Goal: Task Accomplishment & Management: Complete application form

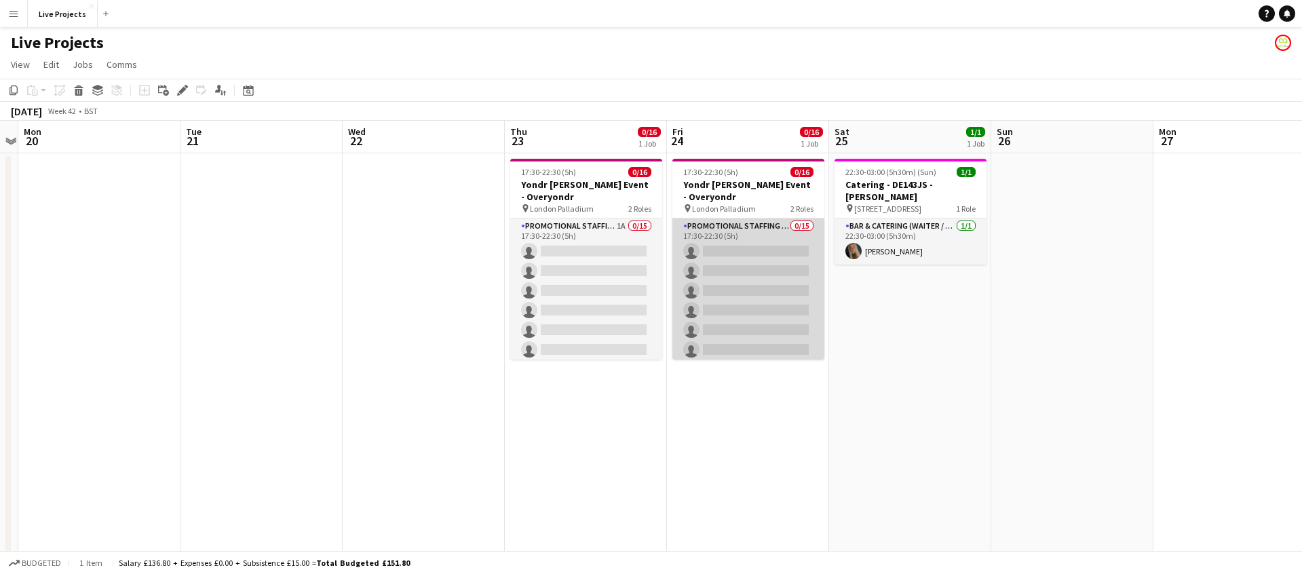
scroll to position [0, 632]
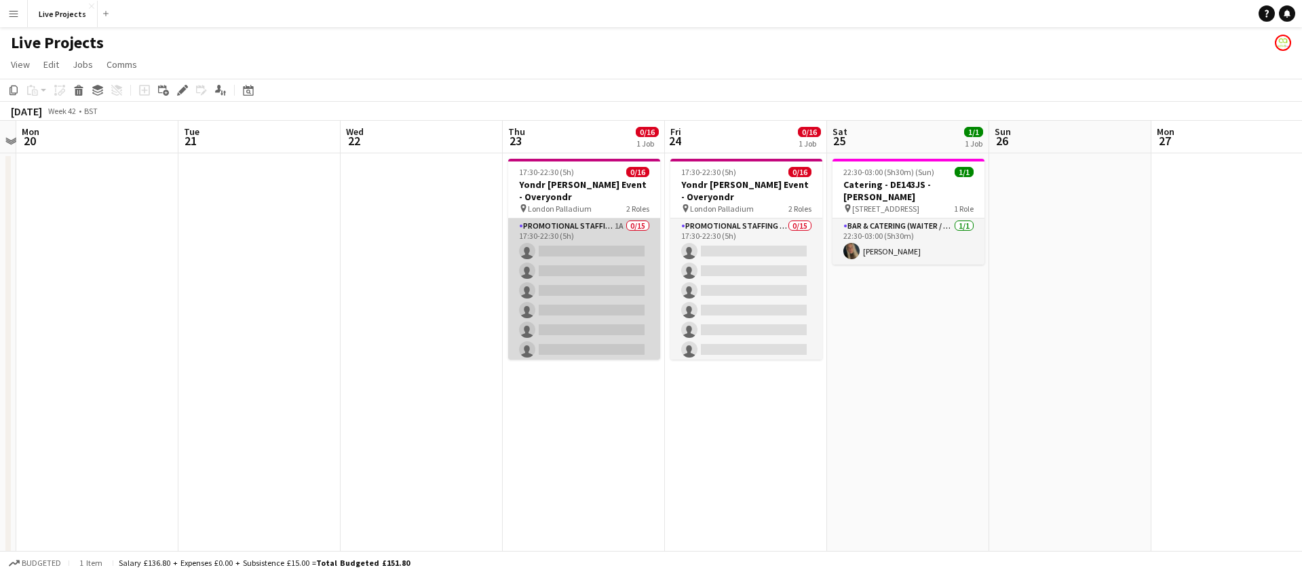
click at [623, 288] on app-card-role "Promotional Staffing (Exhibition Host) 1A 0/15 17:30-22:30 (5h) single-neutral-…" at bounding box center [584, 379] width 152 height 322
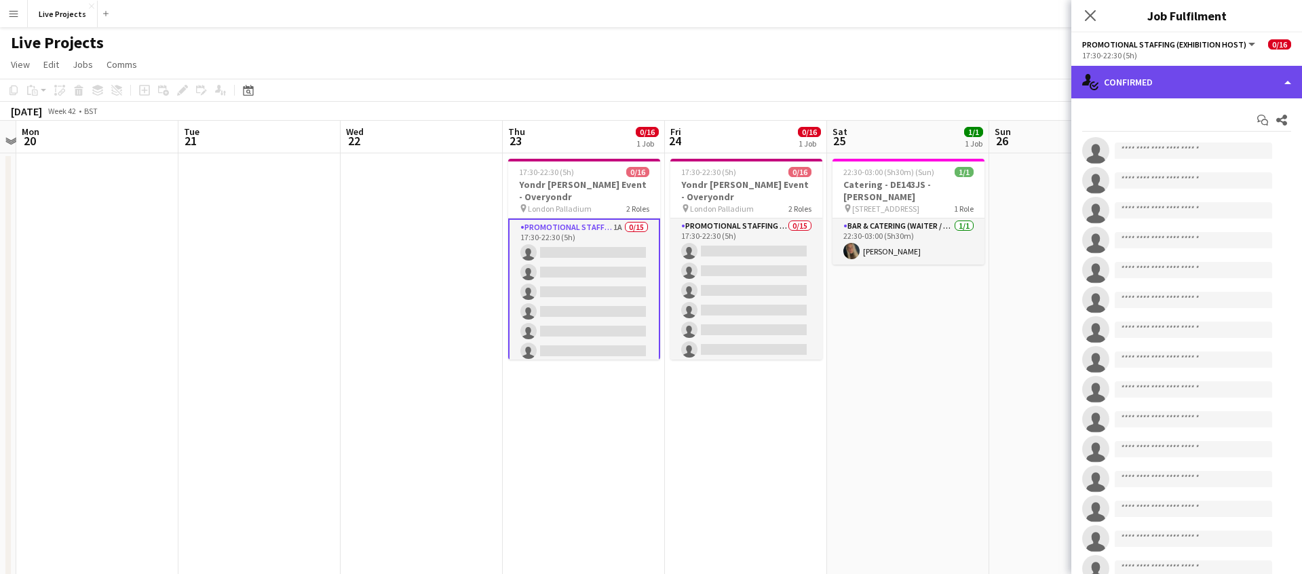
click at [1174, 88] on div "single-neutral-actions-check-2 Confirmed" at bounding box center [1186, 82] width 231 height 33
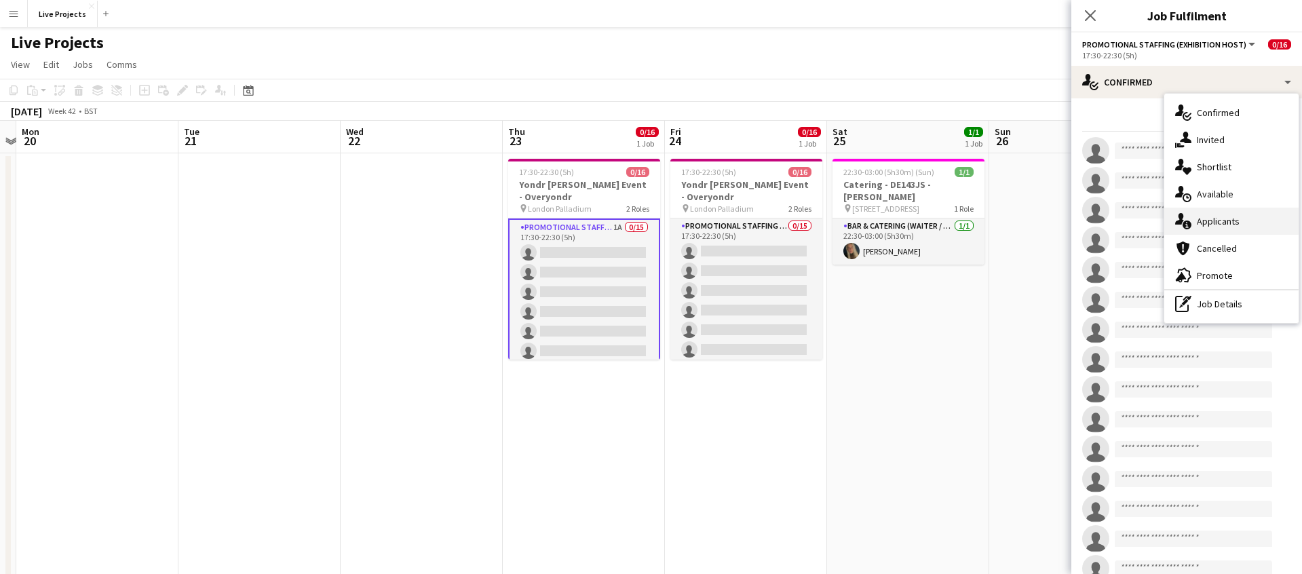
click at [1214, 224] on span "Applicants" at bounding box center [1218, 221] width 43 height 12
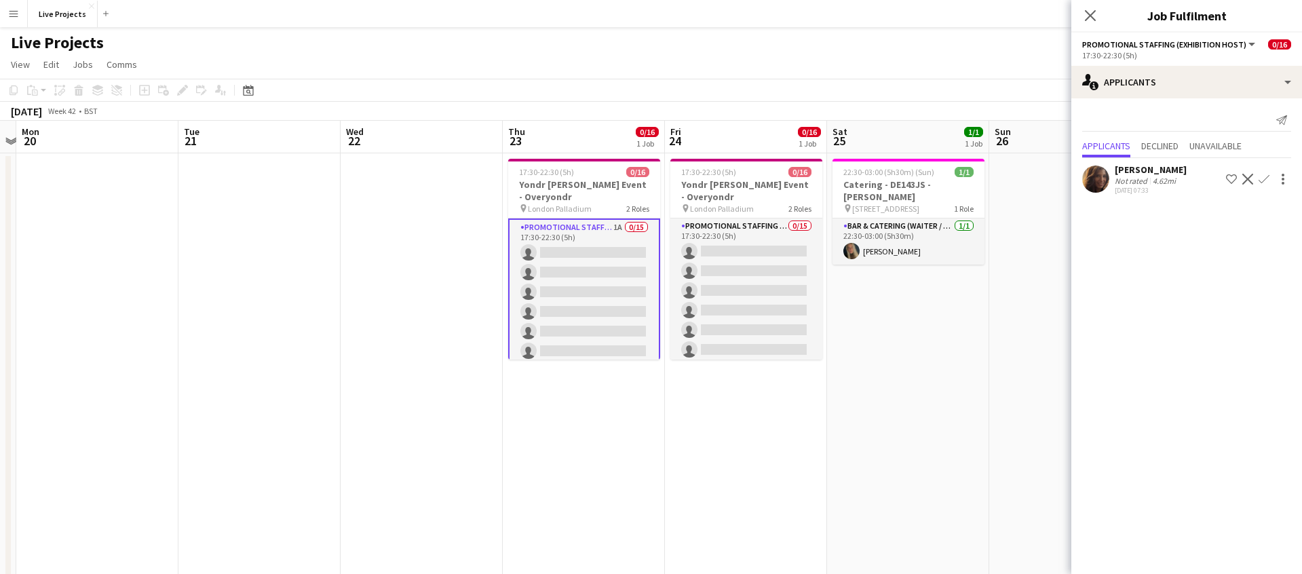
click at [1263, 174] on app-icon "Confirm" at bounding box center [1264, 179] width 11 height 11
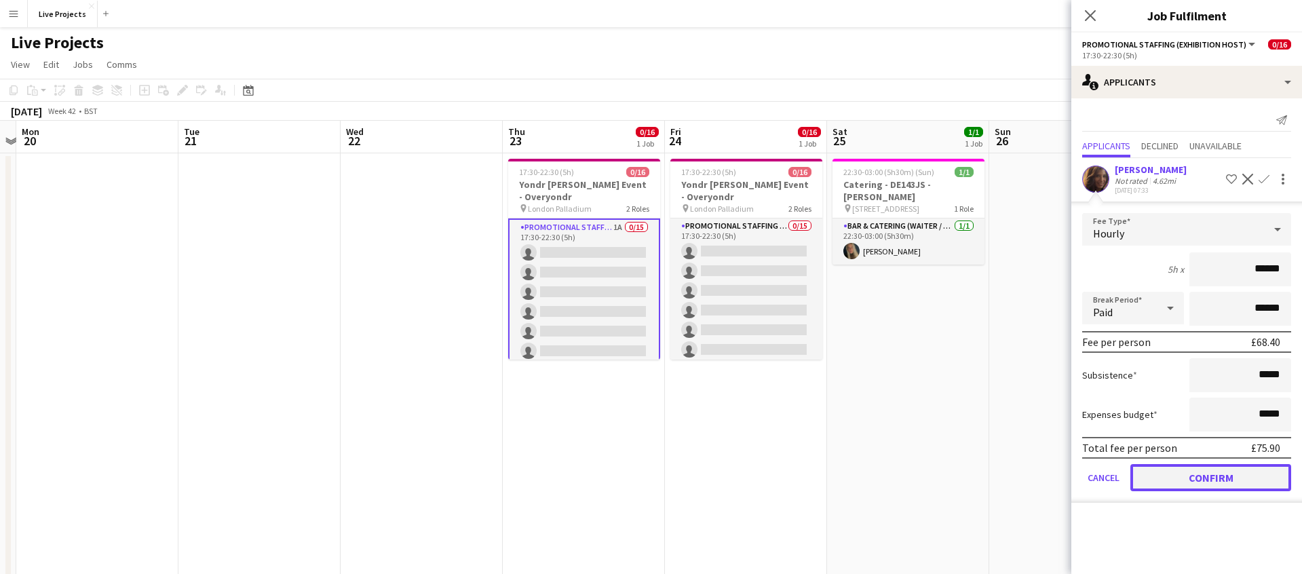
click at [1206, 482] on button "Confirm" at bounding box center [1210, 477] width 161 height 27
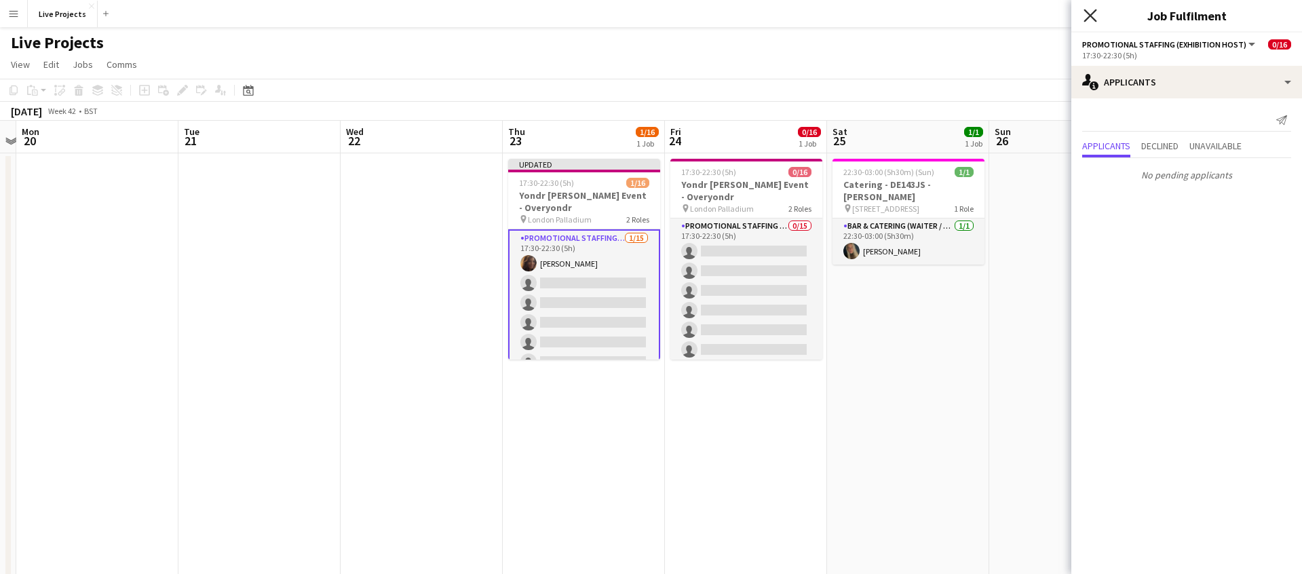
click at [1090, 14] on icon at bounding box center [1090, 15] width 13 height 13
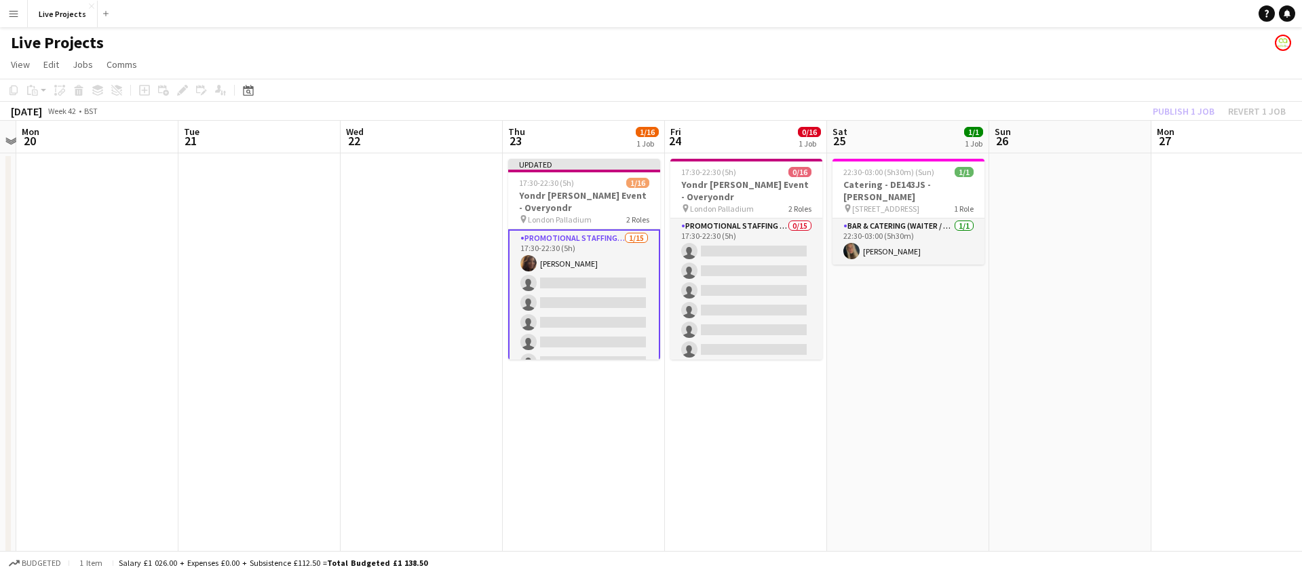
click at [1198, 112] on div "Publish 1 job Revert 1 job" at bounding box center [1219, 111] width 166 height 18
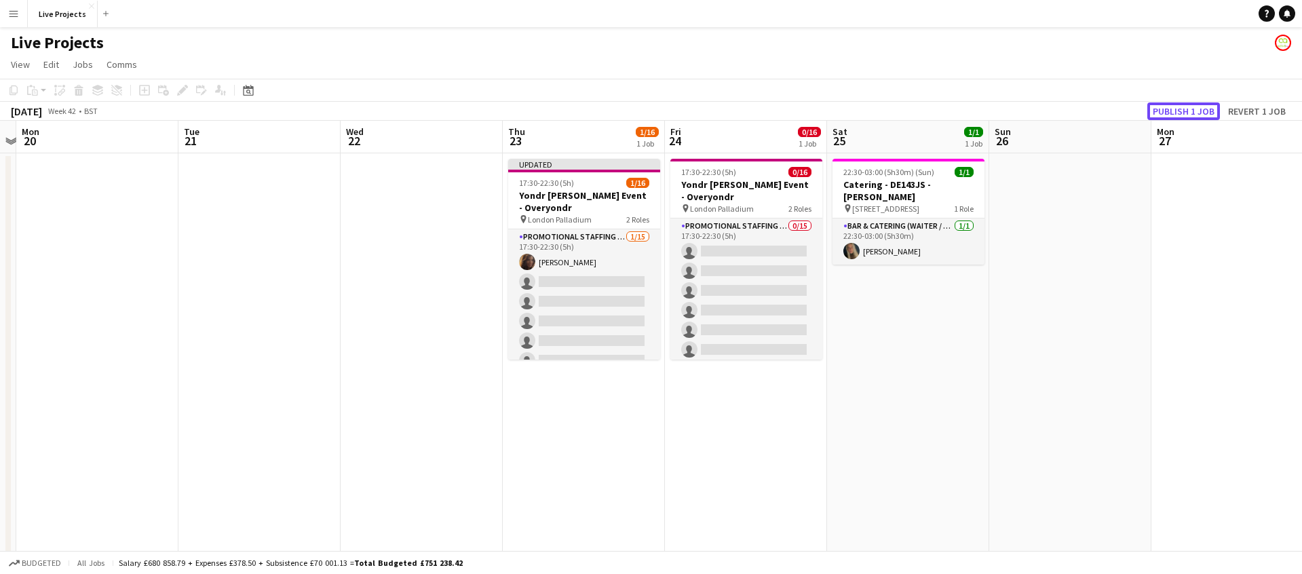
click at [1198, 112] on button "Publish 1 job" at bounding box center [1183, 111] width 73 height 18
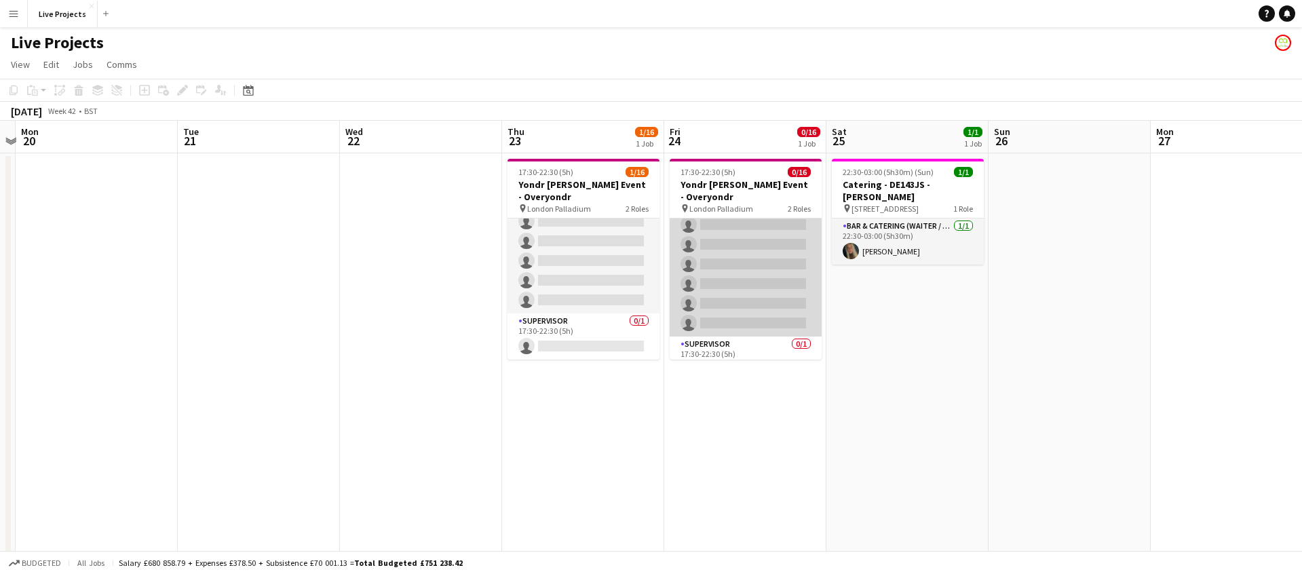
scroll to position [227, 0]
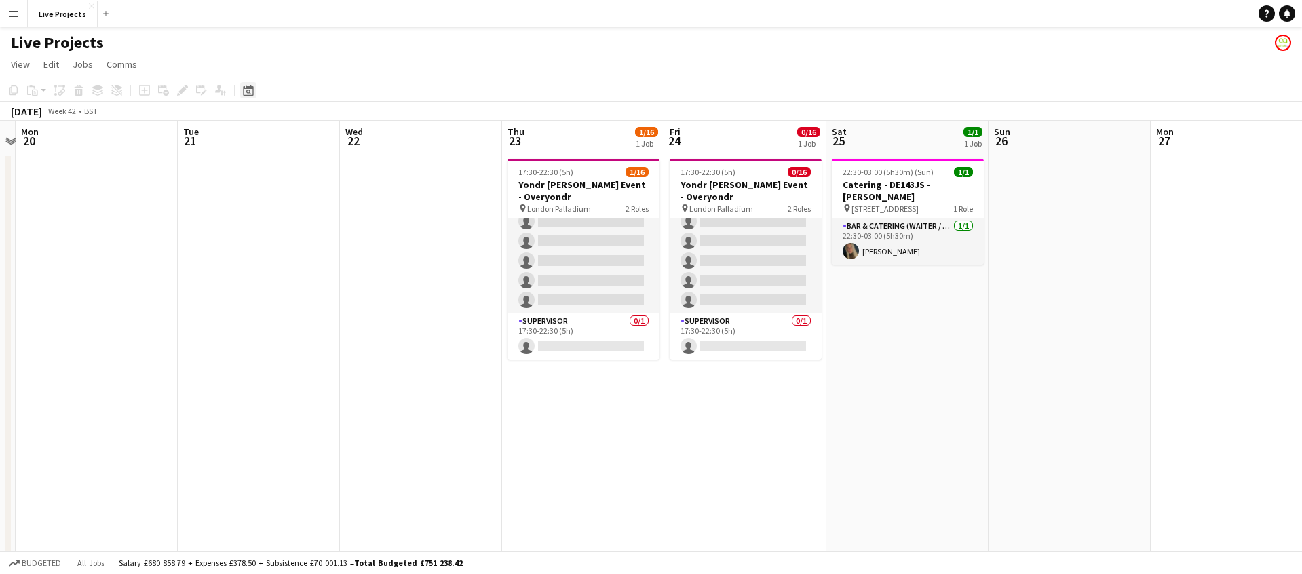
click at [252, 89] on icon "Date picker" at bounding box center [248, 90] width 11 height 11
click at [352, 302] on button "[DATE]" at bounding box center [344, 303] width 39 height 22
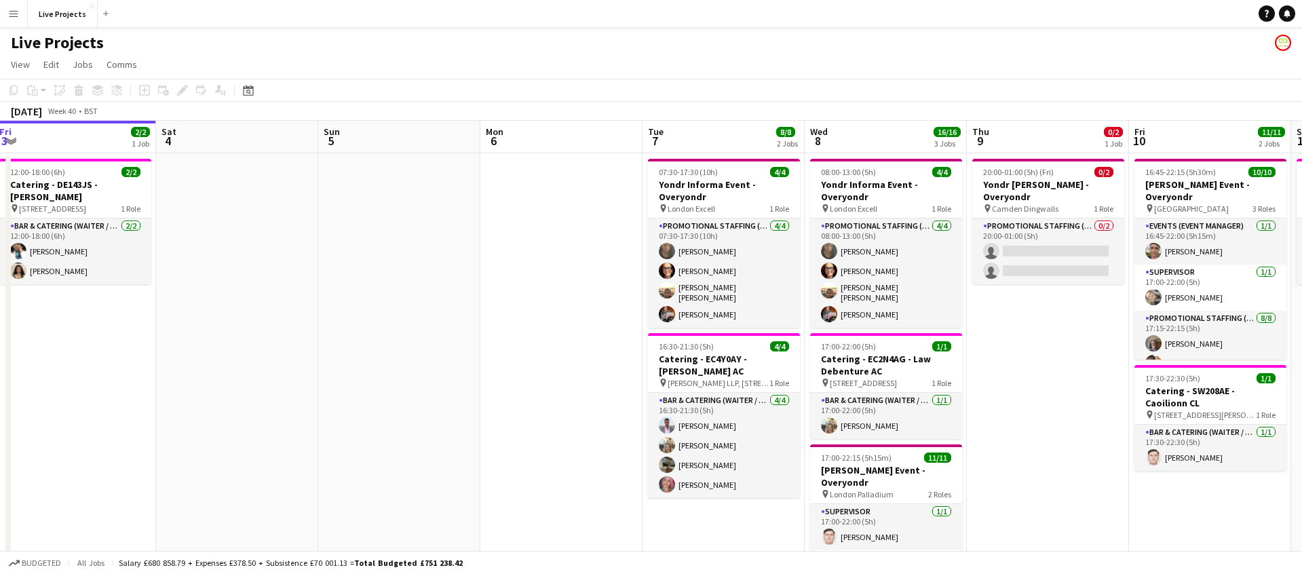
scroll to position [0, 657]
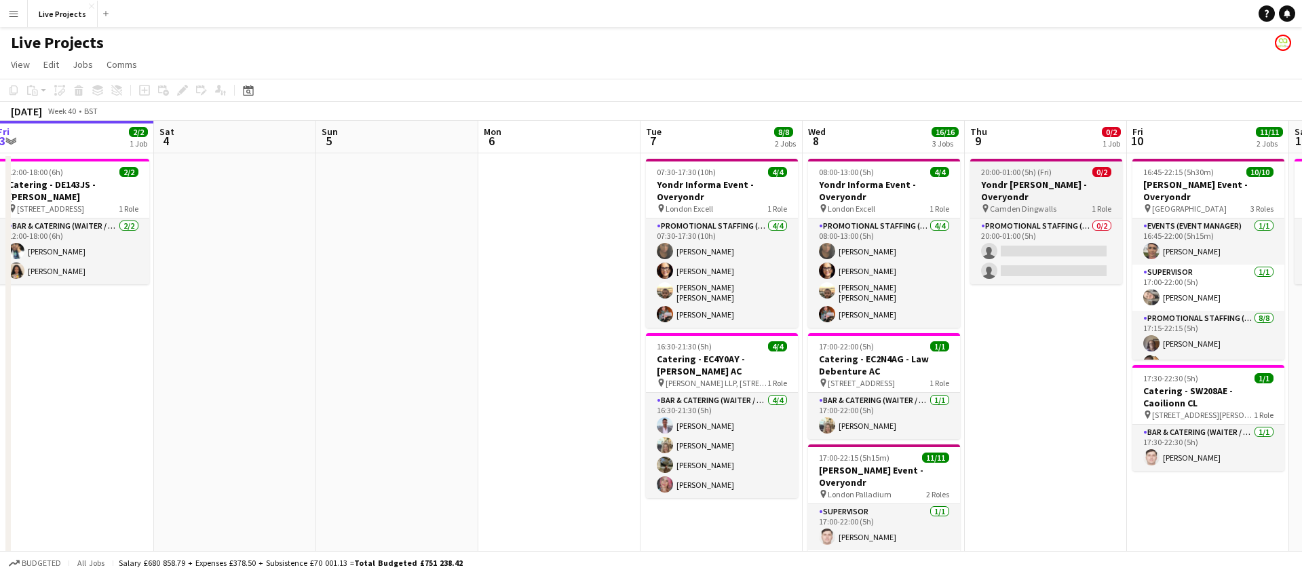
click at [1072, 185] on h3 "Yondr [PERSON_NAME] - Overyondr" at bounding box center [1046, 190] width 152 height 24
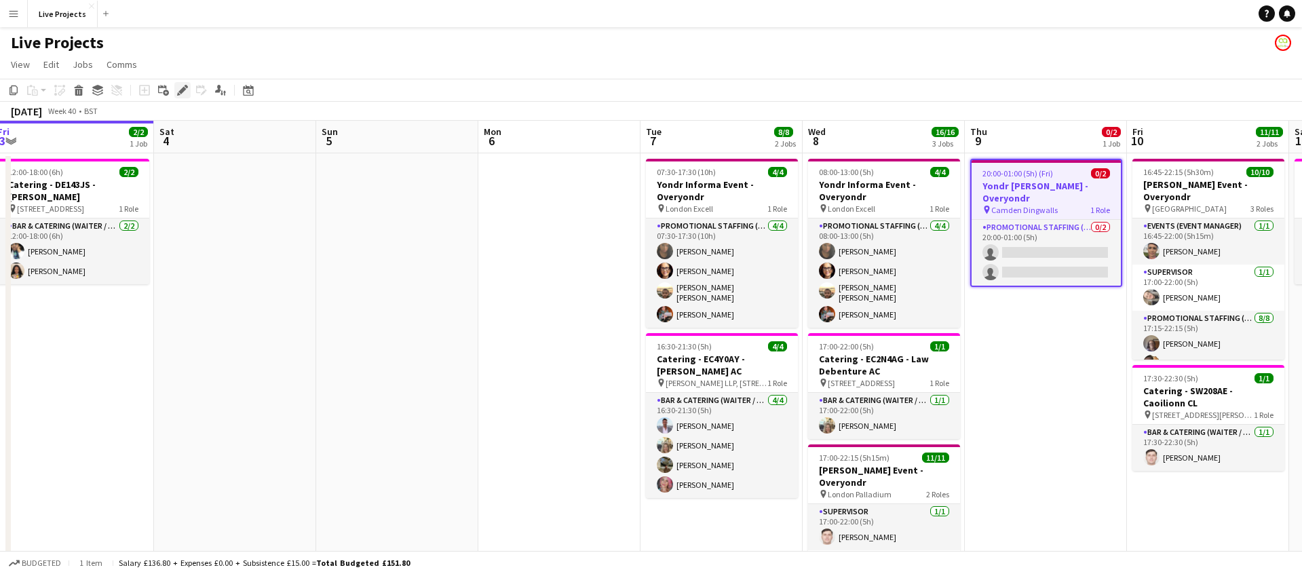
click at [183, 89] on icon at bounding box center [181, 90] width 7 height 7
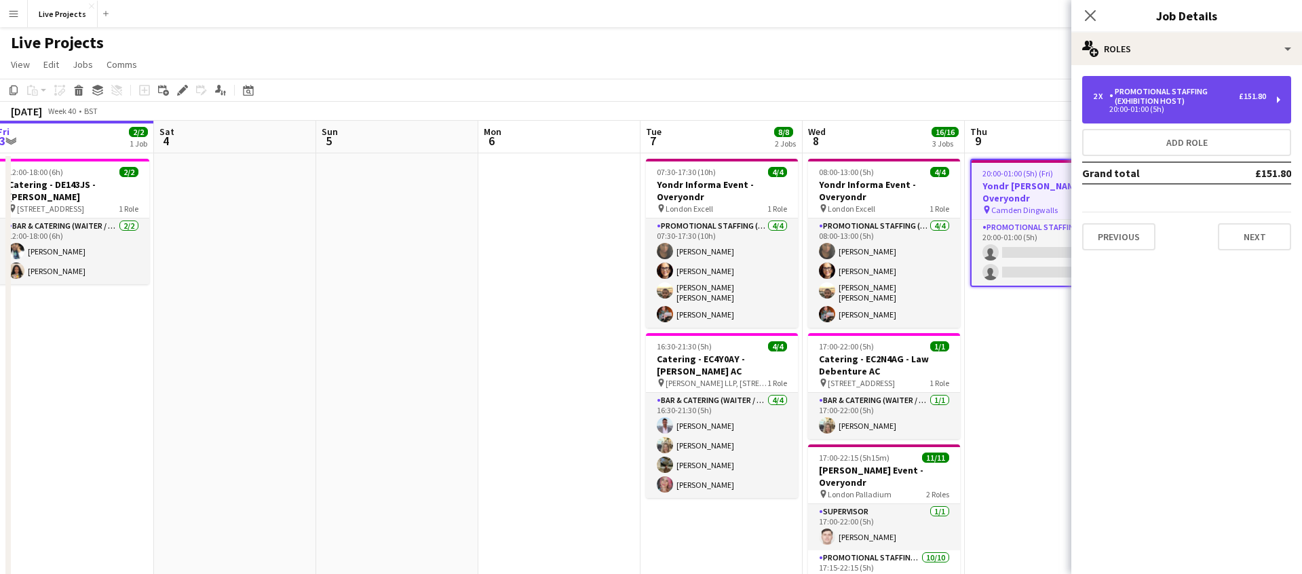
click at [1174, 97] on div "Promotional Staffing (Exhibition Host)" at bounding box center [1174, 96] width 130 height 19
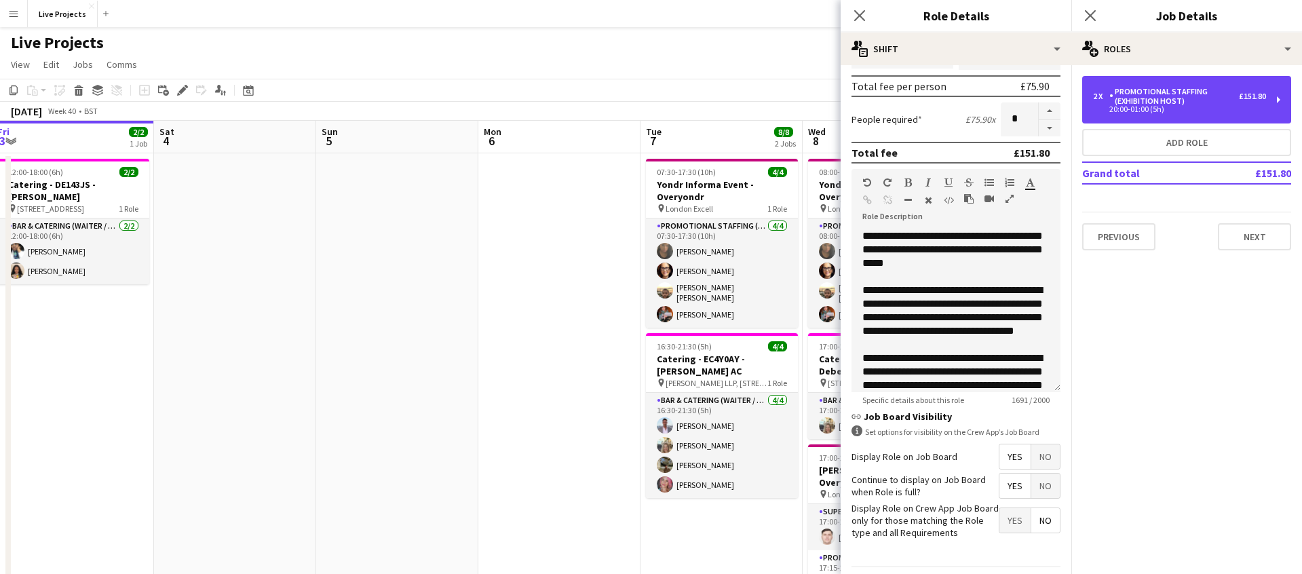
scroll to position [345, 0]
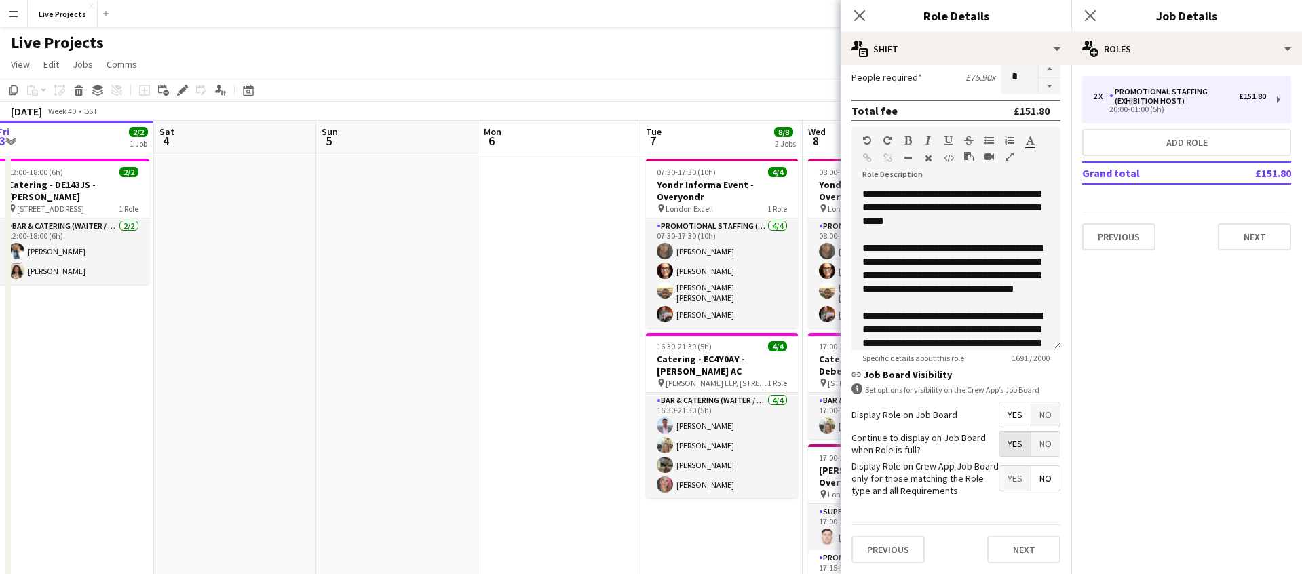
click at [1013, 445] on span "Yes" at bounding box center [1014, 444] width 31 height 24
click at [861, 14] on icon at bounding box center [859, 15] width 11 height 11
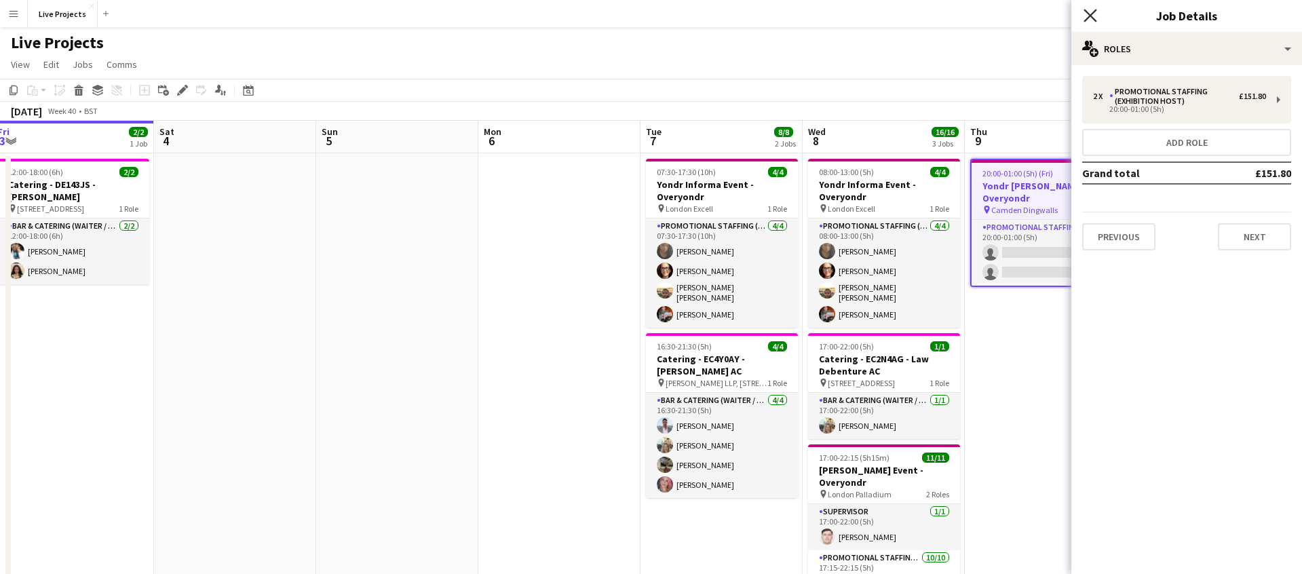
click at [1092, 9] on icon "Close pop-in" at bounding box center [1090, 15] width 13 height 13
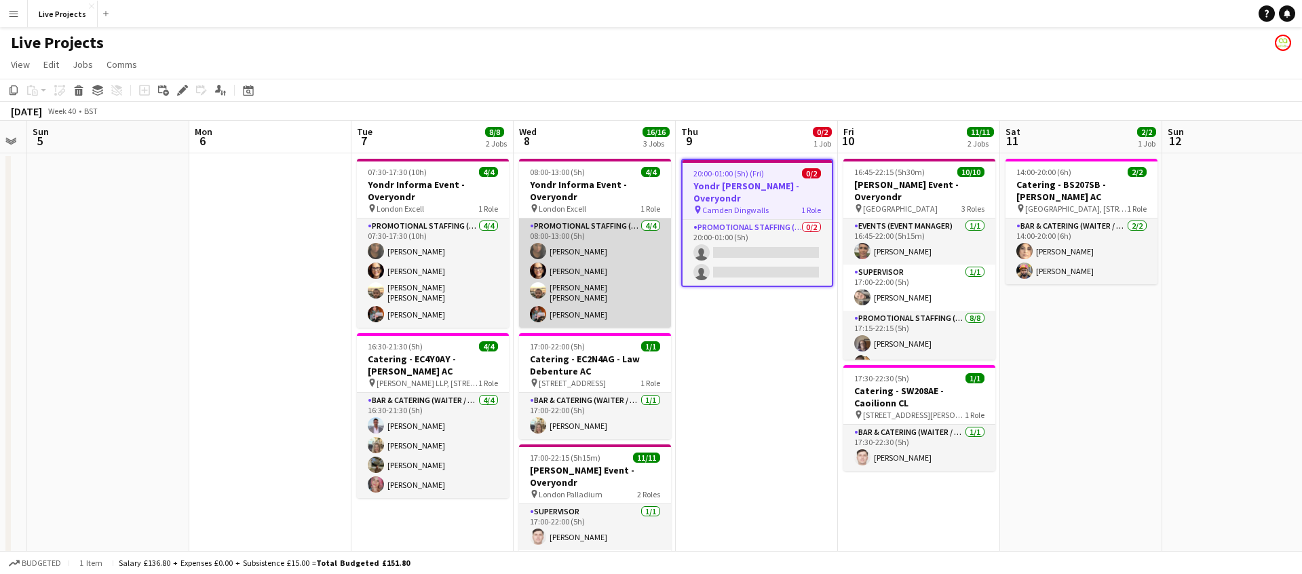
scroll to position [0, 624]
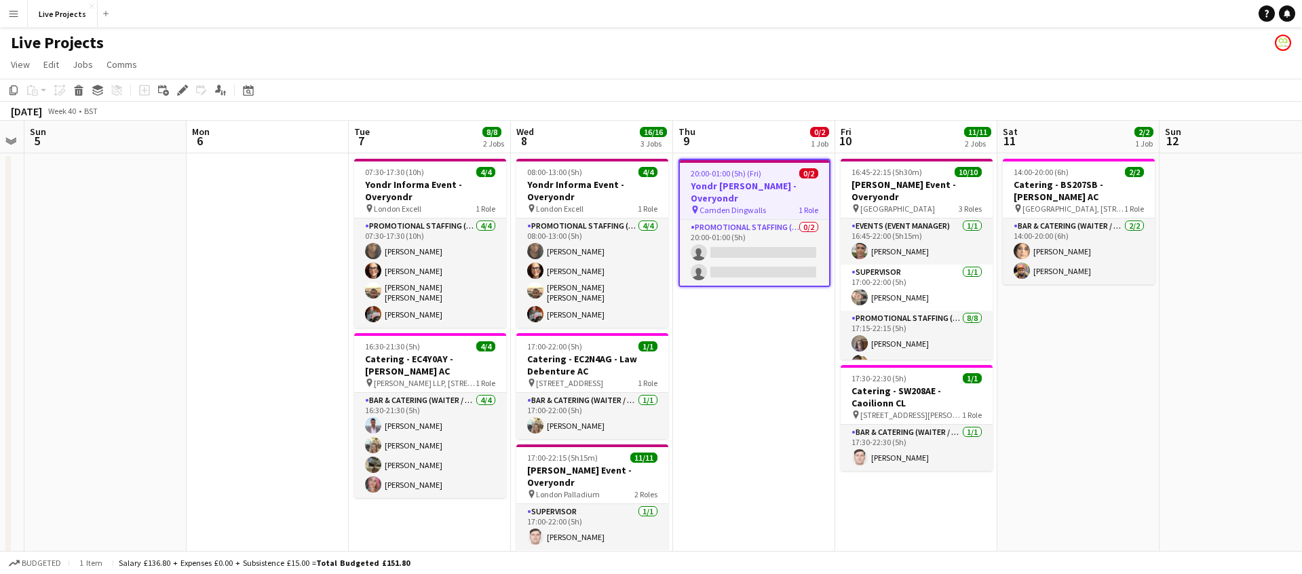
click at [762, 188] on h3 "Yondr [PERSON_NAME] - Overyondr" at bounding box center [754, 192] width 149 height 24
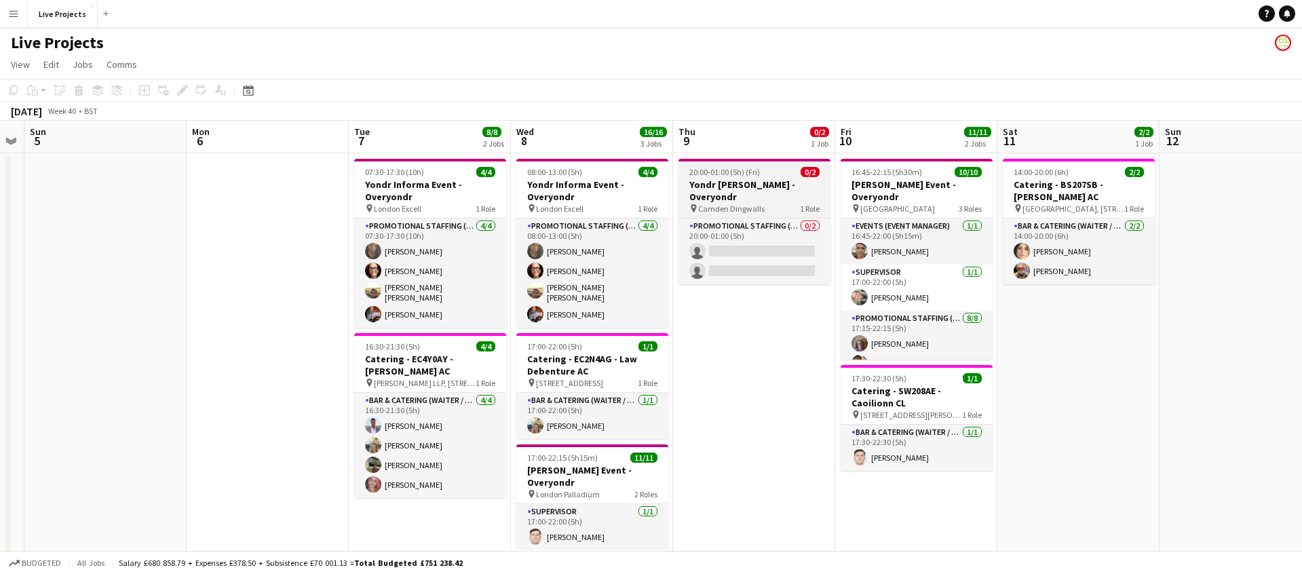
click at [748, 190] on h3 "Yondr [PERSON_NAME] - Overyondr" at bounding box center [754, 190] width 152 height 24
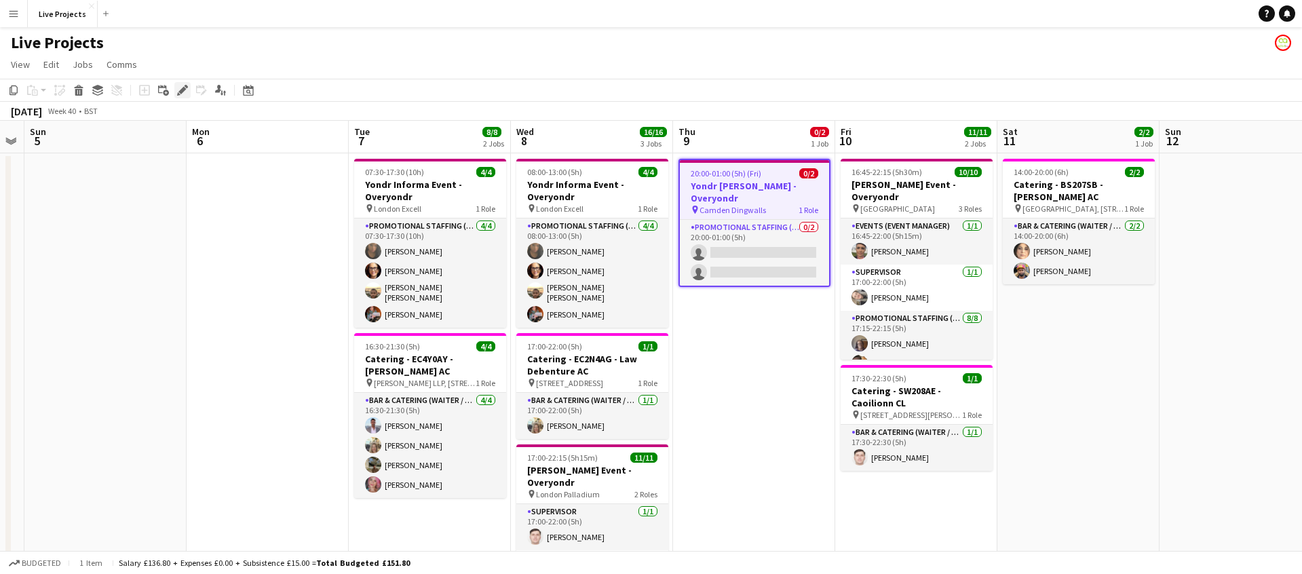
click at [186, 88] on icon "Edit" at bounding box center [182, 90] width 11 height 11
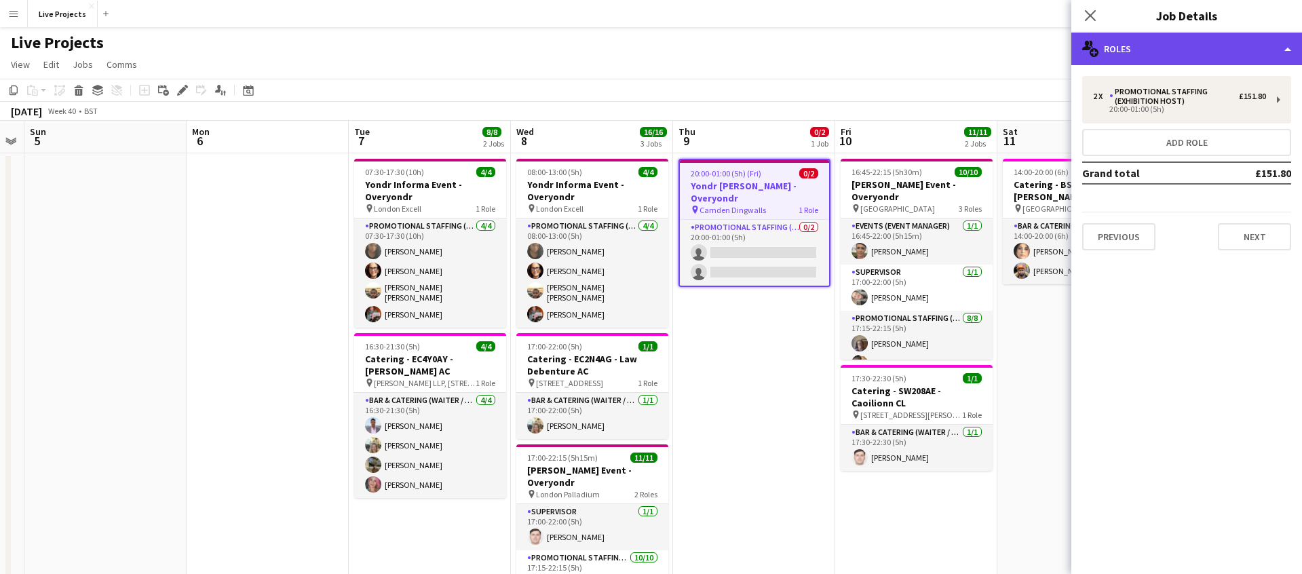
click at [1169, 57] on div "multiple-users-add Roles" at bounding box center [1186, 49] width 231 height 33
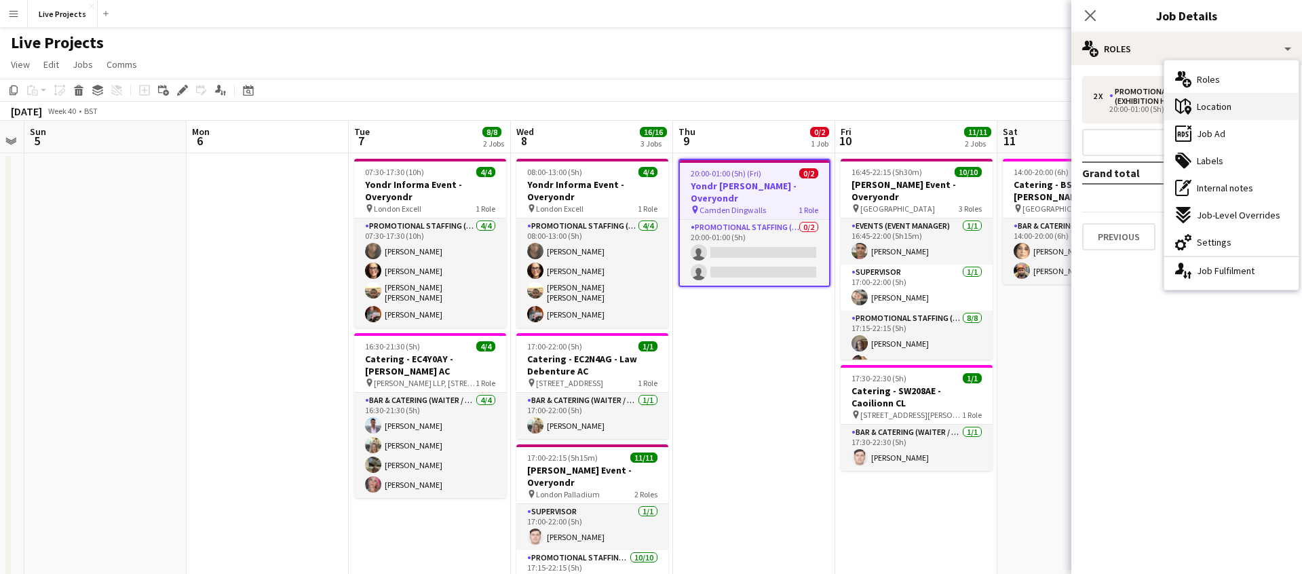
click at [1230, 107] on span "Location" at bounding box center [1214, 106] width 35 height 12
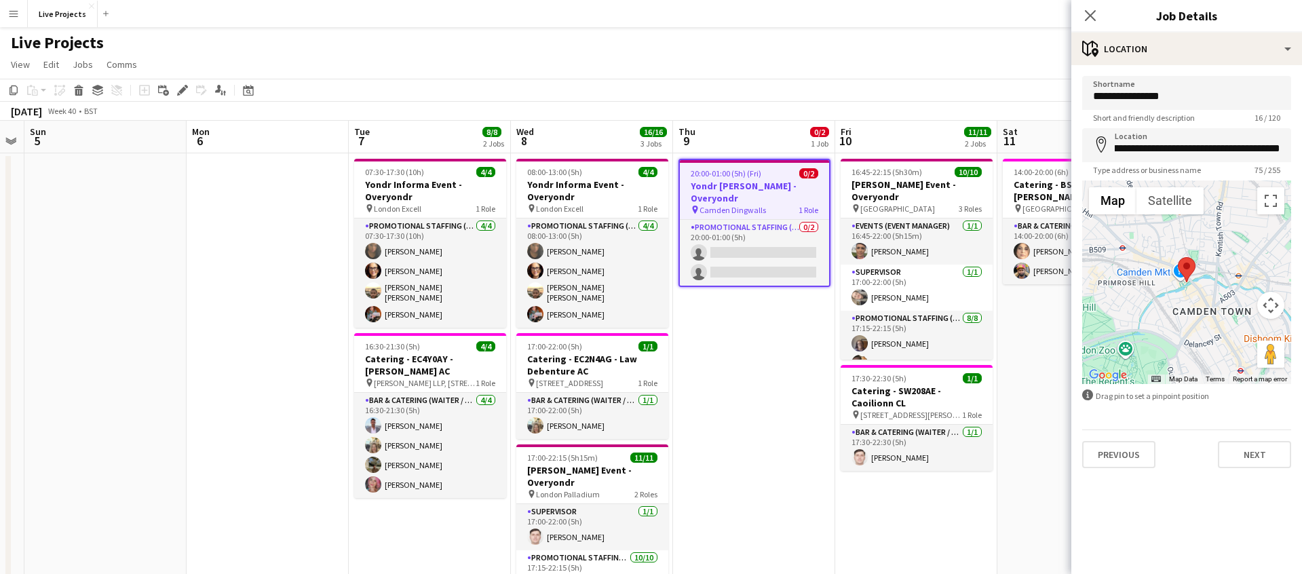
scroll to position [0, 185]
click at [1091, 12] on icon "Close pop-in" at bounding box center [1090, 15] width 13 height 13
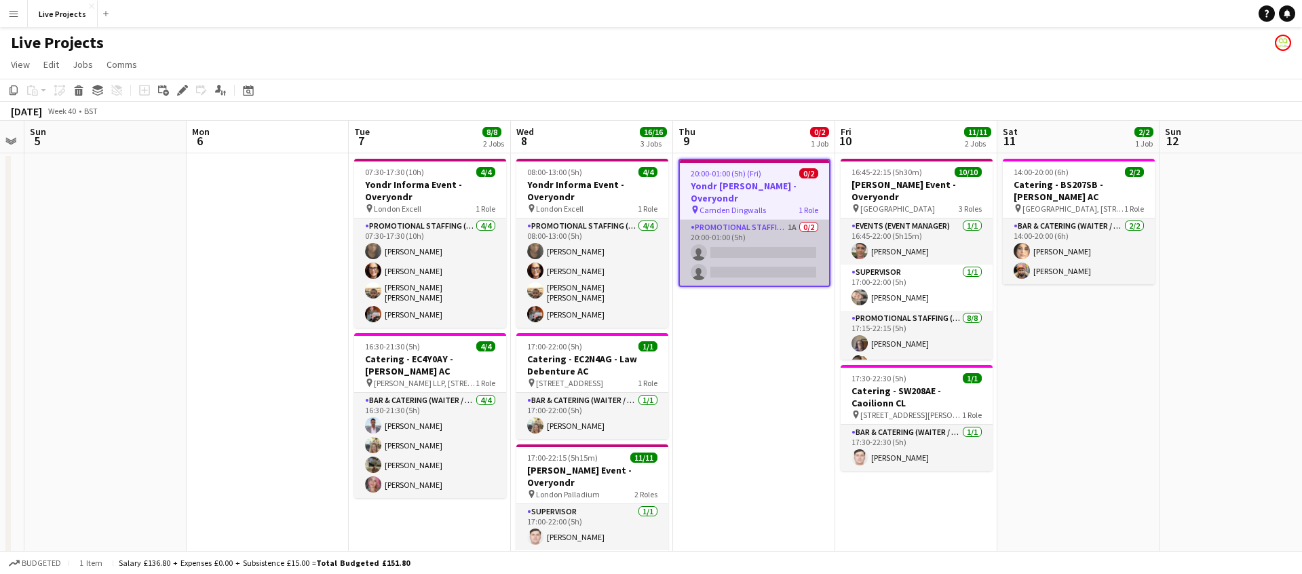
click at [760, 246] on app-card-role "Promotional Staffing (Exhibition Host) 1A 0/2 20:00-01:00 (5h) single-neutral-a…" at bounding box center [754, 253] width 149 height 66
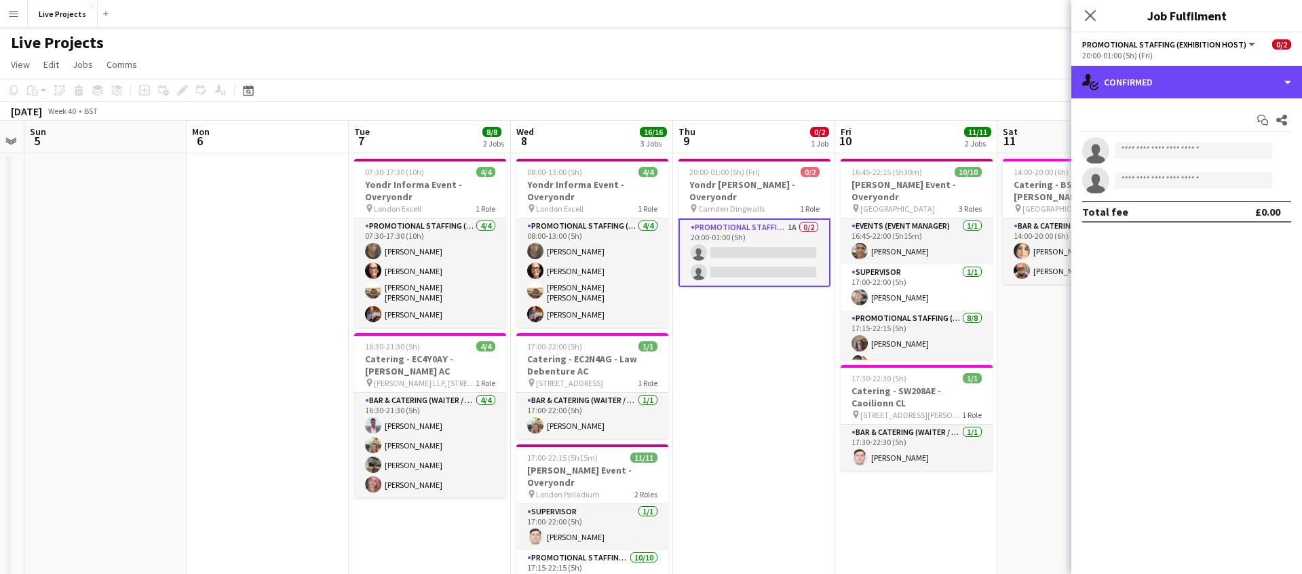
click at [1233, 88] on div "single-neutral-actions-check-2 Confirmed" at bounding box center [1186, 82] width 231 height 33
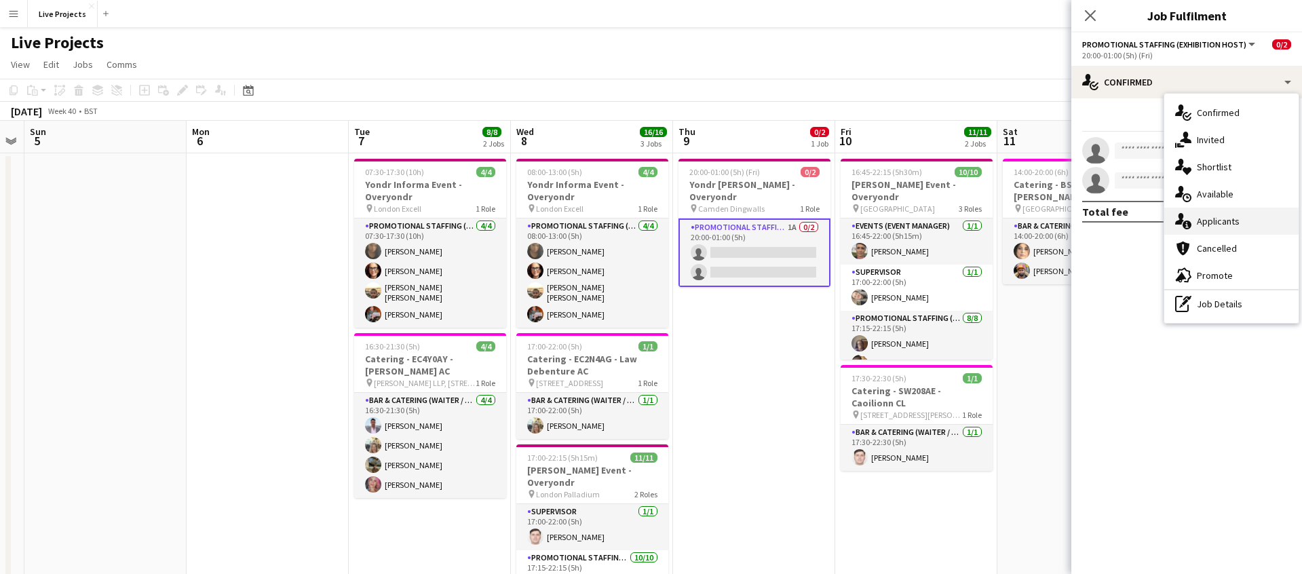
click at [1228, 217] on span "Applicants" at bounding box center [1218, 221] width 43 height 12
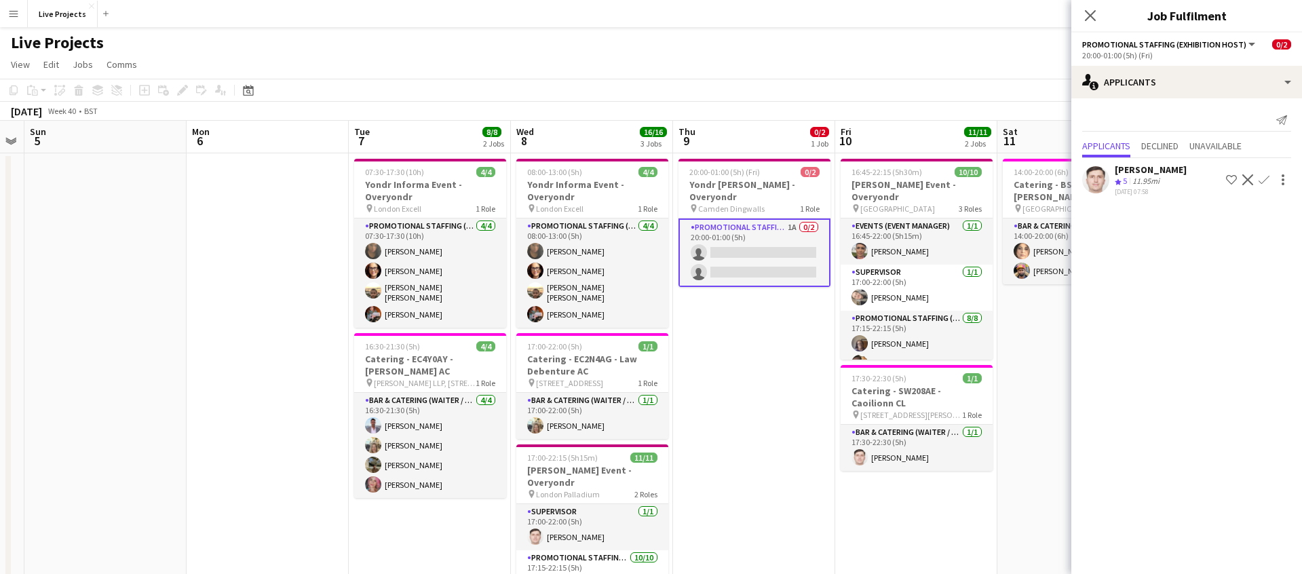
click at [1266, 175] on app-icon "Confirm" at bounding box center [1264, 179] width 11 height 11
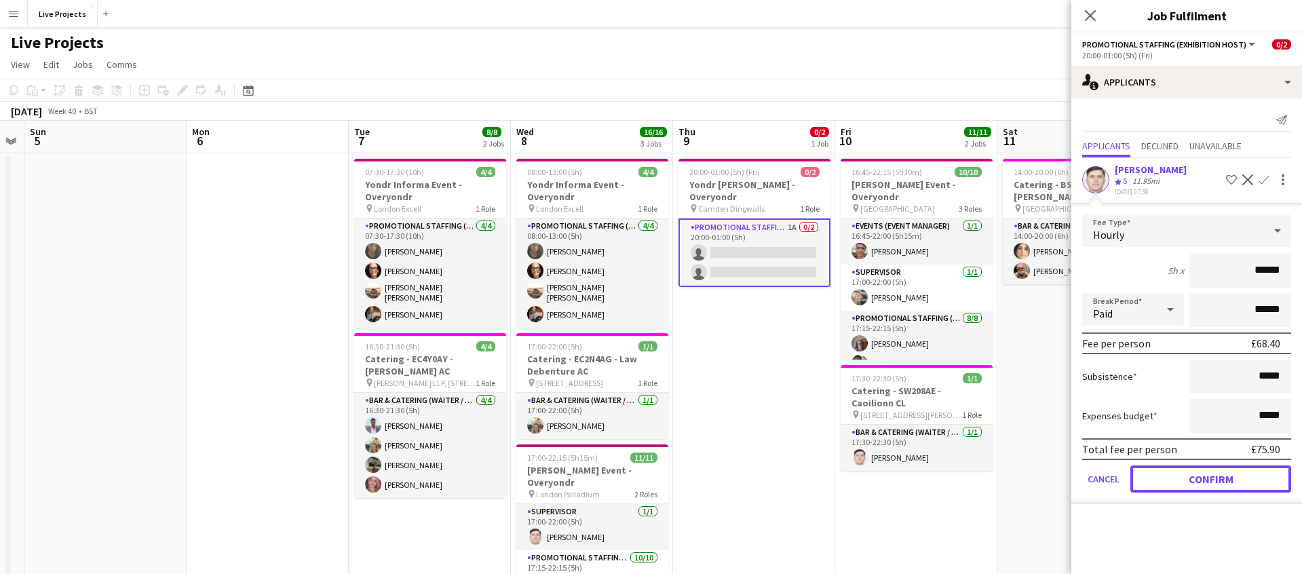
click at [1188, 486] on button "Confirm" at bounding box center [1210, 478] width 161 height 27
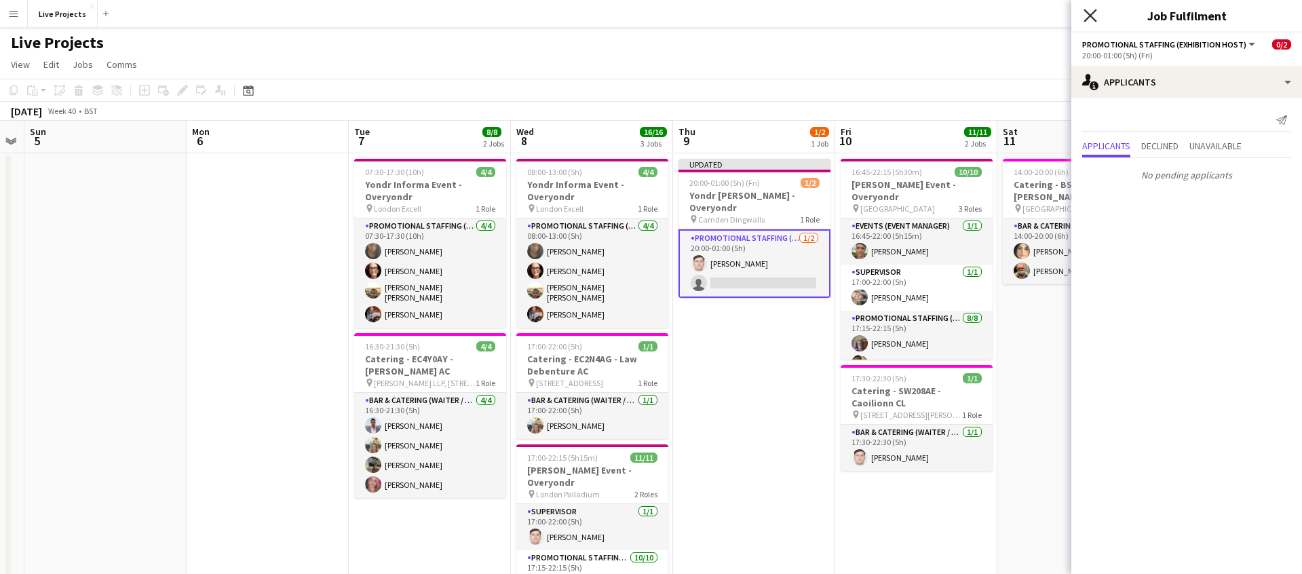
click at [1091, 12] on icon "Close pop-in" at bounding box center [1090, 15] width 13 height 13
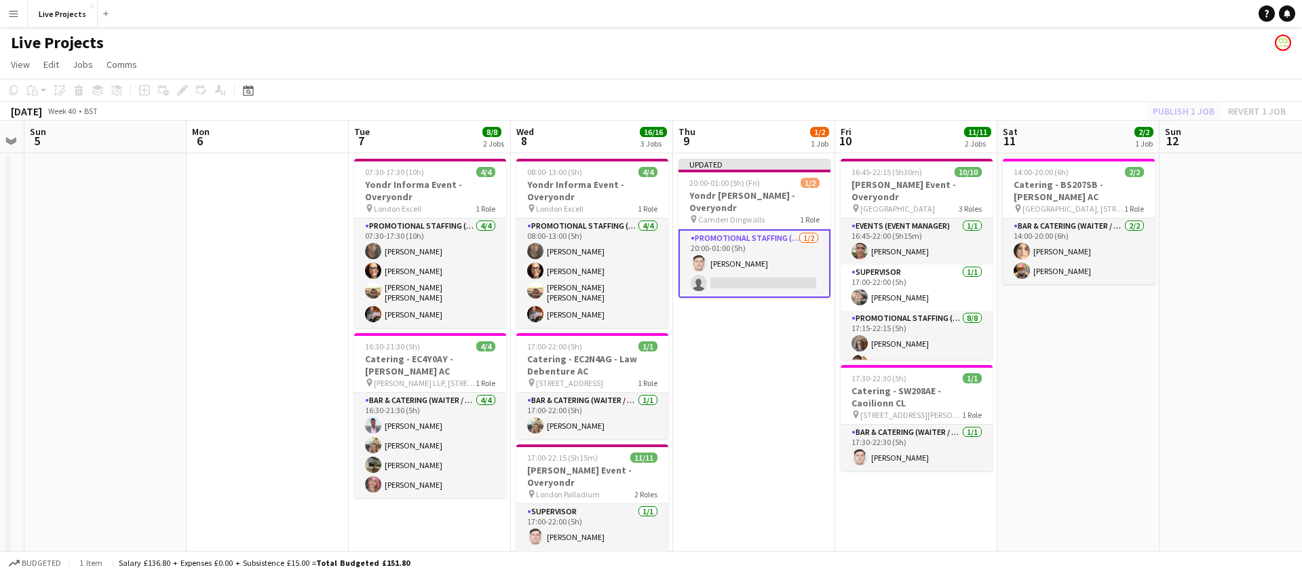
click at [1184, 110] on div "Publish 1 job Revert 1 job" at bounding box center [1219, 111] width 166 height 18
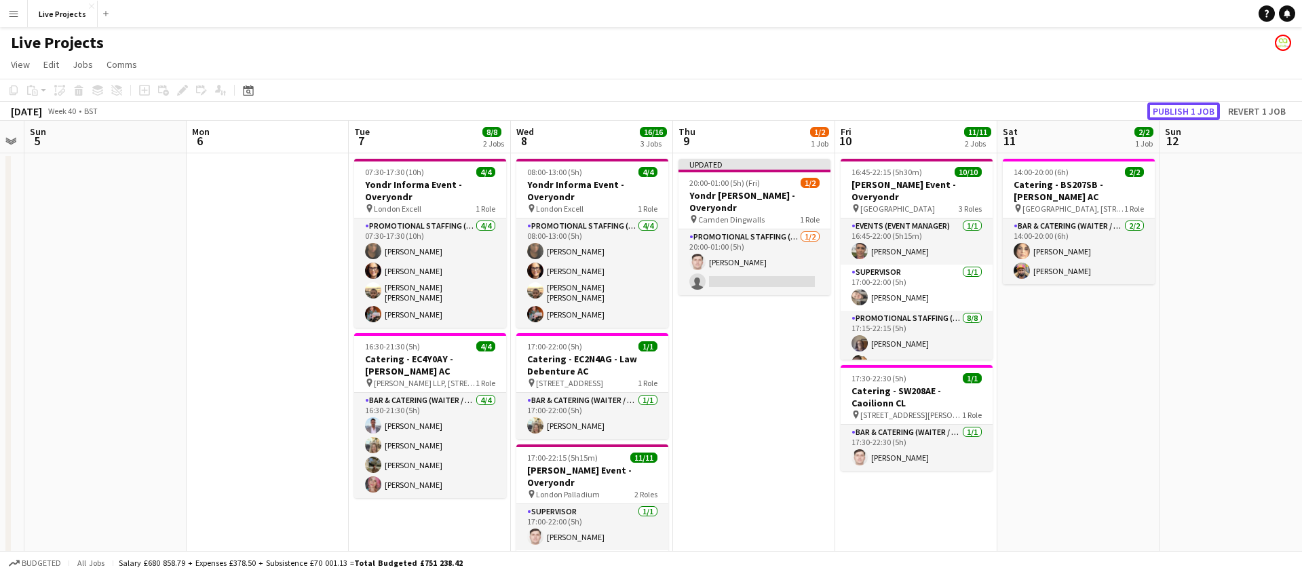
drag, startPoint x: 1184, startPoint y: 109, endPoint x: 1148, endPoint y: 124, distance: 38.9
click at [1183, 109] on button "Publish 1 job" at bounding box center [1183, 111] width 73 height 18
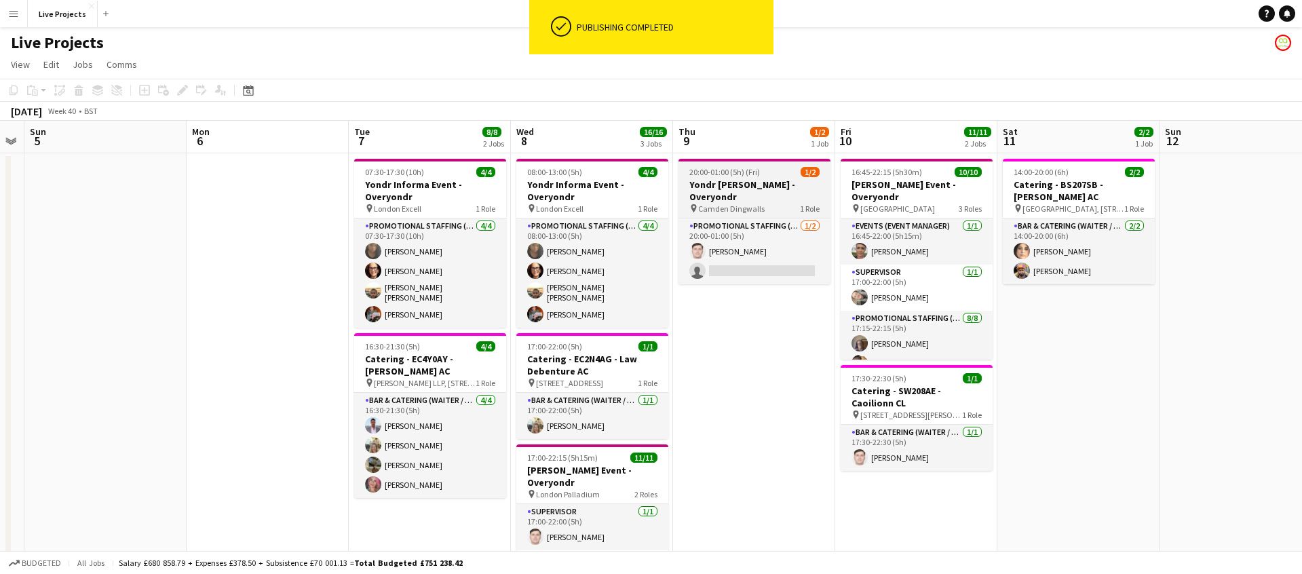
click at [723, 198] on h3 "Yondr [PERSON_NAME] - Overyondr" at bounding box center [754, 190] width 152 height 24
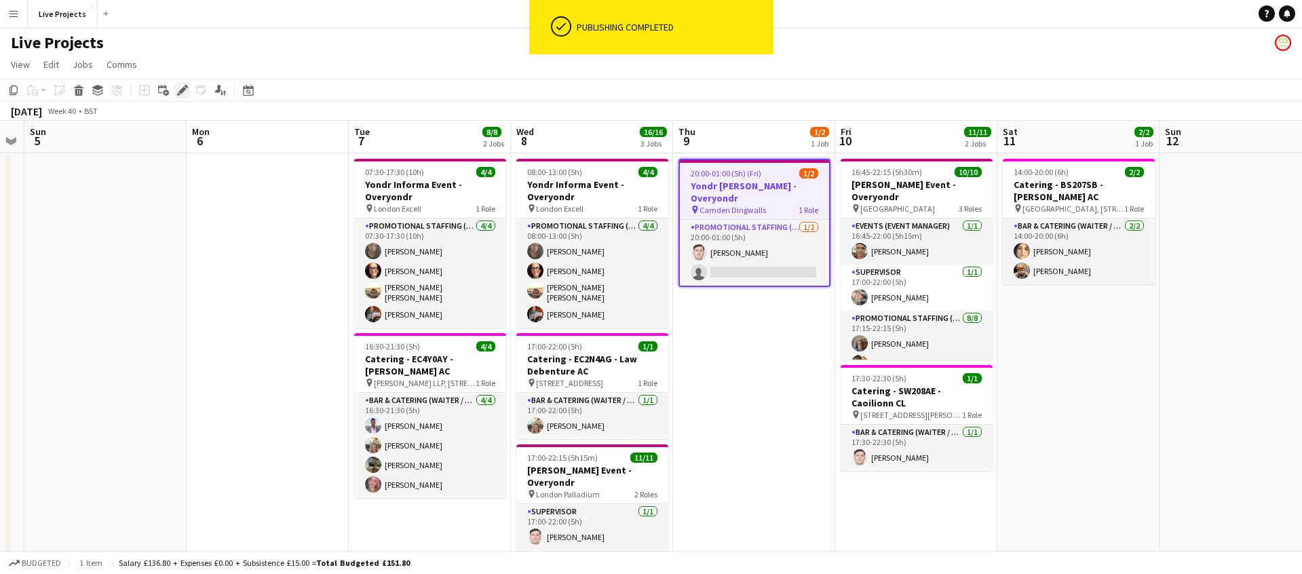
click at [185, 88] on icon at bounding box center [181, 90] width 7 height 7
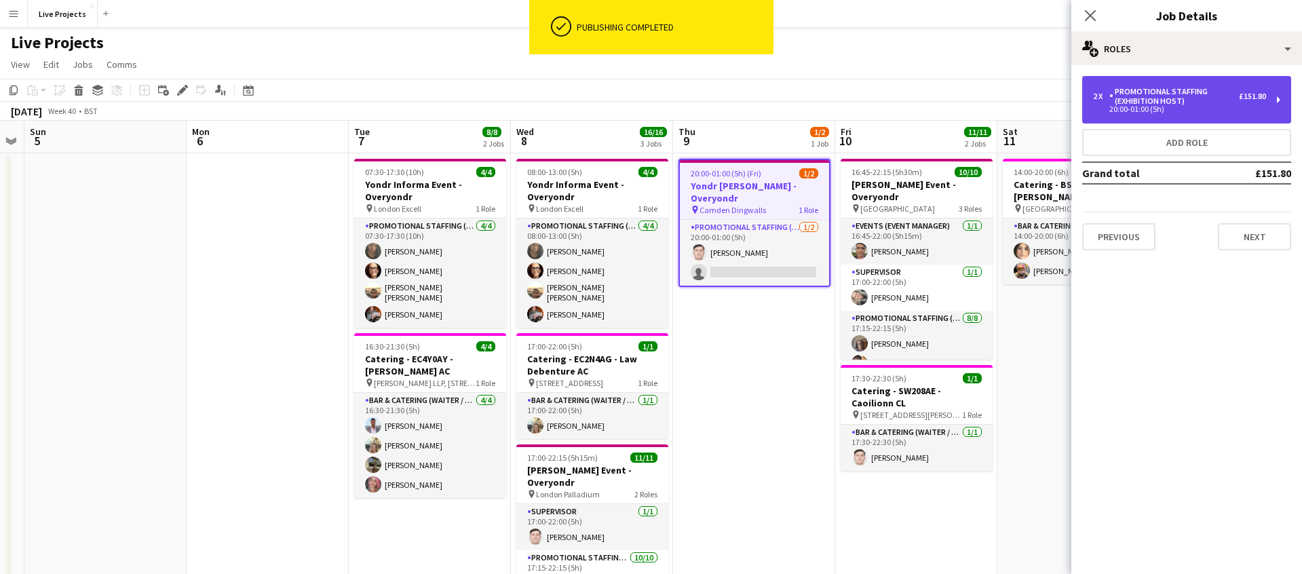
click at [1180, 99] on div "Promotional Staffing (Exhibition Host)" at bounding box center [1174, 96] width 130 height 19
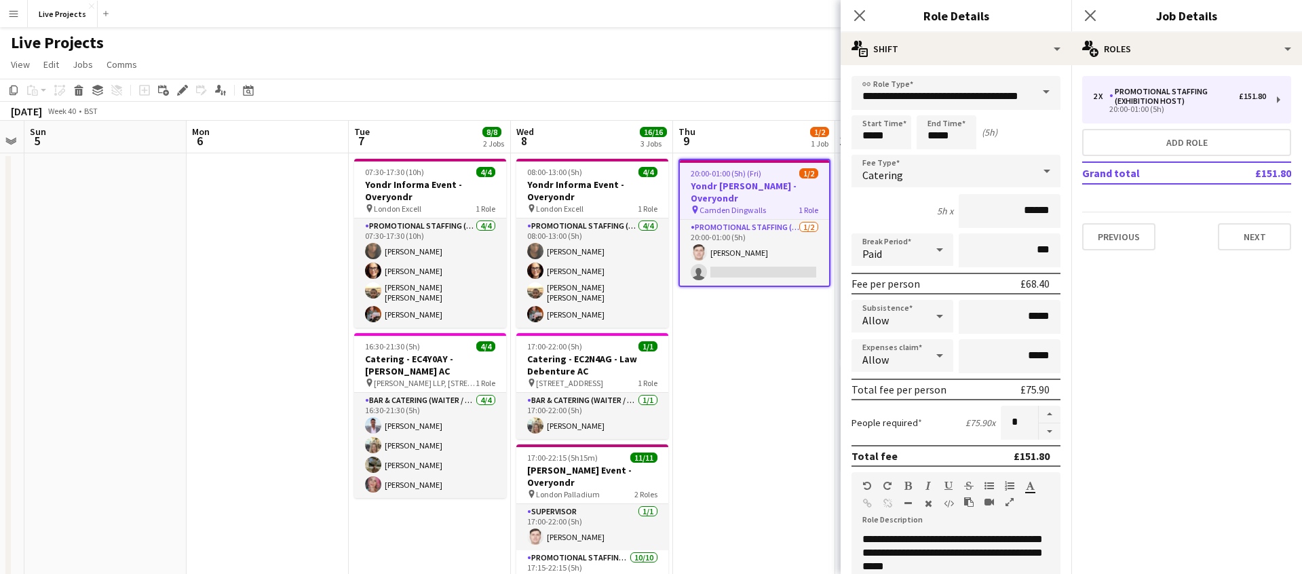
drag, startPoint x: 862, startPoint y: 14, endPoint x: 1006, endPoint y: 18, distance: 143.2
click at [864, 14] on icon "Close pop-in" at bounding box center [859, 15] width 11 height 11
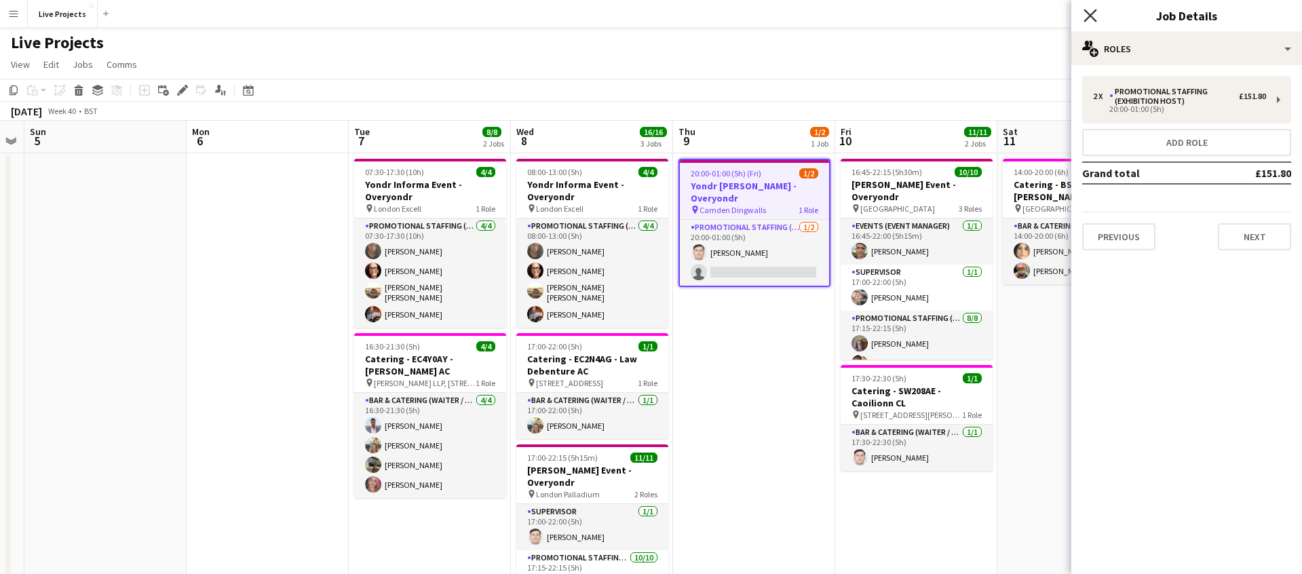
click at [1091, 14] on icon at bounding box center [1090, 15] width 13 height 13
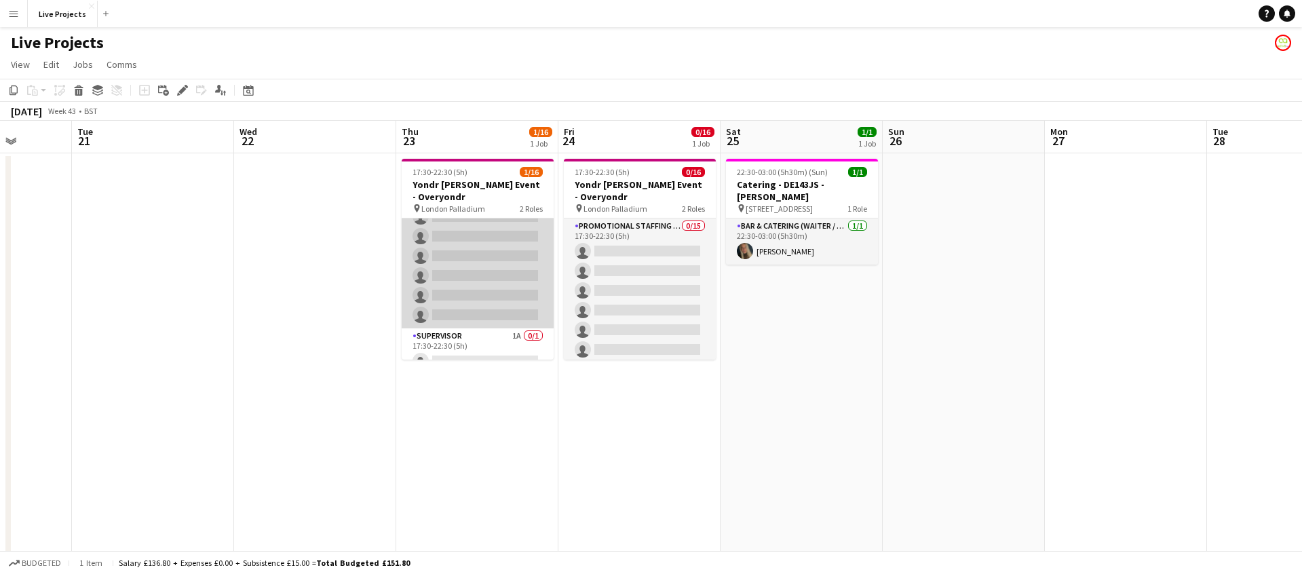
scroll to position [227, 0]
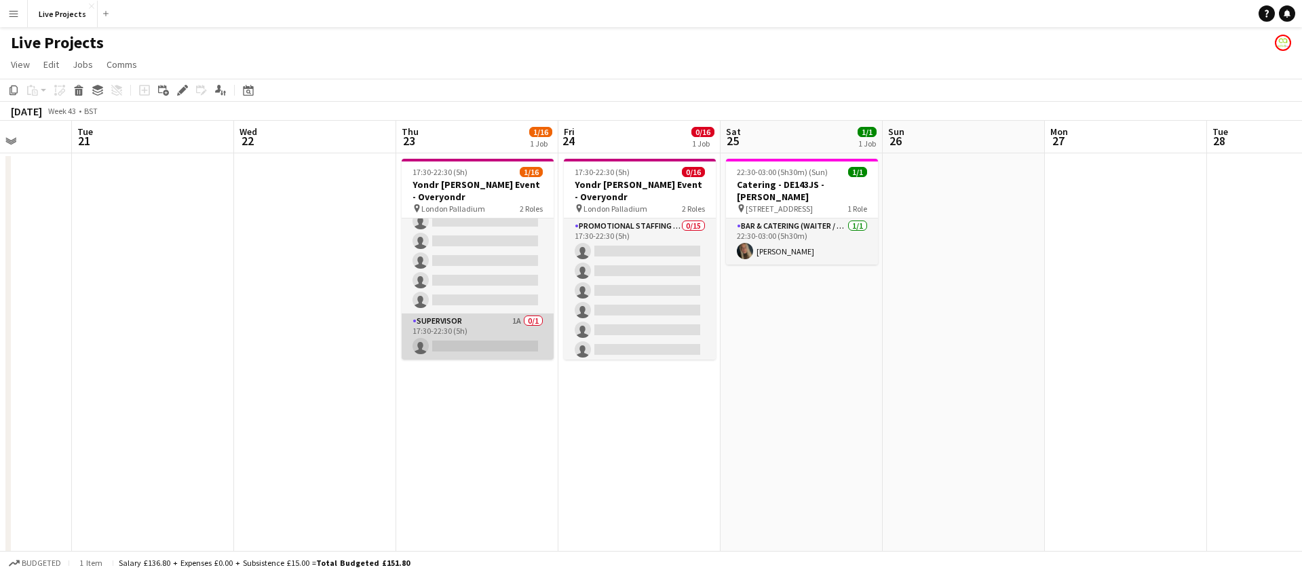
click at [493, 343] on app-card-role "Supervisor 1A 0/1 17:30-22:30 (5h) single-neutral-actions" at bounding box center [478, 336] width 152 height 46
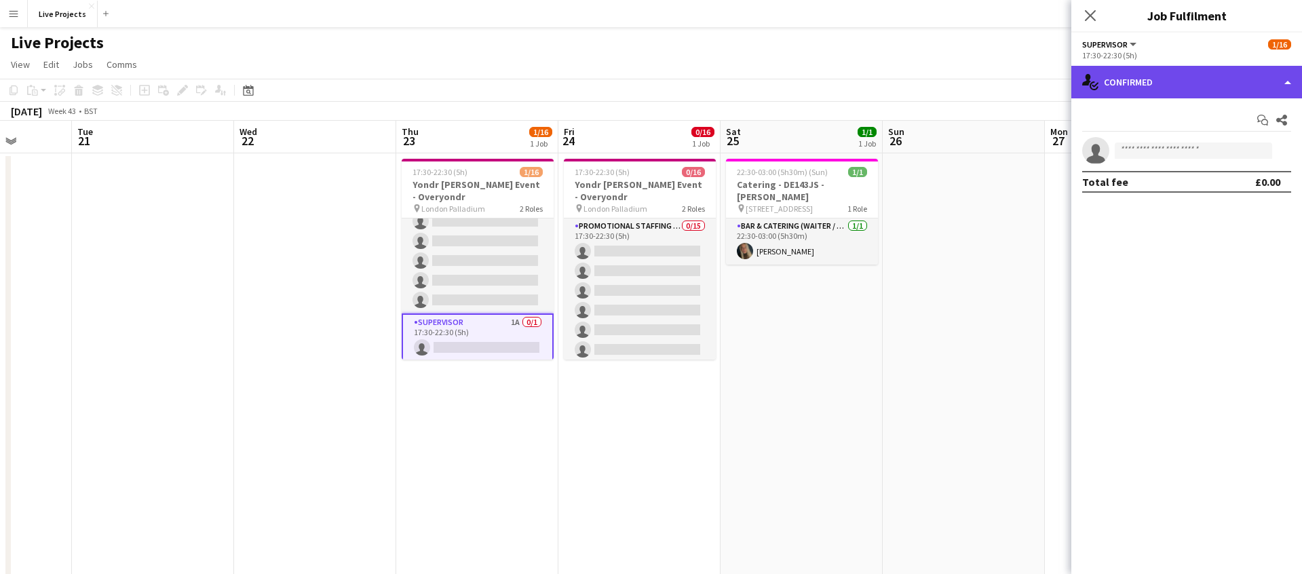
click at [1238, 91] on div "single-neutral-actions-check-2 Confirmed" at bounding box center [1186, 82] width 231 height 33
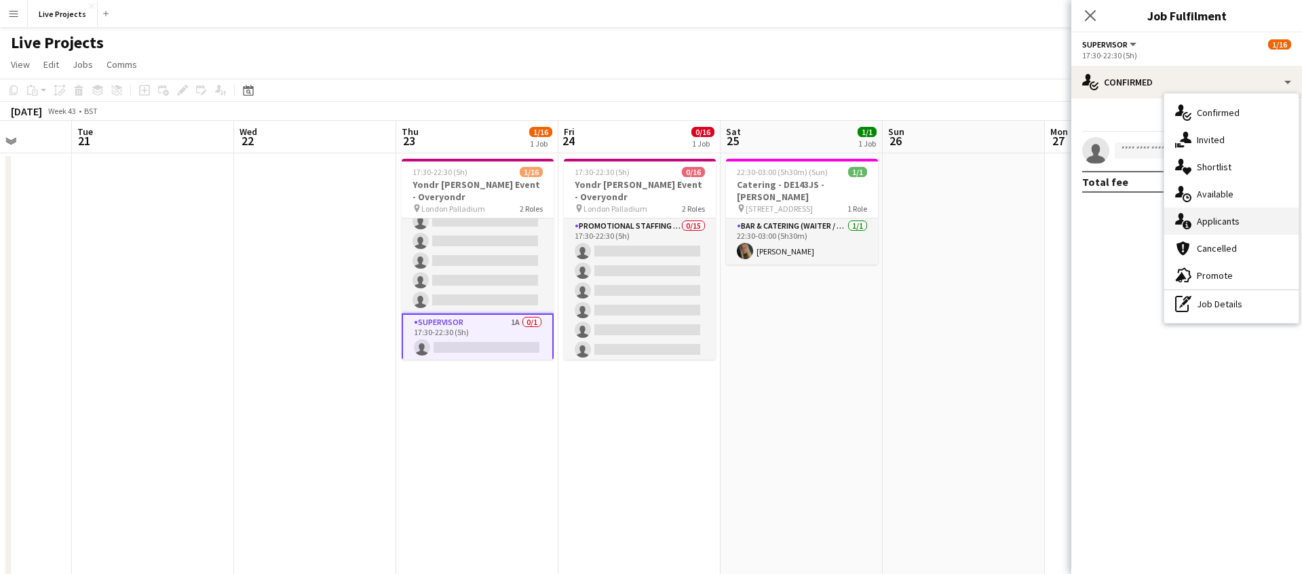
click at [1231, 225] on span "Applicants" at bounding box center [1218, 221] width 43 height 12
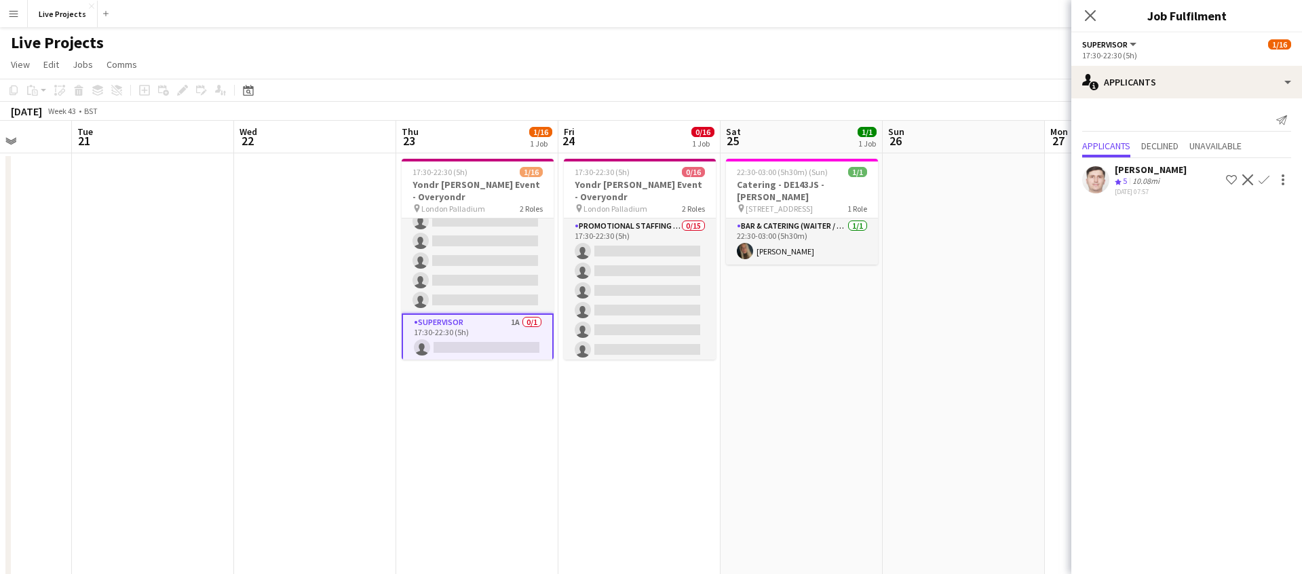
drag, startPoint x: 1265, startPoint y: 172, endPoint x: 1265, endPoint y: 179, distance: 6.8
click at [1265, 172] on button "Confirm" at bounding box center [1264, 180] width 16 height 16
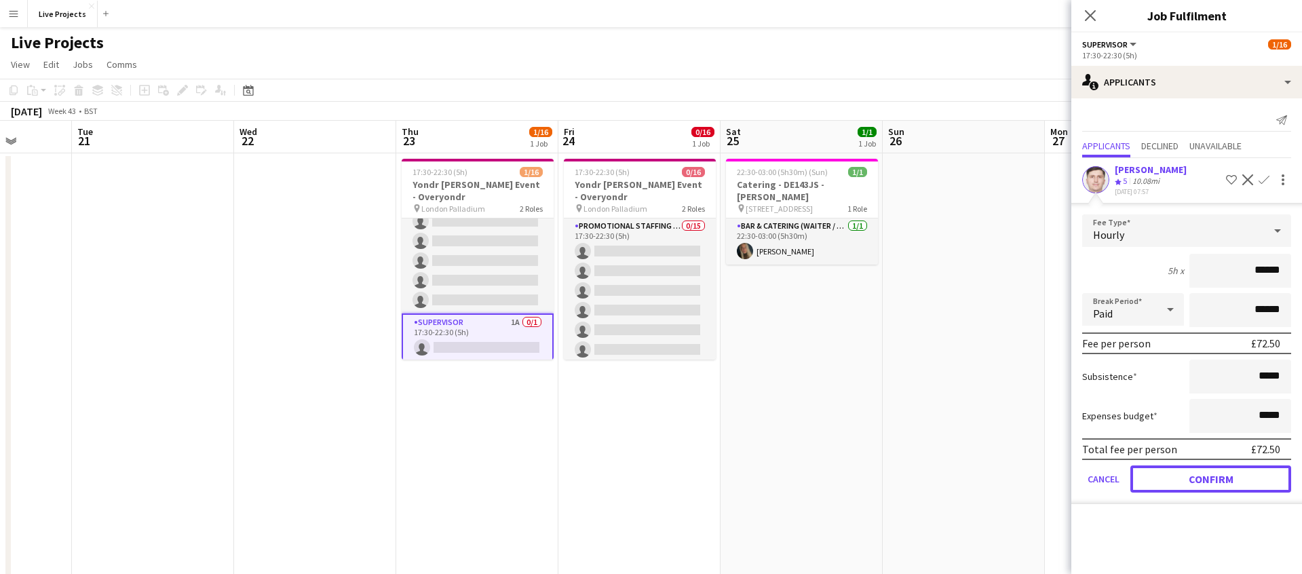
click at [1198, 480] on button "Confirm" at bounding box center [1210, 478] width 161 height 27
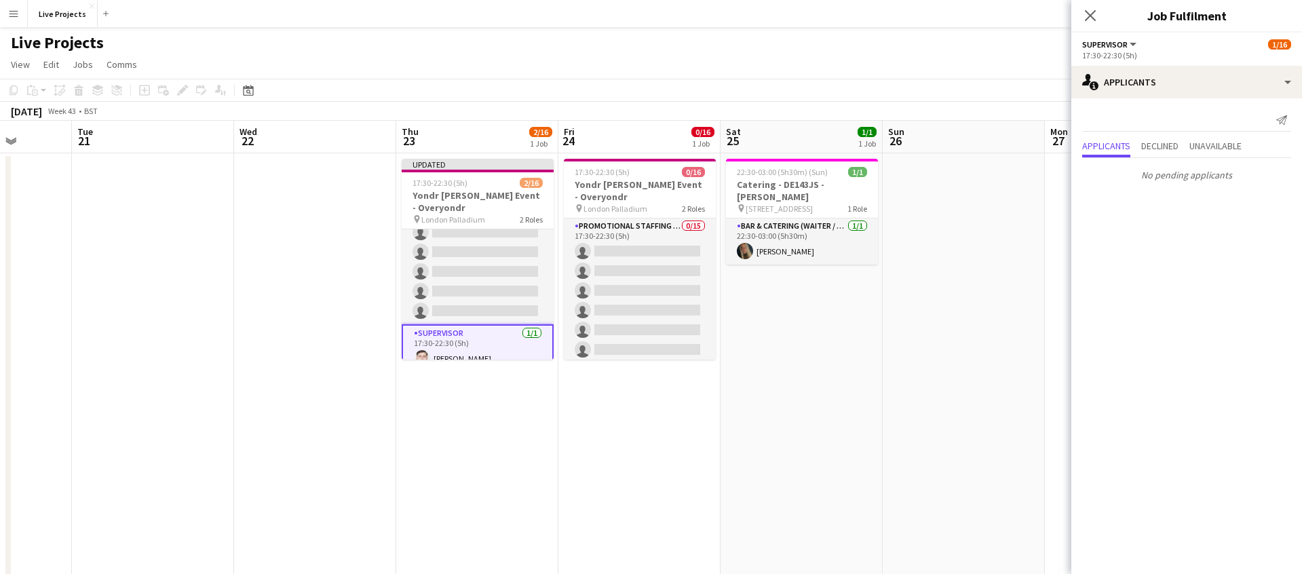
click at [1090, 10] on icon "Close pop-in" at bounding box center [1090, 15] width 11 height 11
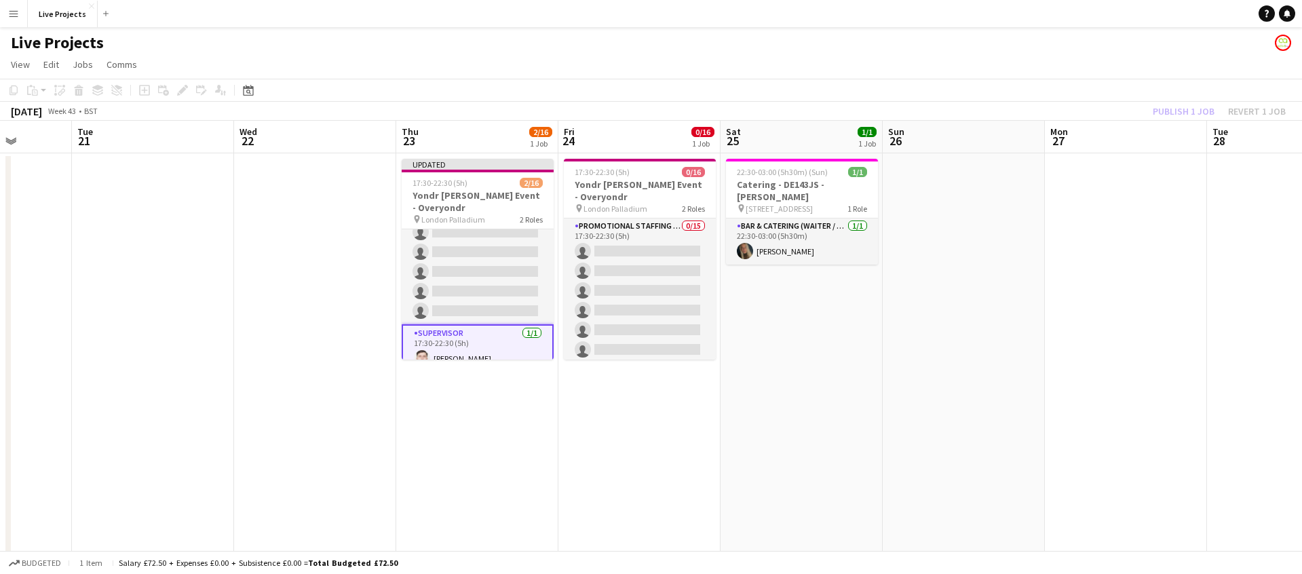
click at [1181, 104] on div "Publish 1 job Revert 1 job" at bounding box center [1219, 111] width 166 height 18
click at [1181, 104] on button "Publish 1 job" at bounding box center [1183, 111] width 73 height 18
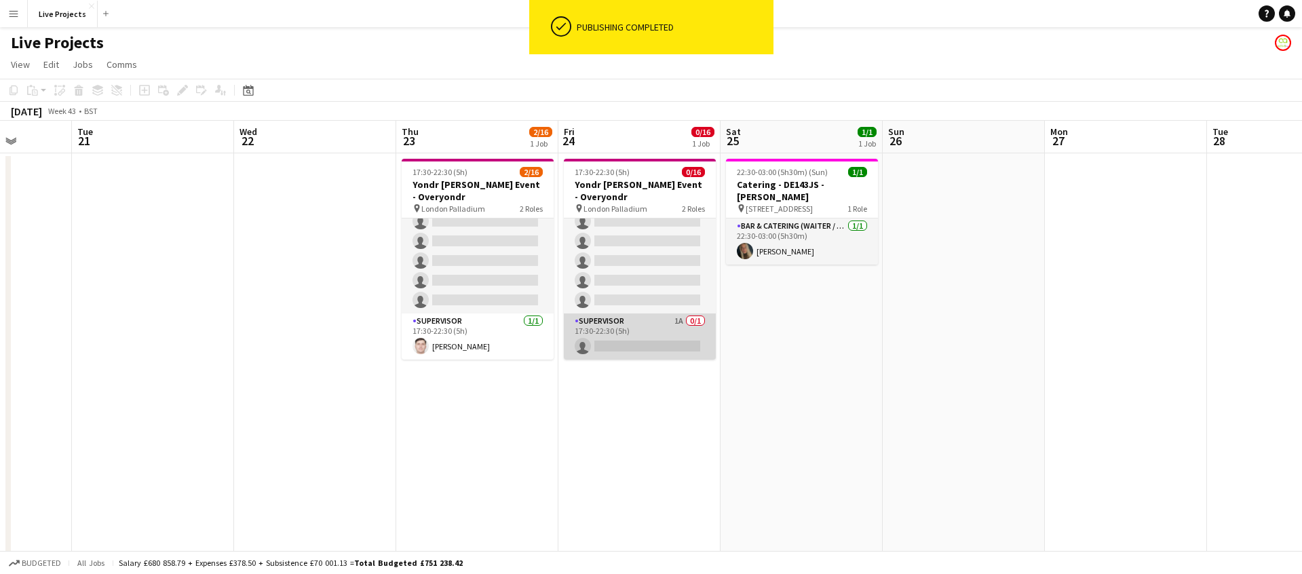
click at [660, 342] on app-card-role "Supervisor 1A 0/1 17:30-22:30 (5h) single-neutral-actions" at bounding box center [640, 336] width 152 height 46
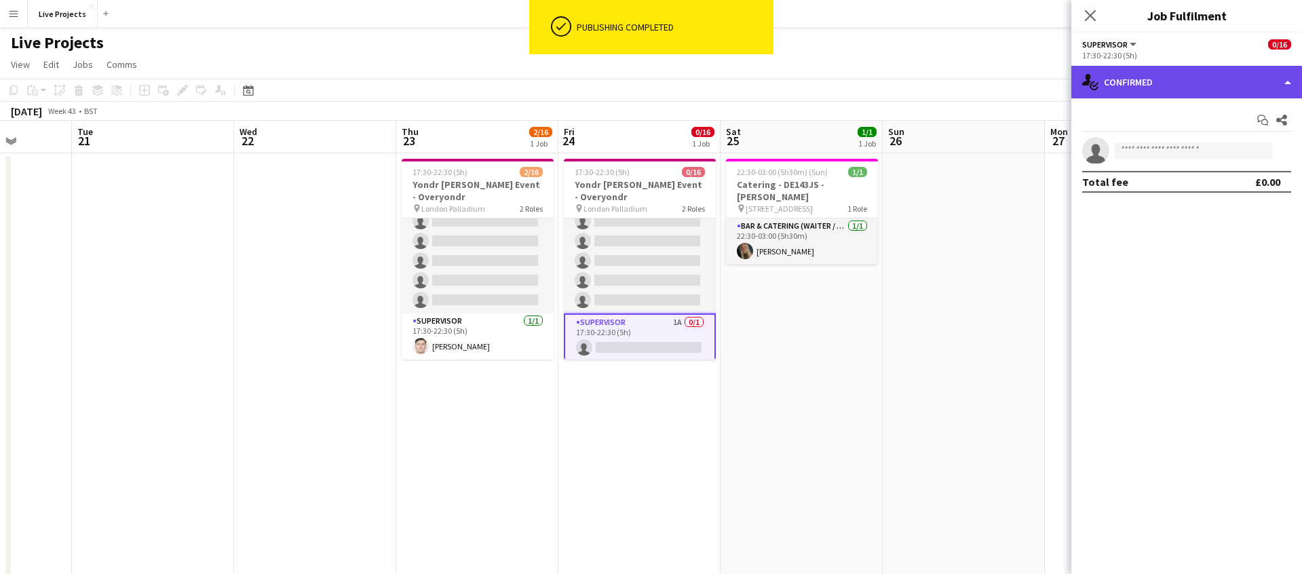
click at [1169, 88] on div "single-neutral-actions-check-2 Confirmed" at bounding box center [1186, 82] width 231 height 33
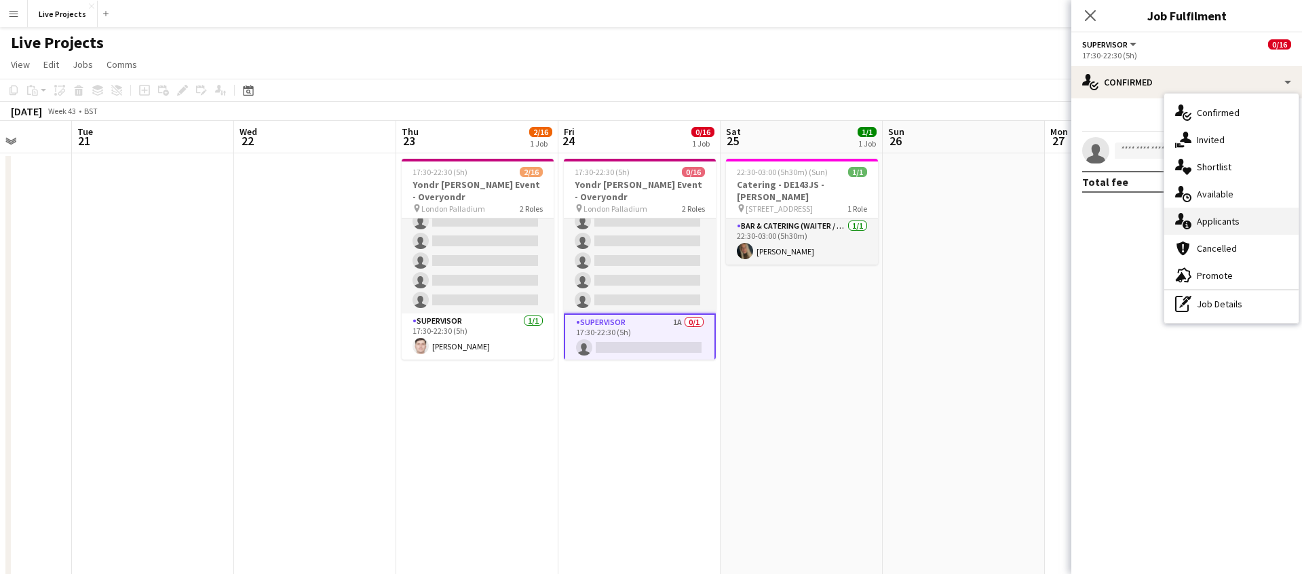
click at [1223, 219] on span "Applicants" at bounding box center [1218, 221] width 43 height 12
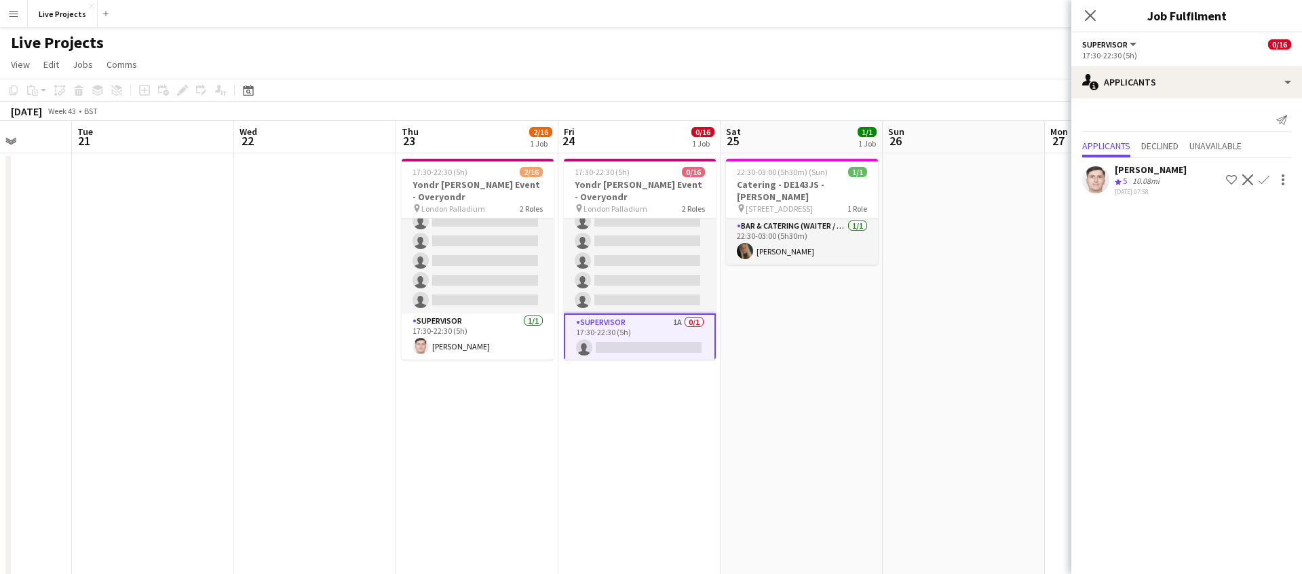
click at [1267, 174] on app-icon "Confirm" at bounding box center [1264, 179] width 11 height 11
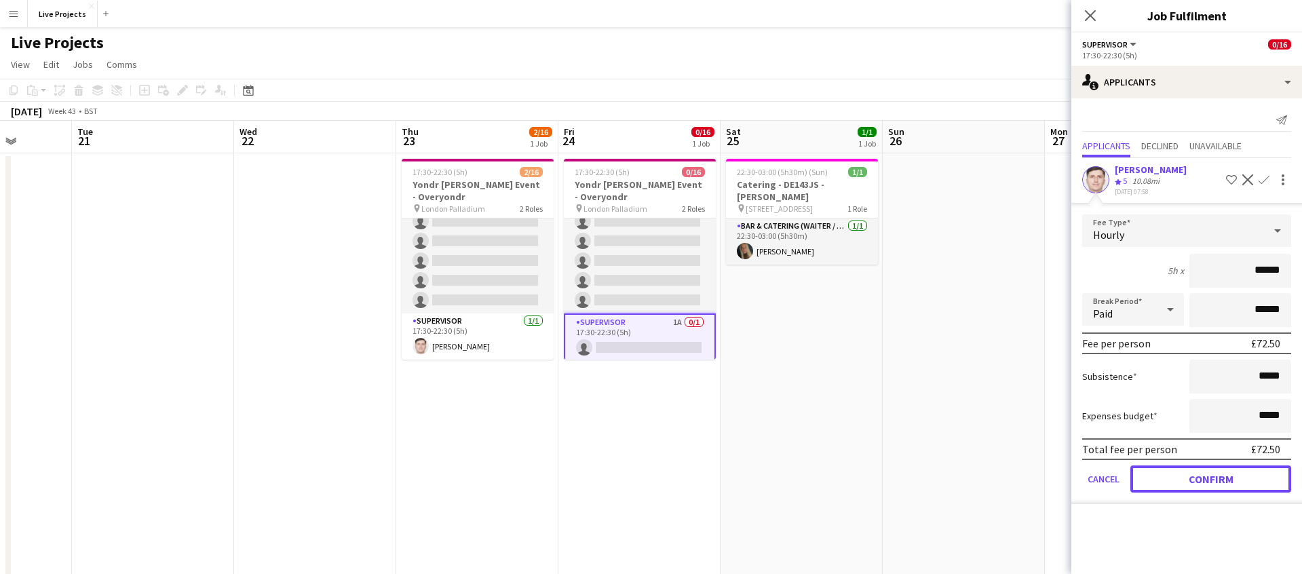
click at [1168, 476] on button "Confirm" at bounding box center [1210, 478] width 161 height 27
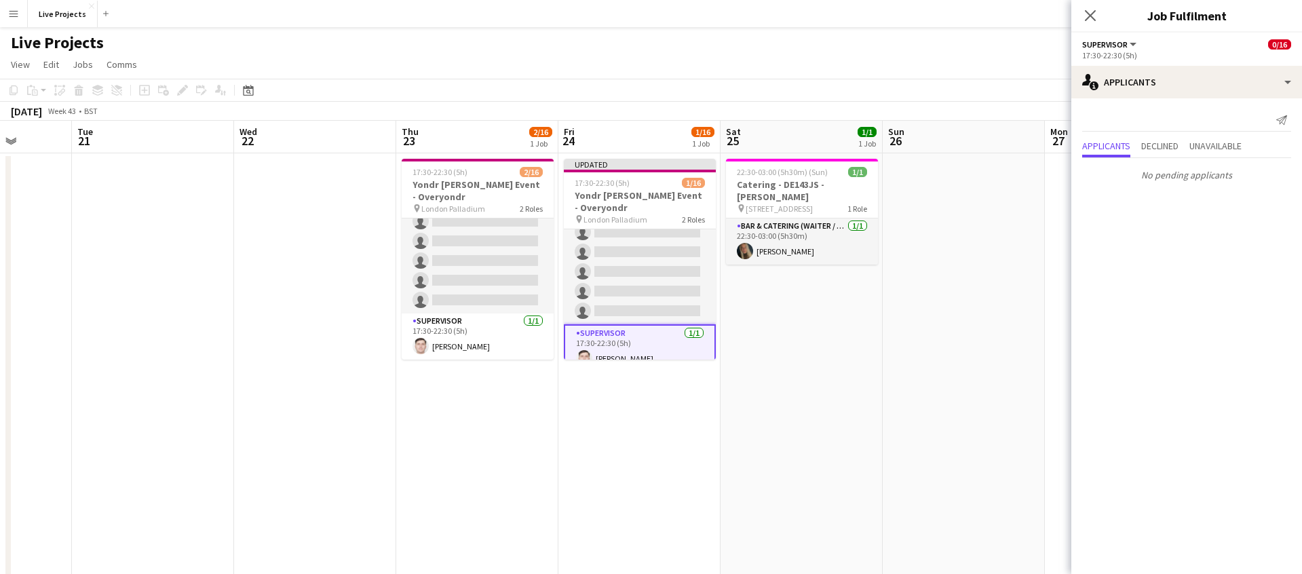
click at [1094, 19] on icon at bounding box center [1090, 15] width 11 height 11
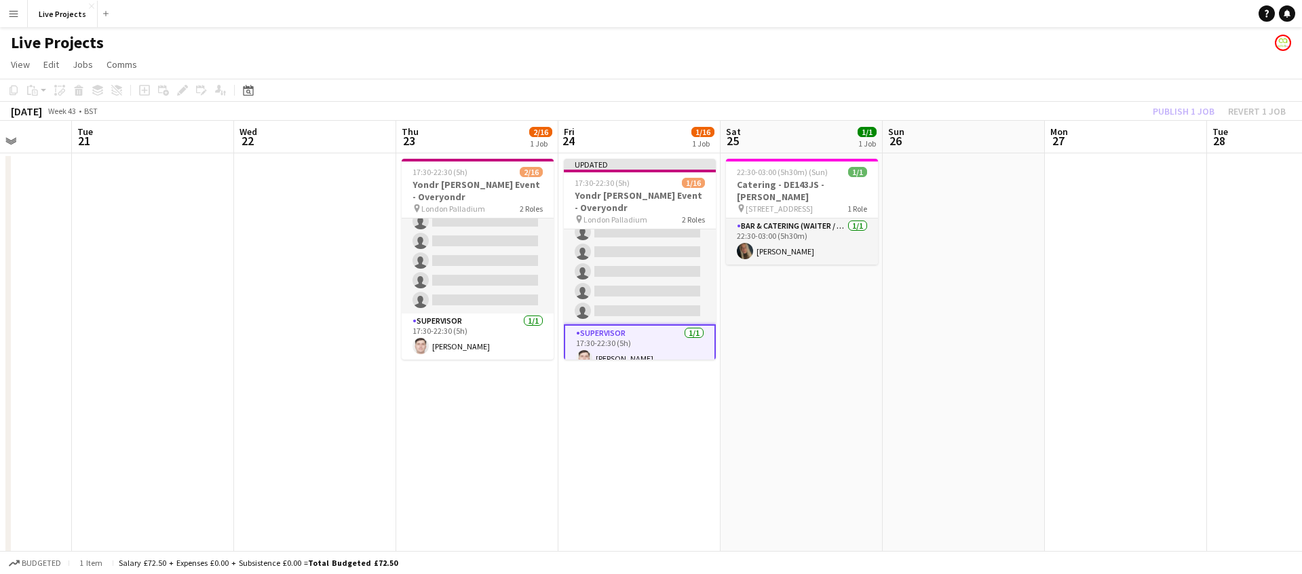
click at [1165, 107] on div "Publish 1 job Revert 1 job" at bounding box center [1219, 111] width 166 height 18
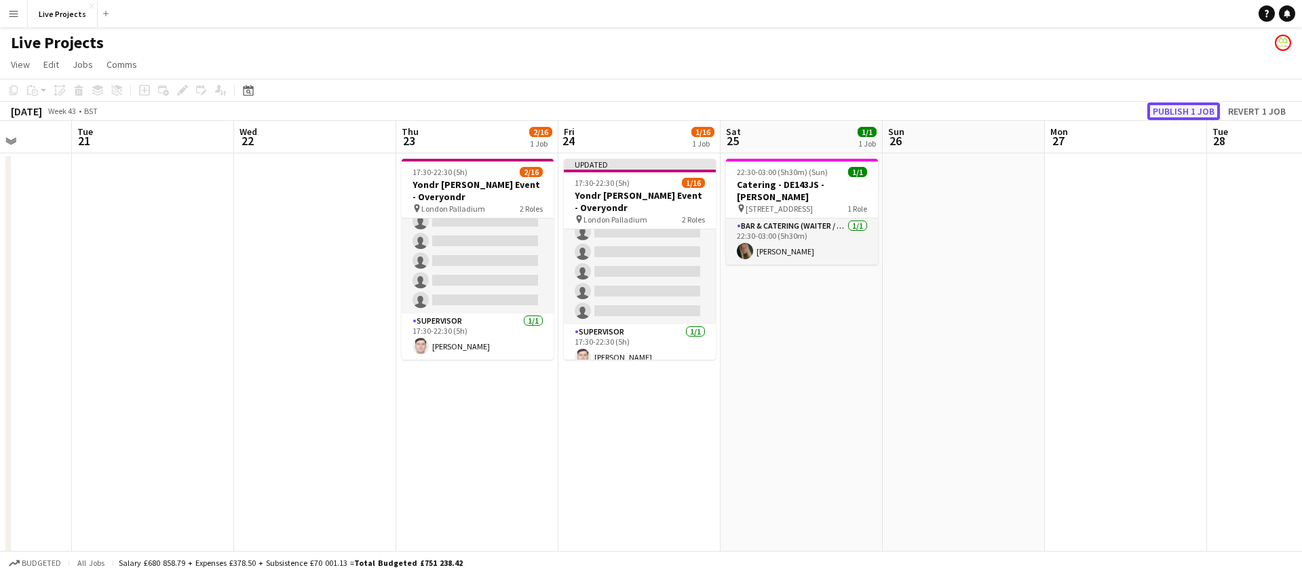
click at [1165, 107] on button "Publish 1 job" at bounding box center [1183, 111] width 73 height 18
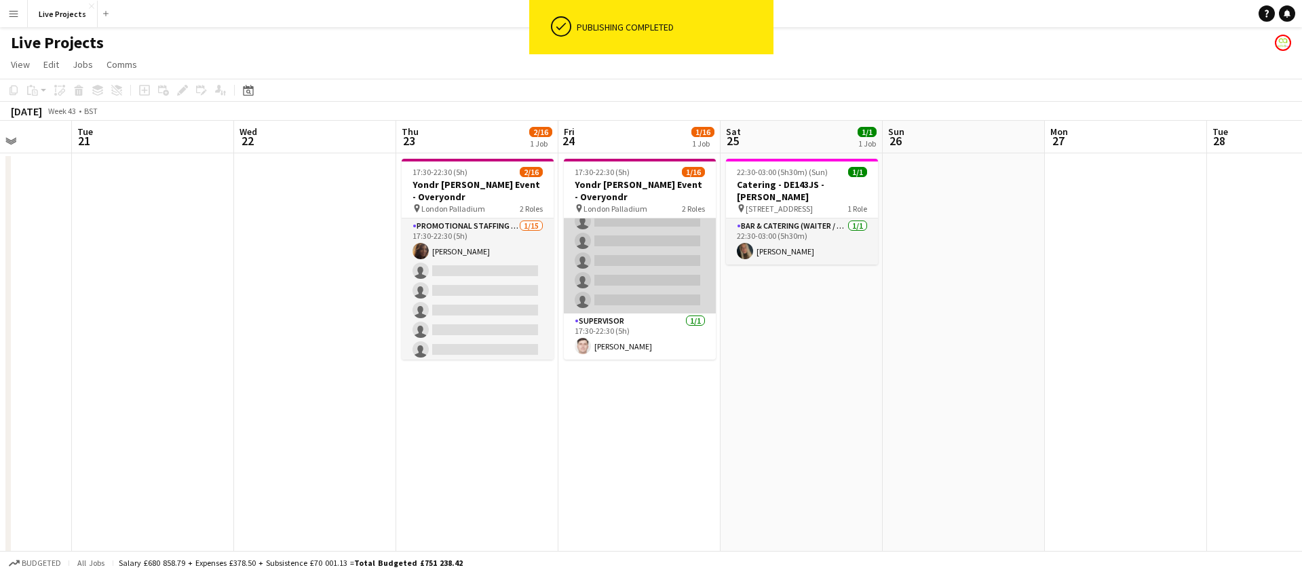
scroll to position [0, 0]
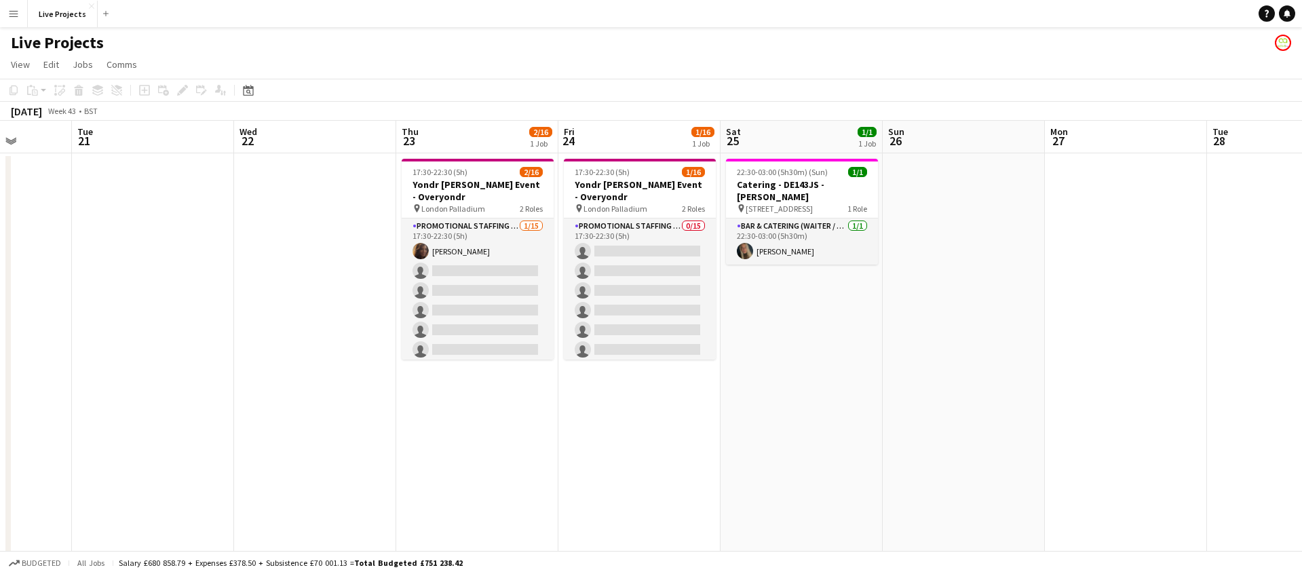
drag, startPoint x: 250, startPoint y: 85, endPoint x: 273, endPoint y: 100, distance: 27.1
click at [250, 85] on icon at bounding box center [248, 90] width 10 height 11
click at [356, 134] on span "Next month" at bounding box center [358, 136] width 27 height 27
click at [341, 206] on span "6" at bounding box center [340, 207] width 16 height 16
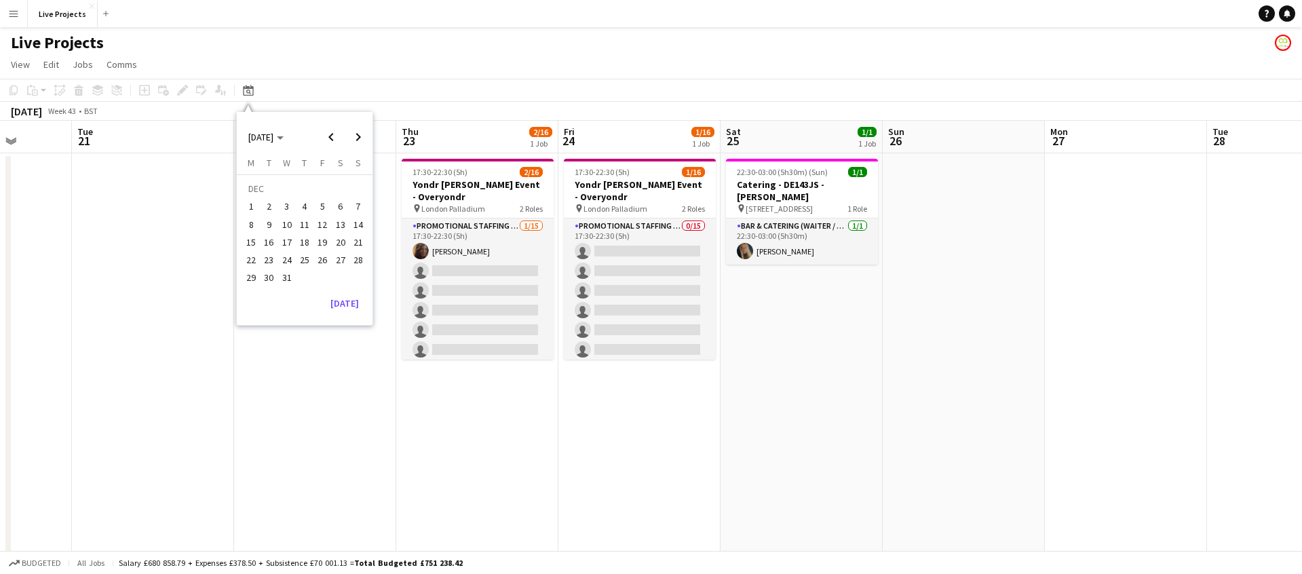
scroll to position [0, 467]
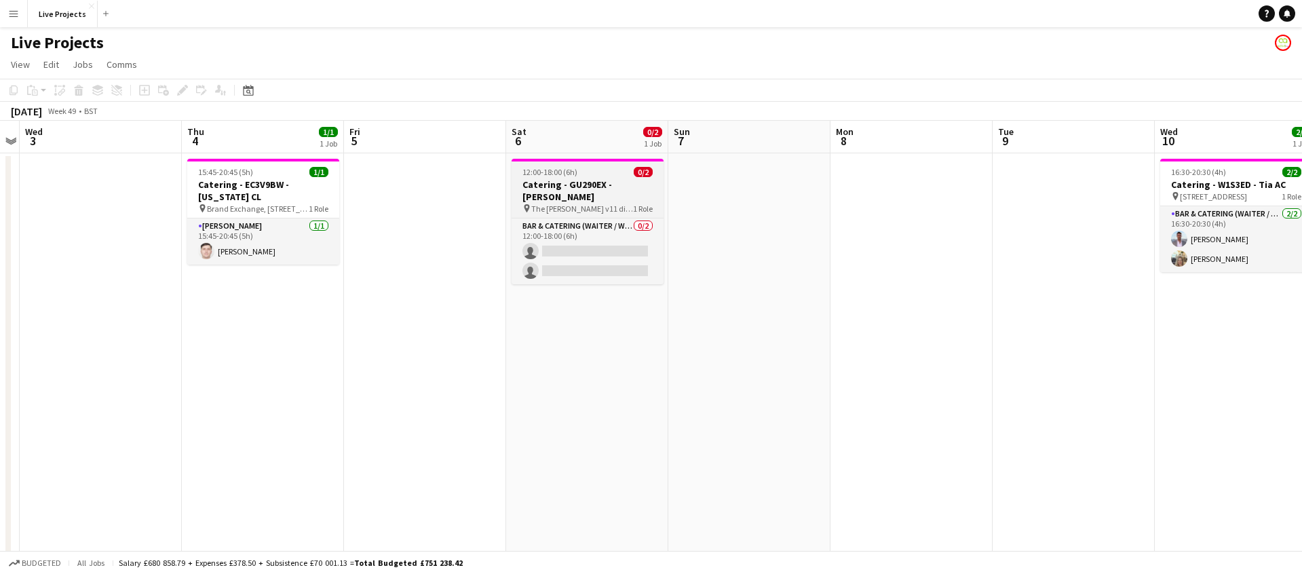
click at [575, 188] on h3 "Catering - GU290EX - [PERSON_NAME]" at bounding box center [588, 190] width 152 height 24
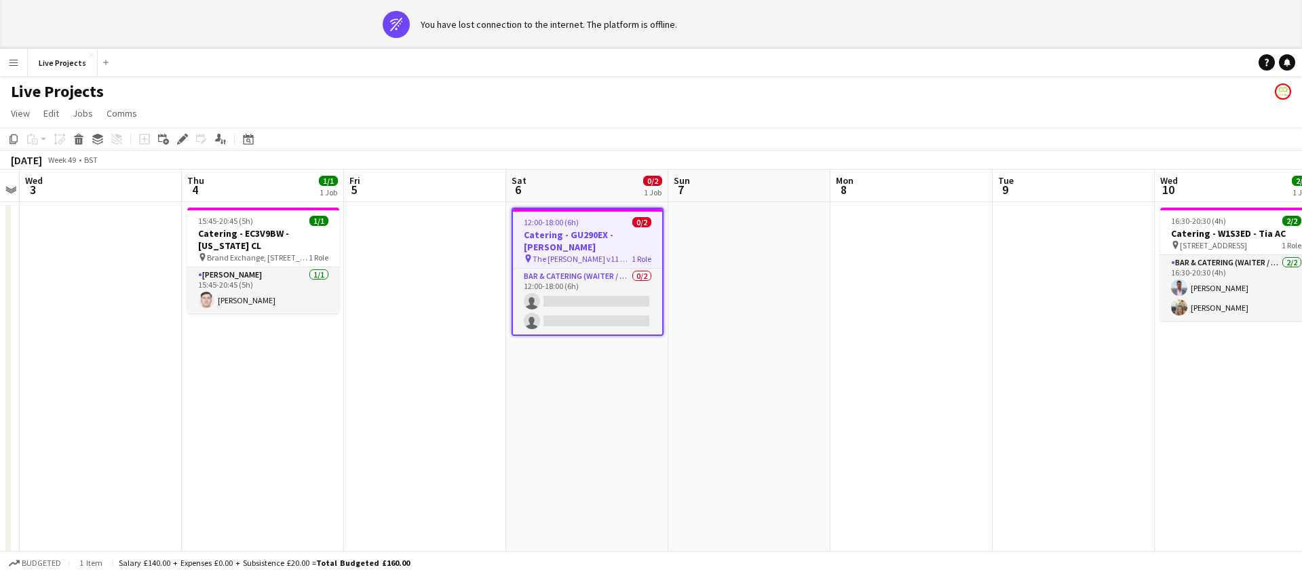
click at [180, 87] on div "Live Projects" at bounding box center [651, 89] width 1302 height 26
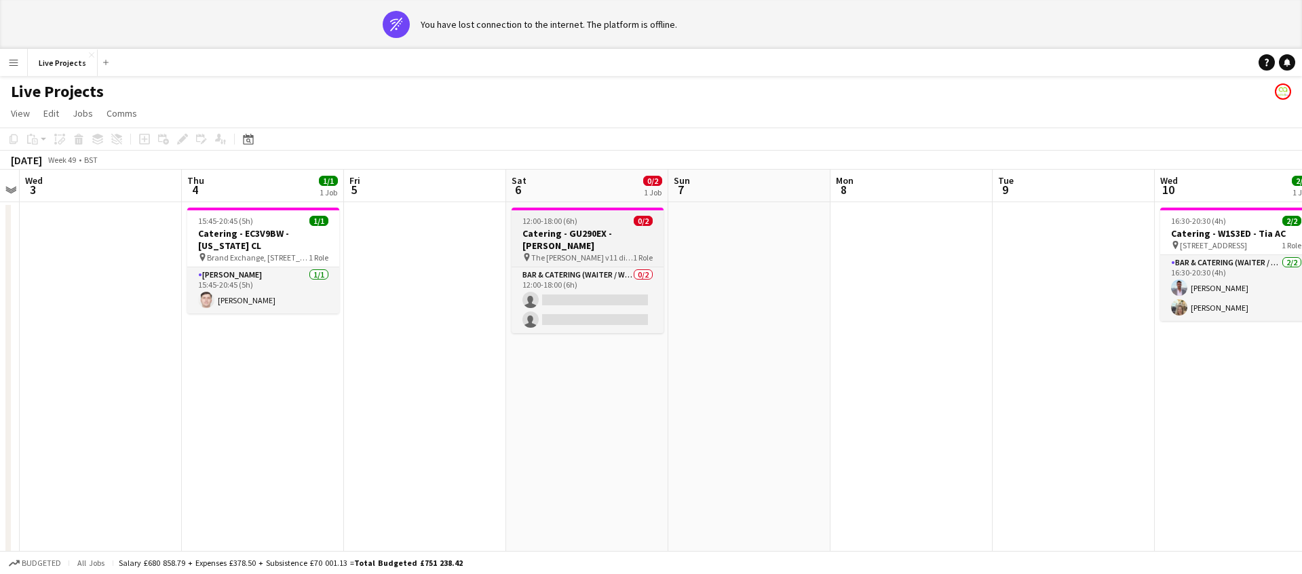
drag, startPoint x: 580, startPoint y: 230, endPoint x: 543, endPoint y: 221, distance: 38.5
click at [579, 229] on h3 "Catering - GU290EX - [PERSON_NAME]" at bounding box center [588, 239] width 152 height 24
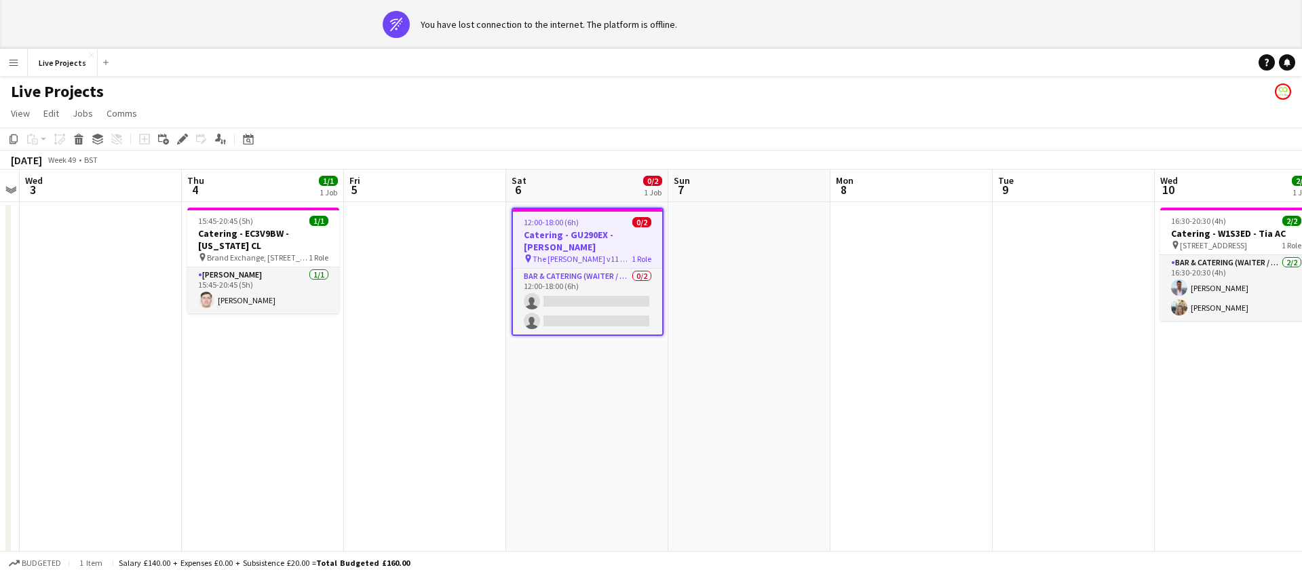
scroll to position [0, 468]
click at [183, 138] on icon at bounding box center [181, 139] width 7 height 7
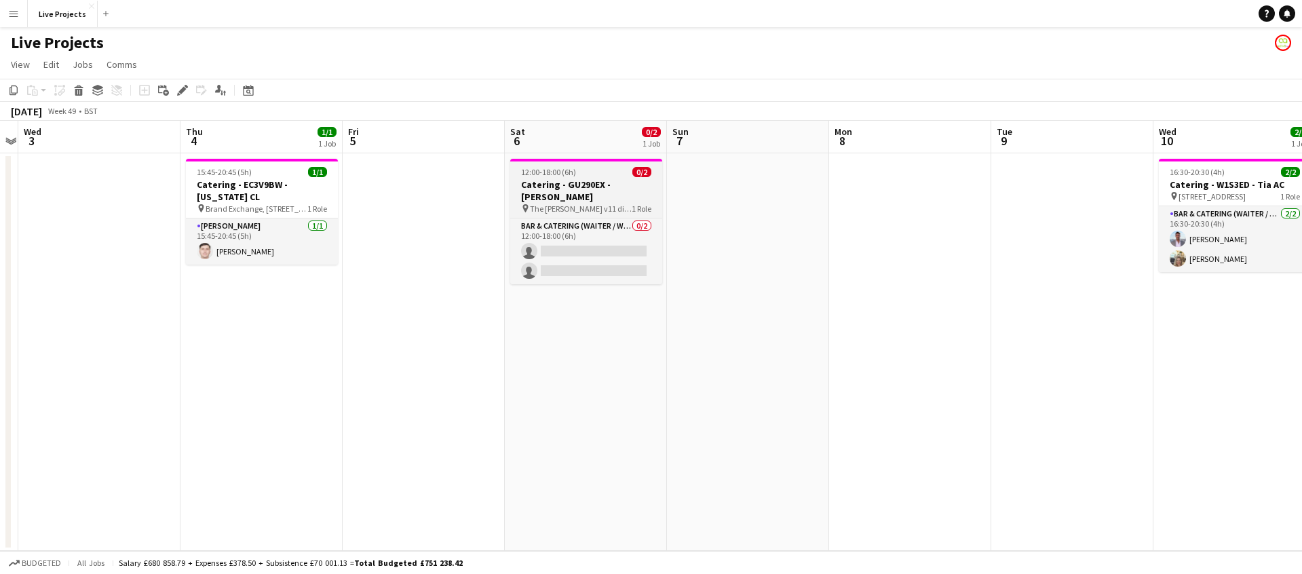
click at [571, 186] on h3 "Catering - GU290EX - [PERSON_NAME]" at bounding box center [586, 190] width 152 height 24
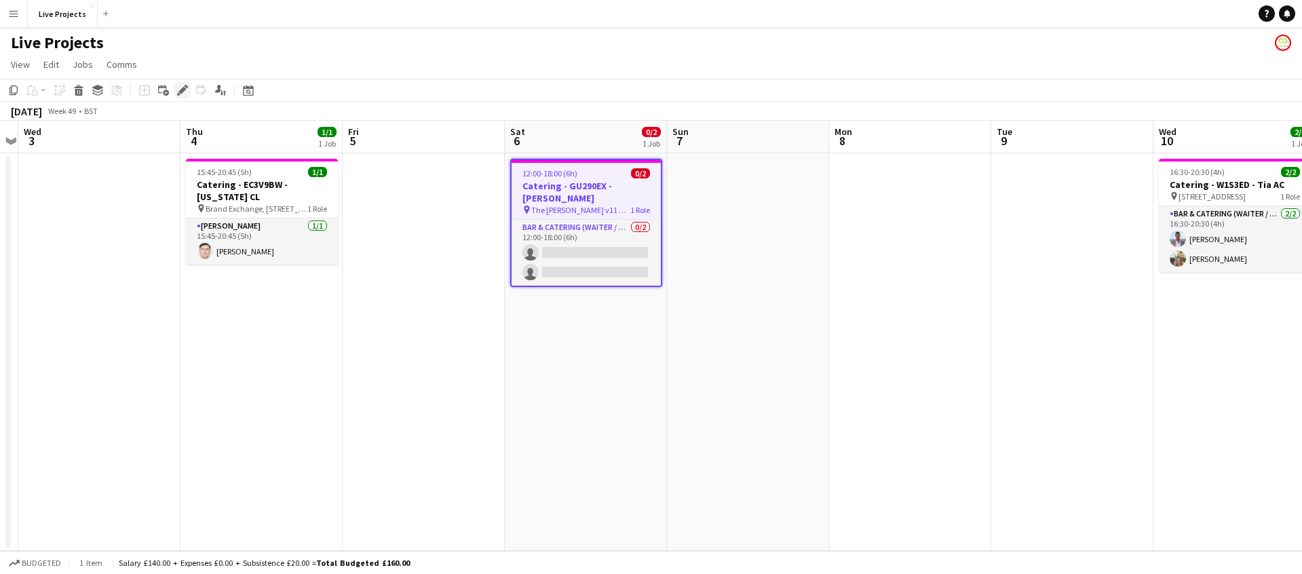
click at [183, 88] on icon at bounding box center [181, 90] width 7 height 7
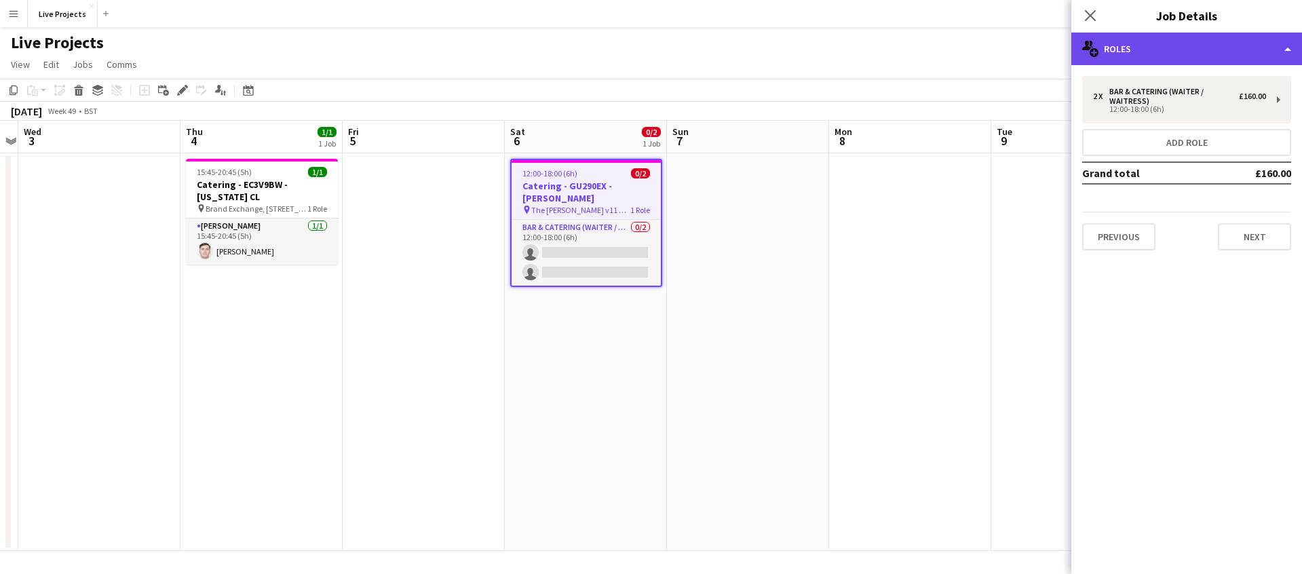
click at [1164, 54] on div "multiple-users-add Roles" at bounding box center [1186, 49] width 231 height 33
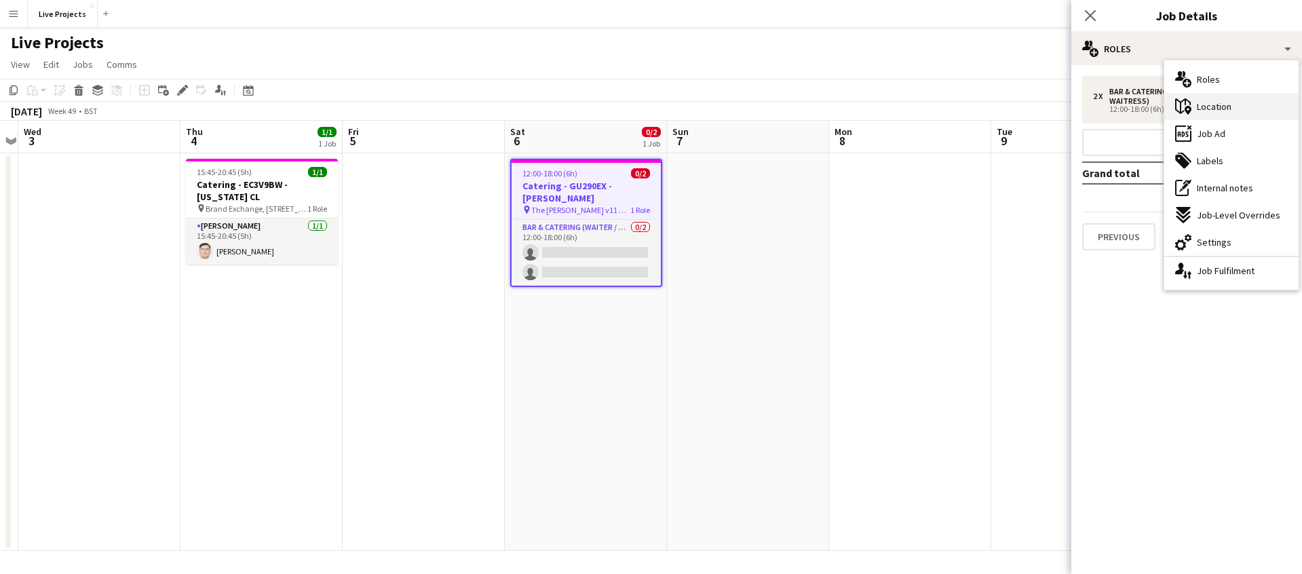
click at [1207, 112] on span "Location" at bounding box center [1214, 106] width 35 height 12
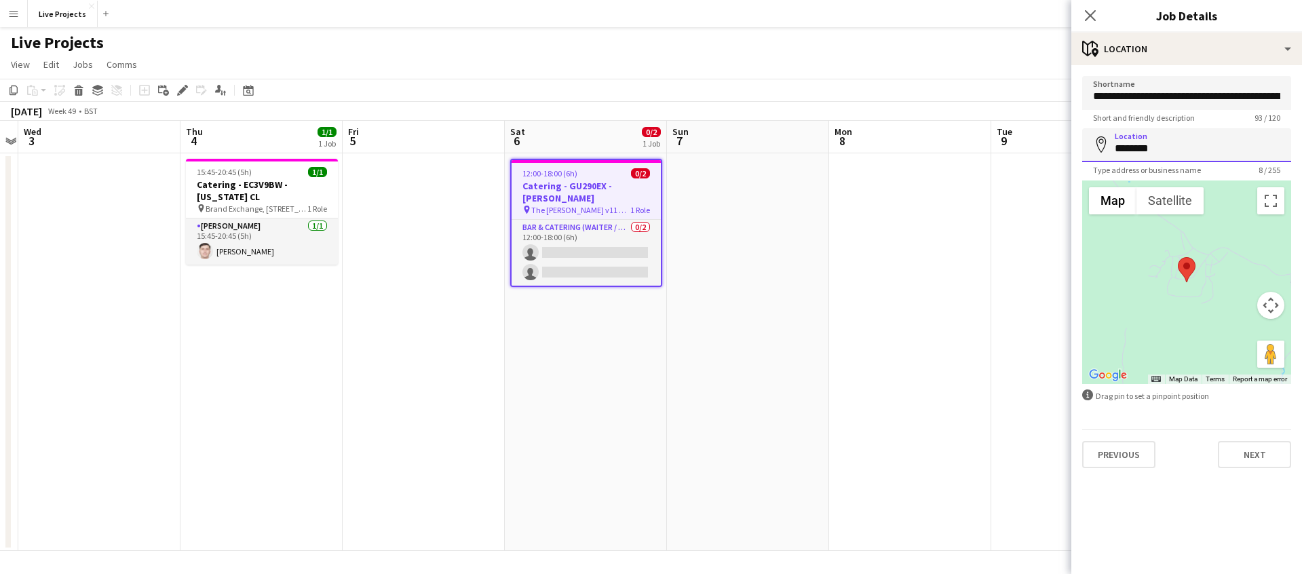
click at [1173, 150] on input "********" at bounding box center [1186, 145] width 209 height 34
type input "**********"
click at [1087, 16] on icon "Close pop-in" at bounding box center [1090, 15] width 13 height 13
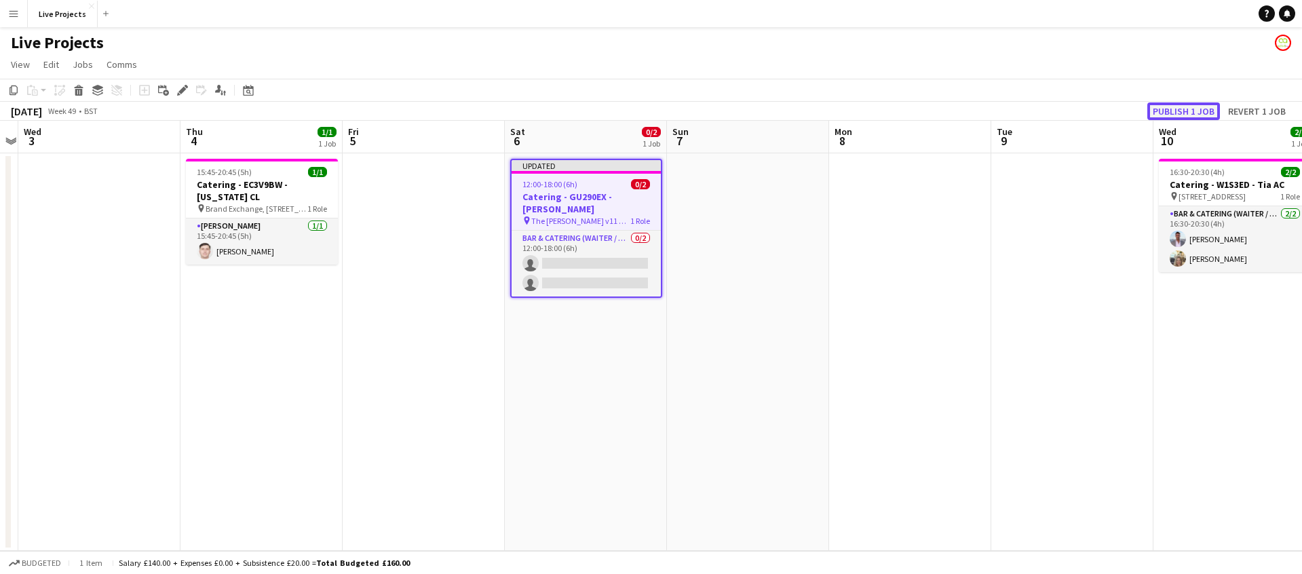
click at [1177, 108] on button "Publish 1 job" at bounding box center [1183, 111] width 73 height 18
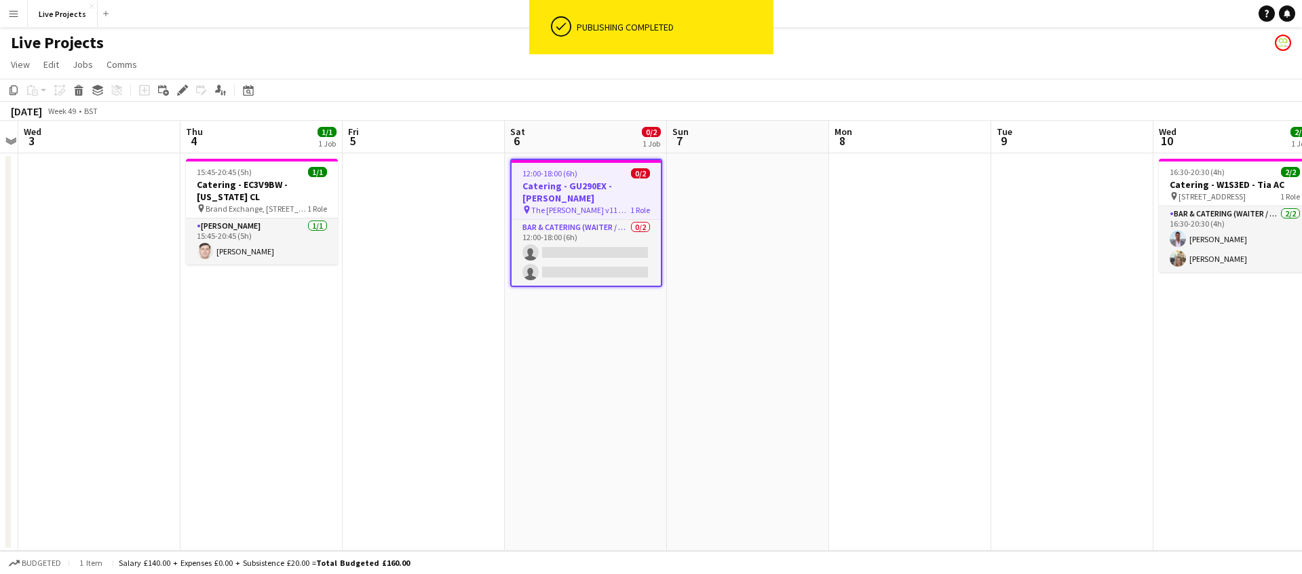
click at [565, 181] on h3 "Catering - GU290EX - [PERSON_NAME]" at bounding box center [586, 192] width 149 height 24
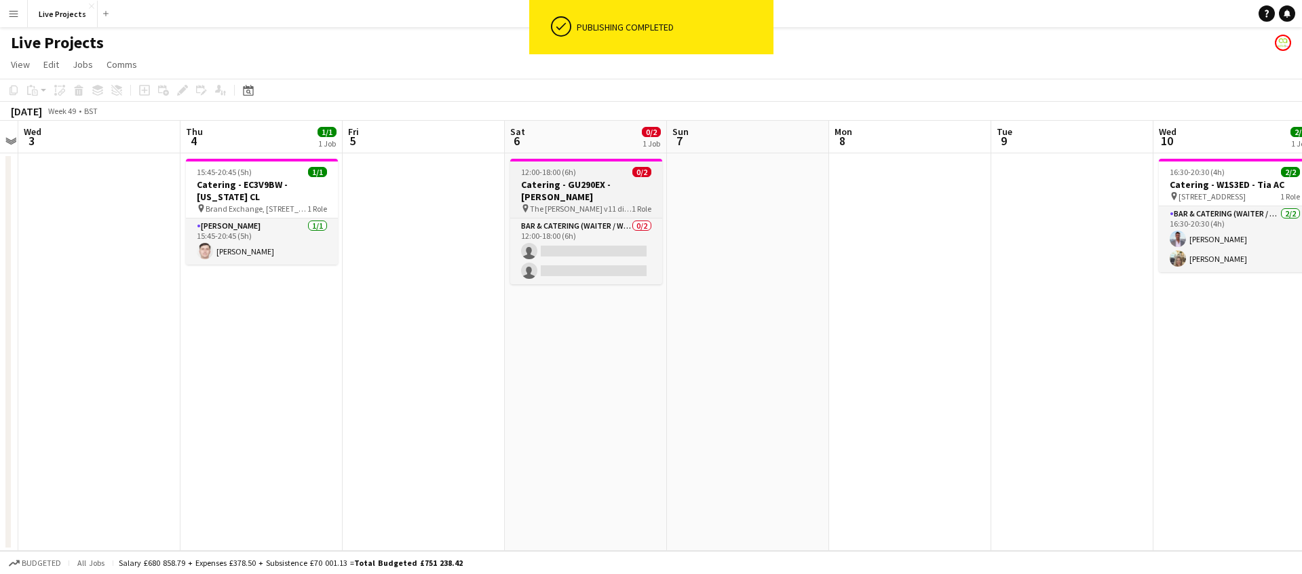
click at [565, 180] on h3 "Catering - GU290EX - [PERSON_NAME]" at bounding box center [586, 190] width 152 height 24
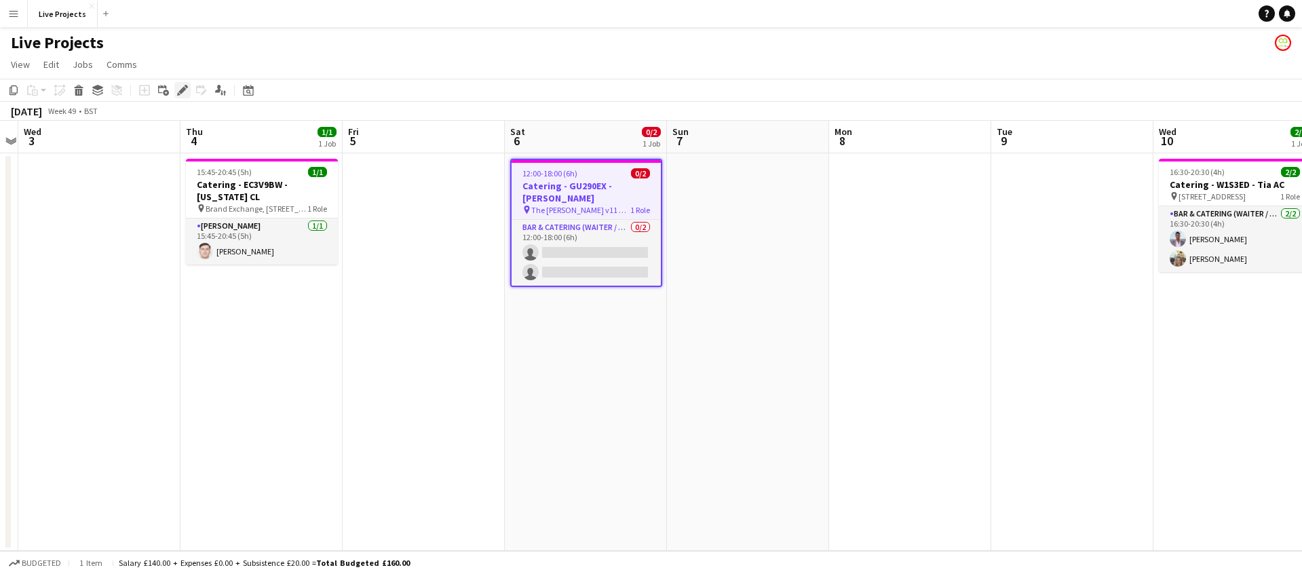
click at [180, 89] on icon "Edit" at bounding box center [182, 90] width 11 height 11
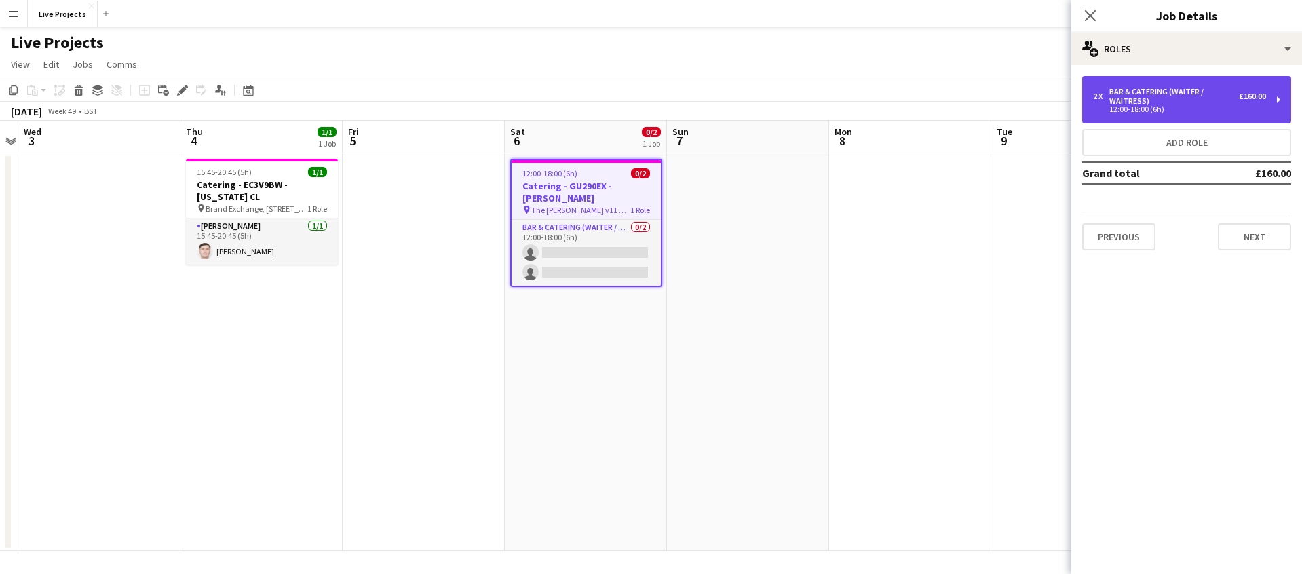
click at [1159, 106] on div "12:00-18:00 (6h)" at bounding box center [1179, 109] width 173 height 7
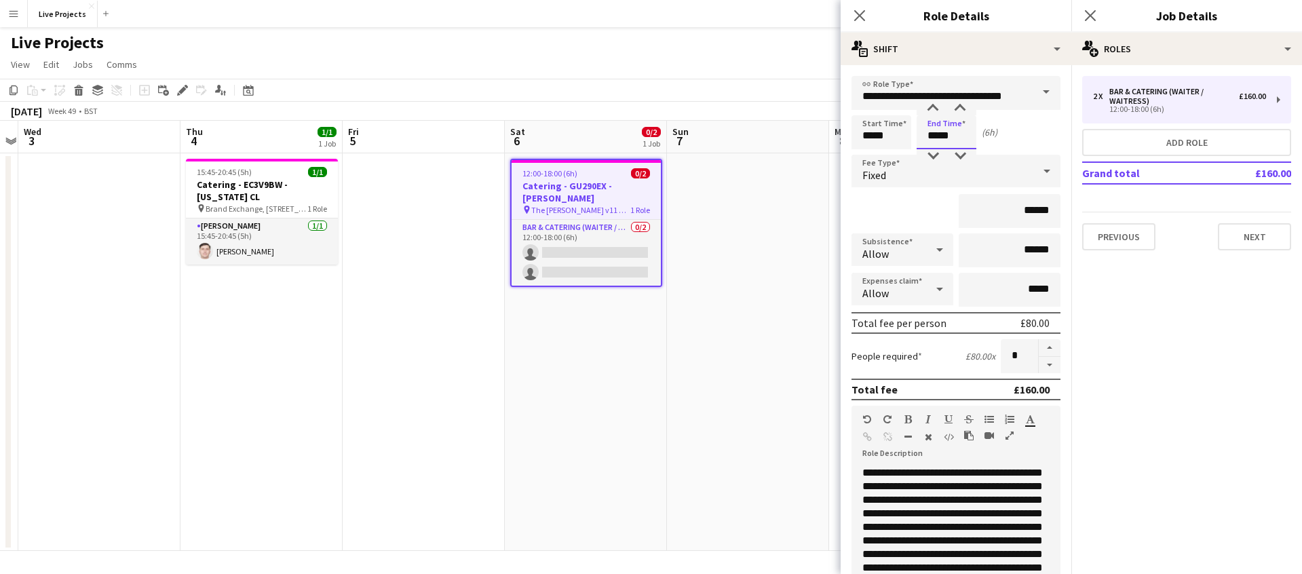
click at [936, 135] on input "*****" at bounding box center [947, 132] width 60 height 34
type input "*****"
click at [936, 151] on div at bounding box center [932, 156] width 27 height 14
click at [1014, 175] on div "Fixed" at bounding box center [943, 171] width 182 height 33
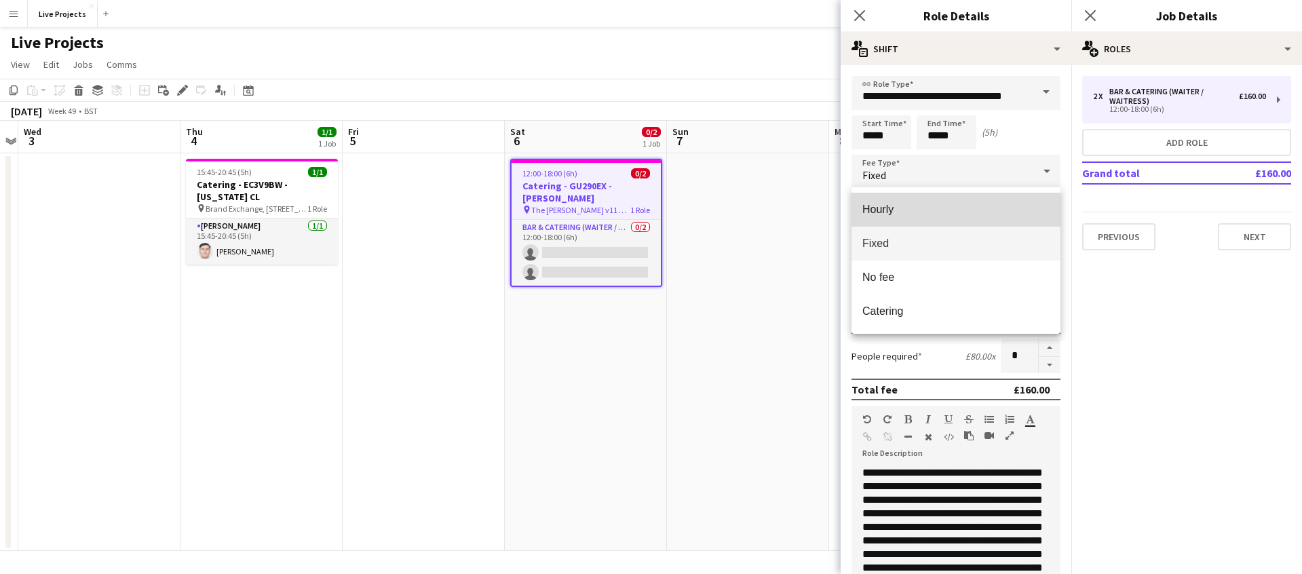
click at [913, 213] on span "Hourly" at bounding box center [955, 209] width 187 height 13
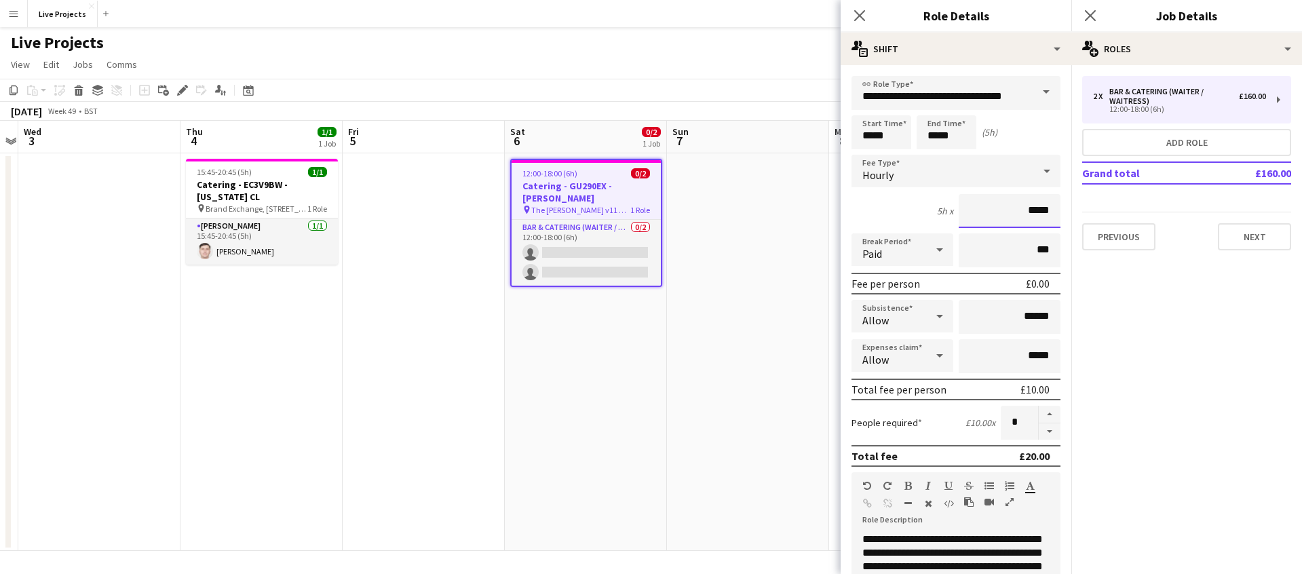
drag, startPoint x: 1032, startPoint y: 210, endPoint x: 1061, endPoint y: 211, distance: 29.2
click at [1061, 211] on form "**********" at bounding box center [956, 462] width 231 height 773
type input "******"
click at [1036, 315] on input "******" at bounding box center [1010, 317] width 102 height 34
type input "******"
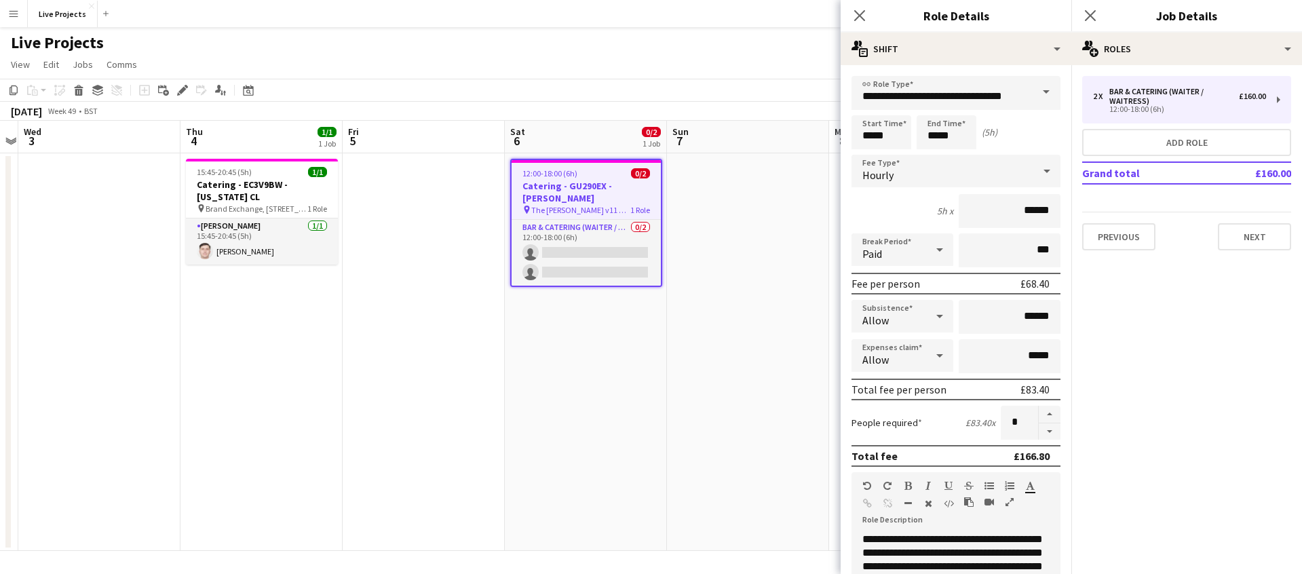
drag, startPoint x: 861, startPoint y: 12, endPoint x: 897, endPoint y: 16, distance: 36.2
click at [861, 12] on icon "Close pop-in" at bounding box center [859, 15] width 11 height 11
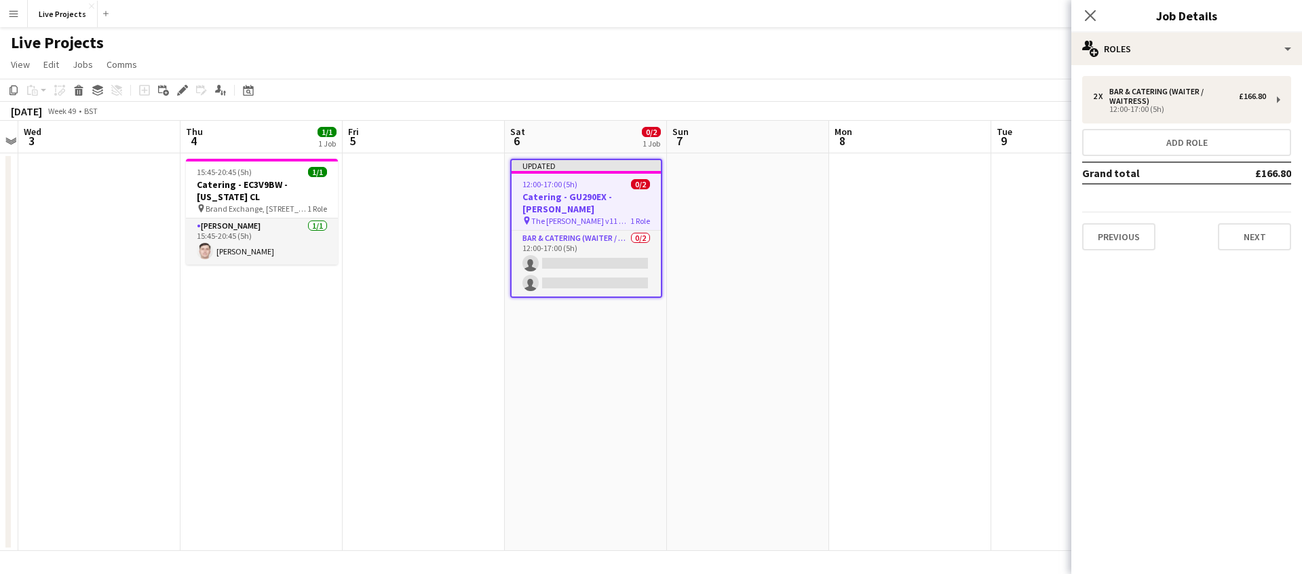
drag, startPoint x: 1087, startPoint y: 12, endPoint x: 1118, endPoint y: 23, distance: 33.3
click at [1087, 12] on icon at bounding box center [1090, 15] width 11 height 11
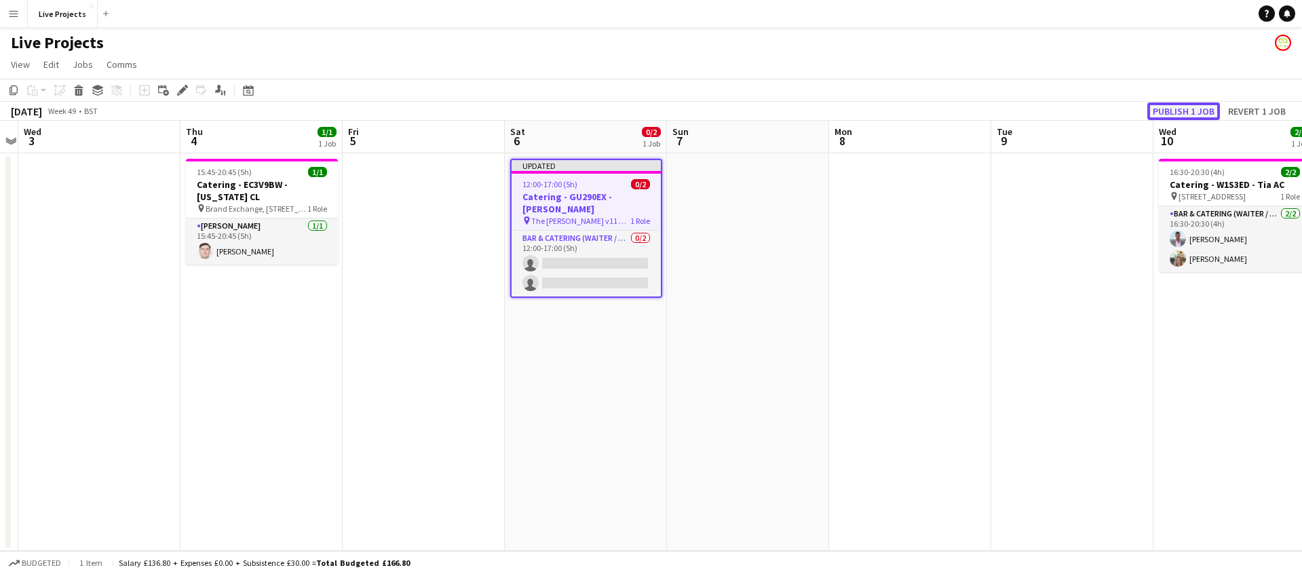
click at [1189, 114] on button "Publish 1 job" at bounding box center [1183, 111] width 73 height 18
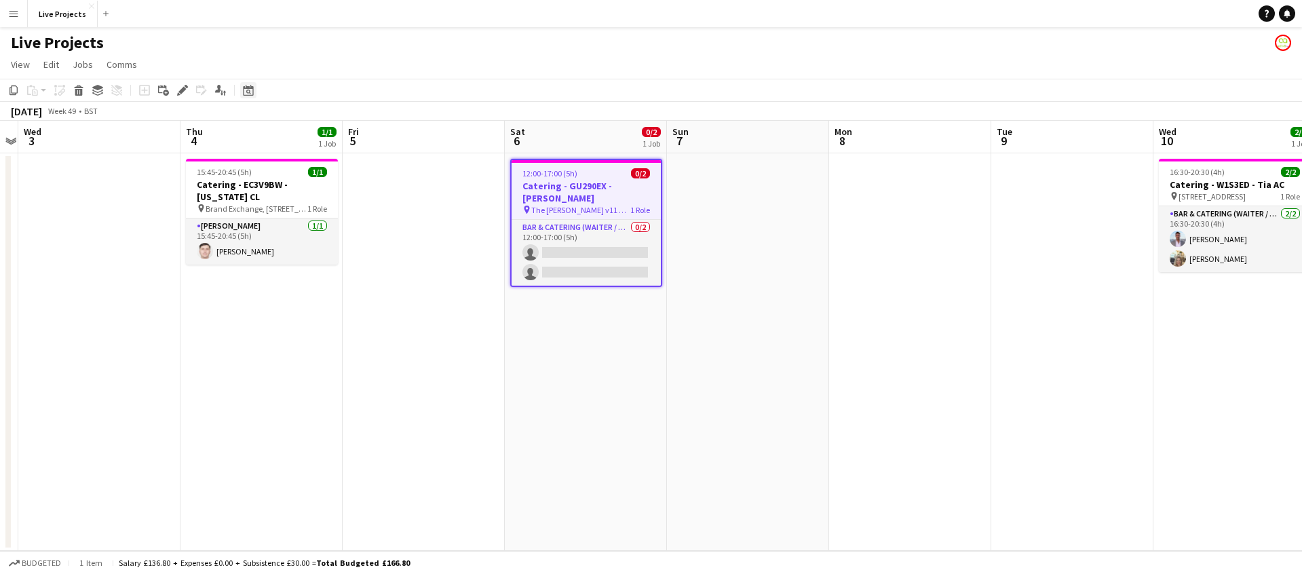
click at [252, 87] on icon at bounding box center [248, 90] width 10 height 11
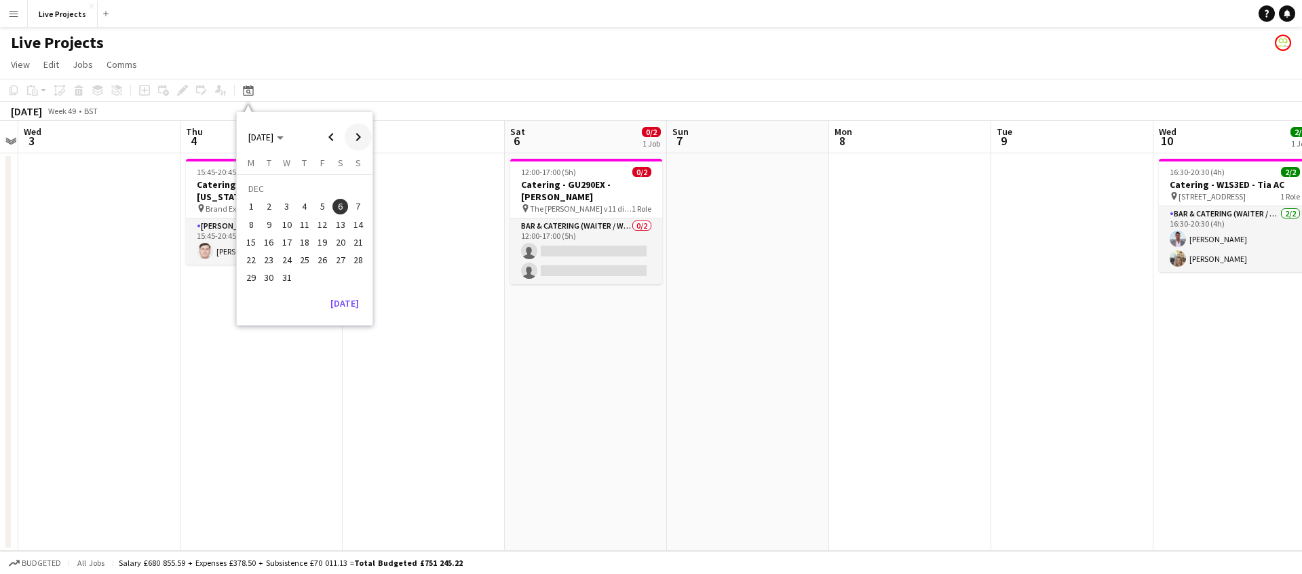
click at [361, 139] on span "Next month" at bounding box center [358, 136] width 27 height 27
click at [332, 136] on span "Previous month" at bounding box center [331, 136] width 27 height 27
click at [356, 239] on span "21" at bounding box center [358, 242] width 16 height 16
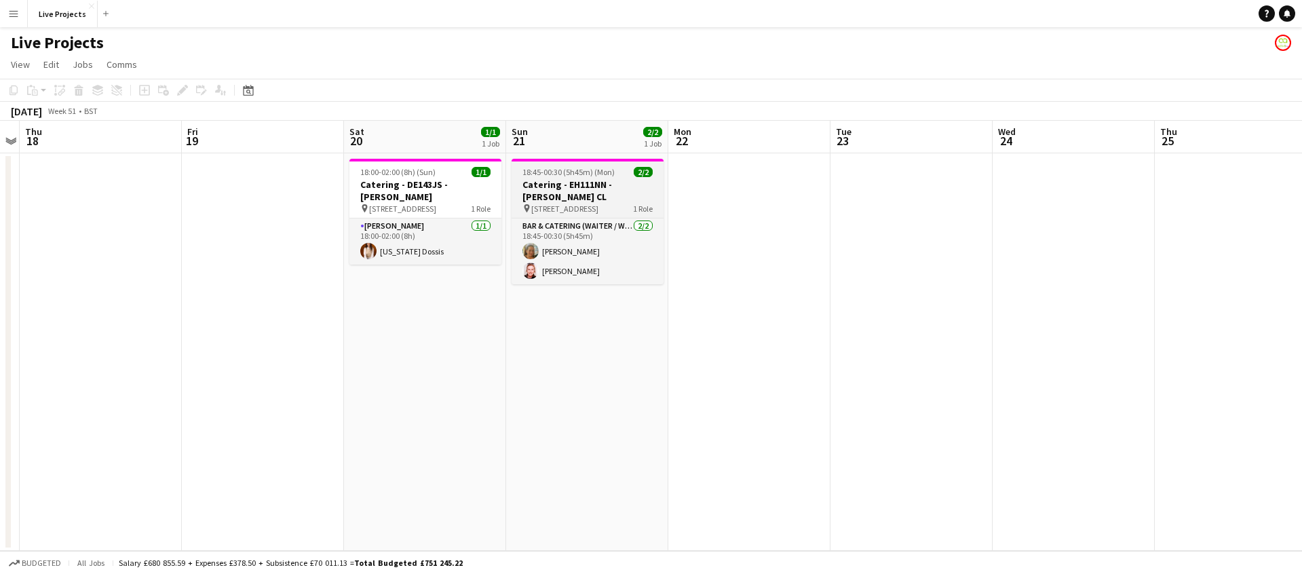
click at [596, 184] on h3 "Catering - EH111NN - [PERSON_NAME] CL" at bounding box center [588, 190] width 152 height 24
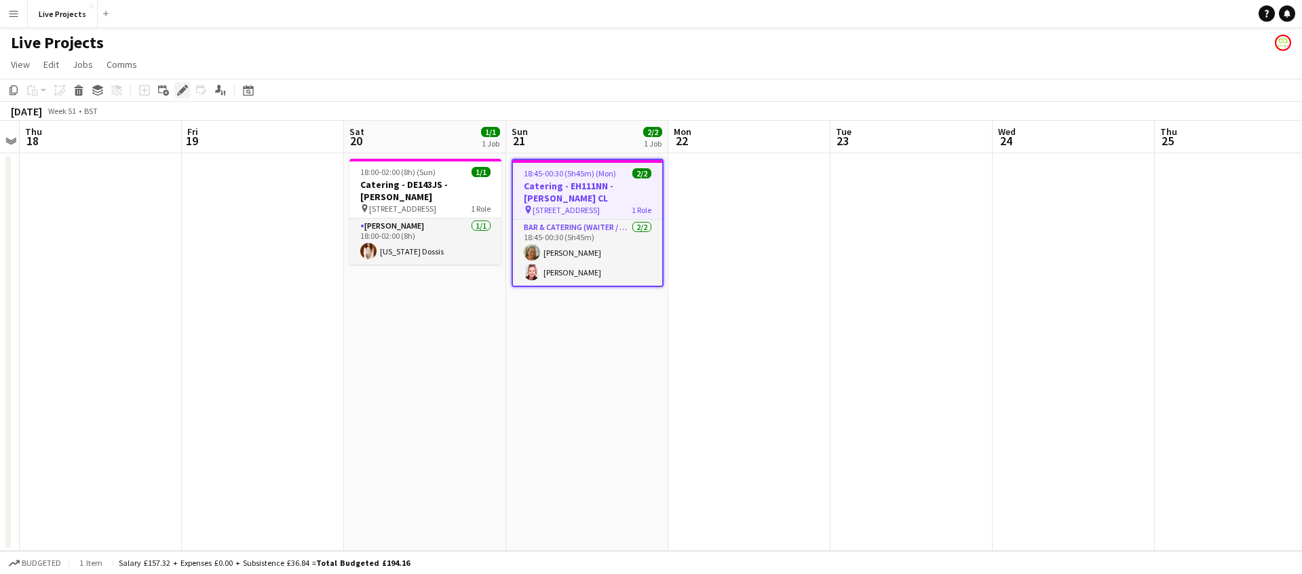
click at [183, 85] on icon "Edit" at bounding box center [182, 90] width 11 height 11
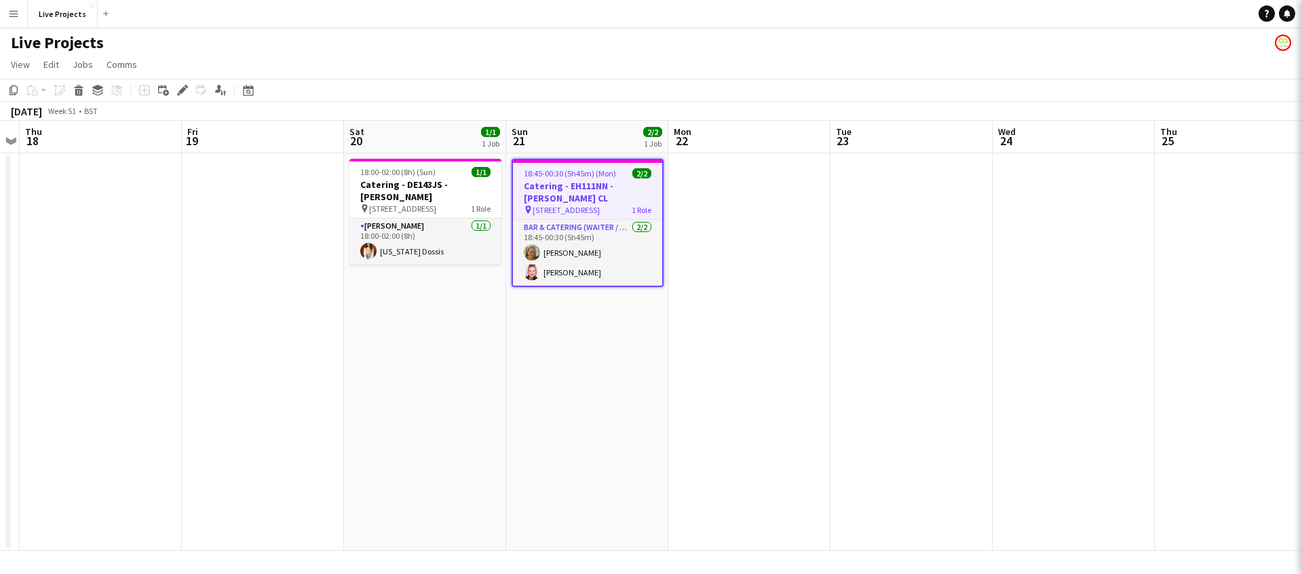
type input "**********"
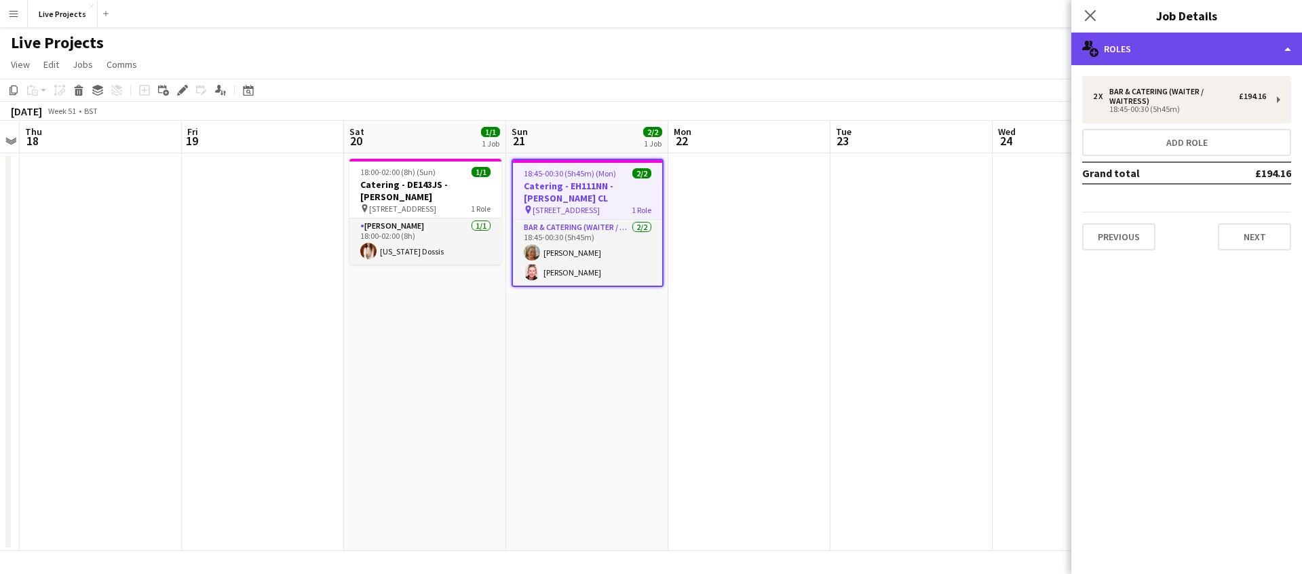
click at [1223, 50] on div "multiple-users-add Roles" at bounding box center [1186, 49] width 231 height 33
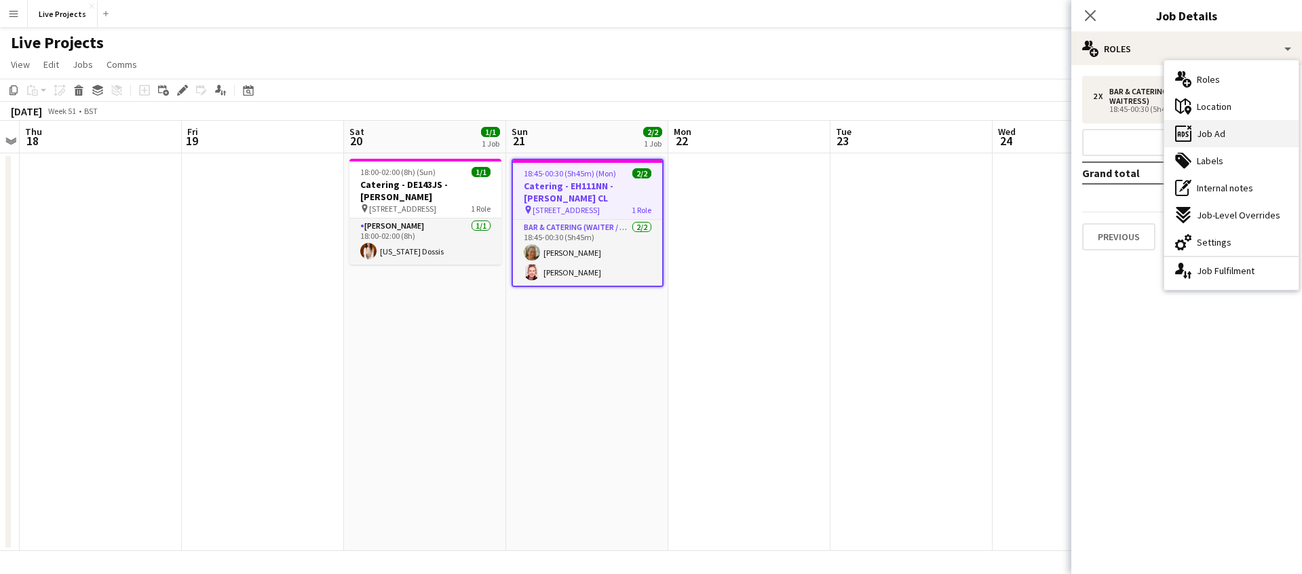
click at [1238, 134] on div "ads-window Job Ad" at bounding box center [1231, 133] width 134 height 27
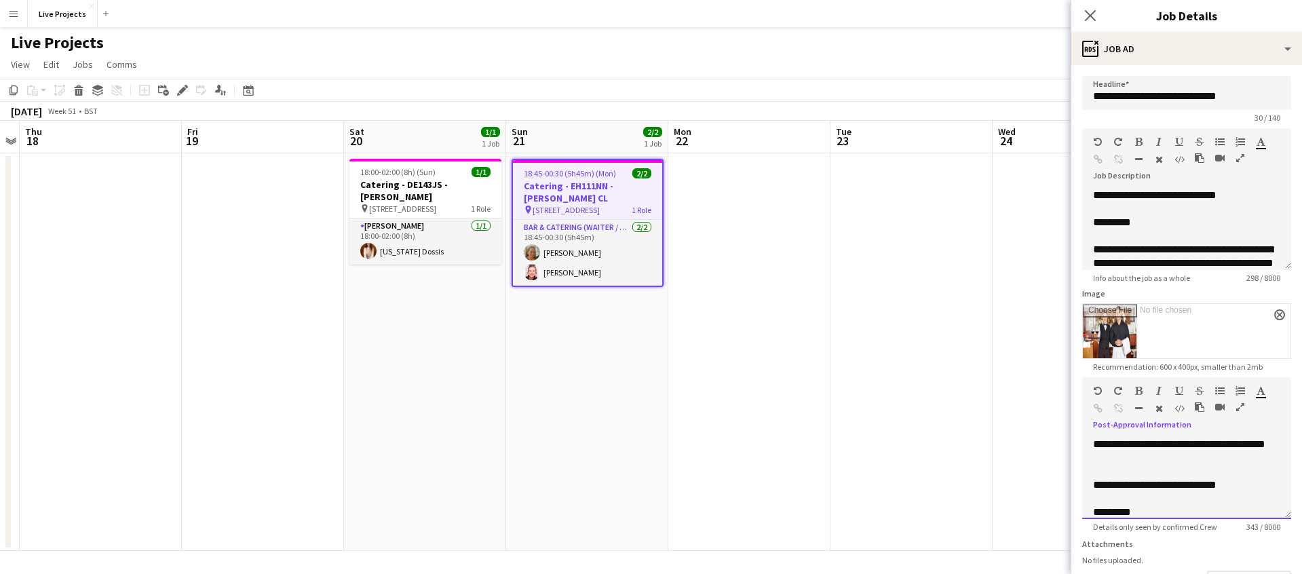
drag, startPoint x: 1184, startPoint y: 457, endPoint x: 1195, endPoint y: 447, distance: 14.9
click at [1195, 447] on div "**********" at bounding box center [1186, 451] width 187 height 27
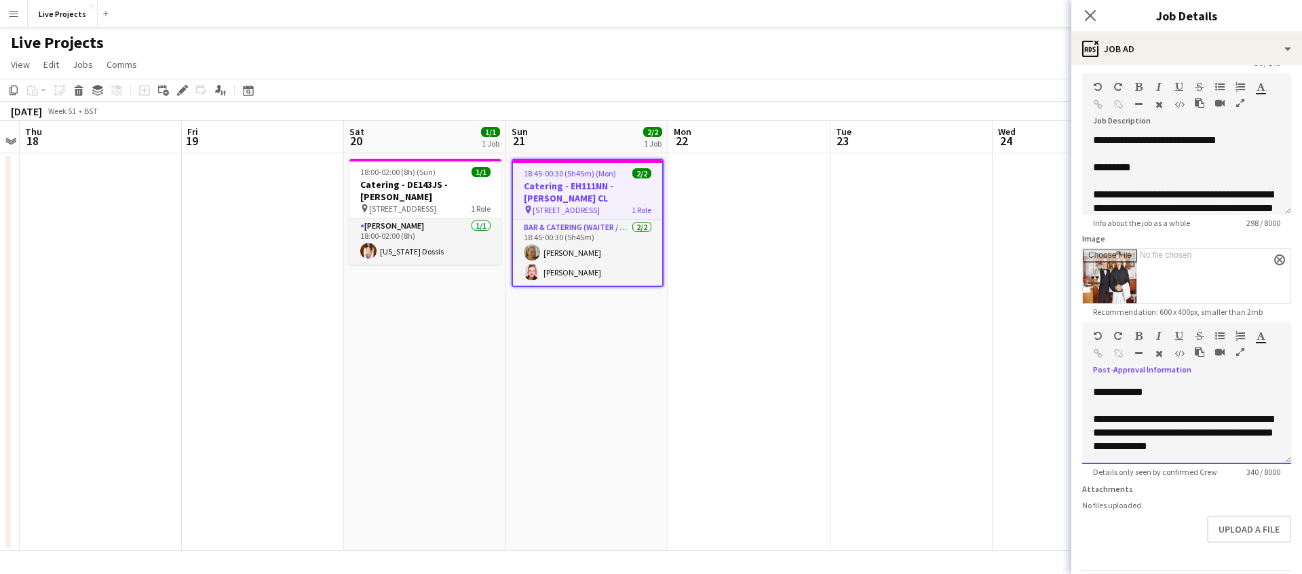
scroll to position [100, 0]
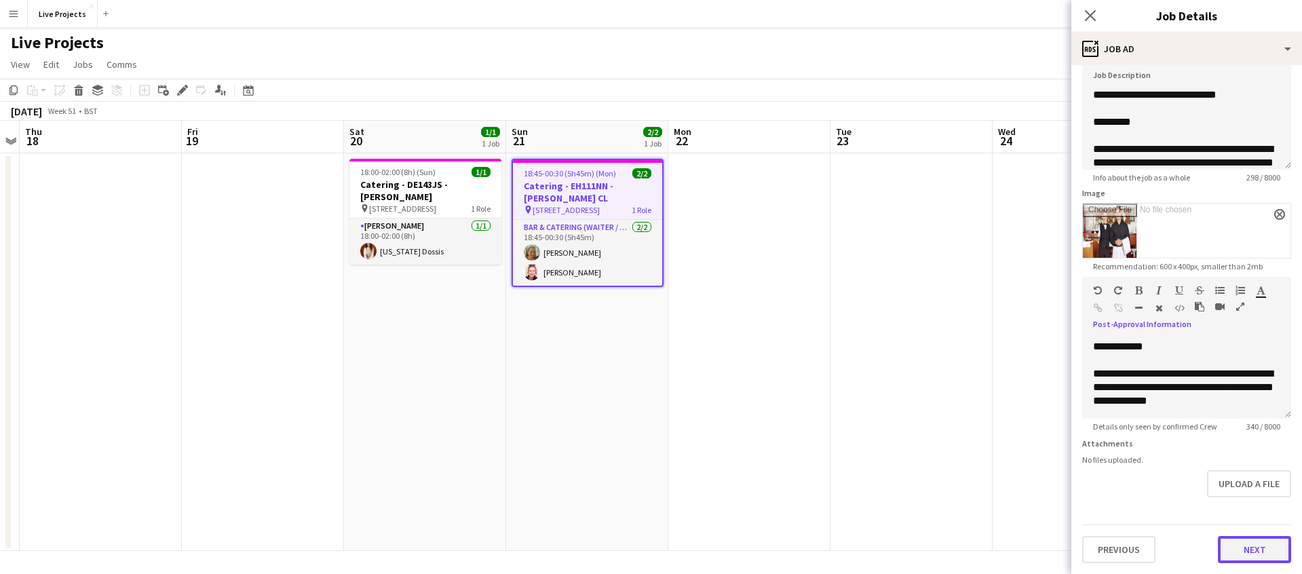
click at [1248, 544] on button "Next" at bounding box center [1254, 549] width 73 height 27
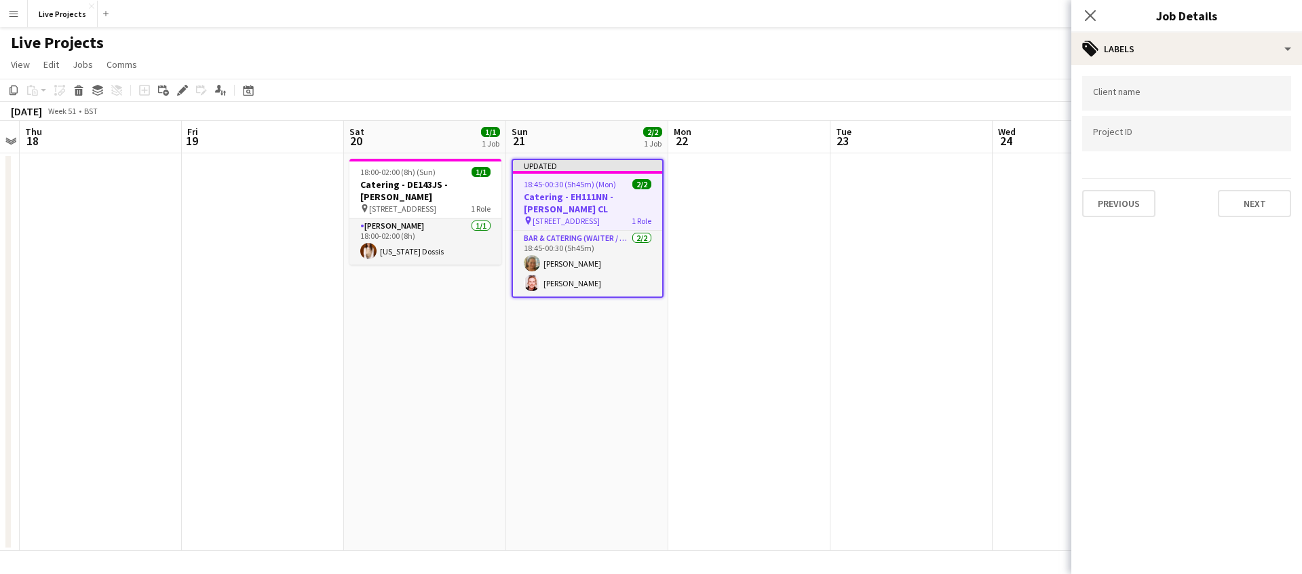
scroll to position [0, 0]
drag, startPoint x: 1090, startPoint y: 9, endPoint x: 1095, endPoint y: 16, distance: 8.3
click at [1091, 12] on icon "Close pop-in" at bounding box center [1090, 15] width 13 height 13
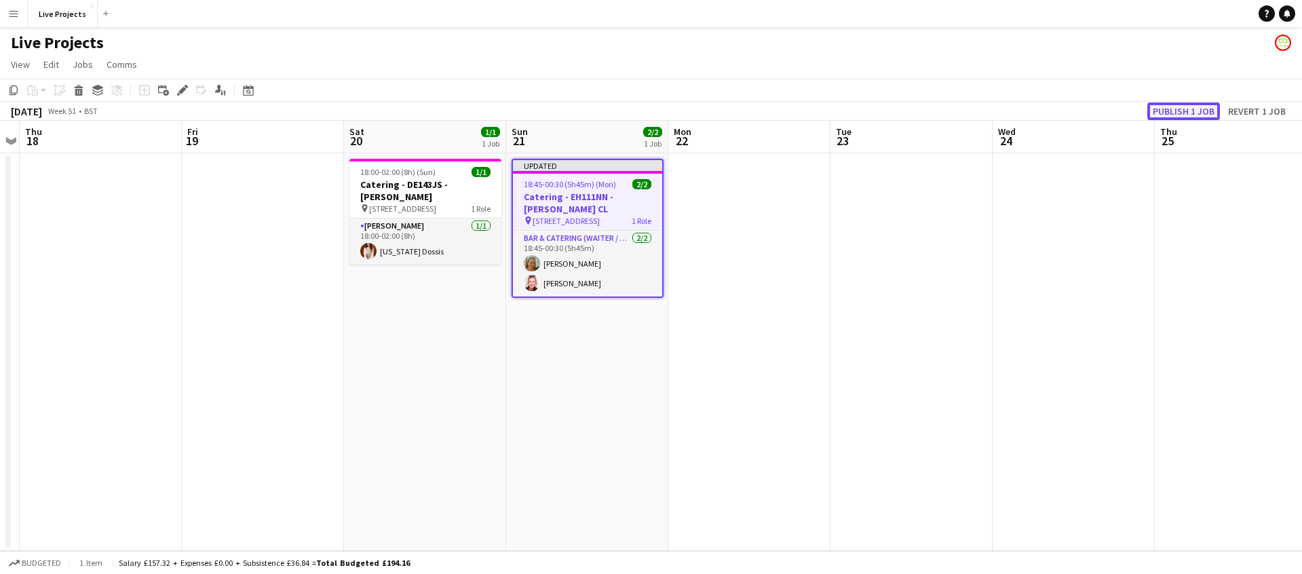
click at [1169, 112] on button "Publish 1 job" at bounding box center [1183, 111] width 73 height 18
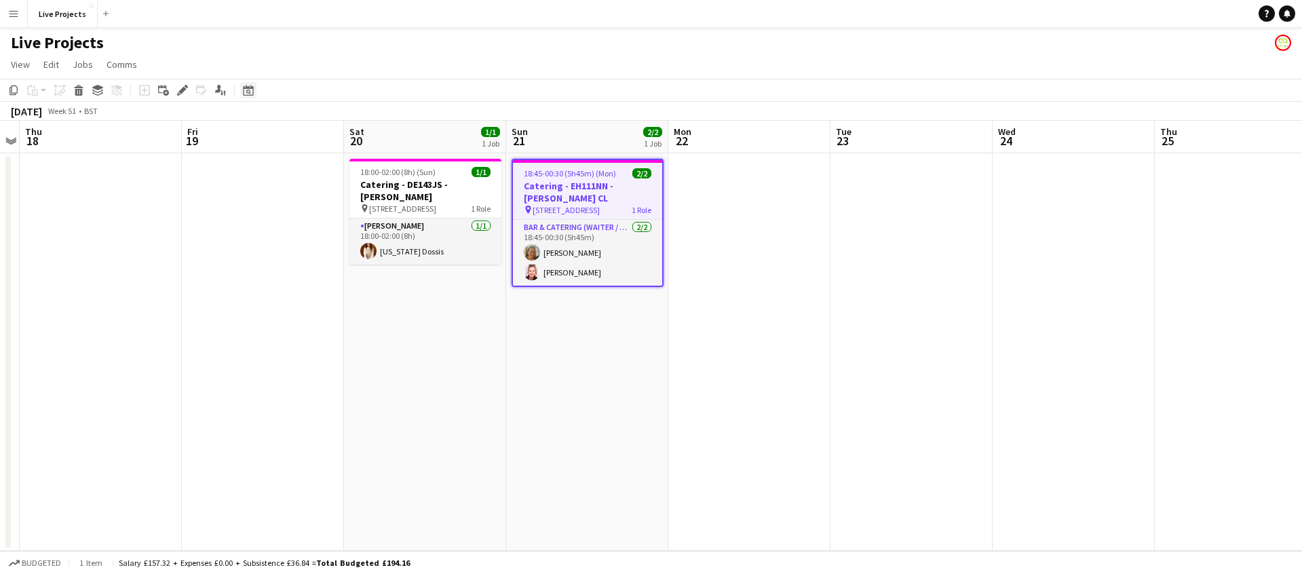
click at [247, 90] on icon at bounding box center [248, 92] width 5 height 5
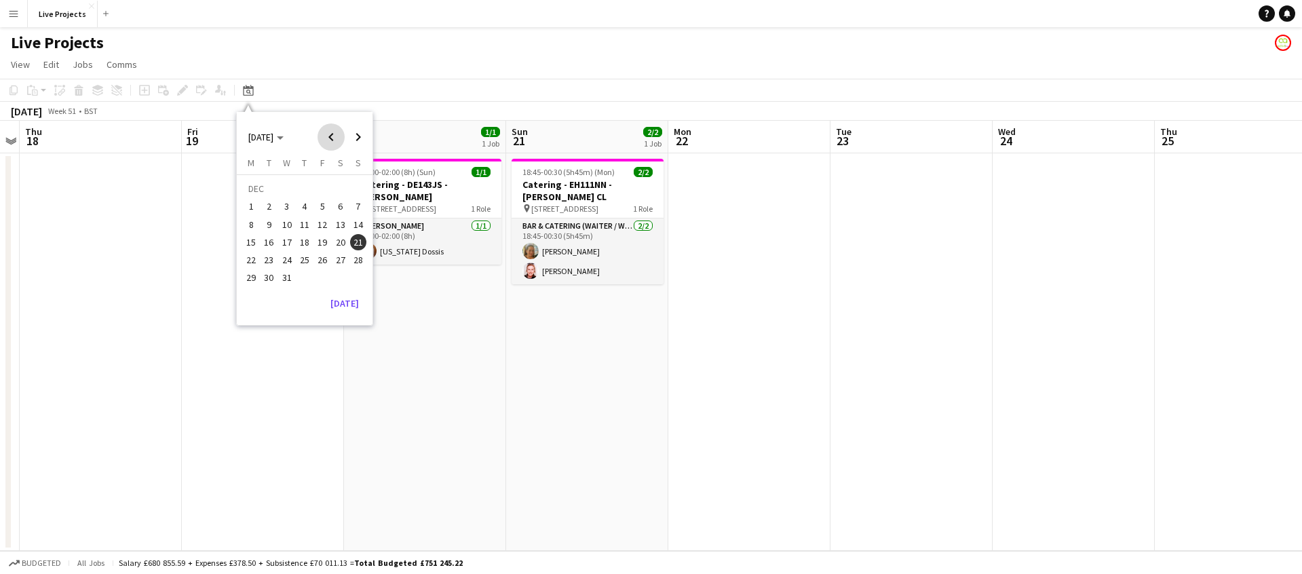
click at [327, 131] on span "Previous month" at bounding box center [331, 136] width 27 height 27
click at [328, 131] on span "Previous month" at bounding box center [331, 136] width 27 height 27
click at [327, 131] on span "Previous month" at bounding box center [331, 136] width 27 height 27
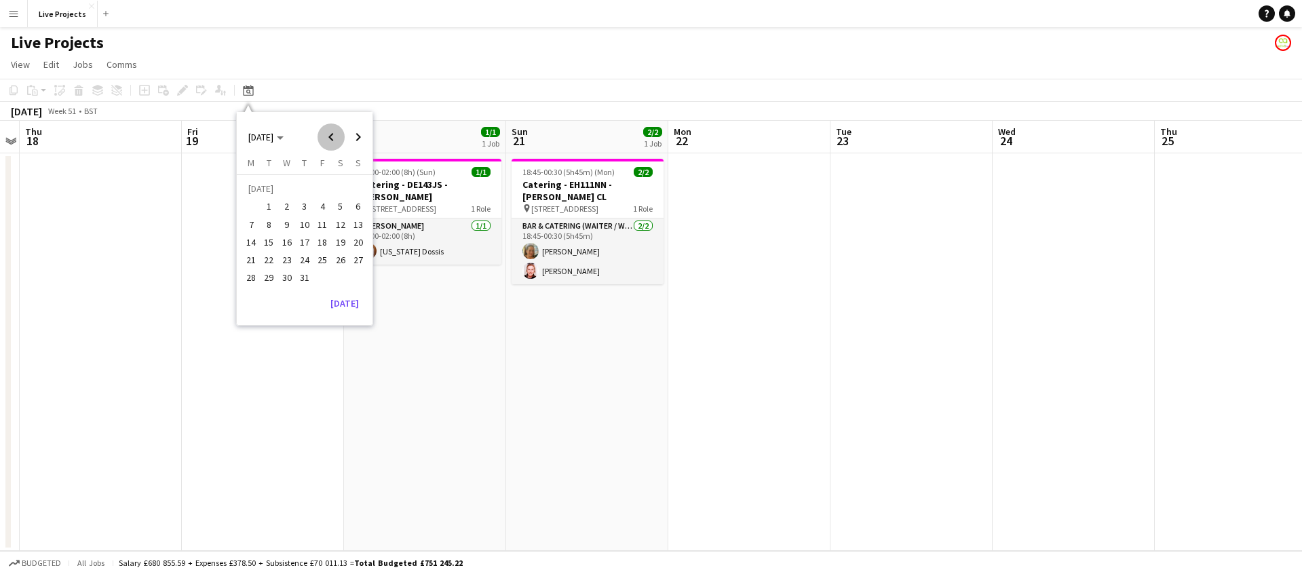
click at [327, 131] on span "Previous month" at bounding box center [331, 136] width 27 height 27
click at [326, 131] on span "Previous month" at bounding box center [331, 136] width 27 height 27
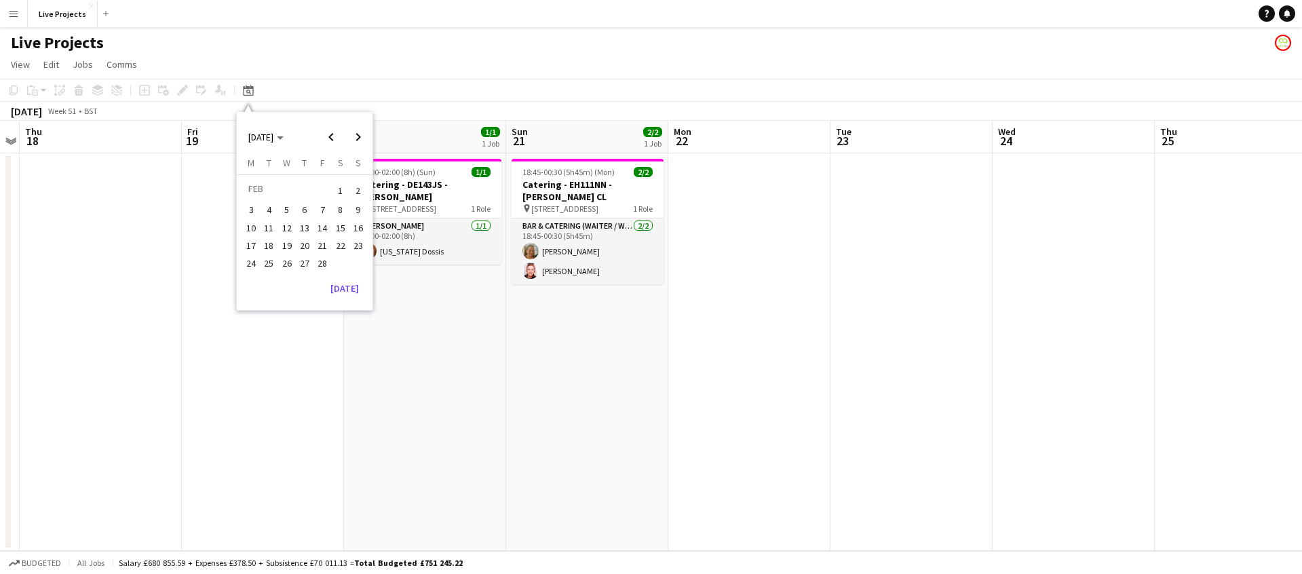
click at [305, 260] on span "27" at bounding box center [305, 263] width 16 height 16
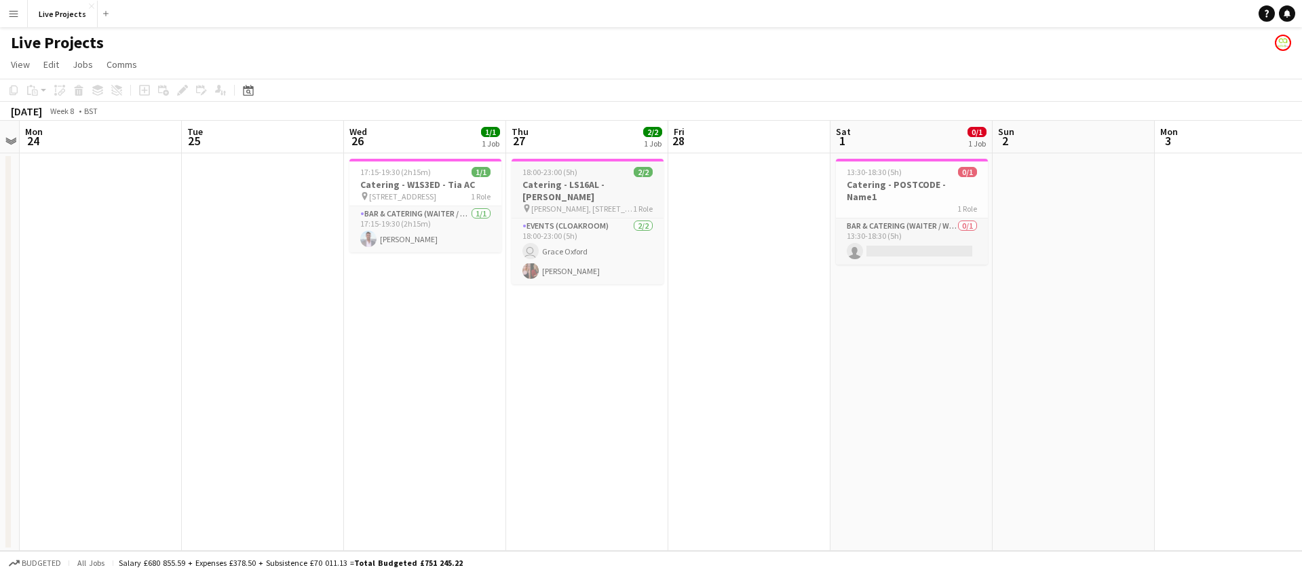
click at [596, 178] on h3 "Catering - LS16AL - [PERSON_NAME]" at bounding box center [588, 190] width 152 height 24
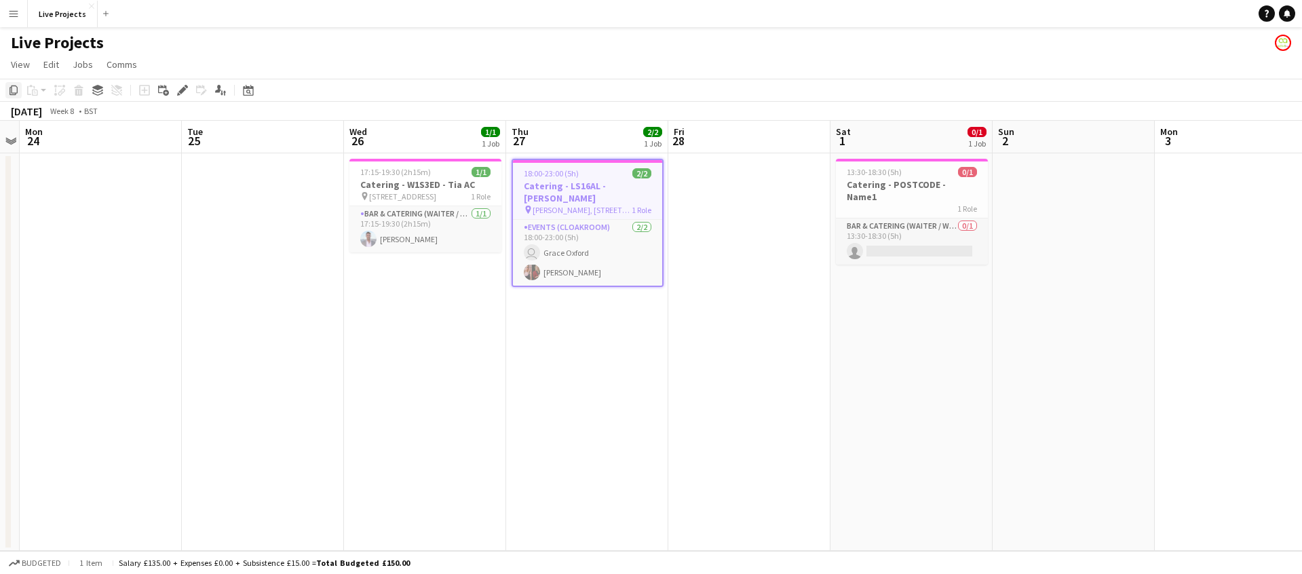
click at [13, 89] on icon "Copy" at bounding box center [13, 90] width 11 height 11
click at [250, 88] on icon at bounding box center [248, 90] width 10 height 11
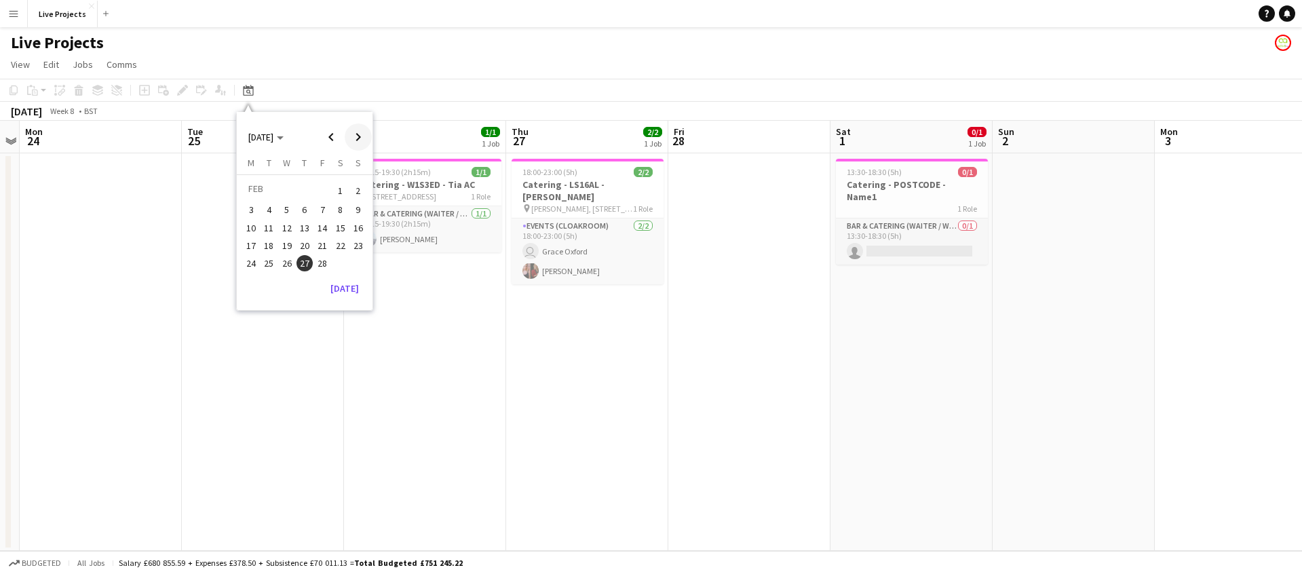
click at [363, 138] on span "Next month" at bounding box center [358, 136] width 27 height 27
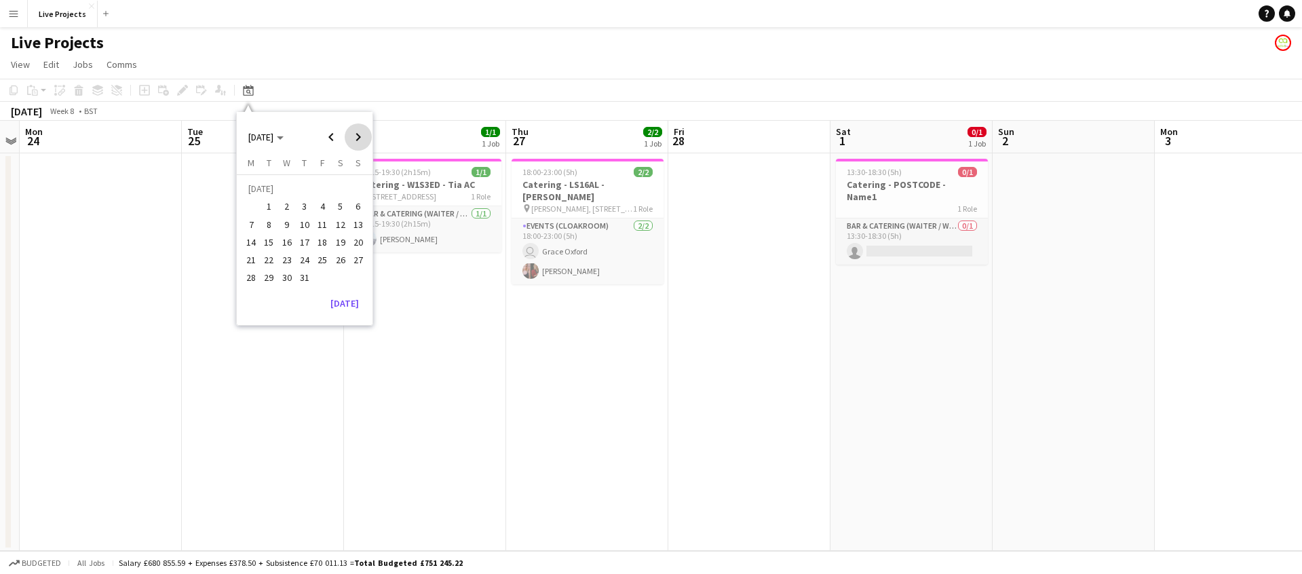
click at [363, 138] on span "Next month" at bounding box center [358, 136] width 27 height 27
click at [286, 246] on span "19" at bounding box center [287, 245] width 16 height 16
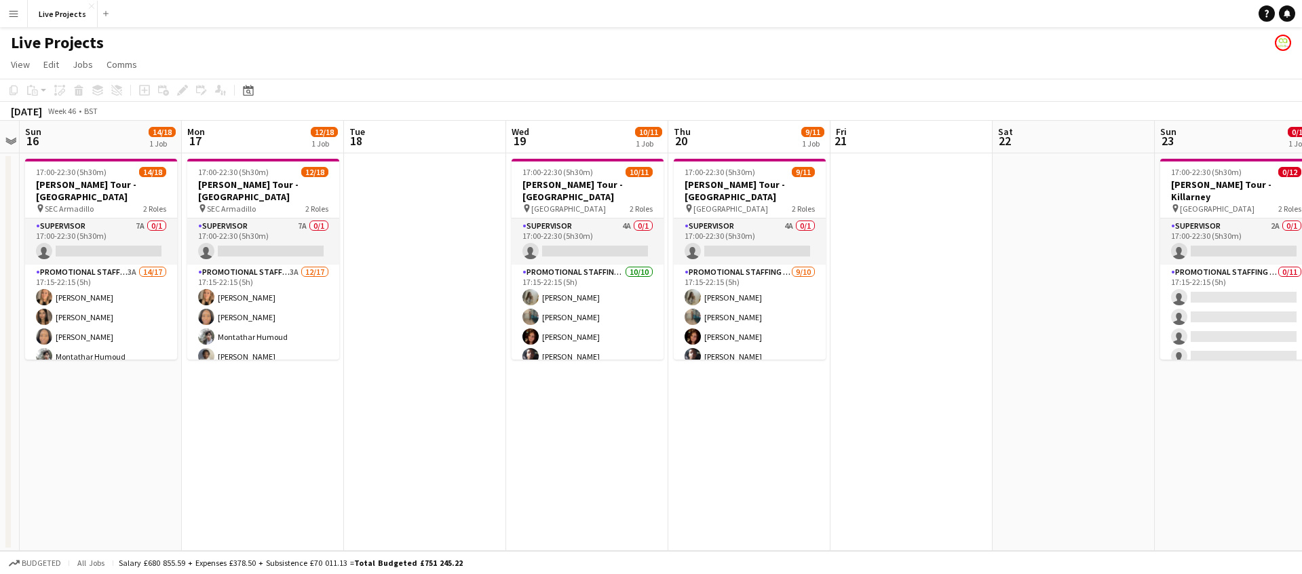
click at [612, 417] on app-date-cell "17:00-22:30 (5h30m) 10/11 [PERSON_NAME] Tour - [GEOGRAPHIC_DATA] pin Waterfront…" at bounding box center [587, 352] width 162 height 398
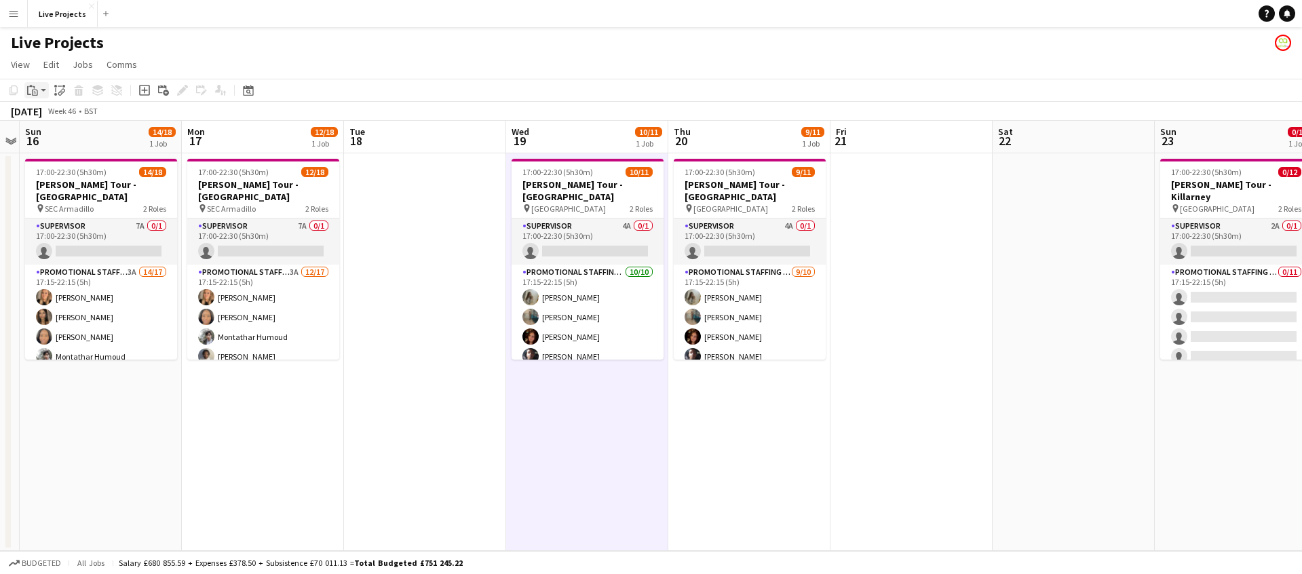
click at [31, 90] on icon "Paste" at bounding box center [32, 90] width 11 height 11
click at [45, 112] on link "Paste Command V" at bounding box center [89, 116] width 107 height 12
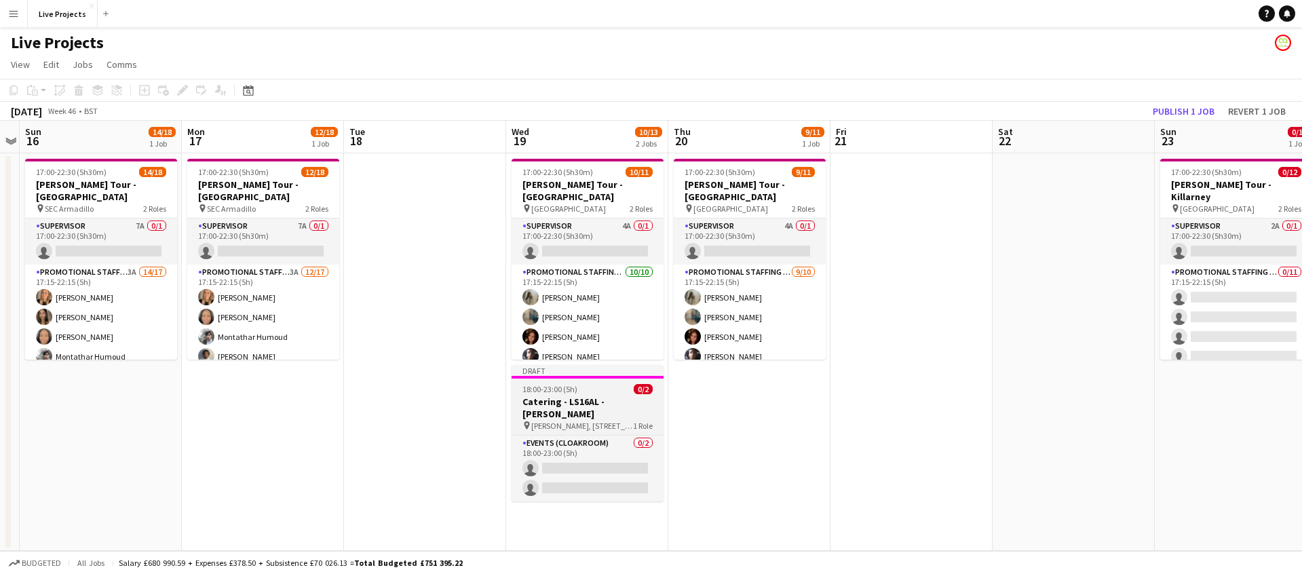
click at [622, 399] on h3 "Catering - LS16AL - [PERSON_NAME]" at bounding box center [588, 408] width 152 height 24
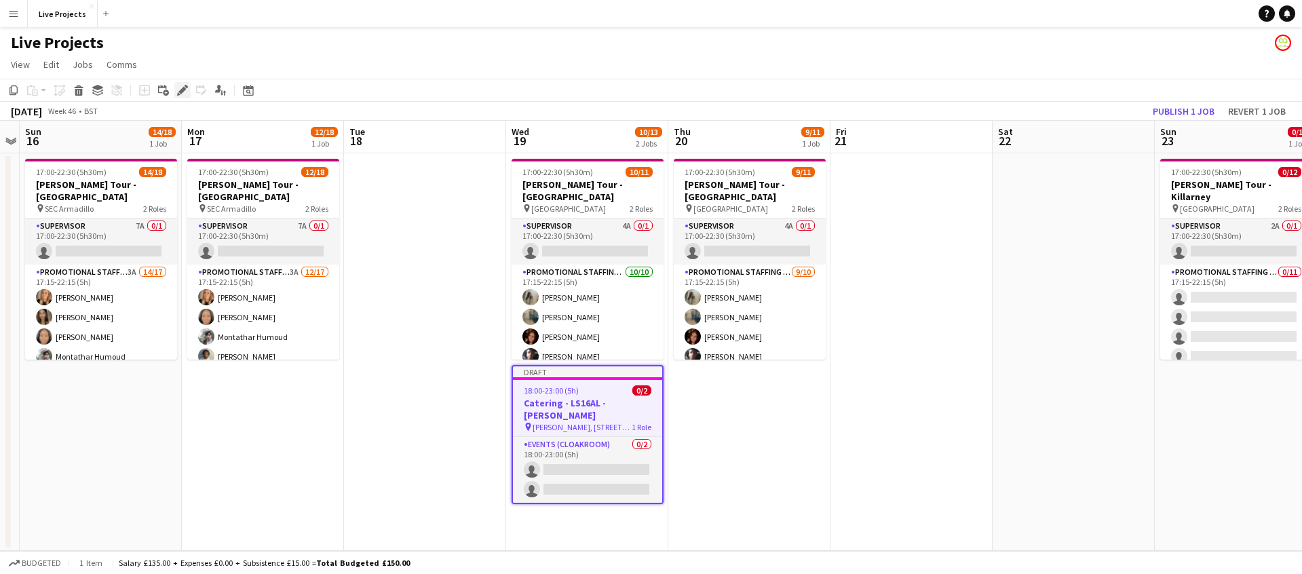
click at [185, 88] on icon "Edit" at bounding box center [182, 90] width 11 height 11
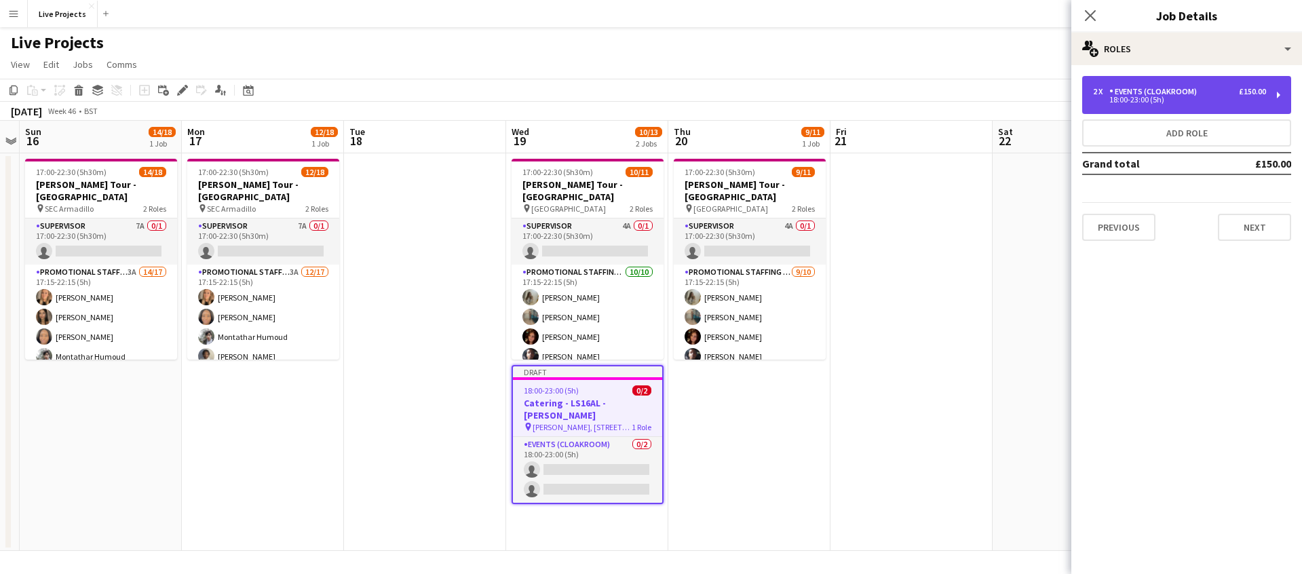
click at [1115, 92] on div "Events (Cloakroom)" at bounding box center [1155, 91] width 93 height 9
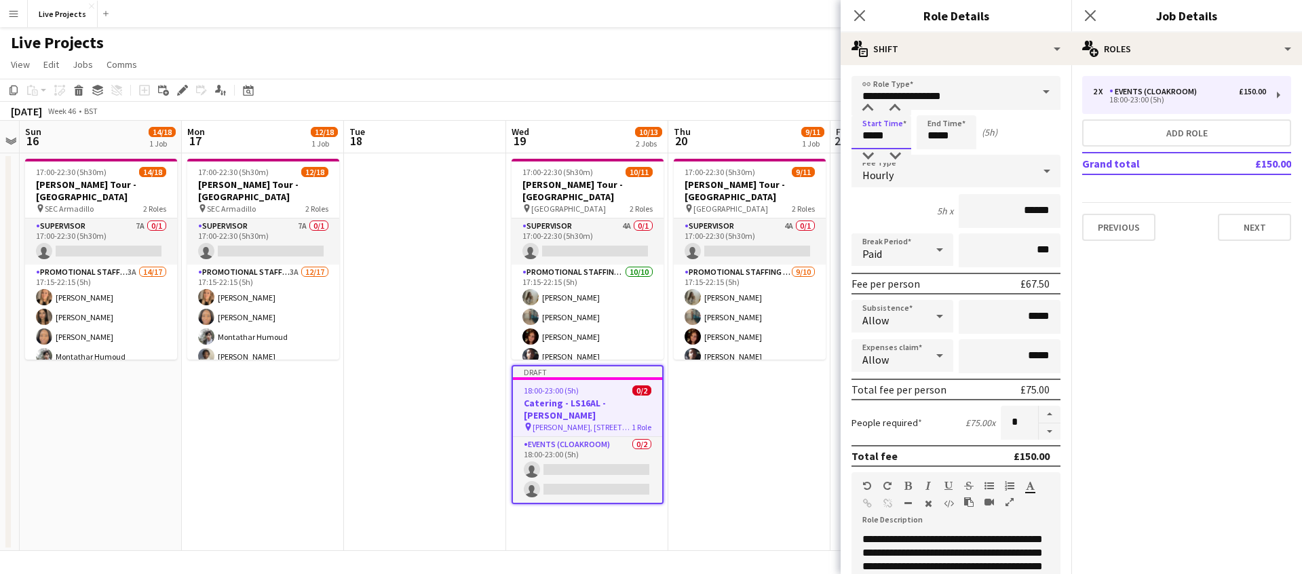
click at [872, 136] on input "*****" at bounding box center [882, 132] width 60 height 34
drag, startPoint x: 871, startPoint y: 153, endPoint x: 881, endPoint y: 138, distance: 17.1
click at [871, 152] on div at bounding box center [867, 156] width 27 height 14
click at [896, 107] on div at bounding box center [894, 109] width 27 height 14
type input "*****"
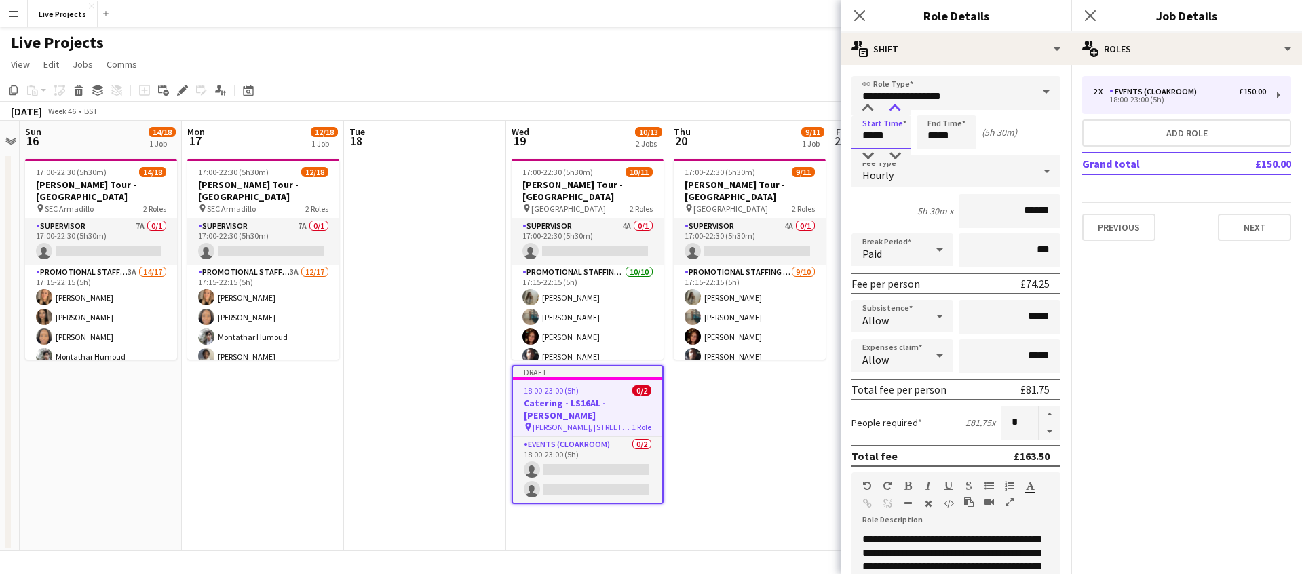
click at [896, 107] on div at bounding box center [894, 109] width 27 height 14
drag, startPoint x: 861, startPoint y: 12, endPoint x: 865, endPoint y: 18, distance: 7.3
click at [861, 12] on icon "Close pop-in" at bounding box center [859, 15] width 13 height 13
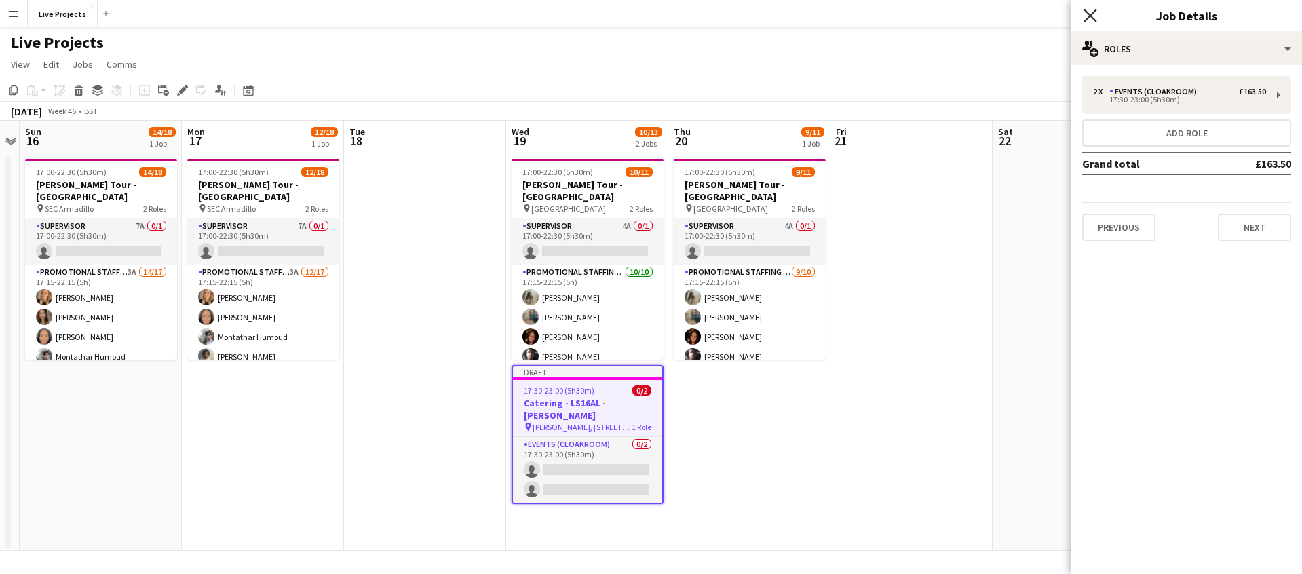
click at [1093, 11] on icon "Close pop-in" at bounding box center [1090, 15] width 13 height 13
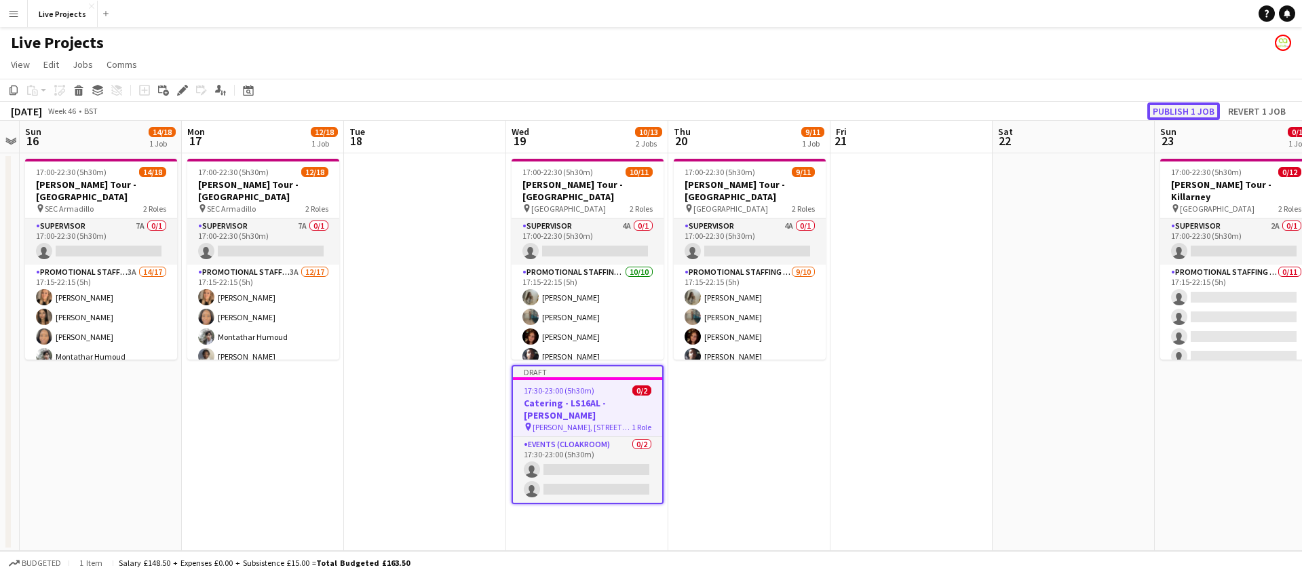
click at [1181, 109] on button "Publish 1 job" at bounding box center [1183, 111] width 73 height 18
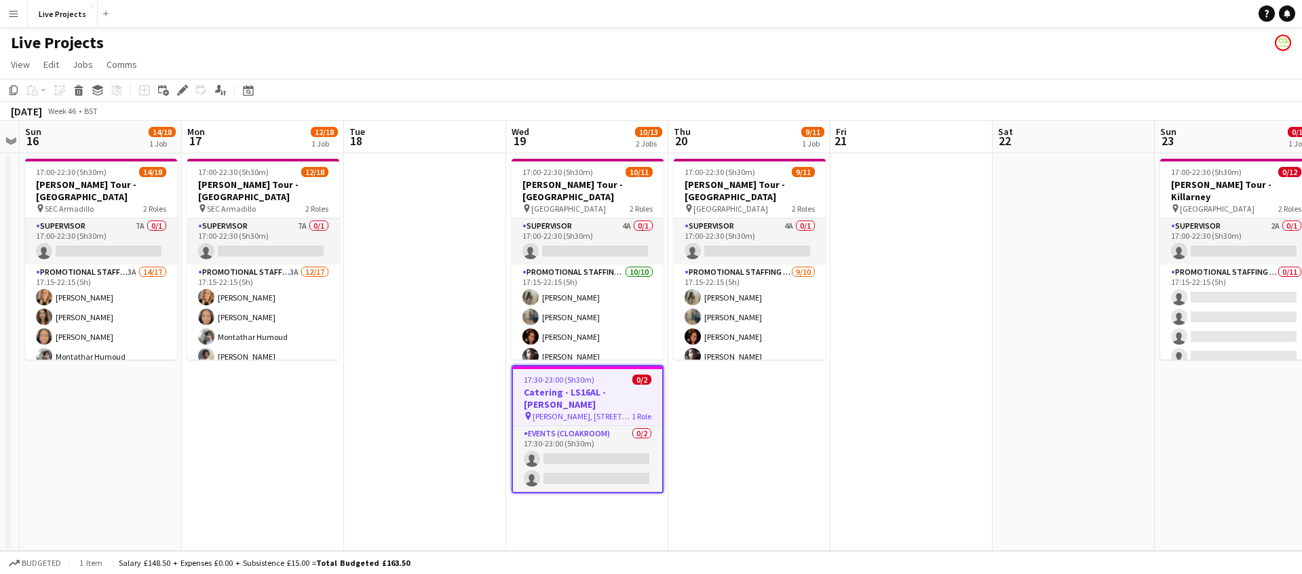
click at [589, 391] on h3 "Catering - LS16AL - [PERSON_NAME]" at bounding box center [587, 398] width 149 height 24
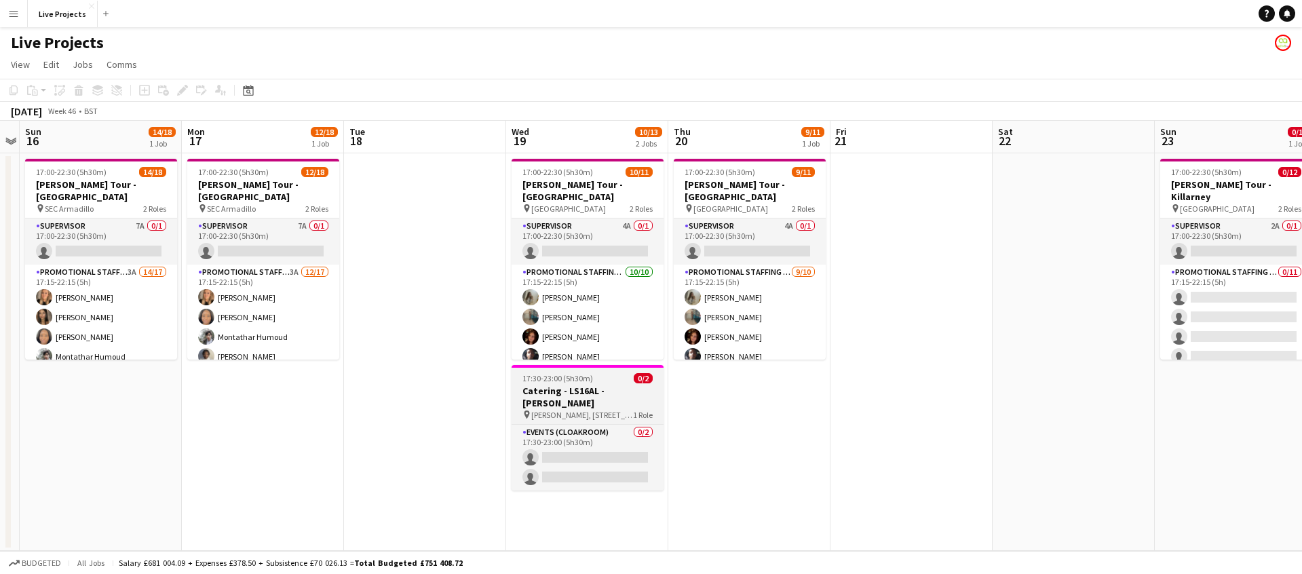
click at [590, 388] on h3 "Catering - LS16AL - [PERSON_NAME]" at bounding box center [588, 397] width 152 height 24
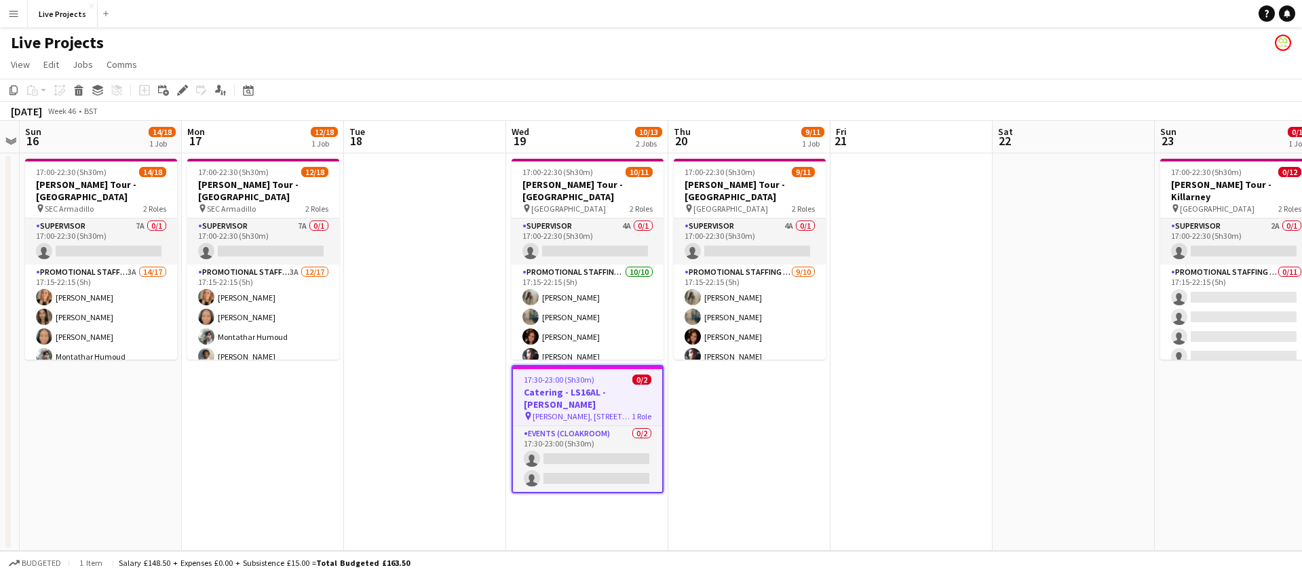
drag, startPoint x: 185, startPoint y: 88, endPoint x: 400, endPoint y: 106, distance: 215.9
click at [185, 88] on icon at bounding box center [181, 90] width 7 height 7
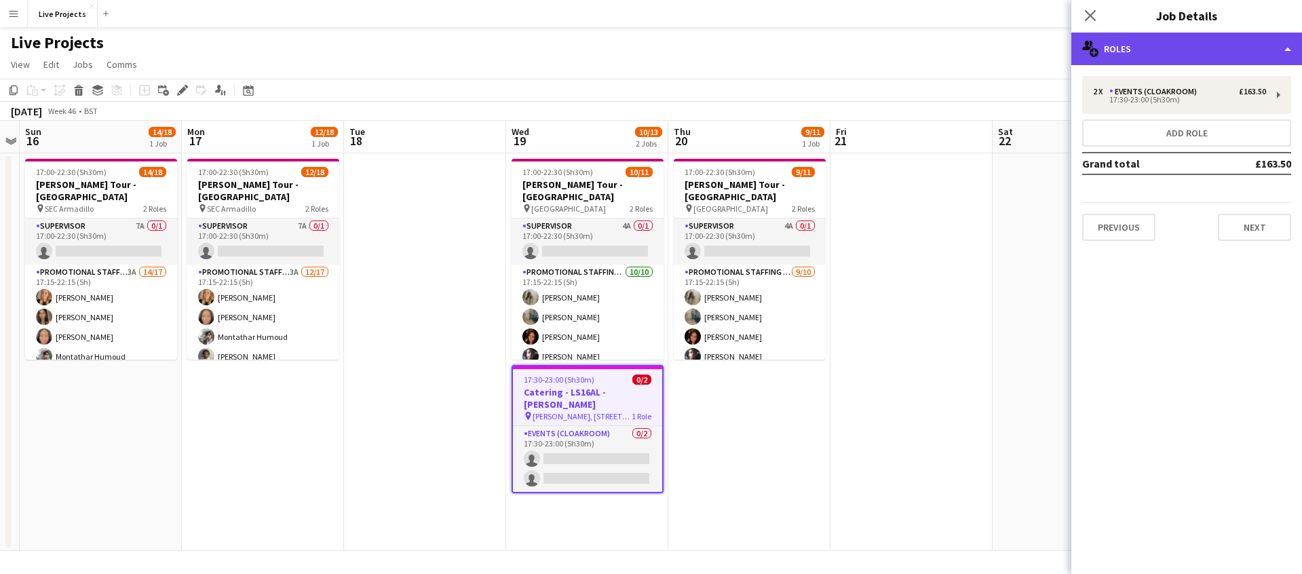
drag, startPoint x: 1229, startPoint y: 54, endPoint x: 1232, endPoint y: 60, distance: 7.0
click at [1229, 54] on div "multiple-users-add Roles" at bounding box center [1186, 49] width 231 height 33
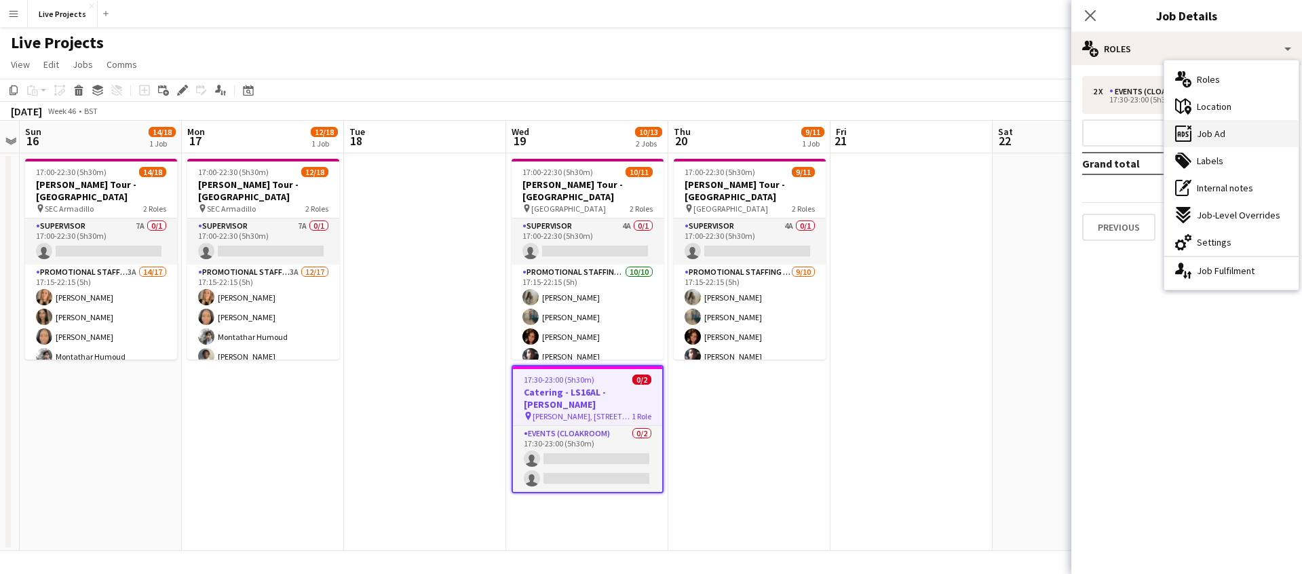
click at [1221, 139] on span "Job Ad" at bounding box center [1211, 134] width 28 height 12
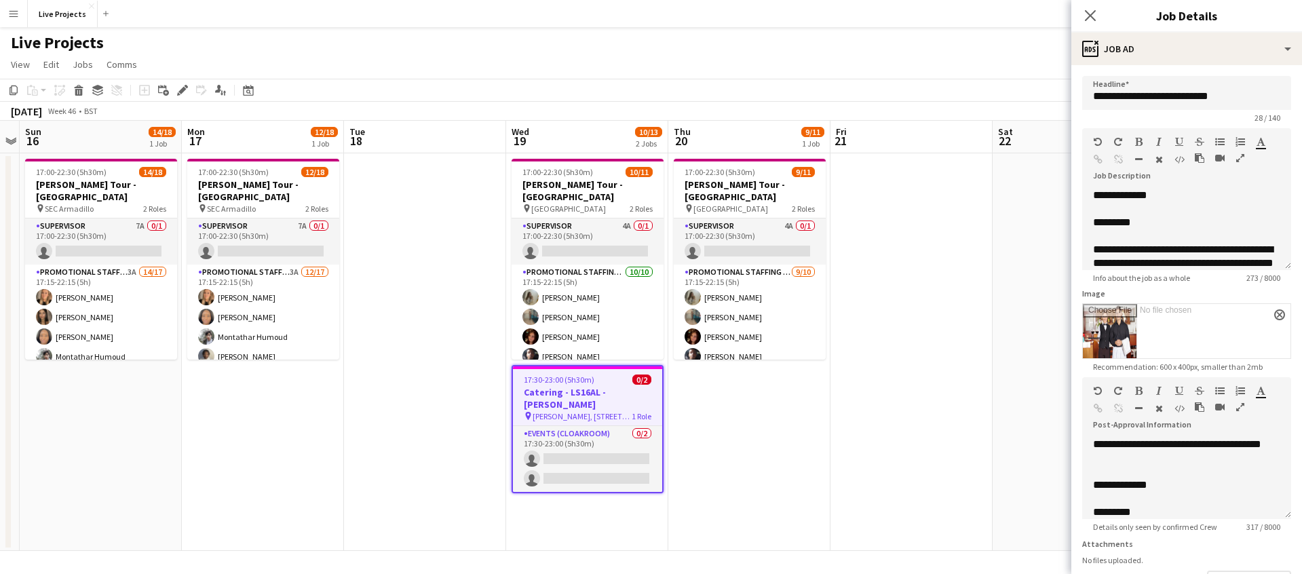
click at [1092, 11] on icon "Close pop-in" at bounding box center [1090, 15] width 11 height 11
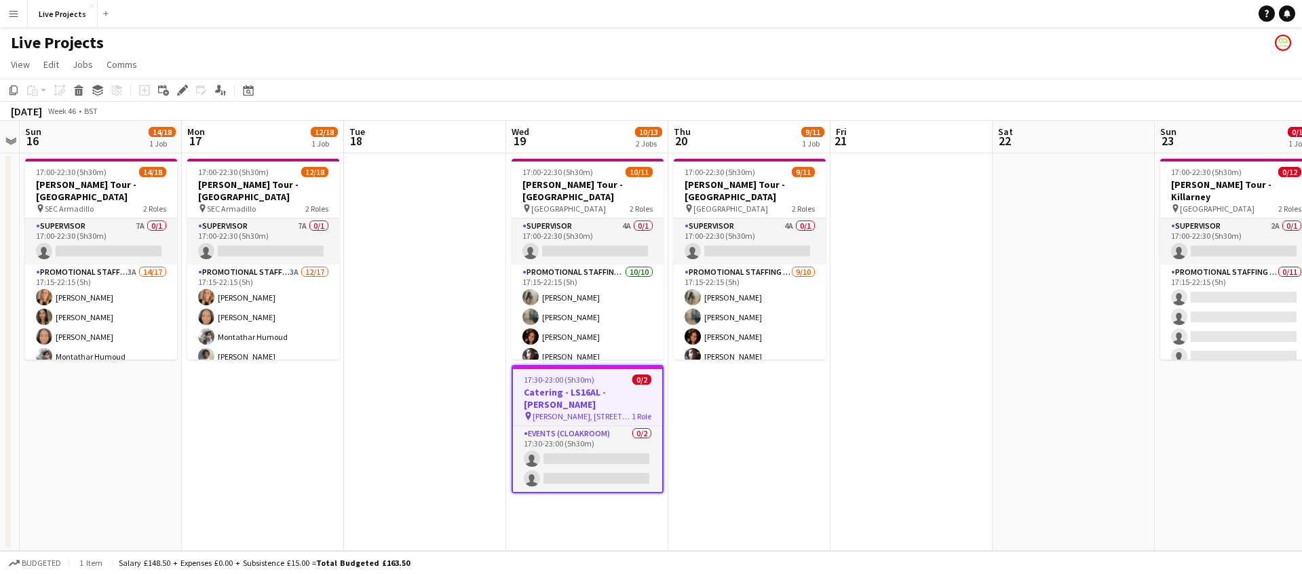
click at [590, 386] on h3 "Catering - LS16AL - [PERSON_NAME]" at bounding box center [587, 398] width 149 height 24
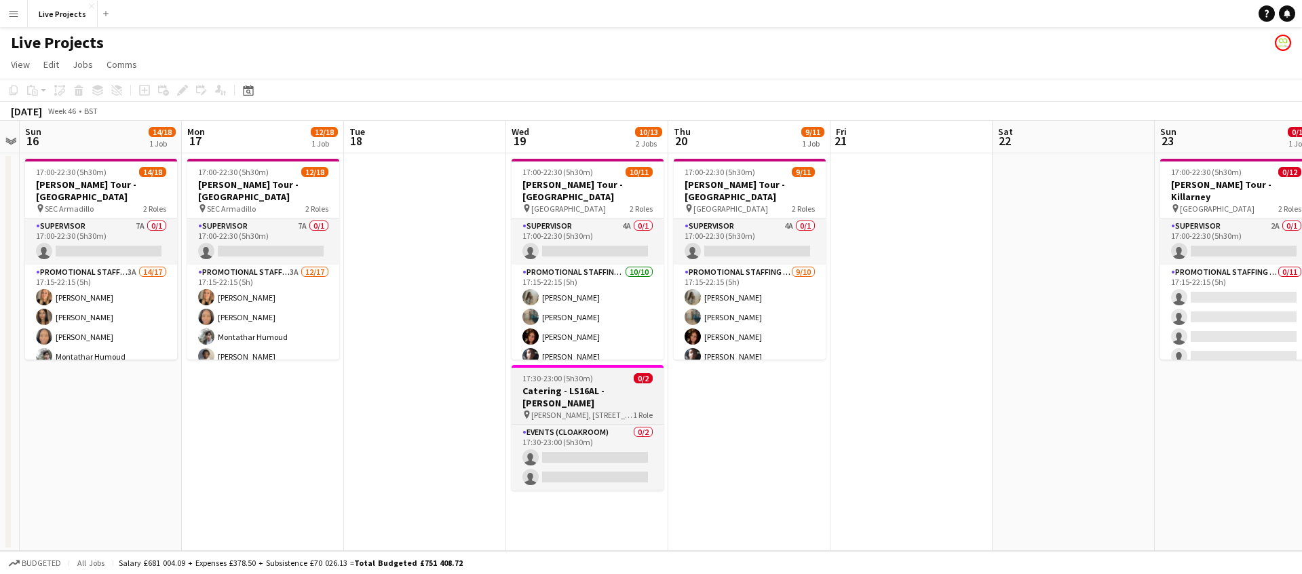
click at [594, 385] on h3 "Catering - LS16AL - [PERSON_NAME]" at bounding box center [588, 397] width 152 height 24
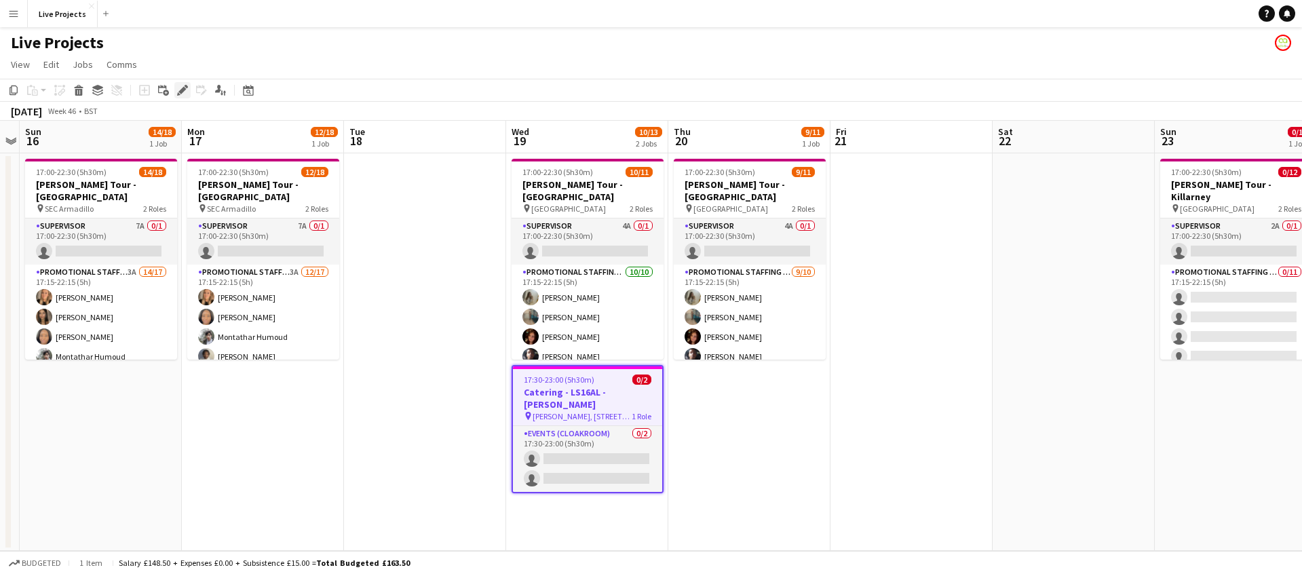
click at [183, 90] on icon at bounding box center [181, 90] width 7 height 7
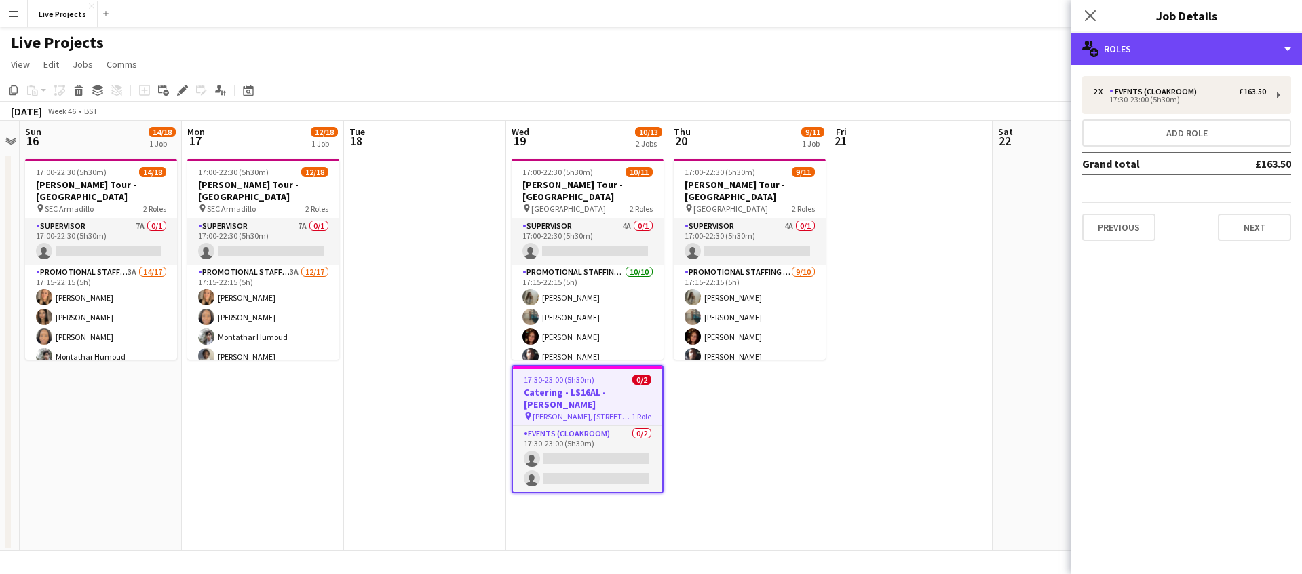
drag, startPoint x: 1214, startPoint y: 56, endPoint x: 1217, endPoint y: 69, distance: 13.3
click at [1214, 57] on div "multiple-users-add Roles" at bounding box center [1186, 49] width 231 height 33
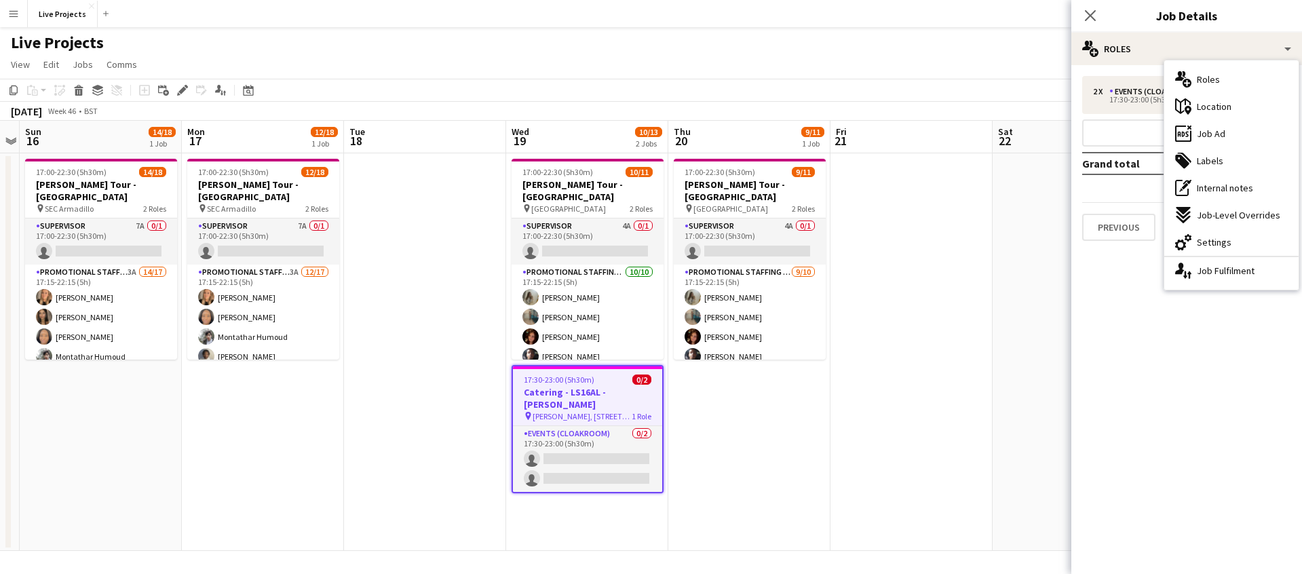
click at [1224, 136] on div "ads-window Job Ad" at bounding box center [1231, 133] width 134 height 27
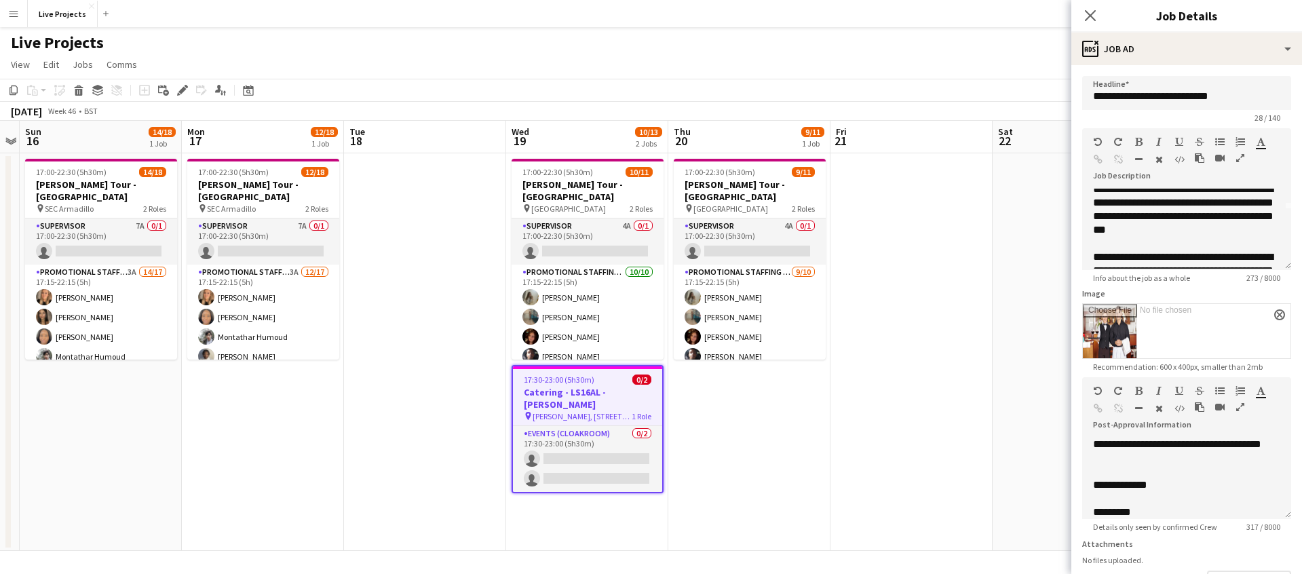
scroll to position [62, 0]
click at [1094, 13] on icon "Close pop-in" at bounding box center [1090, 15] width 13 height 13
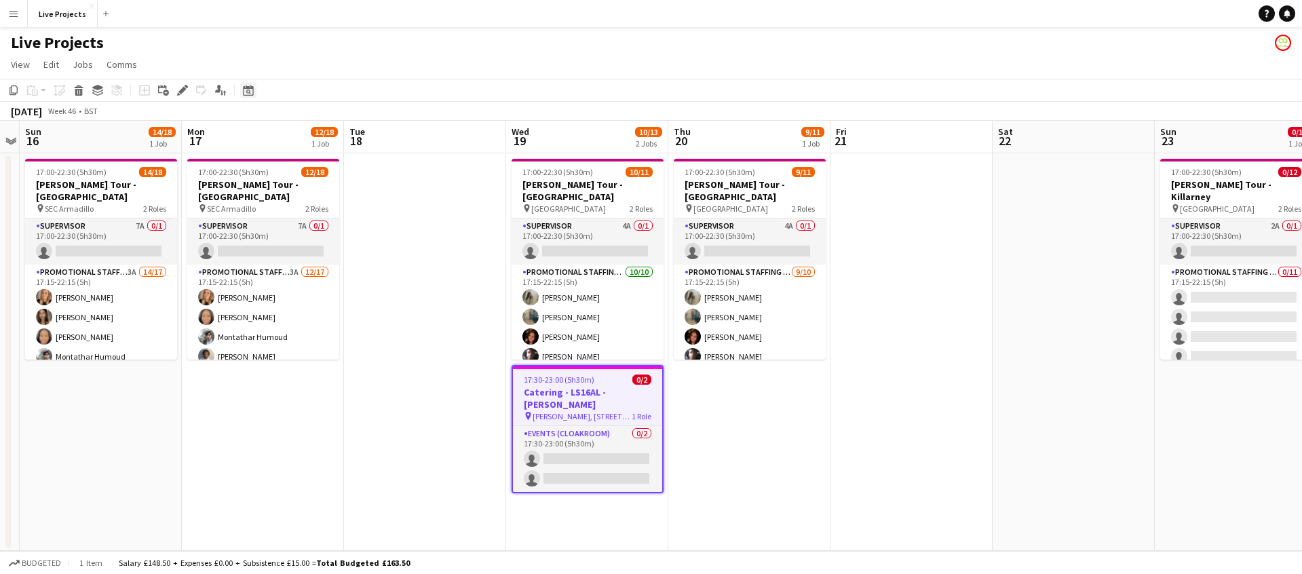
click at [248, 90] on icon "Date picker" at bounding box center [248, 90] width 11 height 11
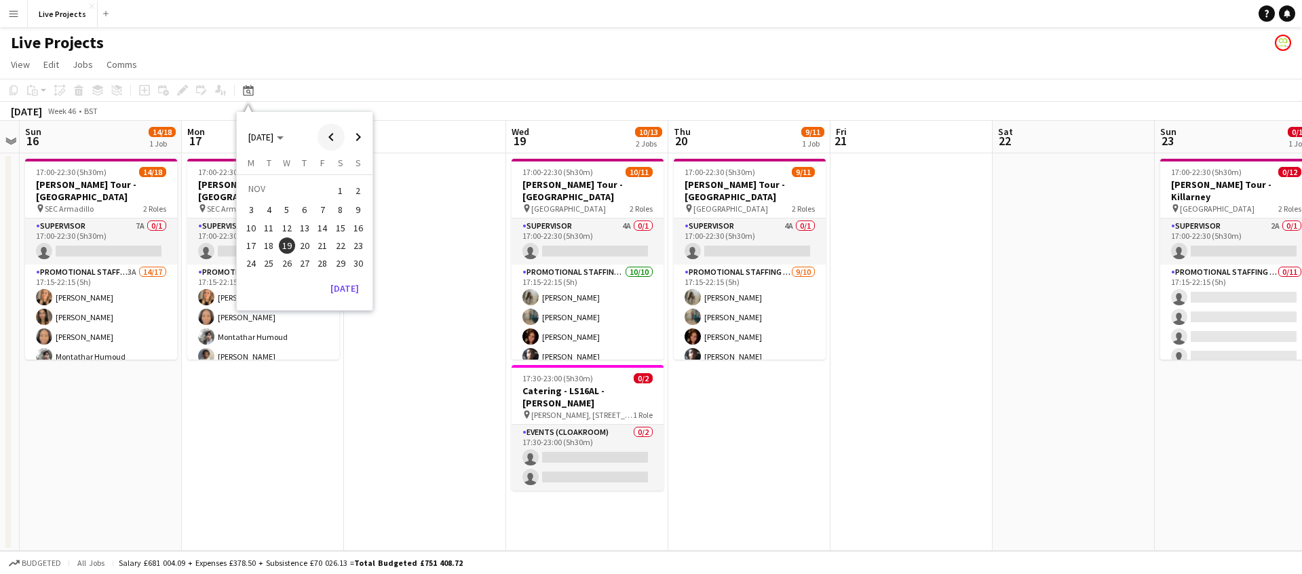
click at [335, 136] on span "Previous month" at bounding box center [331, 136] width 27 height 27
click at [302, 260] on span "23" at bounding box center [305, 260] width 16 height 16
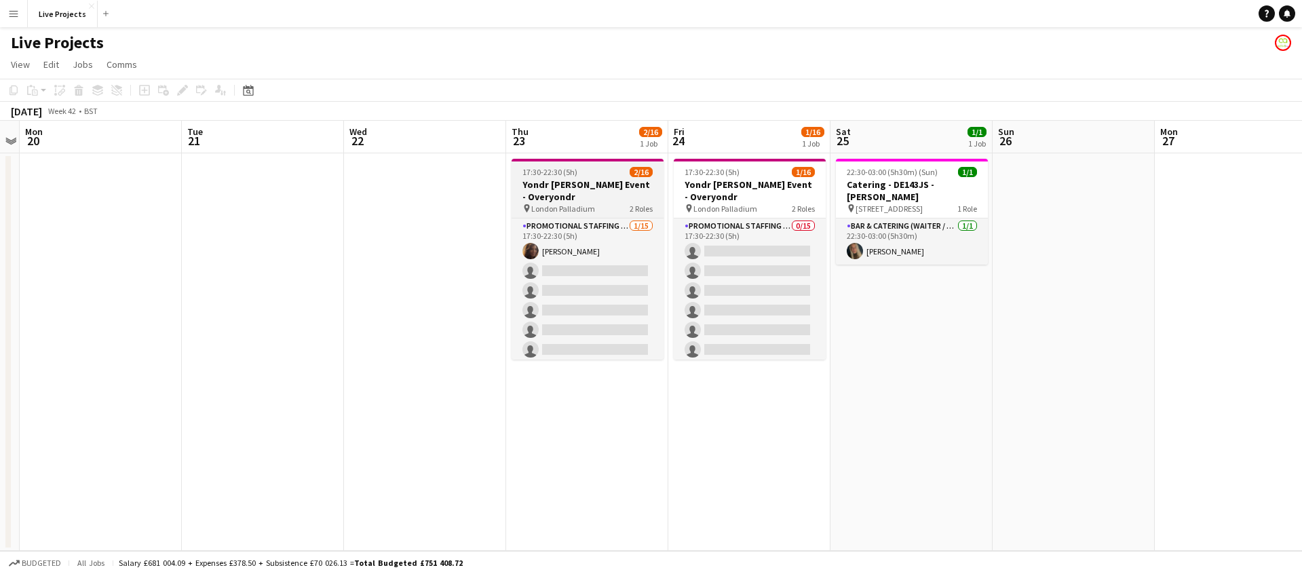
click at [578, 183] on h3 "Yondr [PERSON_NAME] Event - Overyondr" at bounding box center [588, 190] width 152 height 24
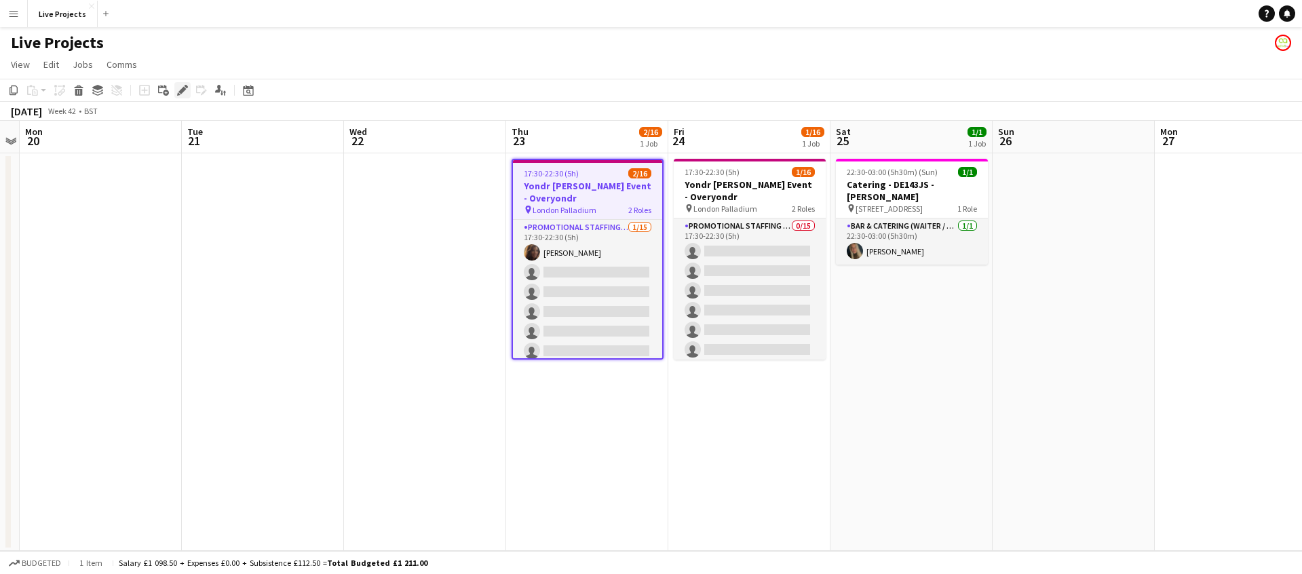
click at [185, 89] on icon at bounding box center [181, 90] width 7 height 7
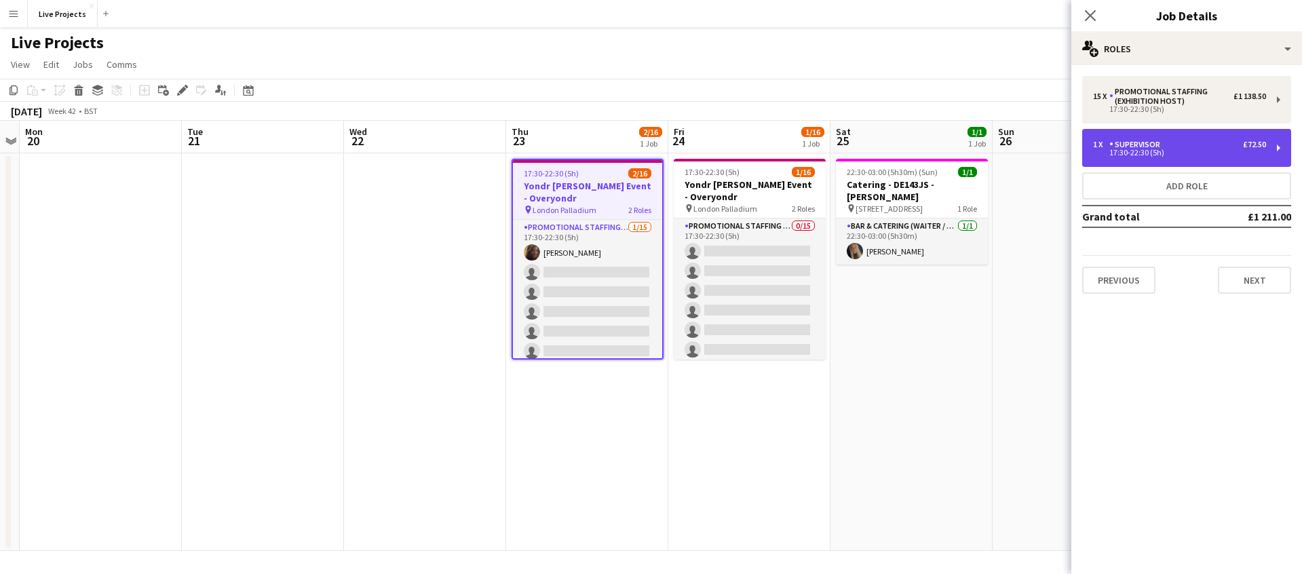
click at [1171, 138] on div "1 x Supervisor £72.50 17:30-22:30 (5h)" at bounding box center [1186, 148] width 209 height 38
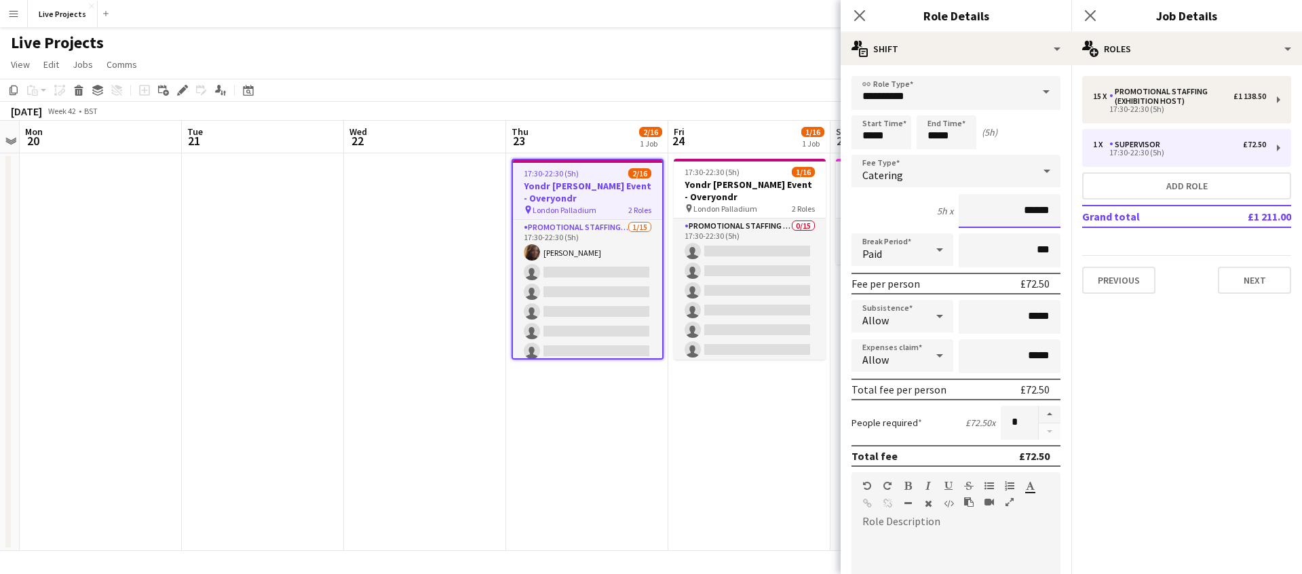
drag, startPoint x: 1027, startPoint y: 209, endPoint x: 1054, endPoint y: 206, distance: 28.0
click at [1054, 206] on input "******" at bounding box center [1010, 211] width 102 height 34
type input "******"
click at [860, 14] on icon at bounding box center [859, 15] width 13 height 13
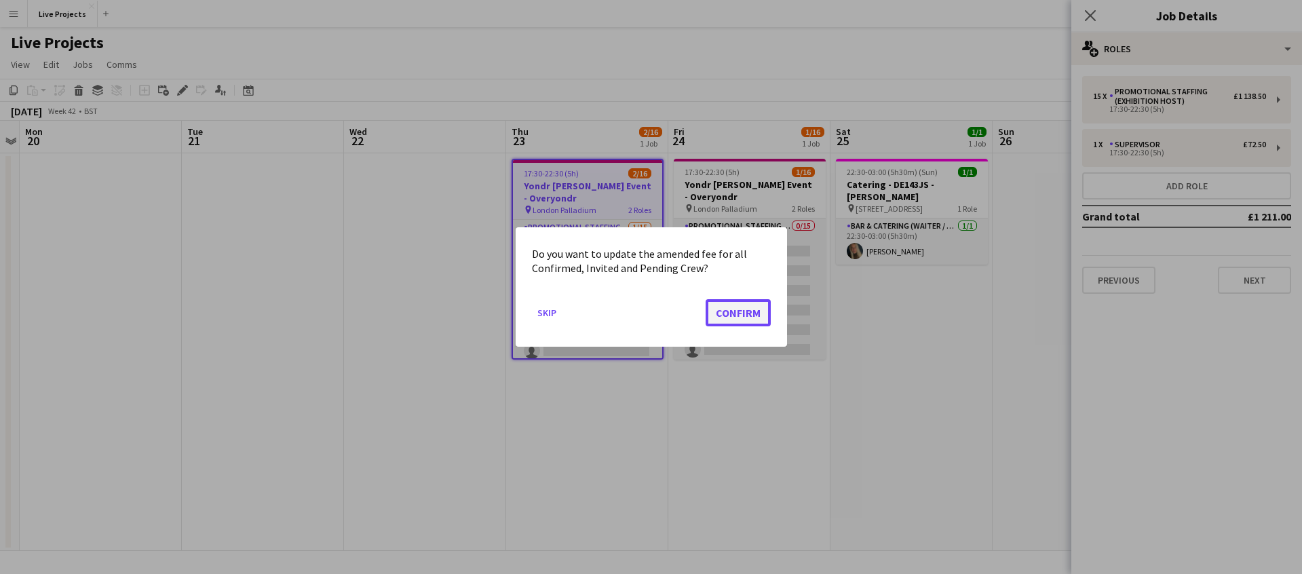
click at [743, 318] on button "Confirm" at bounding box center [738, 312] width 65 height 27
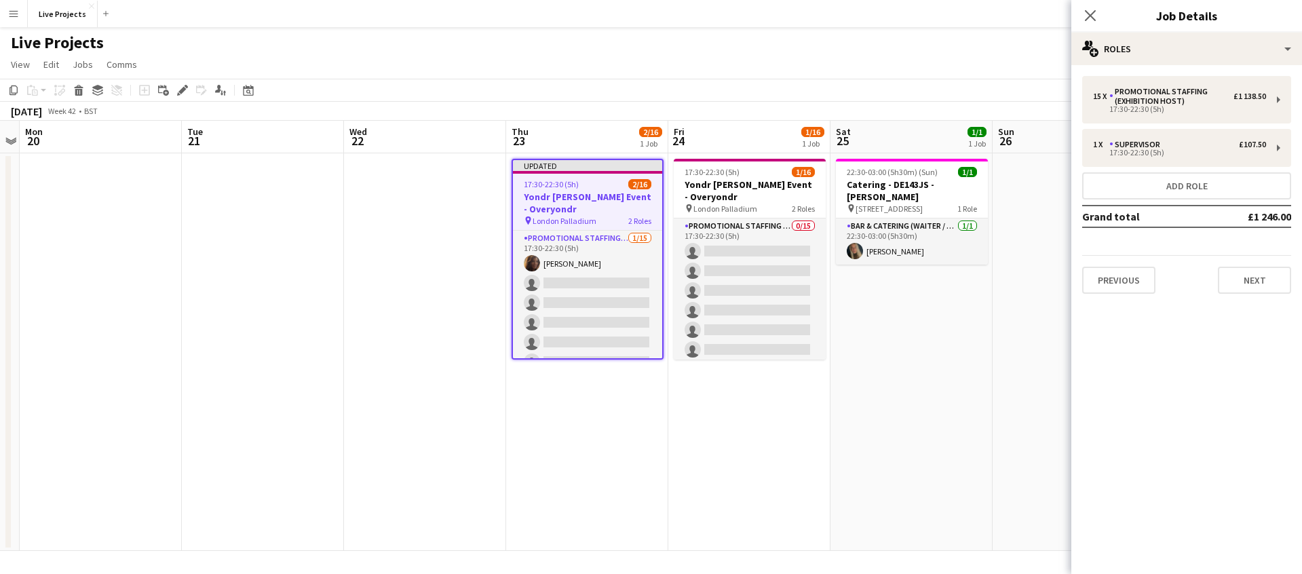
drag, startPoint x: 1091, startPoint y: 18, endPoint x: 1090, endPoint y: 31, distance: 12.9
click at [1091, 18] on icon at bounding box center [1090, 15] width 11 height 11
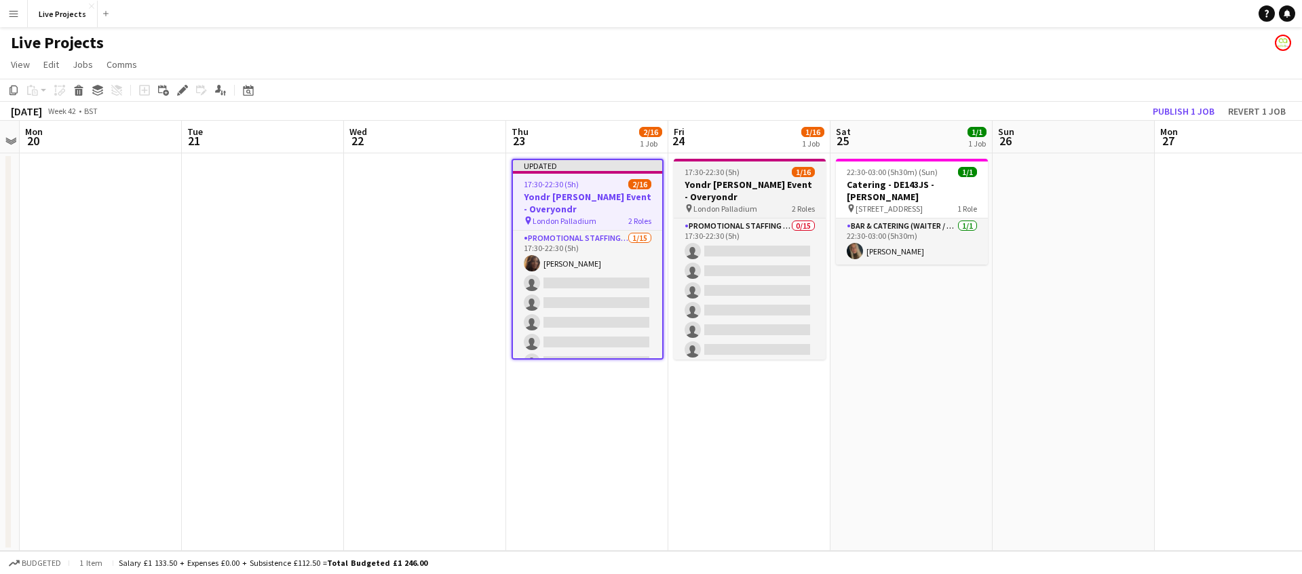
click at [751, 194] on h3 "Yondr [PERSON_NAME] Event - Overyondr" at bounding box center [750, 190] width 152 height 24
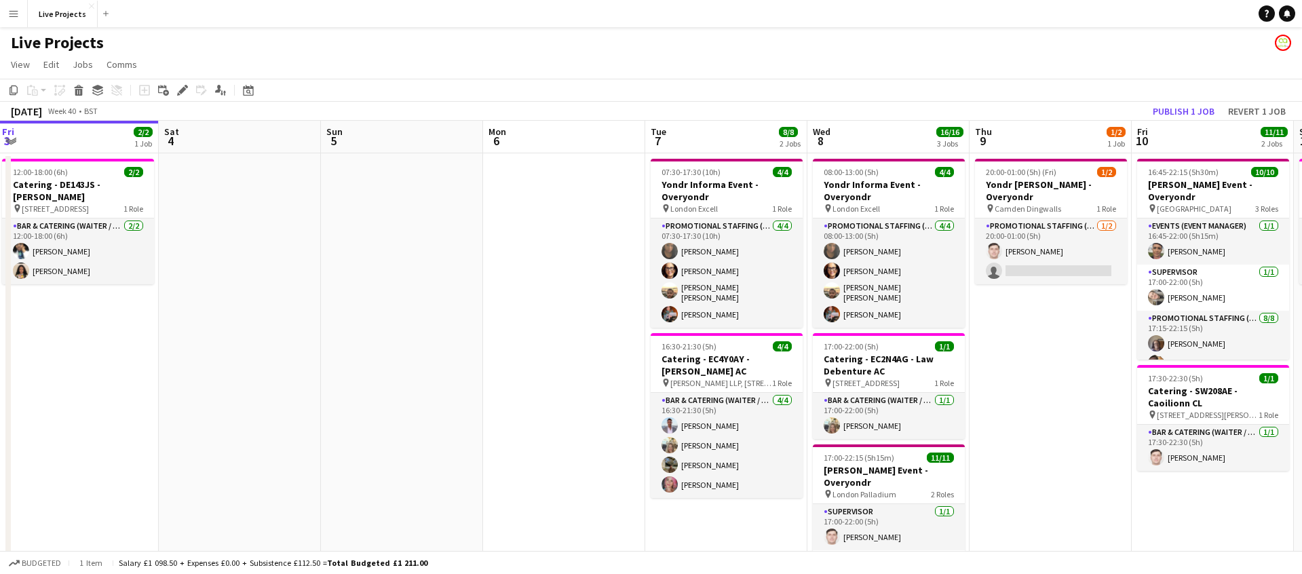
scroll to position [0, 323]
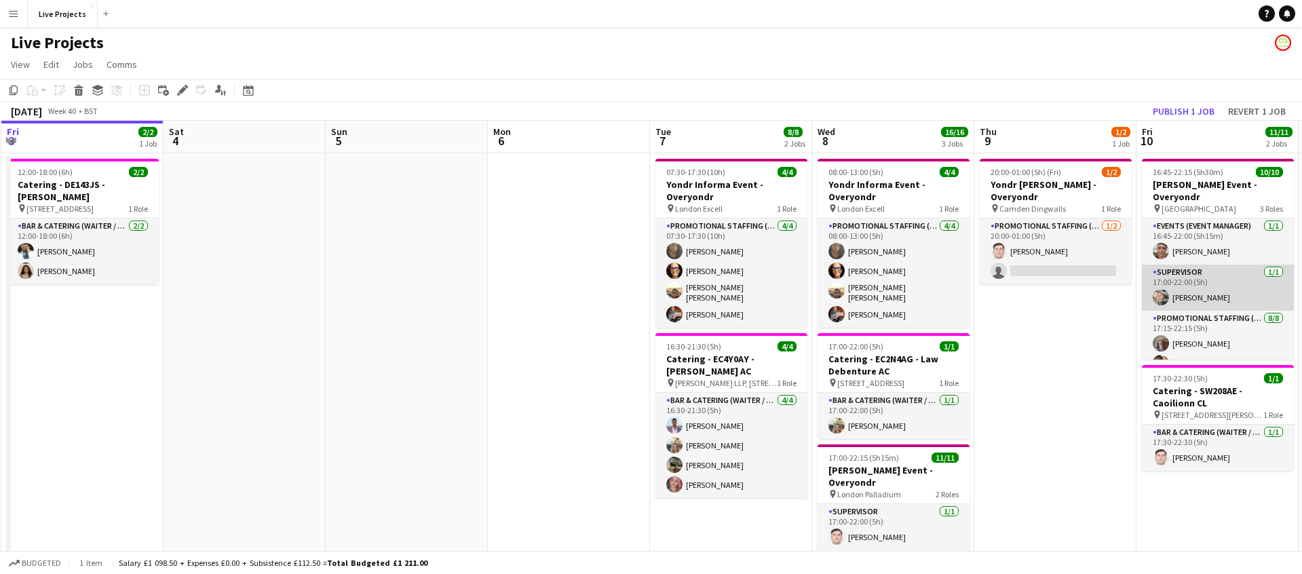
click at [1228, 290] on app-card-role "Supervisor [DATE] 17:00-22:00 (5h) [PERSON_NAME]" at bounding box center [1218, 288] width 152 height 46
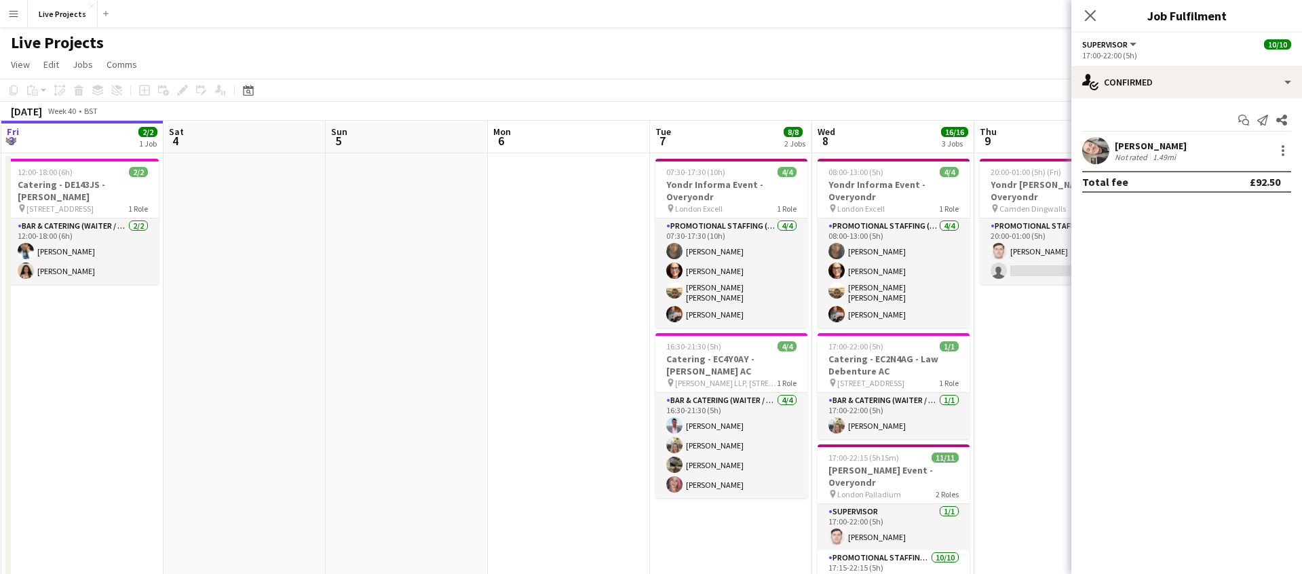
click at [1090, 12] on icon "Close pop-in" at bounding box center [1090, 15] width 11 height 11
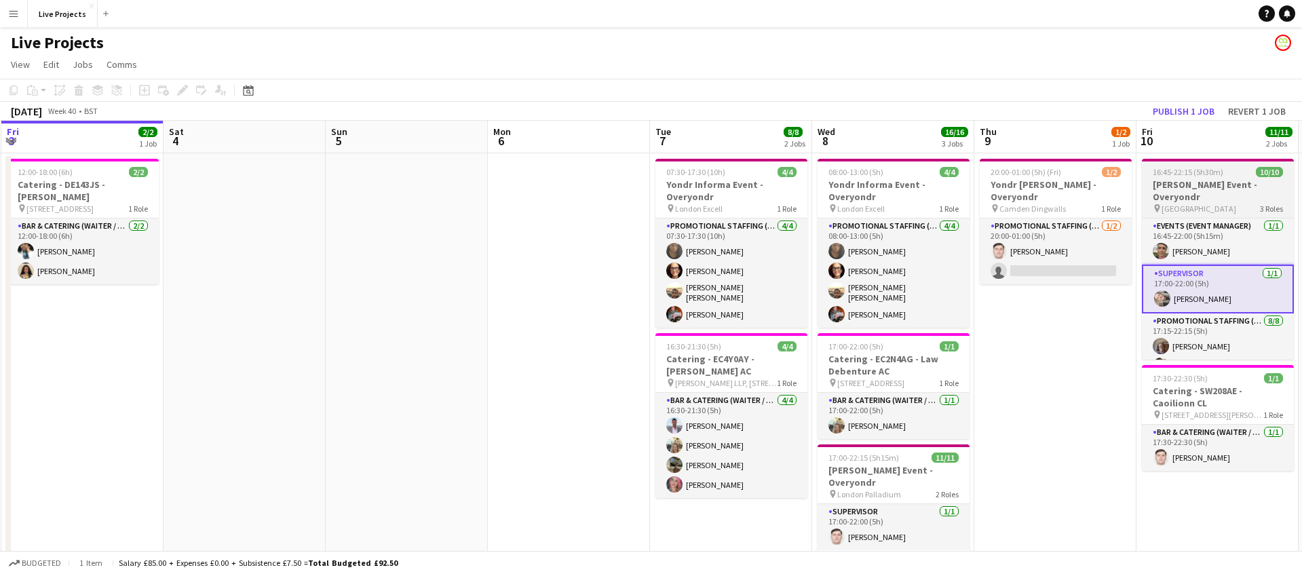
click at [1205, 183] on h3 "[PERSON_NAME] Event - Overyondr" at bounding box center [1218, 190] width 152 height 24
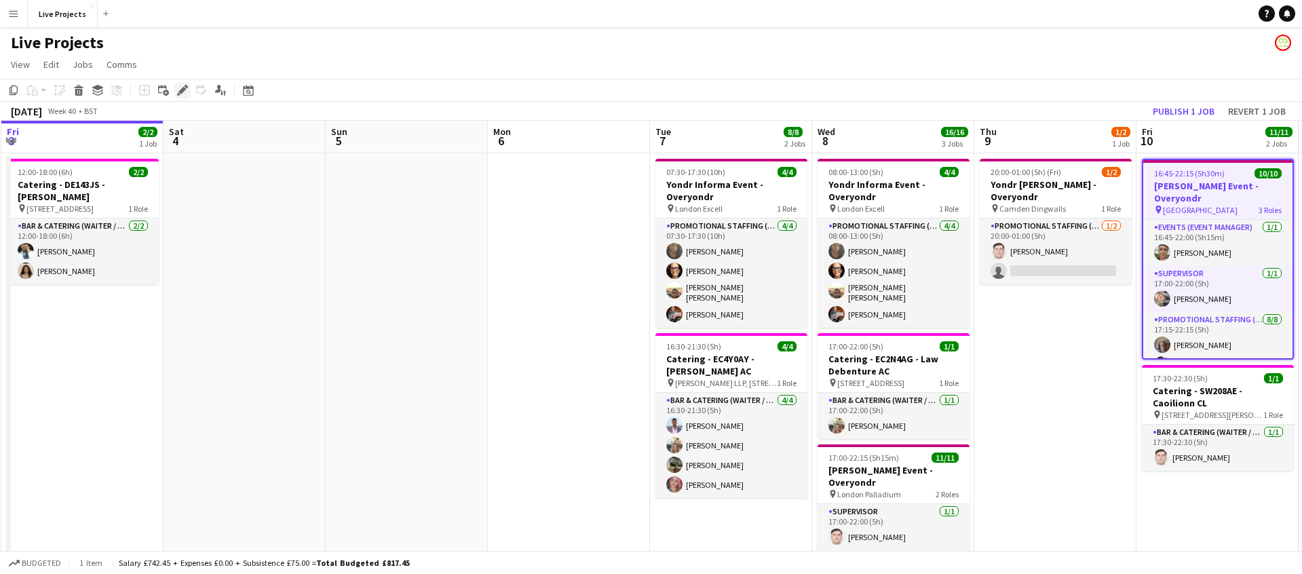
click at [180, 90] on icon "Edit" at bounding box center [182, 90] width 11 height 11
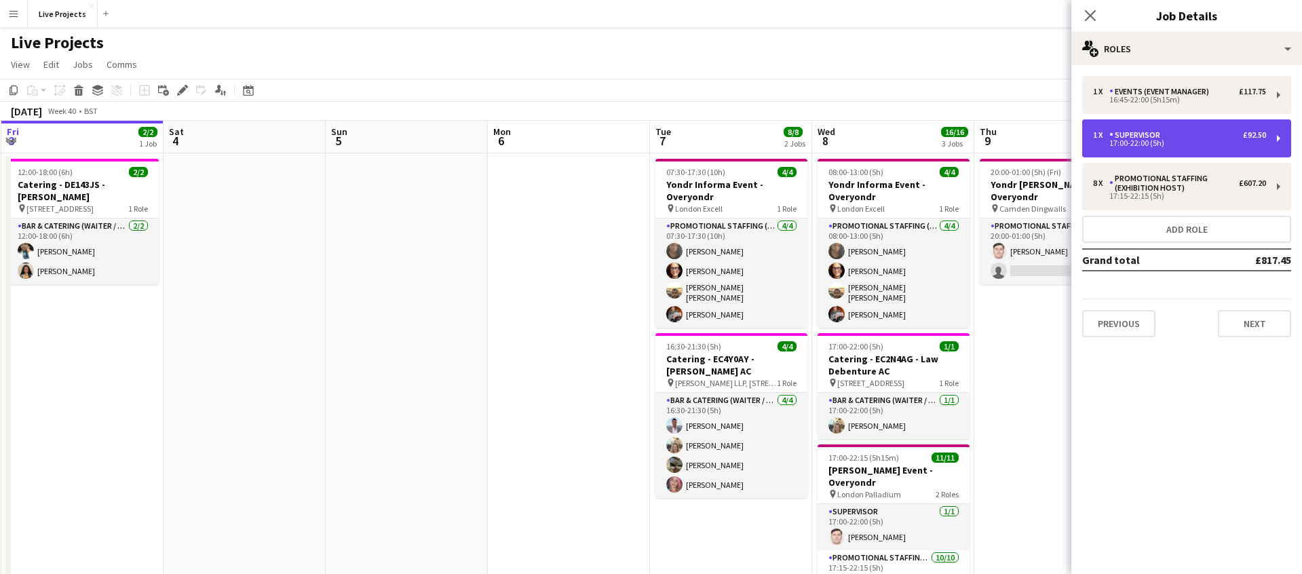
click at [1162, 134] on div "Supervisor" at bounding box center [1137, 134] width 56 height 9
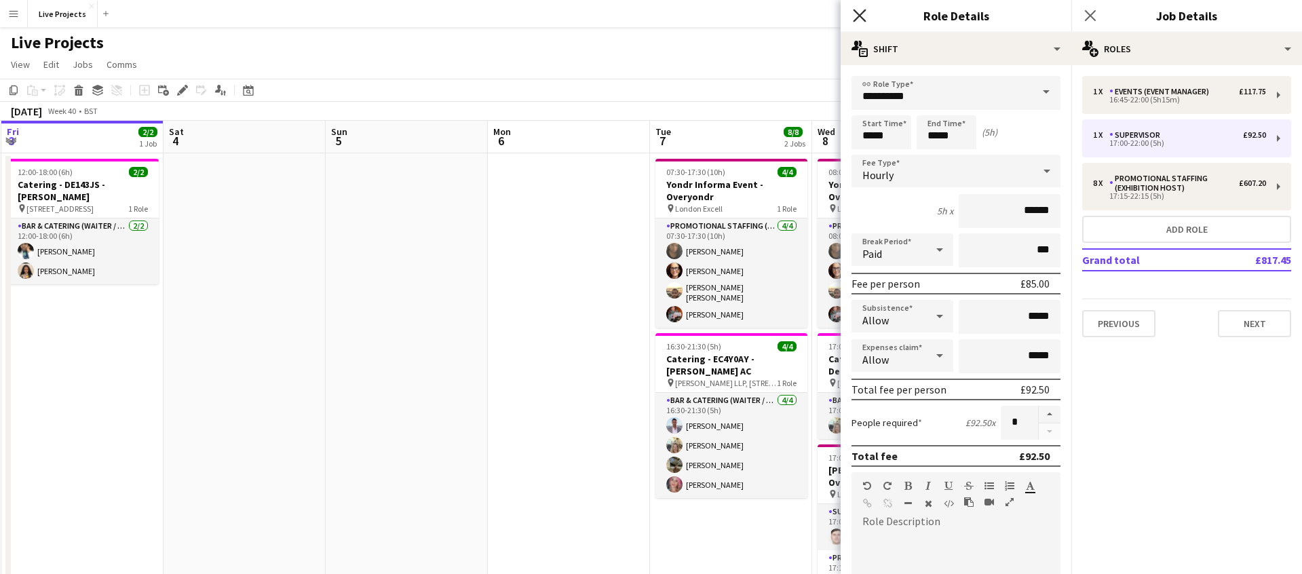
drag, startPoint x: 860, startPoint y: 12, endPoint x: 934, endPoint y: 18, distance: 73.6
click at [860, 12] on icon "Close pop-in" at bounding box center [859, 15] width 11 height 11
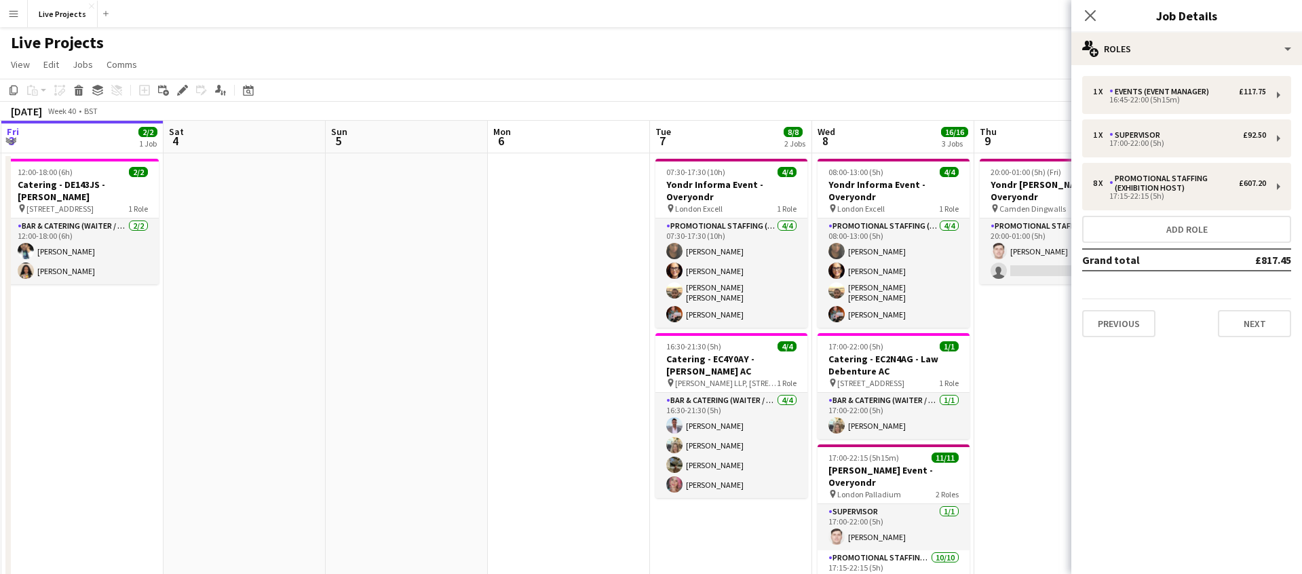
drag, startPoint x: 1093, startPoint y: 12, endPoint x: 1090, endPoint y: 26, distance: 15.3
click at [1093, 12] on icon at bounding box center [1090, 15] width 11 height 11
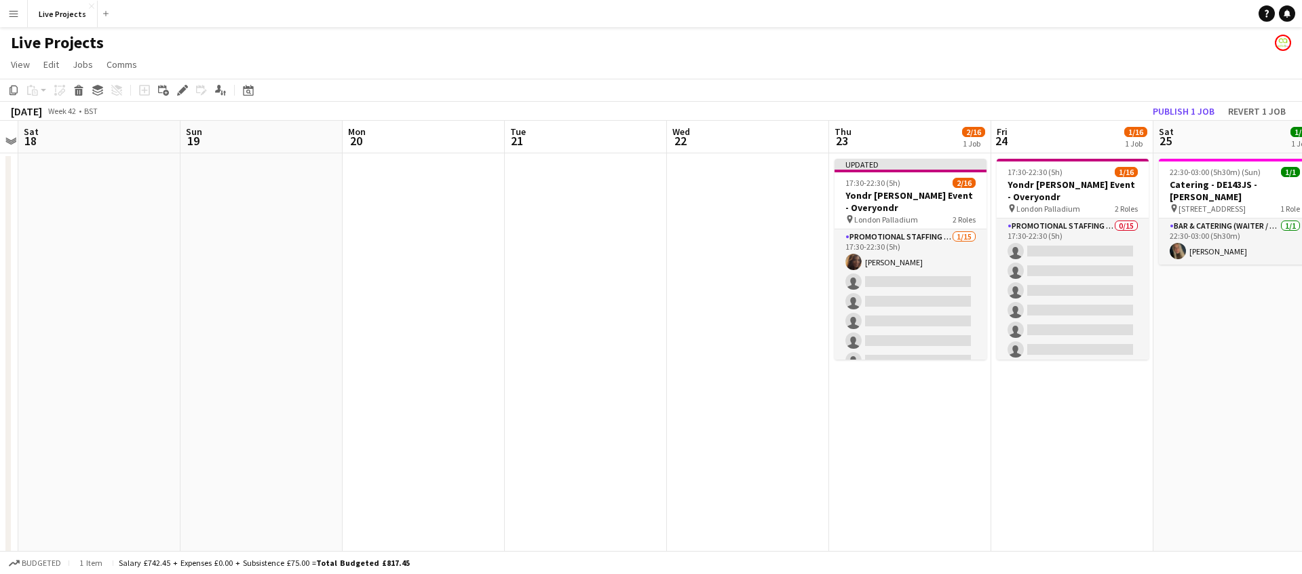
scroll to position [0, 479]
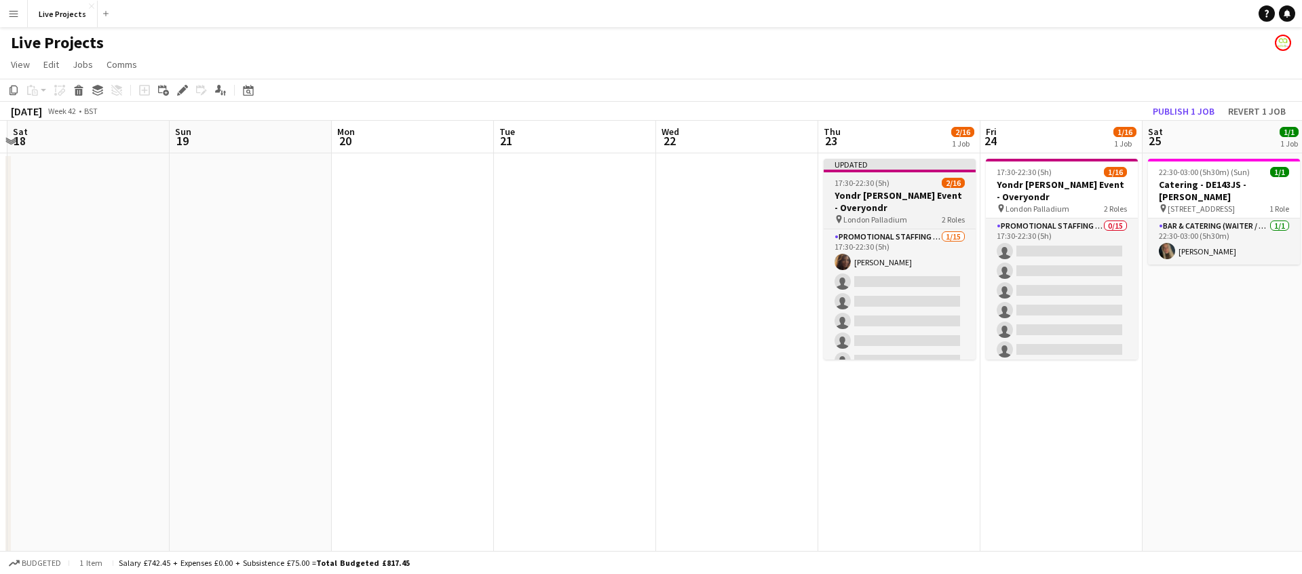
click at [930, 203] on h3 "Yondr [PERSON_NAME] Event - Overyondr" at bounding box center [900, 201] width 152 height 24
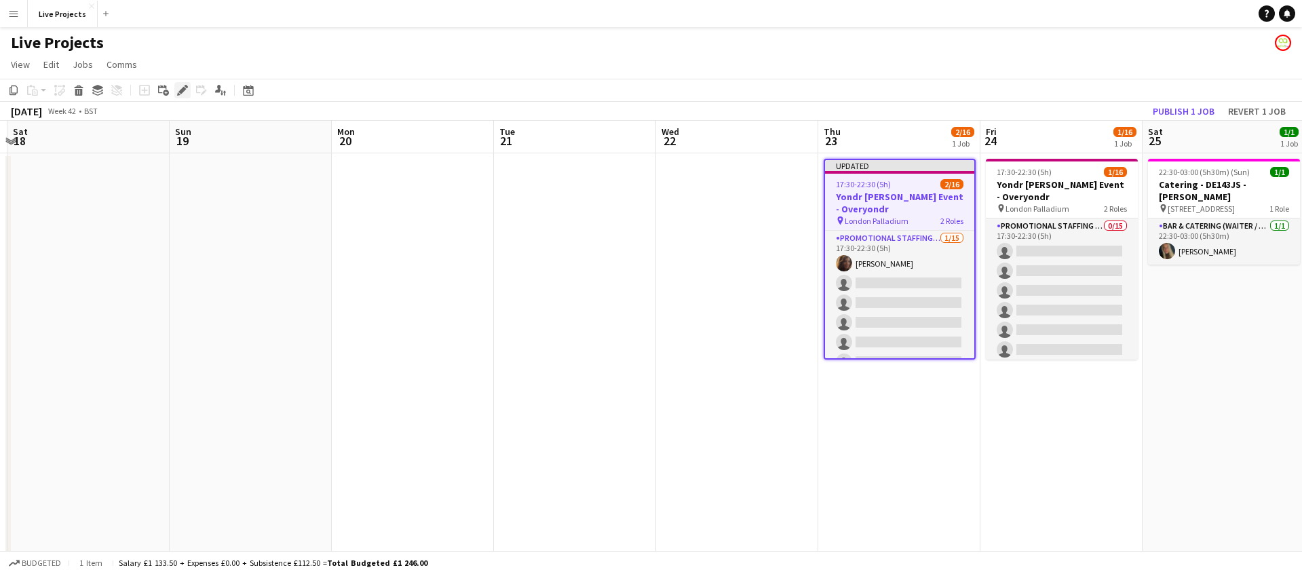
click at [184, 90] on icon at bounding box center [181, 90] width 7 height 7
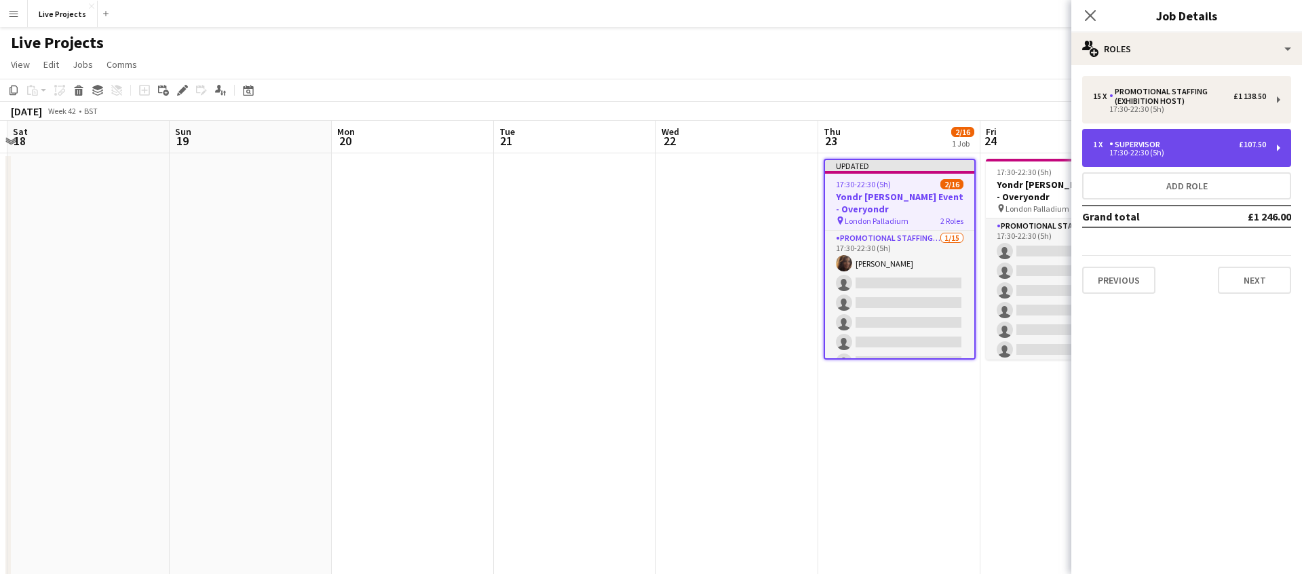
drag, startPoint x: 1191, startPoint y: 140, endPoint x: 1190, endPoint y: 149, distance: 8.8
click at [1191, 140] on div "1 x Supervisor £107.50" at bounding box center [1179, 144] width 173 height 9
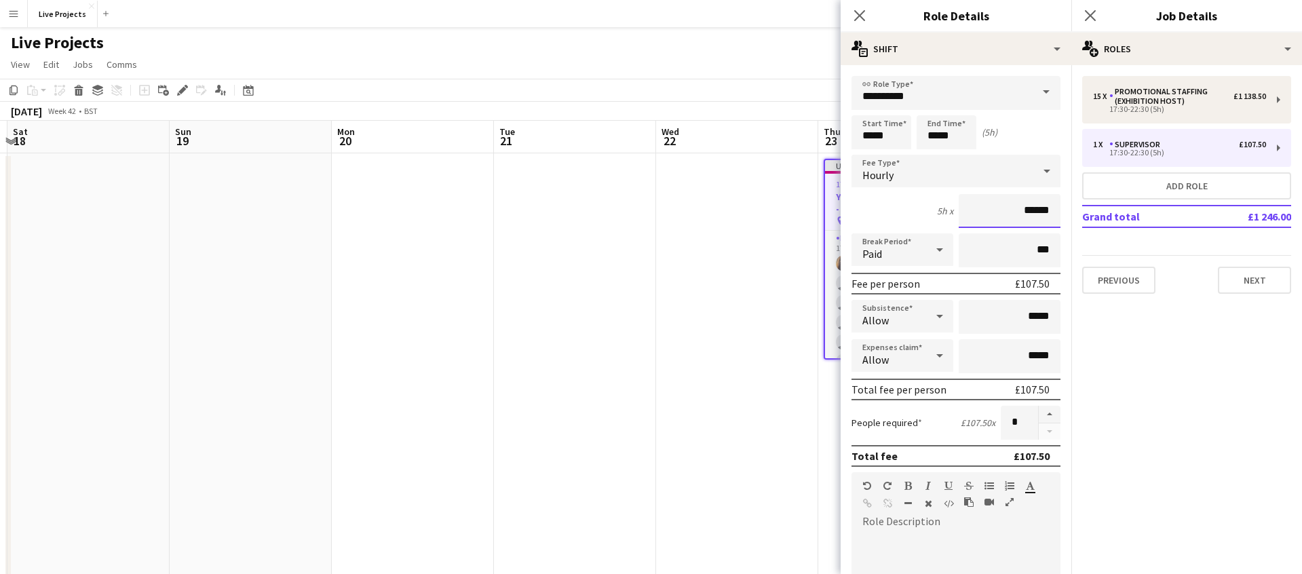
drag, startPoint x: 1027, startPoint y: 210, endPoint x: 1063, endPoint y: 208, distance: 36.0
click at [1063, 208] on form "**********" at bounding box center [956, 497] width 231 height 843
type input "******"
drag, startPoint x: 1031, startPoint y: 315, endPoint x: 1048, endPoint y: 313, distance: 17.0
click at [1048, 313] on input "*****" at bounding box center [1010, 317] width 102 height 34
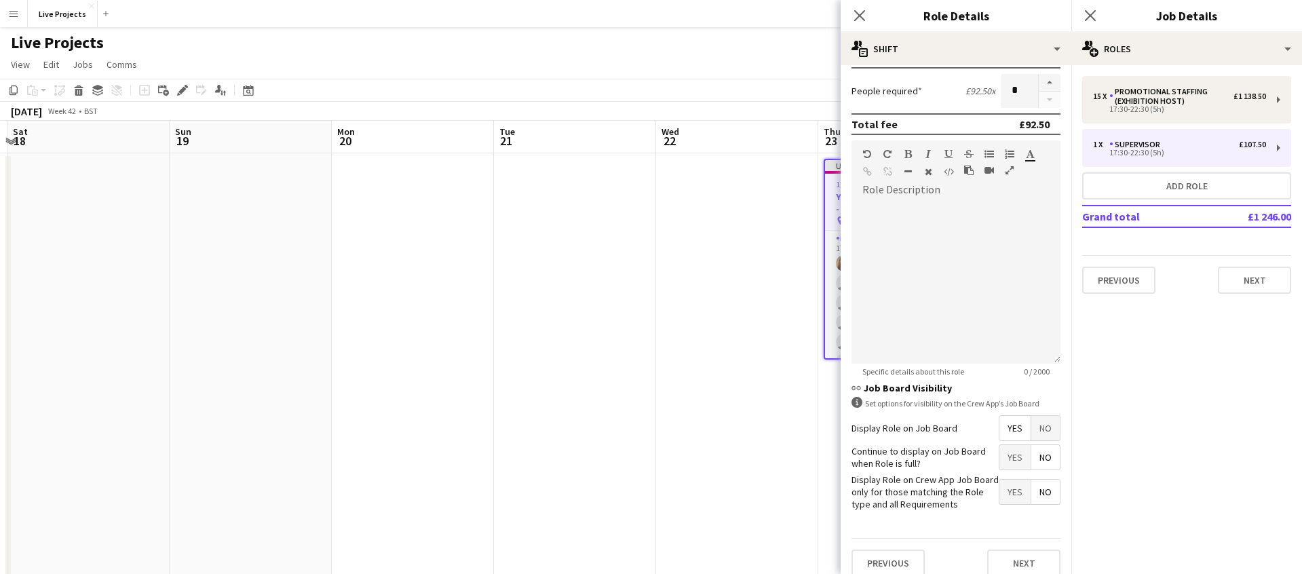
scroll to position [345, 0]
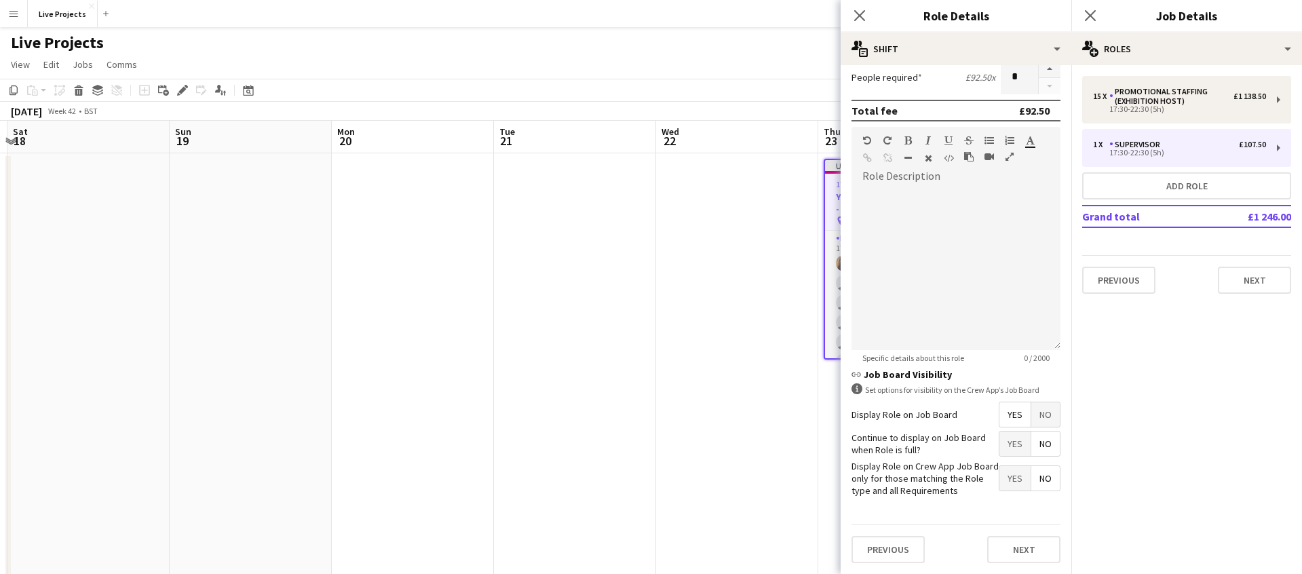
type input "*****"
click at [1012, 449] on span "Yes" at bounding box center [1014, 444] width 31 height 24
click at [1022, 551] on button "Next" at bounding box center [1023, 549] width 73 height 27
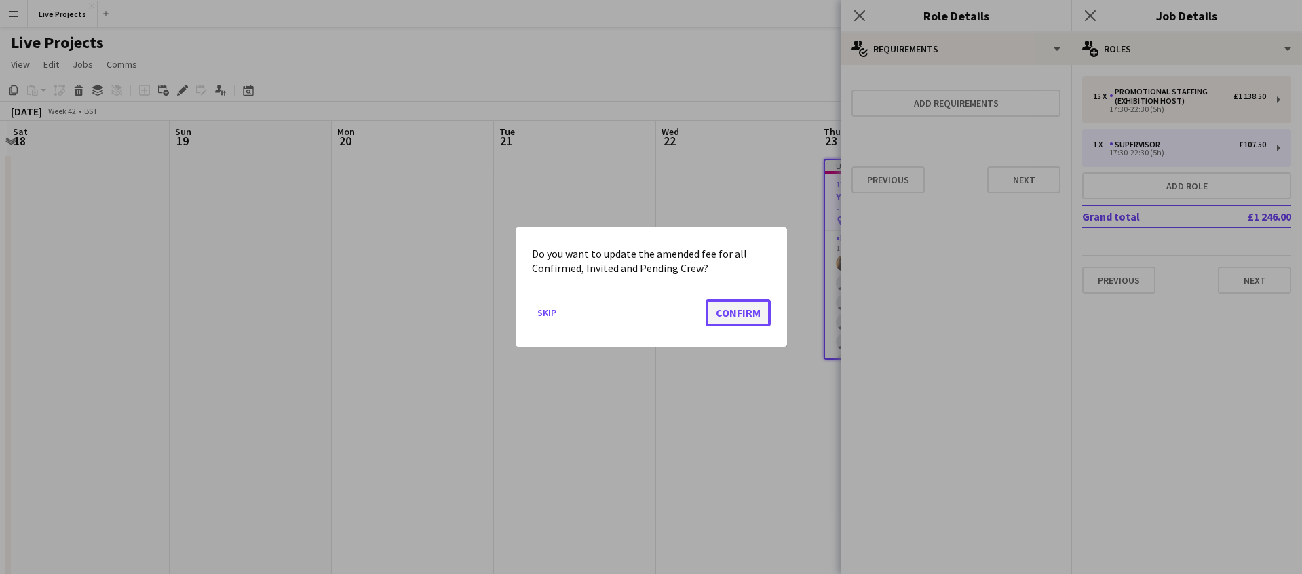
click at [731, 316] on button "Confirm" at bounding box center [738, 312] width 65 height 27
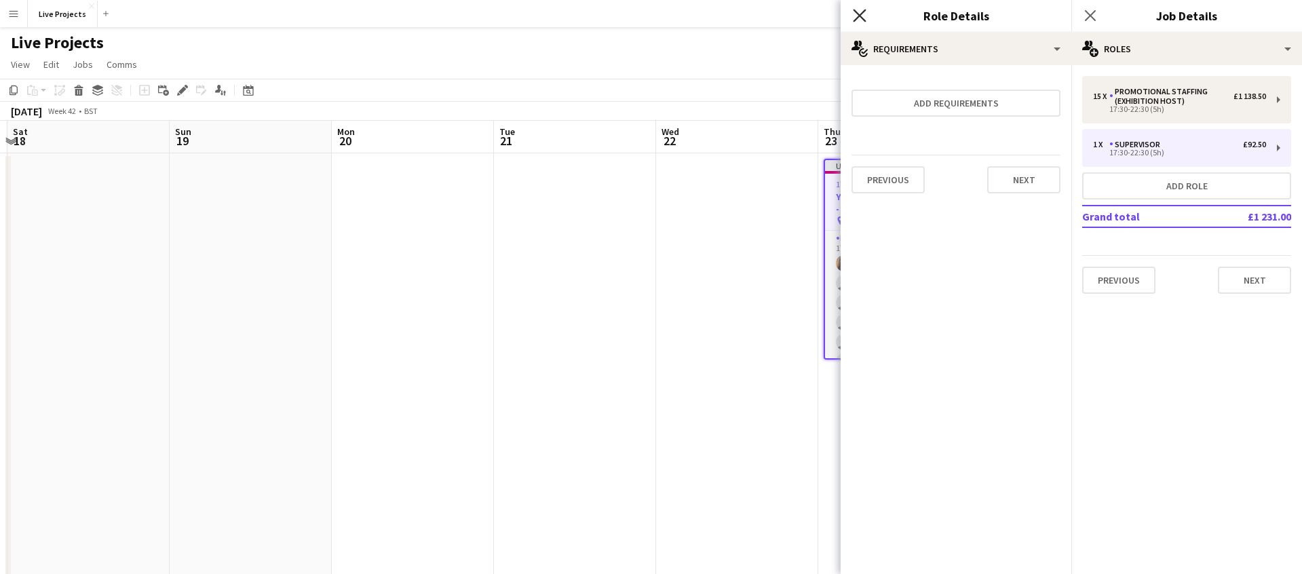
drag, startPoint x: 856, startPoint y: 11, endPoint x: 1001, endPoint y: 33, distance: 147.5
click at [856, 12] on icon at bounding box center [859, 15] width 13 height 13
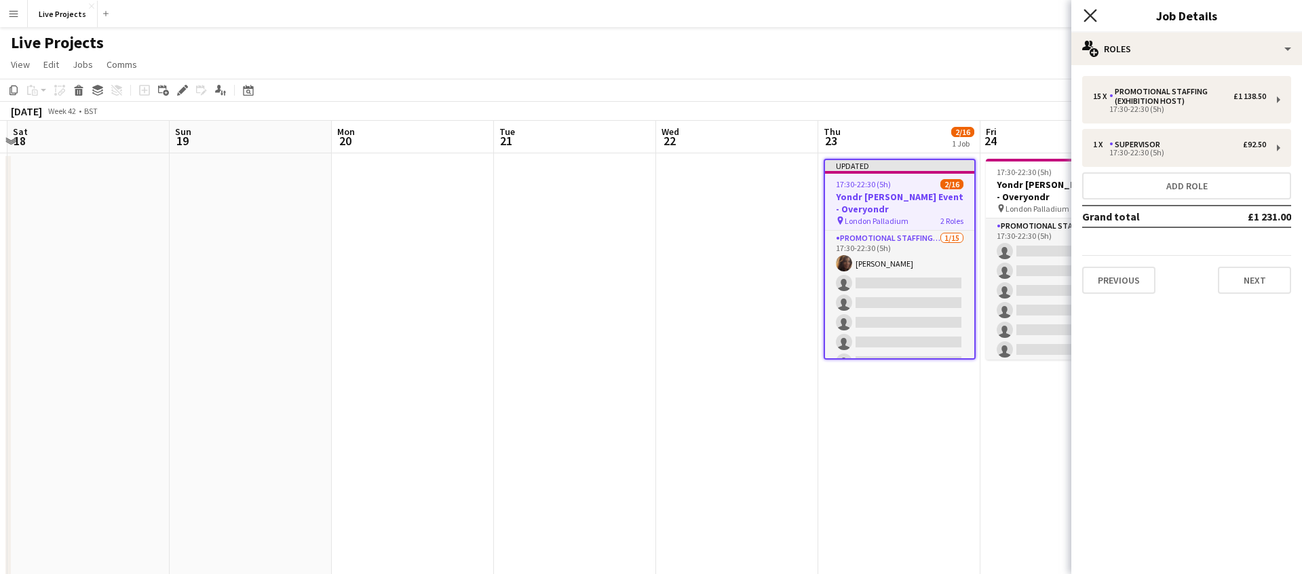
click at [1085, 12] on icon "Close pop-in" at bounding box center [1090, 15] width 13 height 13
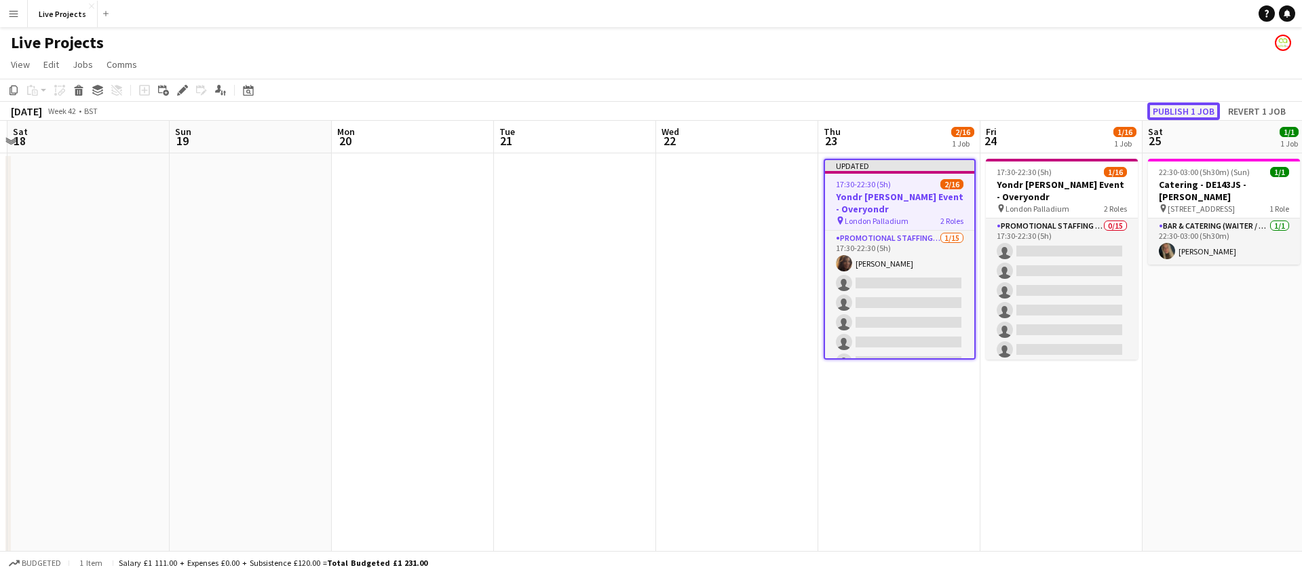
click at [1185, 104] on button "Publish 1 job" at bounding box center [1183, 111] width 73 height 18
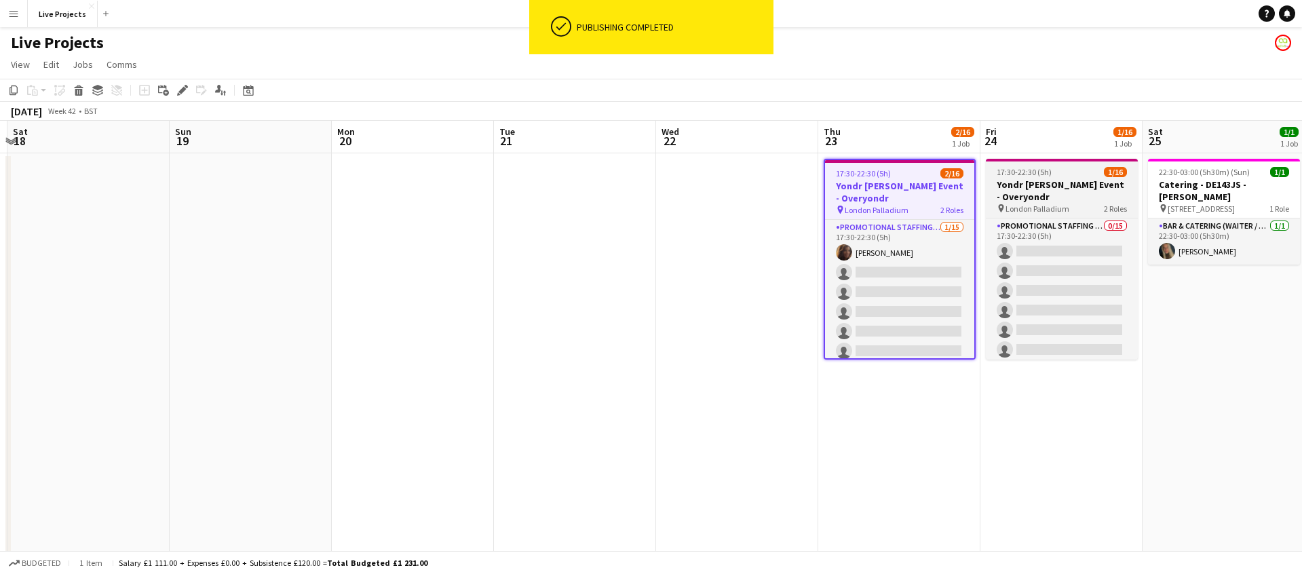
click at [1051, 180] on h3 "Yondr [PERSON_NAME] Event - Overyondr" at bounding box center [1062, 190] width 152 height 24
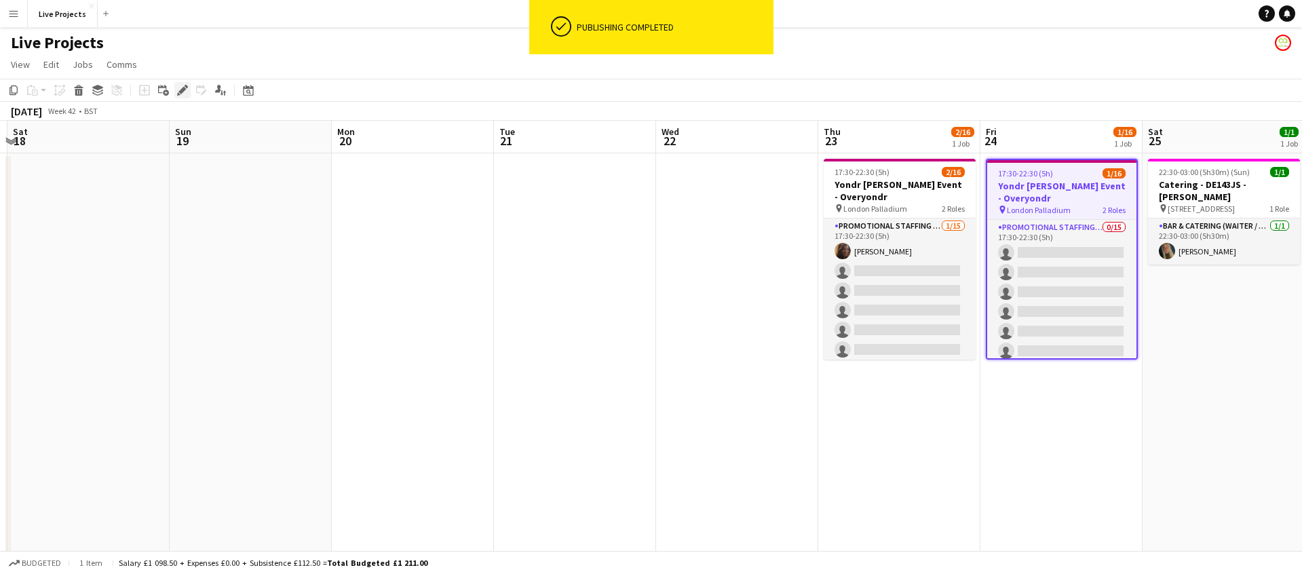
click at [186, 90] on icon "Edit" at bounding box center [182, 90] width 11 height 11
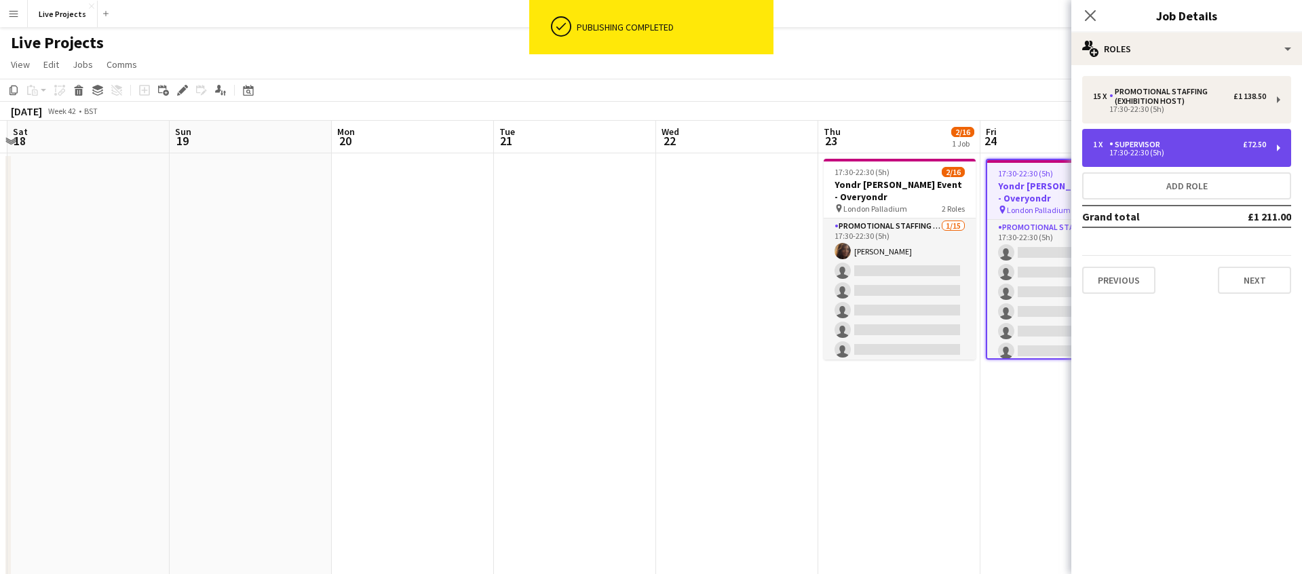
drag, startPoint x: 1183, startPoint y: 149, endPoint x: 1184, endPoint y: 156, distance: 7.6
click at [1183, 149] on div "17:30-22:30 (5h)" at bounding box center [1179, 152] width 173 height 7
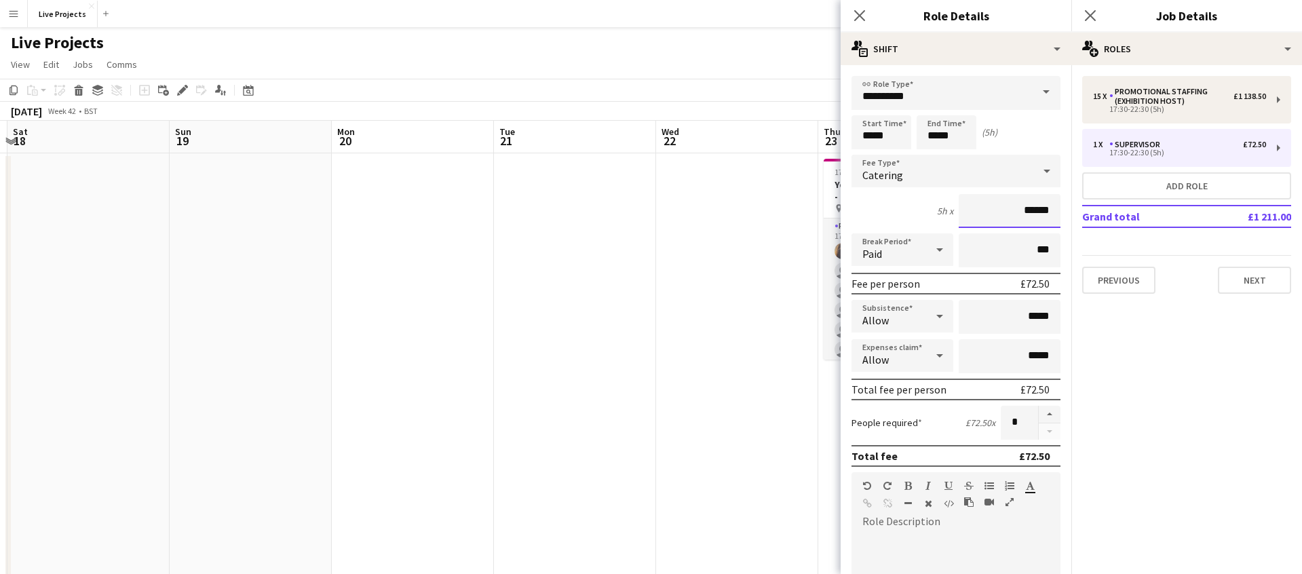
drag, startPoint x: 1031, startPoint y: 210, endPoint x: 1050, endPoint y: 208, distance: 19.9
click at [1051, 208] on input "******" at bounding box center [1010, 211] width 102 height 34
type input "******"
drag, startPoint x: 1031, startPoint y: 316, endPoint x: 1052, endPoint y: 316, distance: 20.4
click at [1052, 316] on input "*****" at bounding box center [1010, 317] width 102 height 34
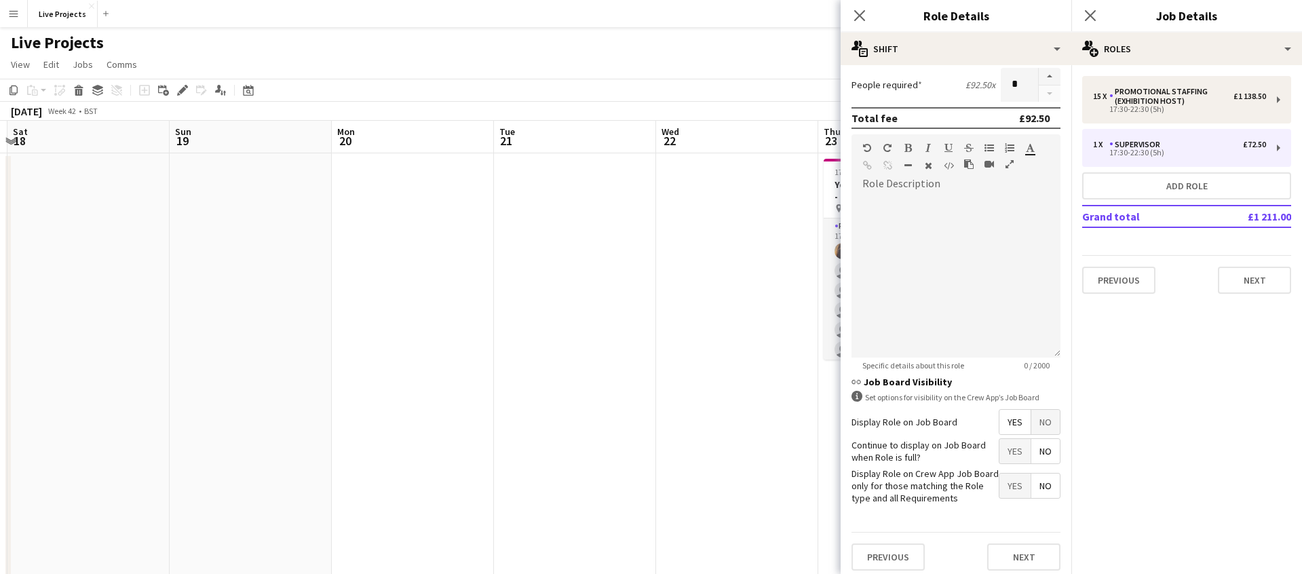
scroll to position [345, 0]
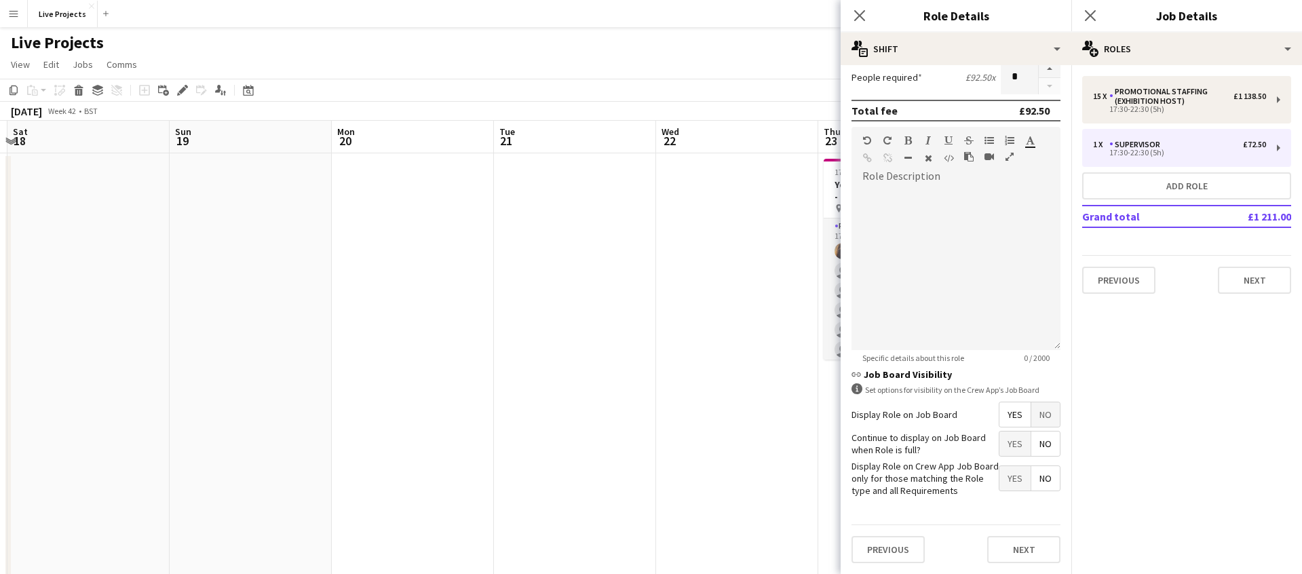
type input "*****"
click at [1012, 443] on span "Yes" at bounding box center [1014, 444] width 31 height 24
click at [1020, 558] on button "Next" at bounding box center [1023, 549] width 73 height 27
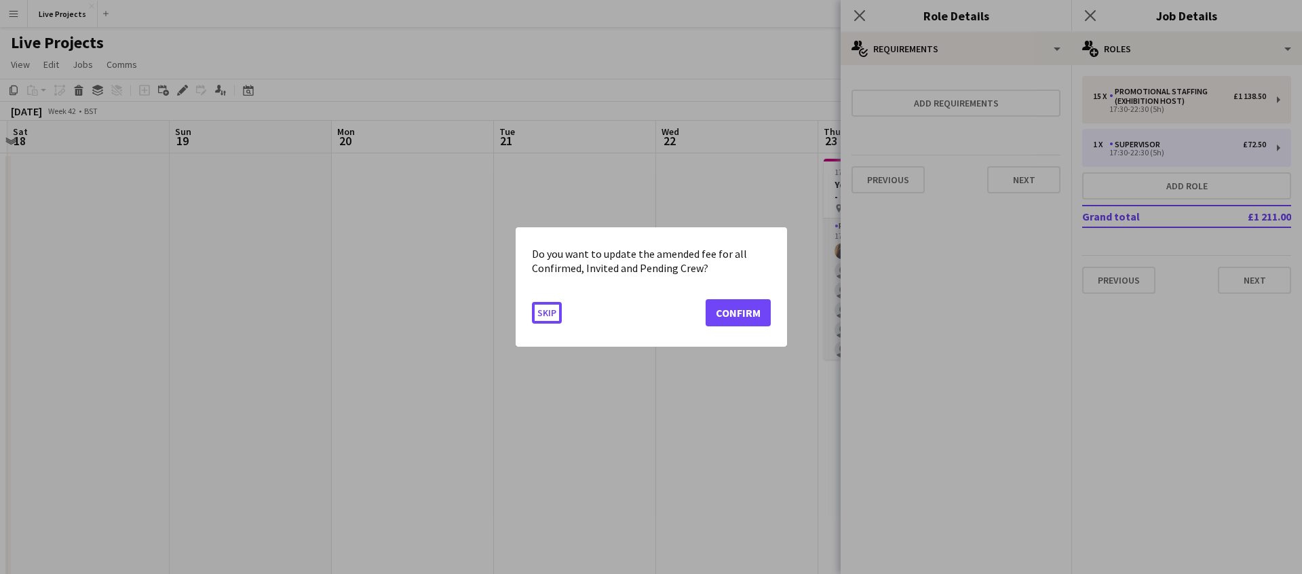
scroll to position [0, 0]
click at [750, 304] on button "Confirm" at bounding box center [738, 312] width 65 height 27
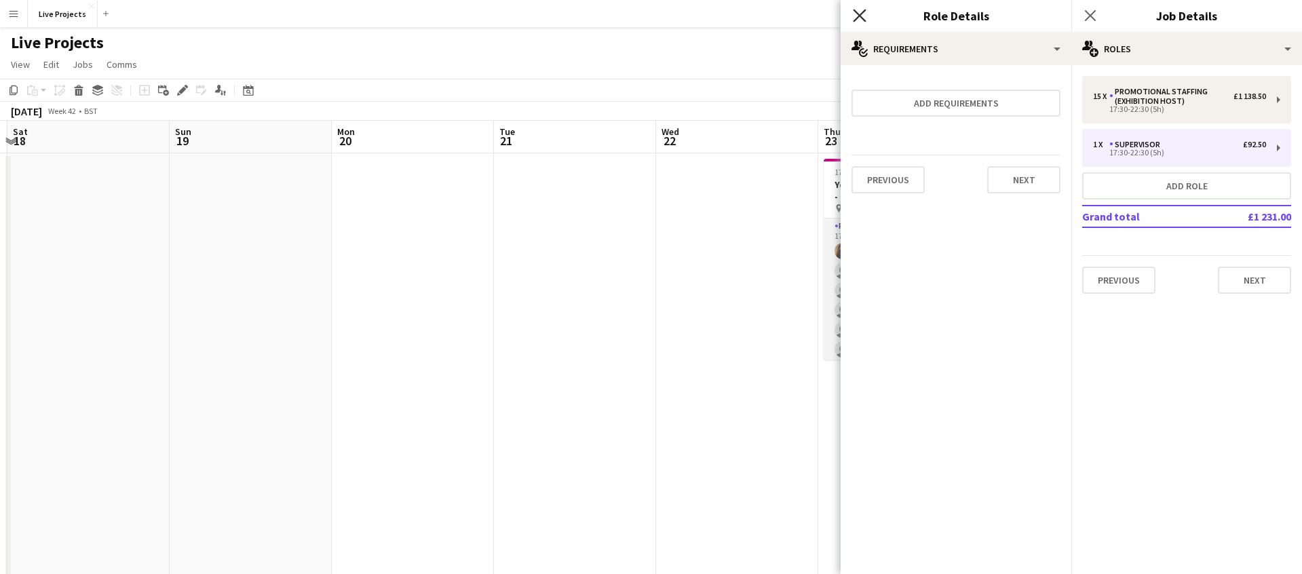
drag, startPoint x: 861, startPoint y: 14, endPoint x: 1008, endPoint y: 17, distance: 146.6
click at [861, 14] on icon at bounding box center [859, 15] width 13 height 13
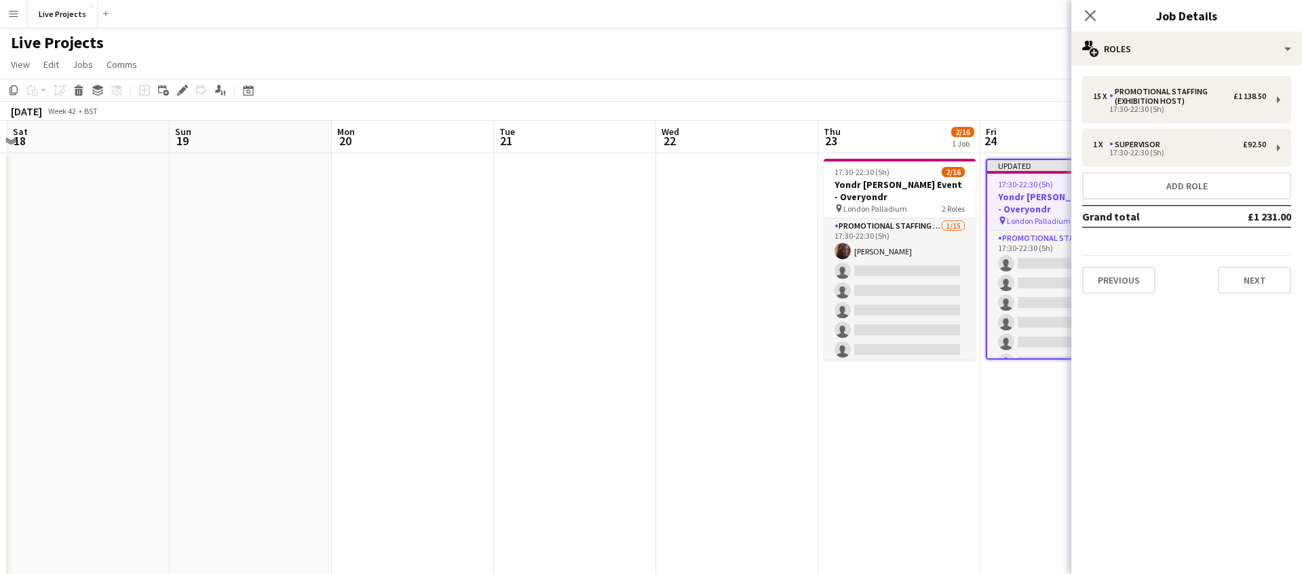
drag, startPoint x: 1092, startPoint y: 9, endPoint x: 1113, endPoint y: 31, distance: 30.2
click at [1092, 10] on icon "Close pop-in" at bounding box center [1090, 15] width 11 height 11
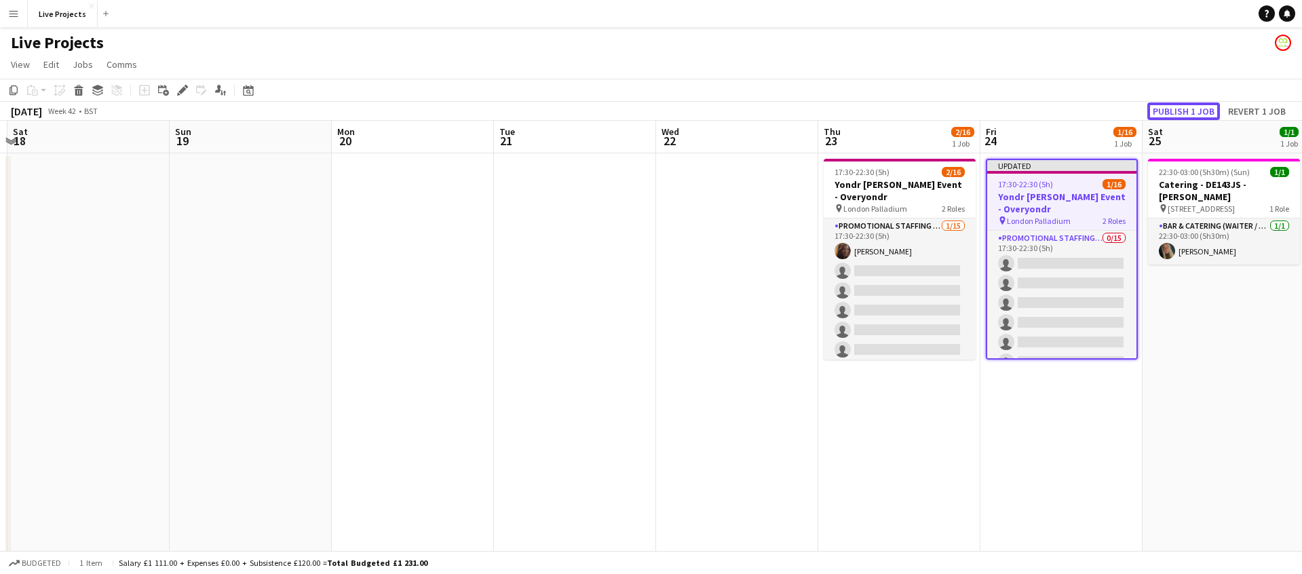
drag, startPoint x: 1180, startPoint y: 106, endPoint x: 1143, endPoint y: 142, distance: 52.3
click at [1180, 106] on button "Publish 1 job" at bounding box center [1183, 111] width 73 height 18
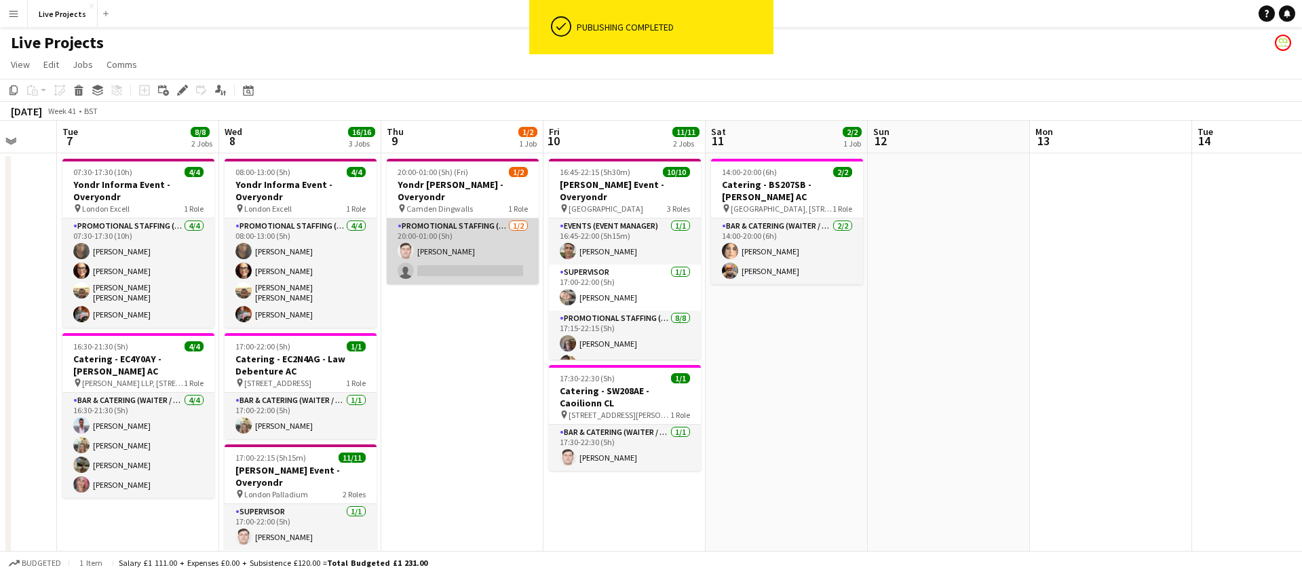
scroll to position [0, 400]
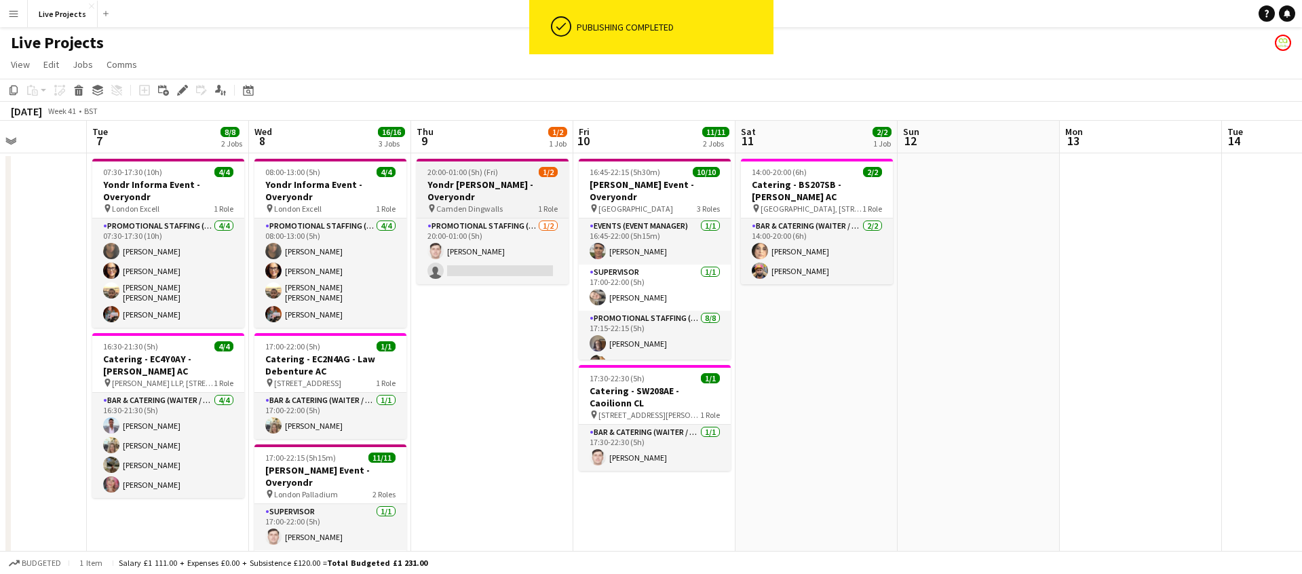
click at [489, 197] on h3 "Yondr [PERSON_NAME] - Overyondr" at bounding box center [493, 190] width 152 height 24
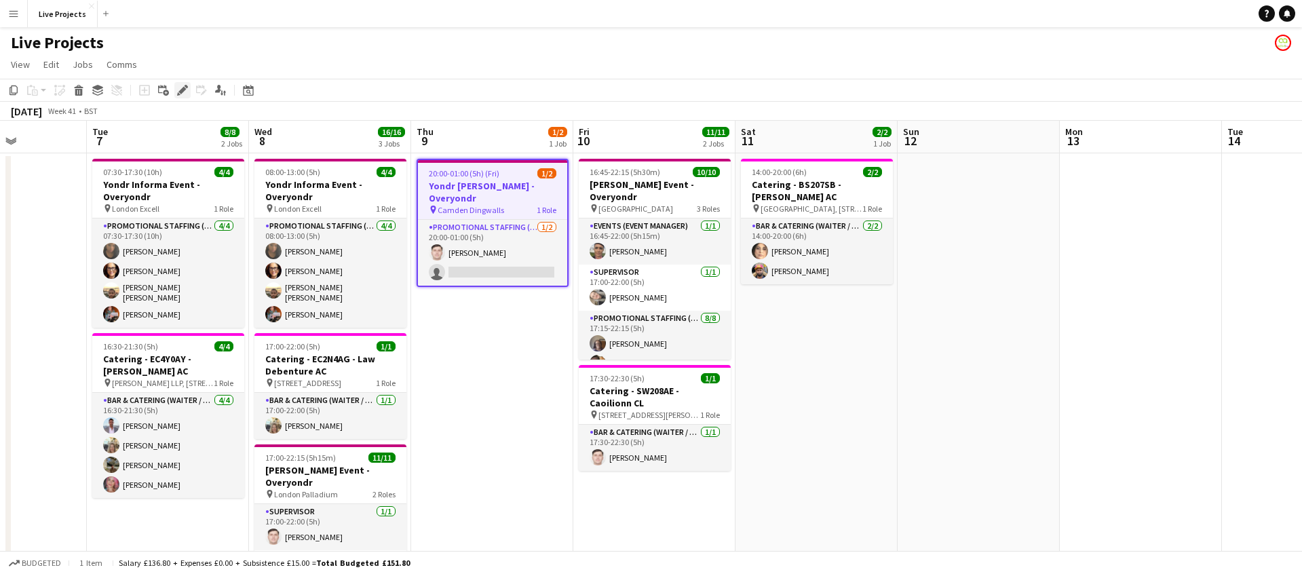
click at [181, 90] on icon at bounding box center [181, 90] width 7 height 7
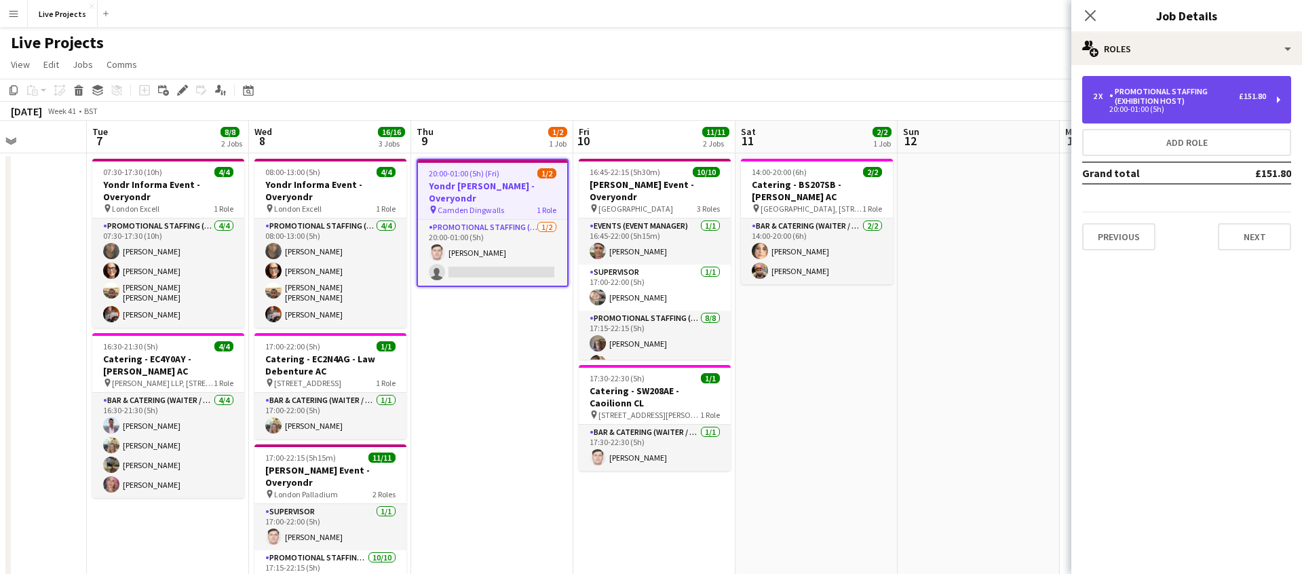
click at [1156, 105] on div "Promotional Staffing (Exhibition Host)" at bounding box center [1174, 96] width 130 height 19
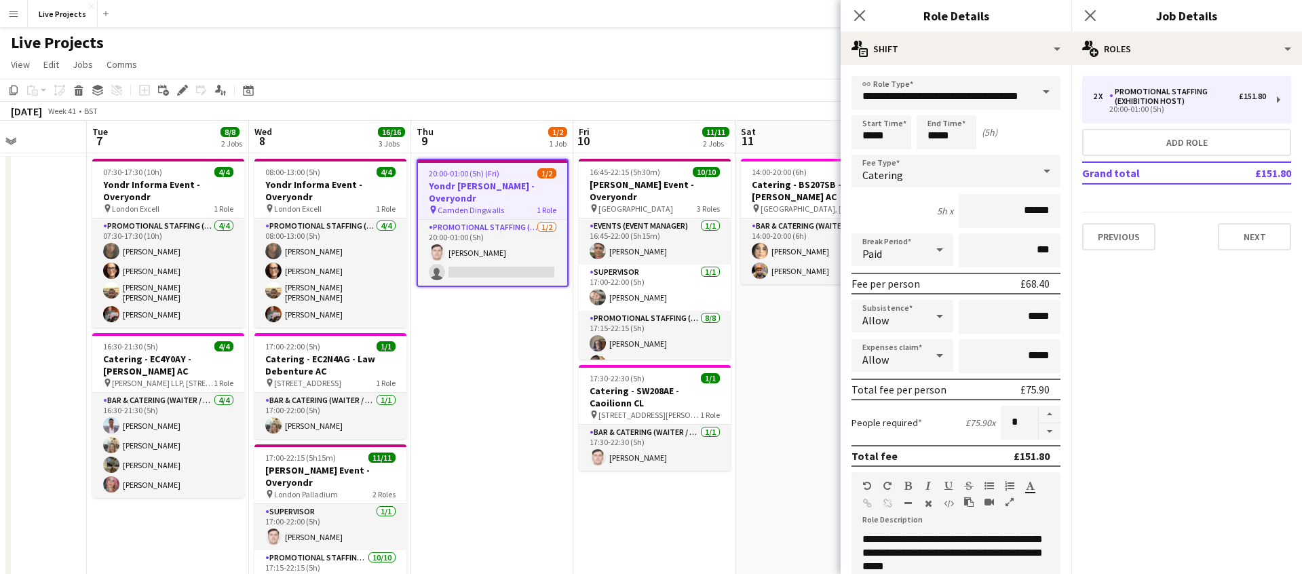
drag, startPoint x: 860, startPoint y: 14, endPoint x: 1012, endPoint y: 20, distance: 152.8
click at [860, 14] on icon "Close pop-in" at bounding box center [859, 15] width 11 height 11
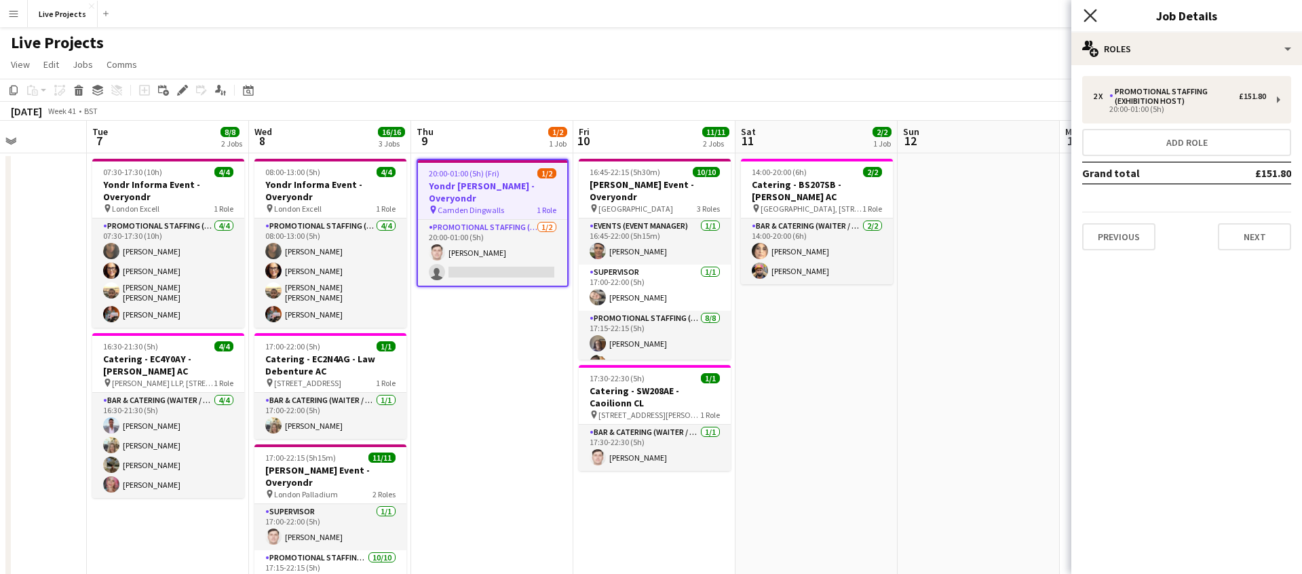
click at [1093, 13] on icon at bounding box center [1090, 15] width 13 height 13
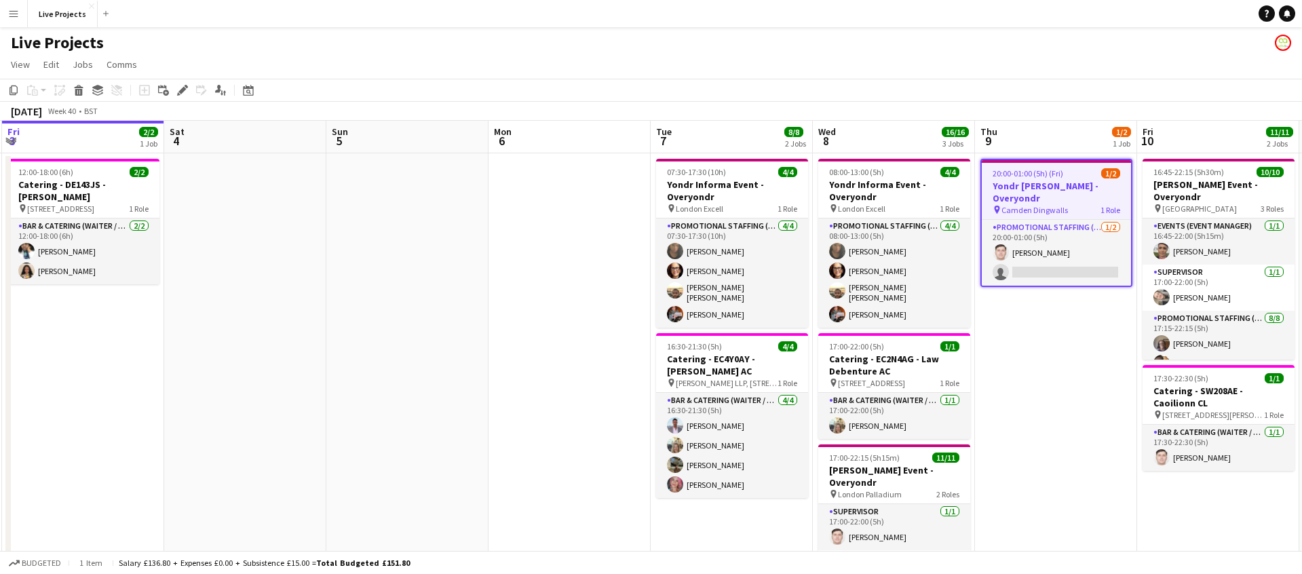
scroll to position [0, 652]
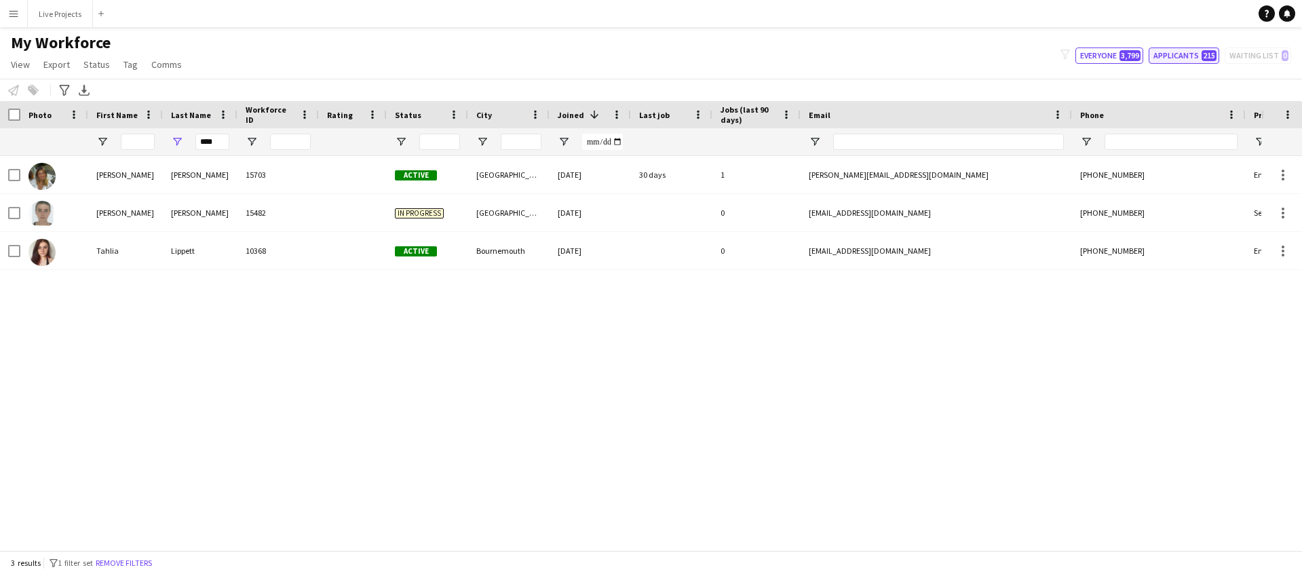
click at [1187, 55] on button "Applicants 215" at bounding box center [1184, 55] width 71 height 16
type input "**********"
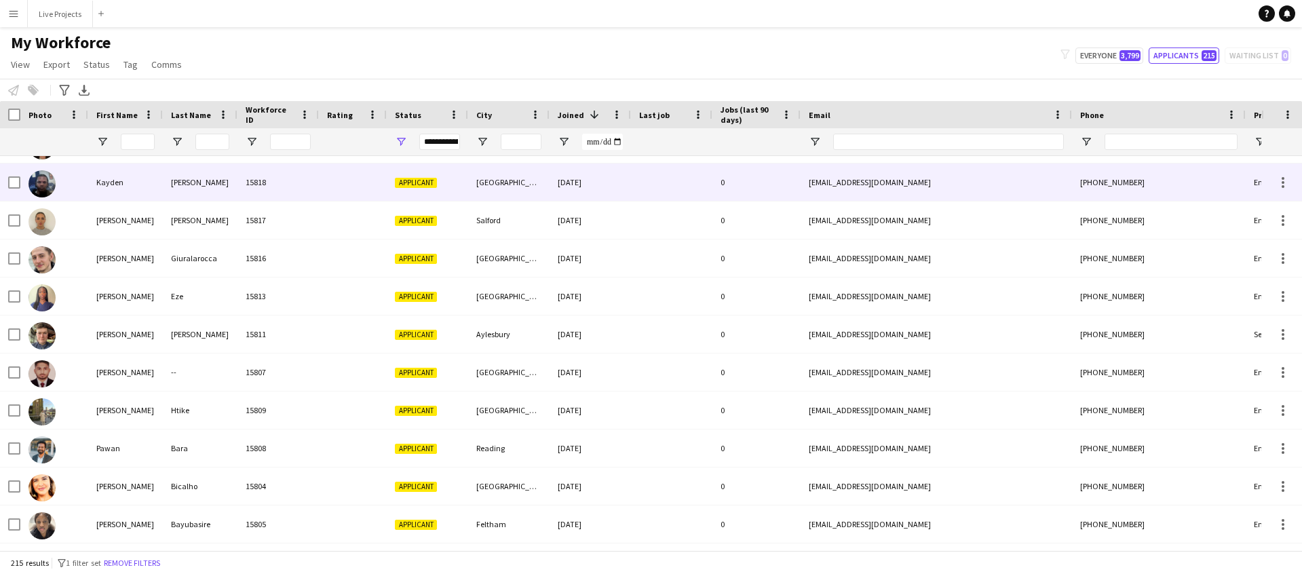
scroll to position [113, 0]
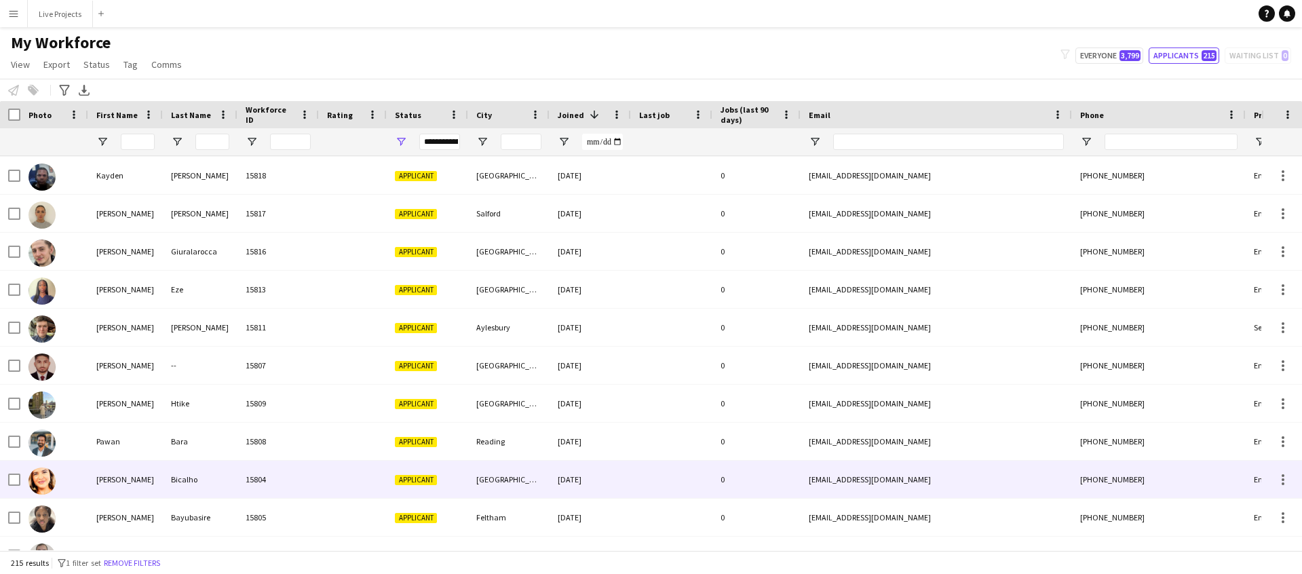
click at [120, 474] on div "Maria" at bounding box center [125, 479] width 75 height 37
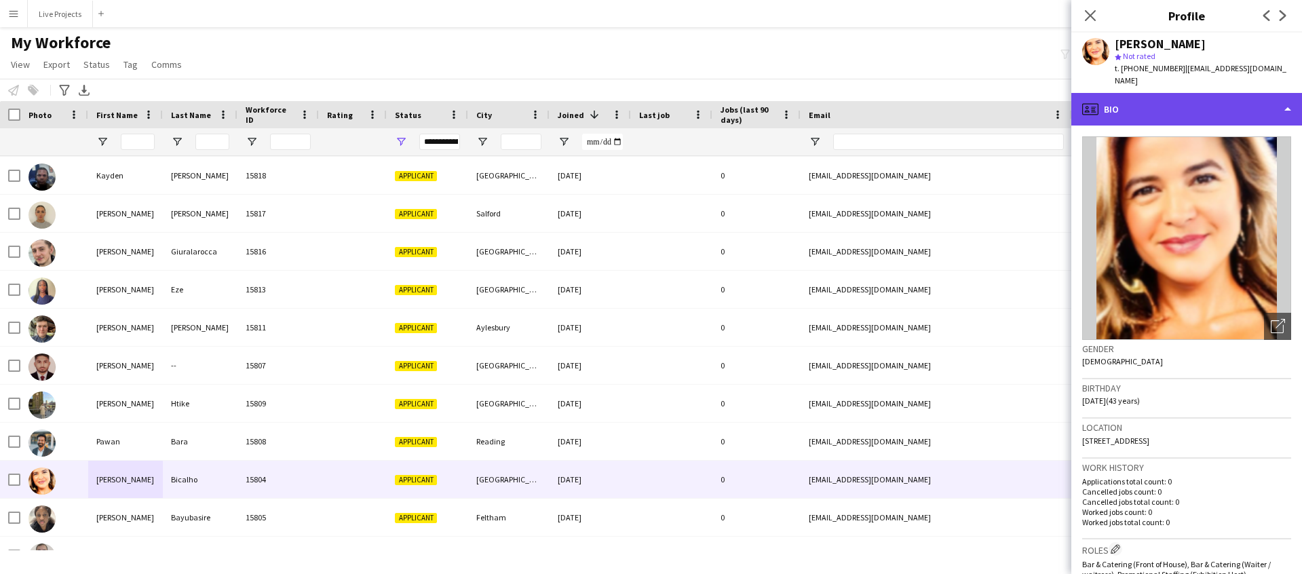
click at [1183, 100] on div "profile Bio" at bounding box center [1186, 109] width 231 height 33
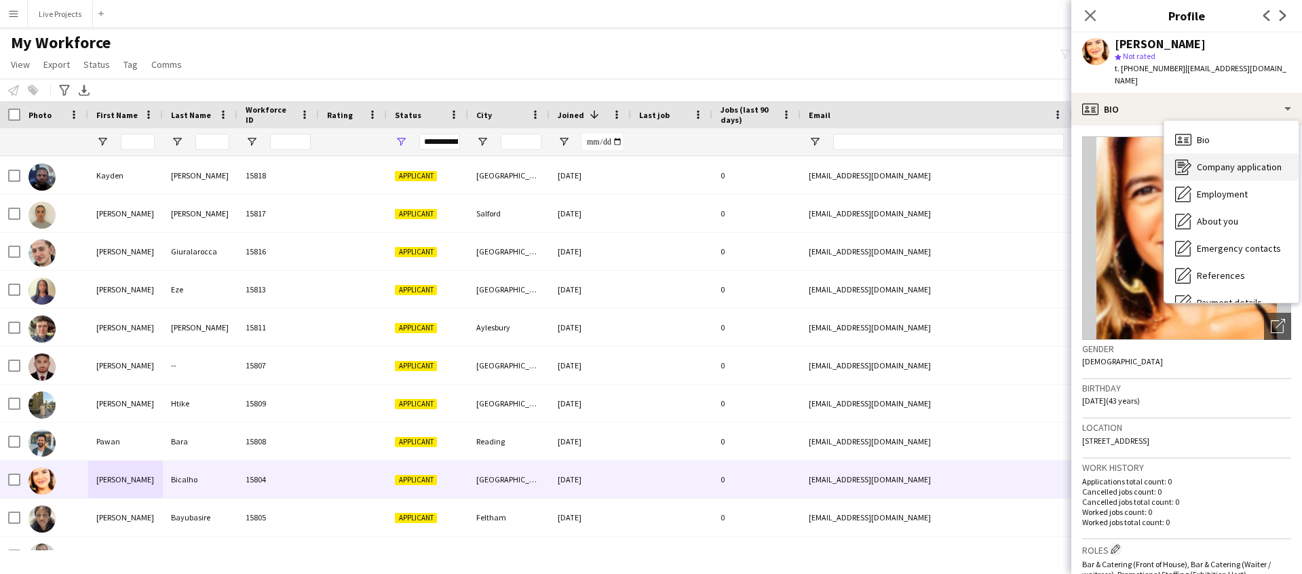
click at [1244, 161] on span "Company application" at bounding box center [1239, 167] width 85 height 12
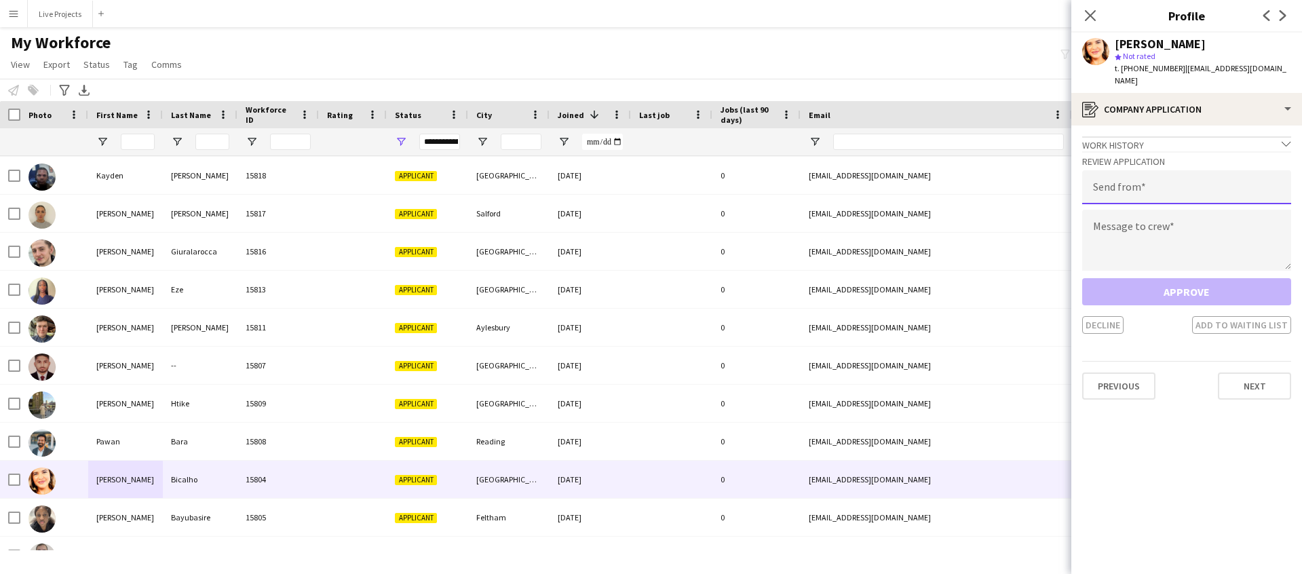
click at [1122, 176] on input "email" at bounding box center [1186, 187] width 209 height 34
type input "**********"
drag, startPoint x: 1119, startPoint y: 229, endPoint x: 1119, endPoint y: 250, distance: 21.7
click at [1119, 229] on textarea at bounding box center [1186, 240] width 209 height 61
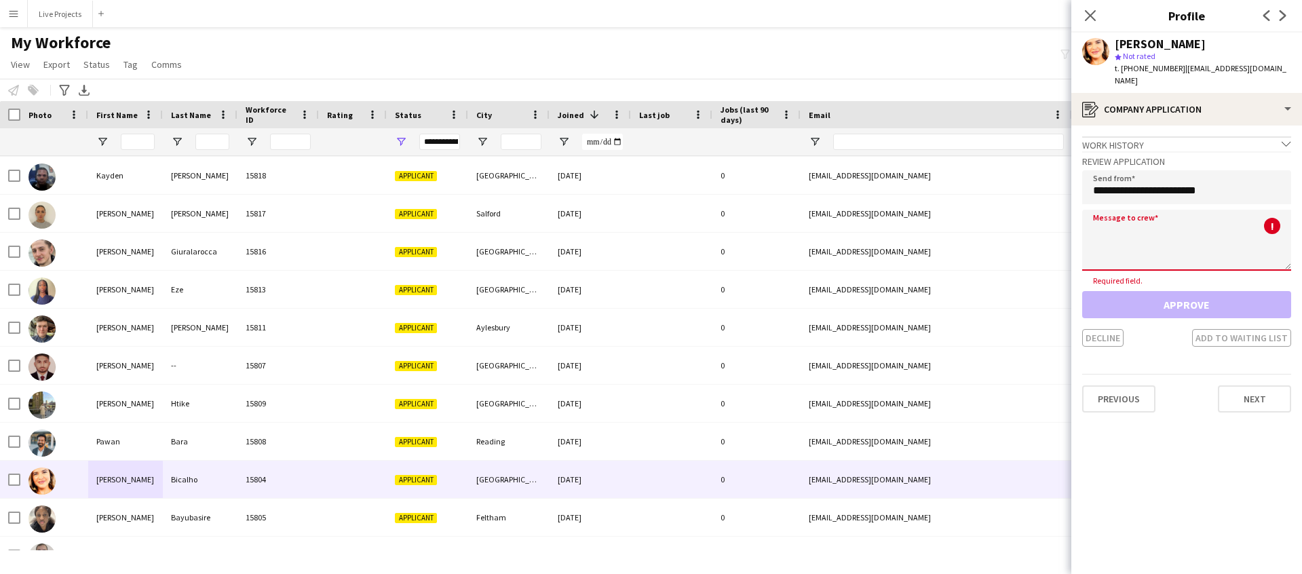
paste textarea "**********"
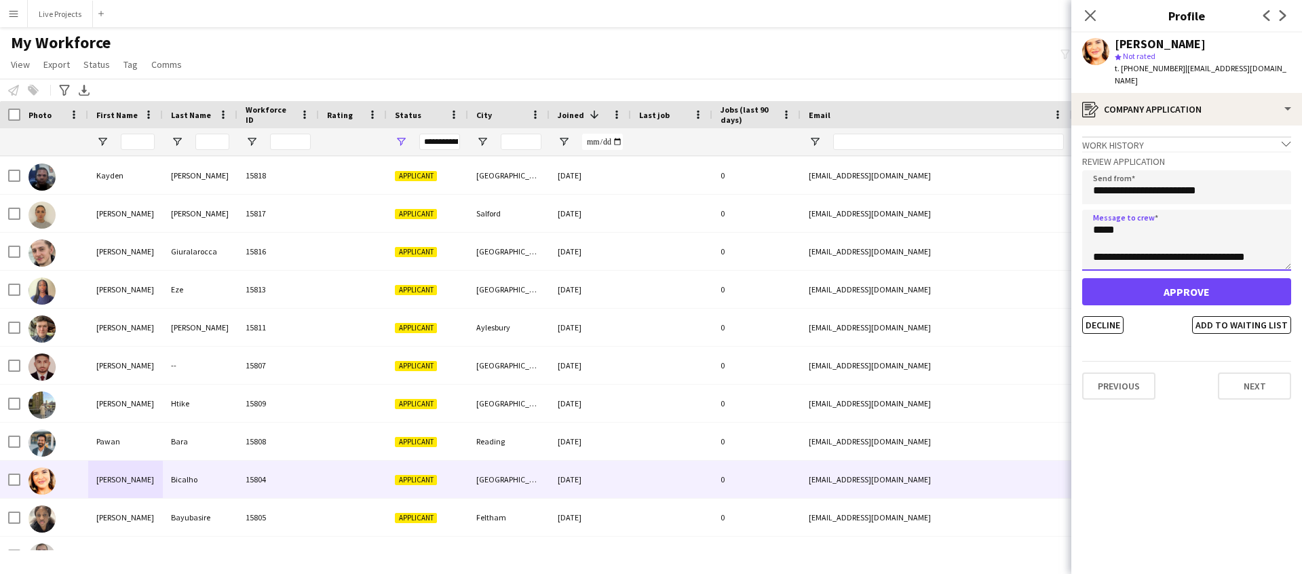
type textarea "**********"
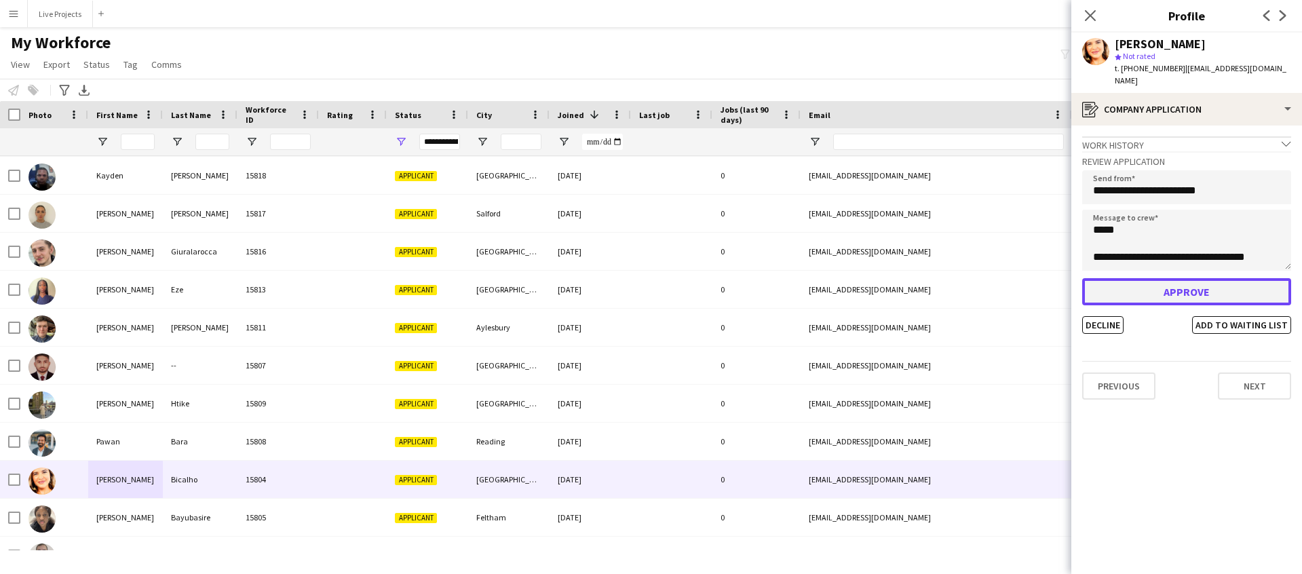
click at [1146, 290] on button "Approve" at bounding box center [1186, 291] width 209 height 27
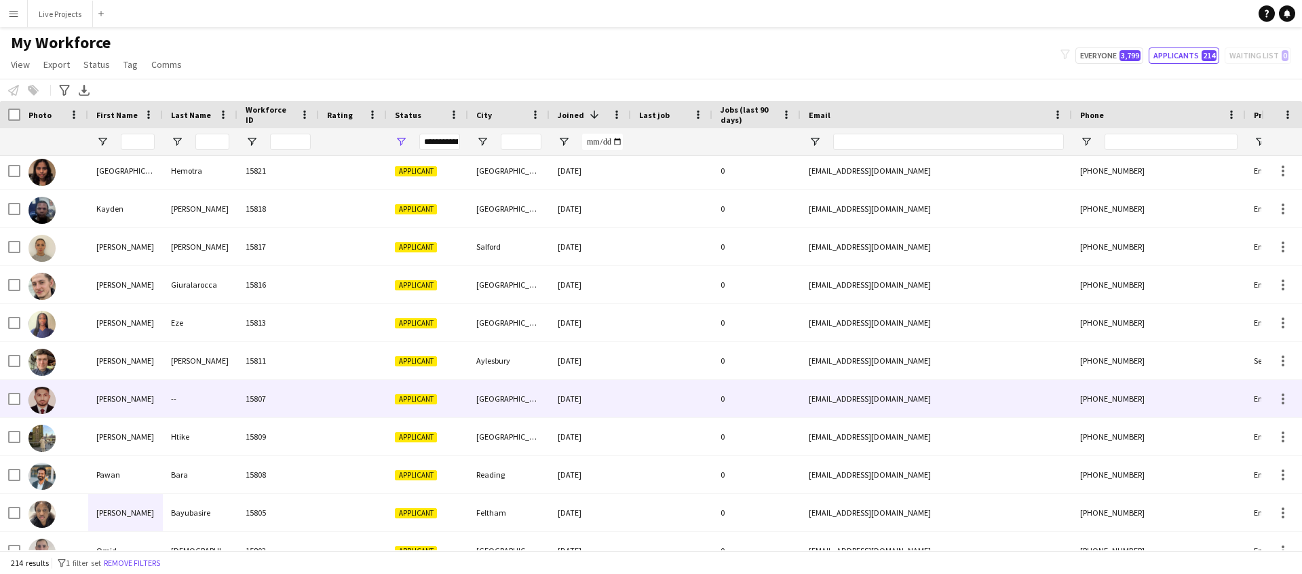
scroll to position [0, 0]
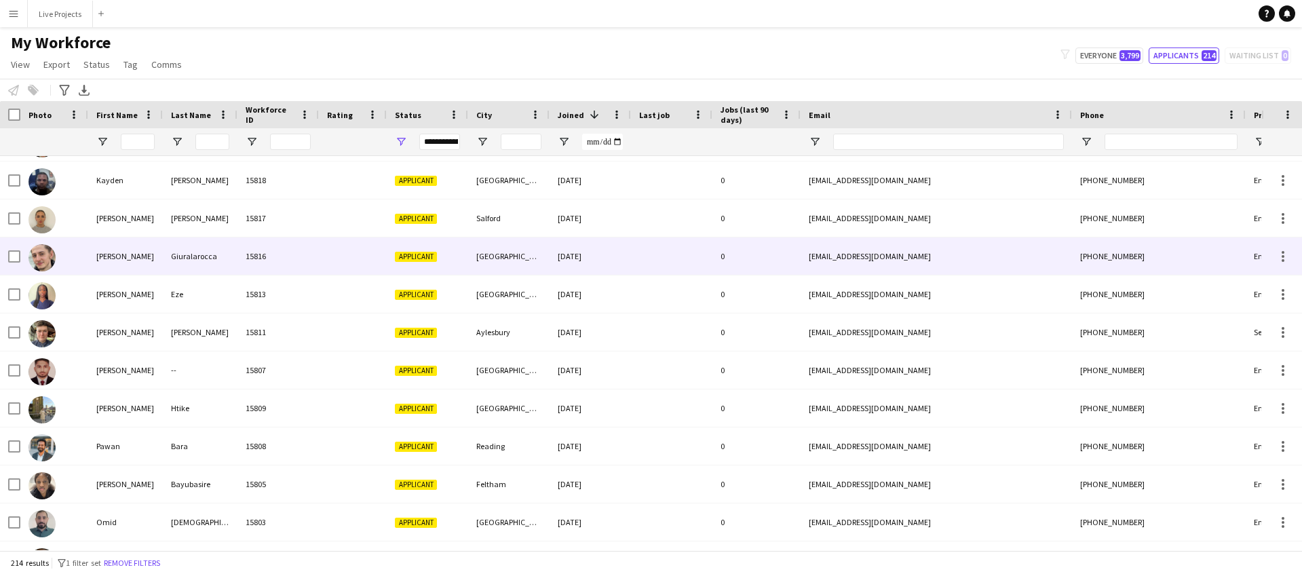
click at [148, 252] on div "Ned" at bounding box center [125, 255] width 75 height 37
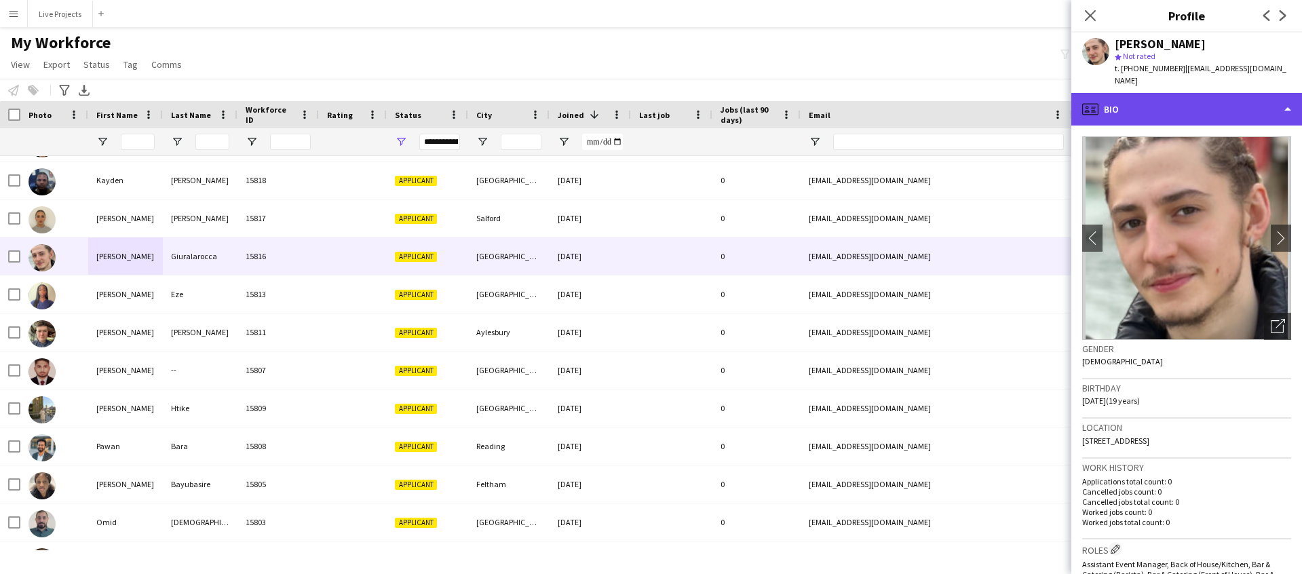
drag, startPoint x: 1212, startPoint y: 90, endPoint x: 1215, endPoint y: 97, distance: 7.6
click at [1212, 93] on div "profile Bio" at bounding box center [1186, 109] width 231 height 33
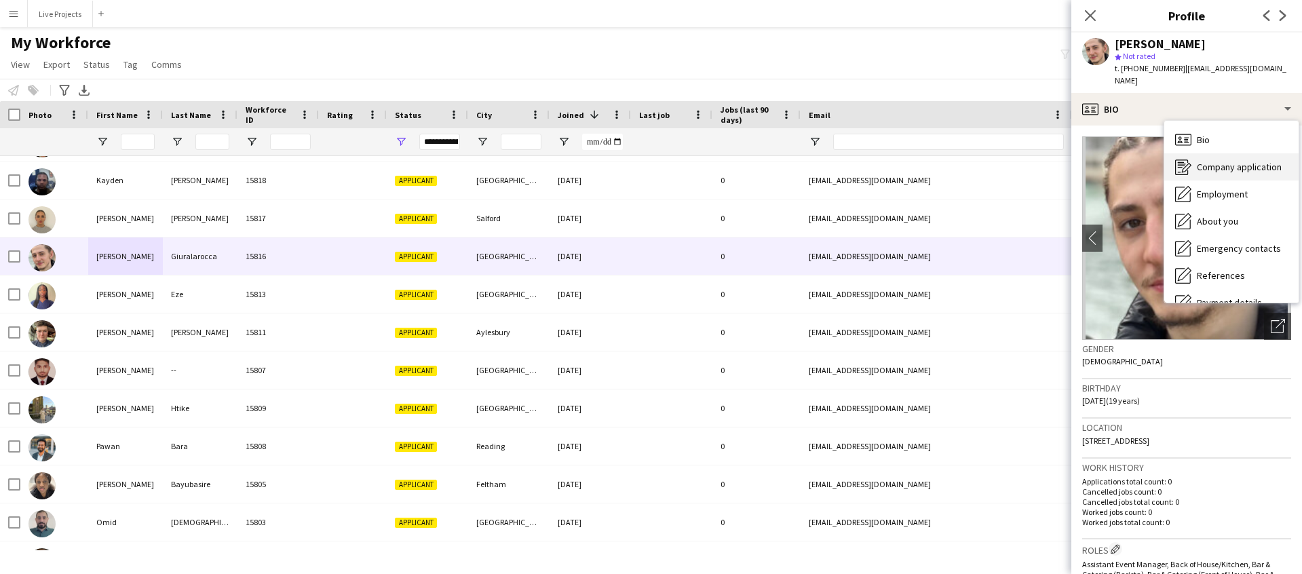
click at [1222, 153] on div "Company application Company application" at bounding box center [1231, 166] width 134 height 27
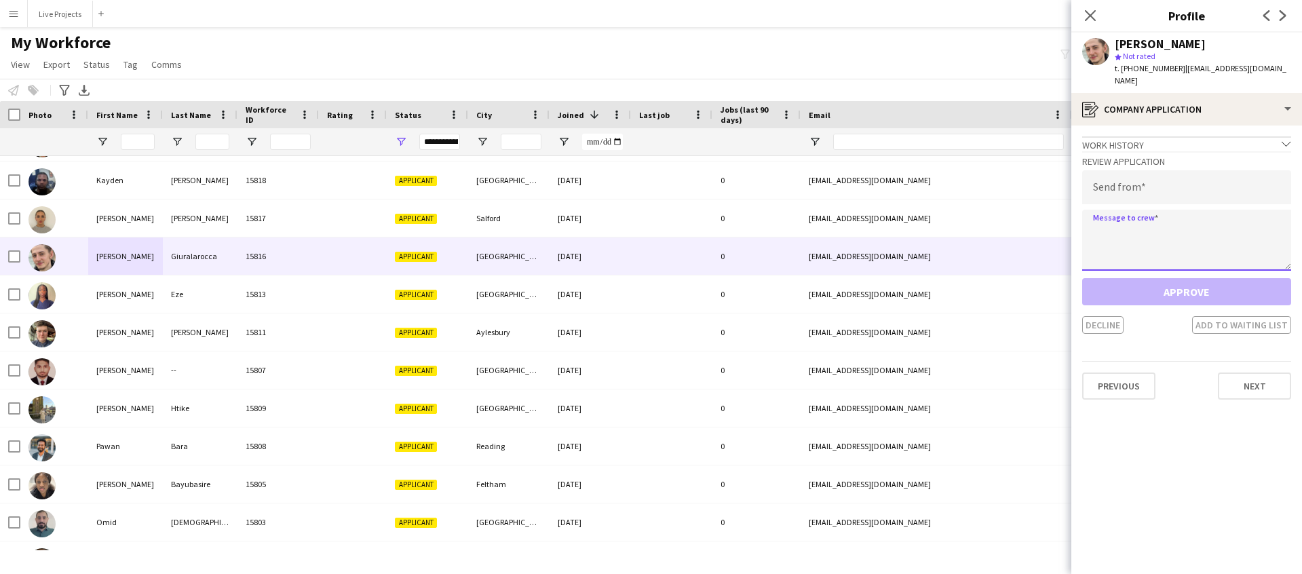
paste textarea "**********"
type textarea "**********"
click at [1106, 180] on input "email" at bounding box center [1186, 187] width 209 height 34
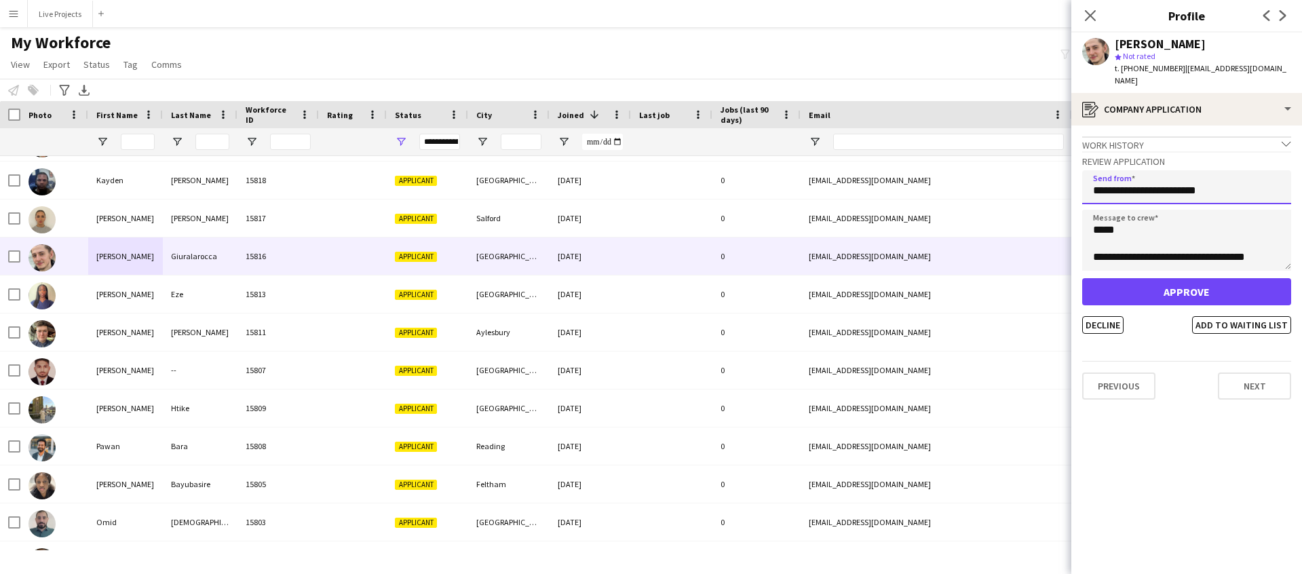
type input "**********"
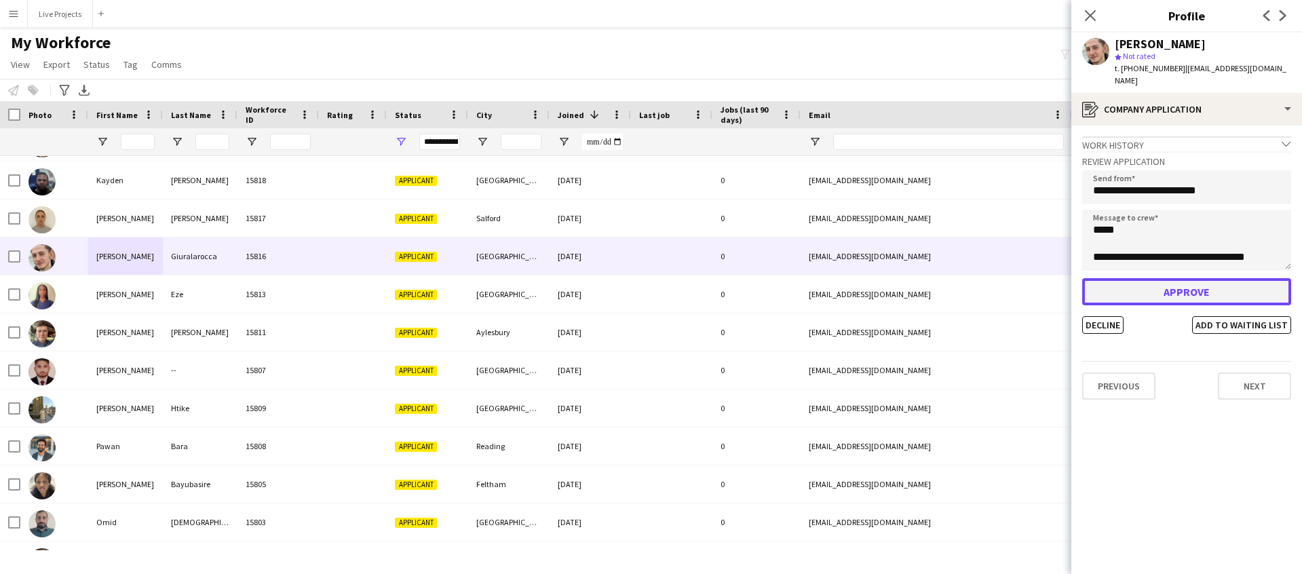
click at [1135, 278] on button "Approve" at bounding box center [1186, 291] width 209 height 27
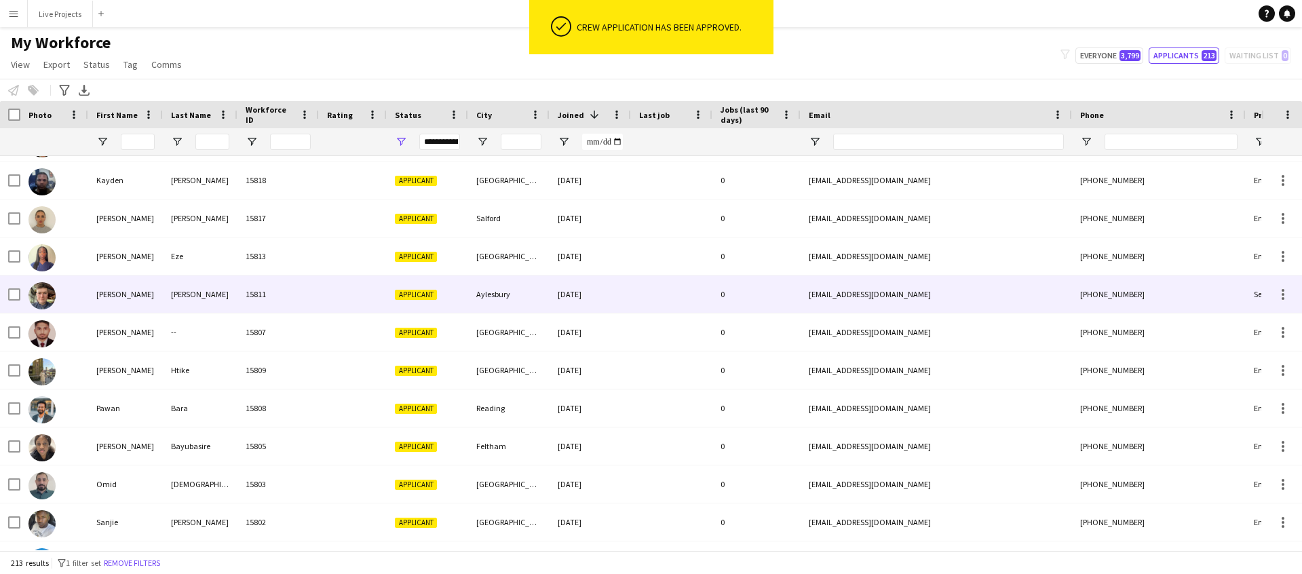
click at [119, 296] on div "Gareth" at bounding box center [125, 293] width 75 height 37
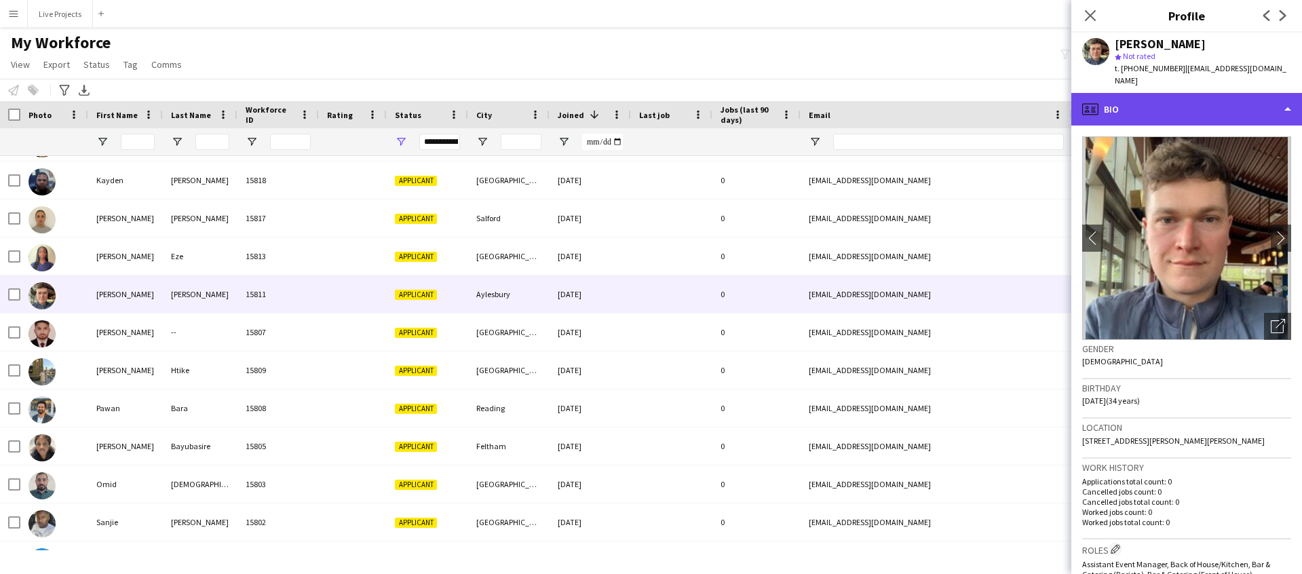
click at [1214, 103] on div "profile Bio" at bounding box center [1186, 109] width 231 height 33
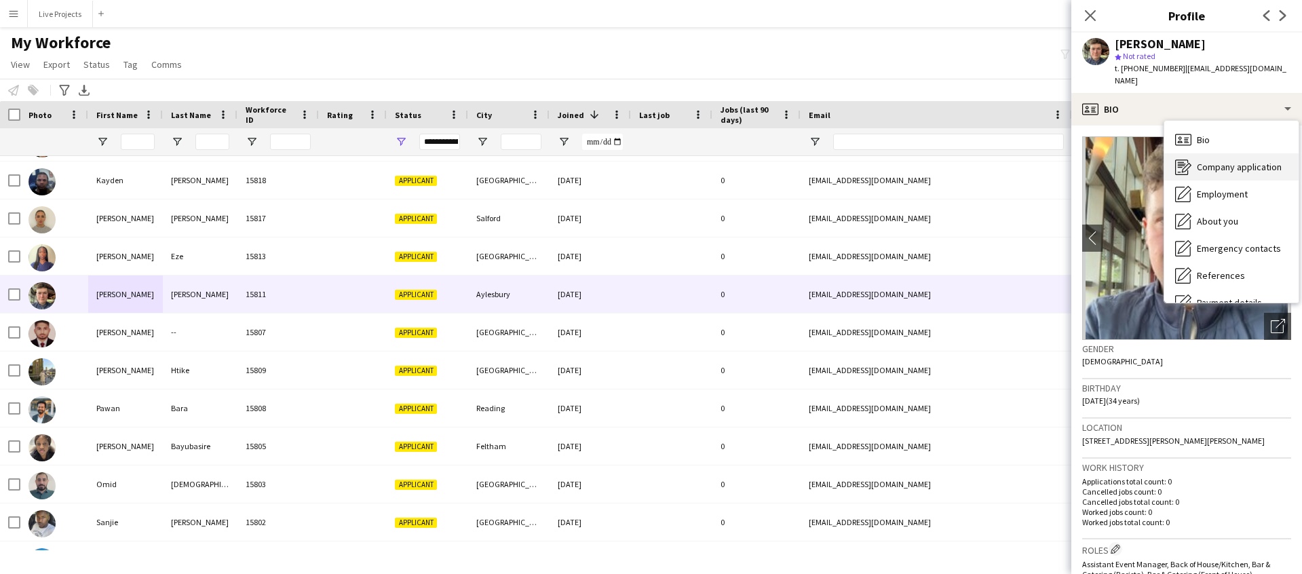
click at [1216, 161] on div "Company application Company application" at bounding box center [1231, 166] width 134 height 27
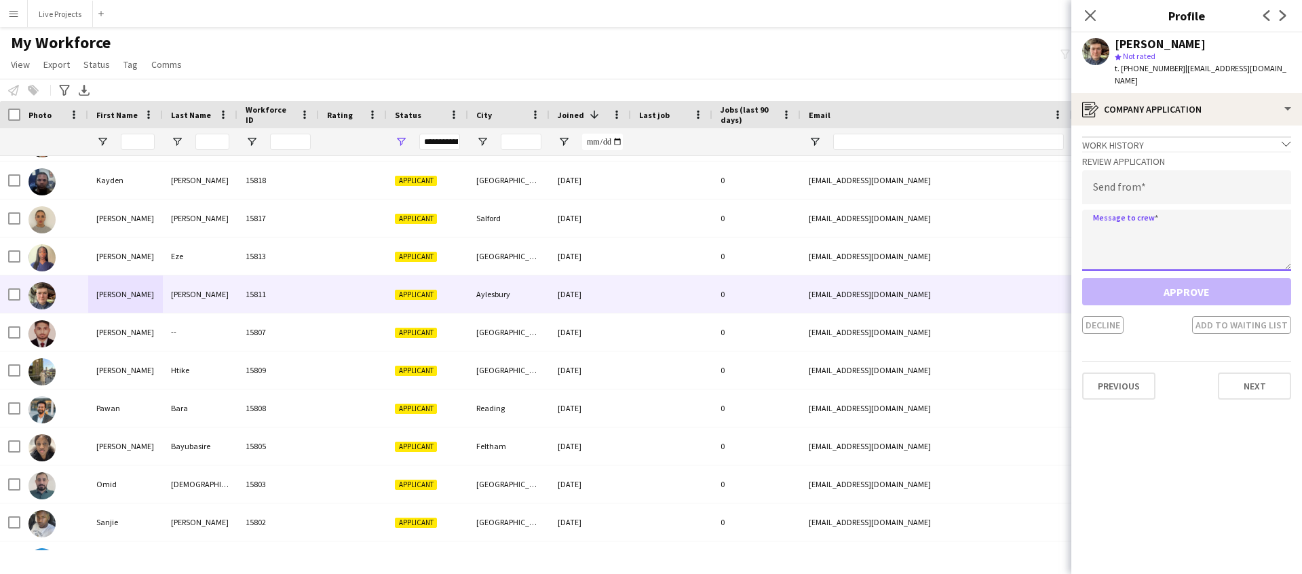
paste textarea "**********"
type textarea "**********"
click at [1107, 180] on input "email" at bounding box center [1186, 187] width 209 height 34
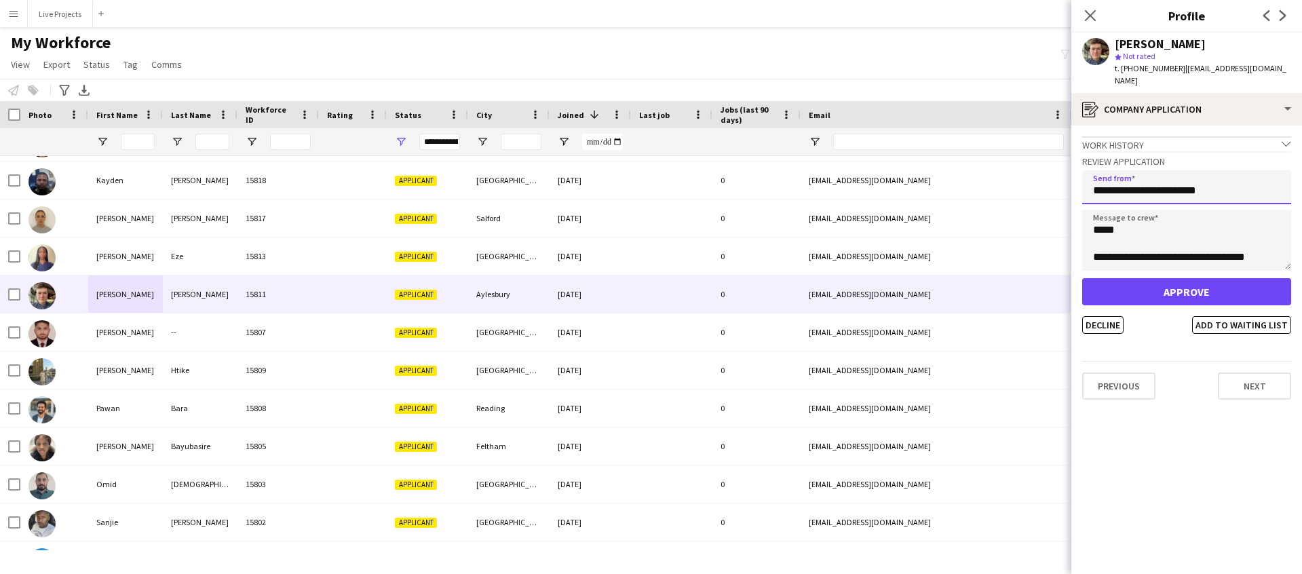
type input "**********"
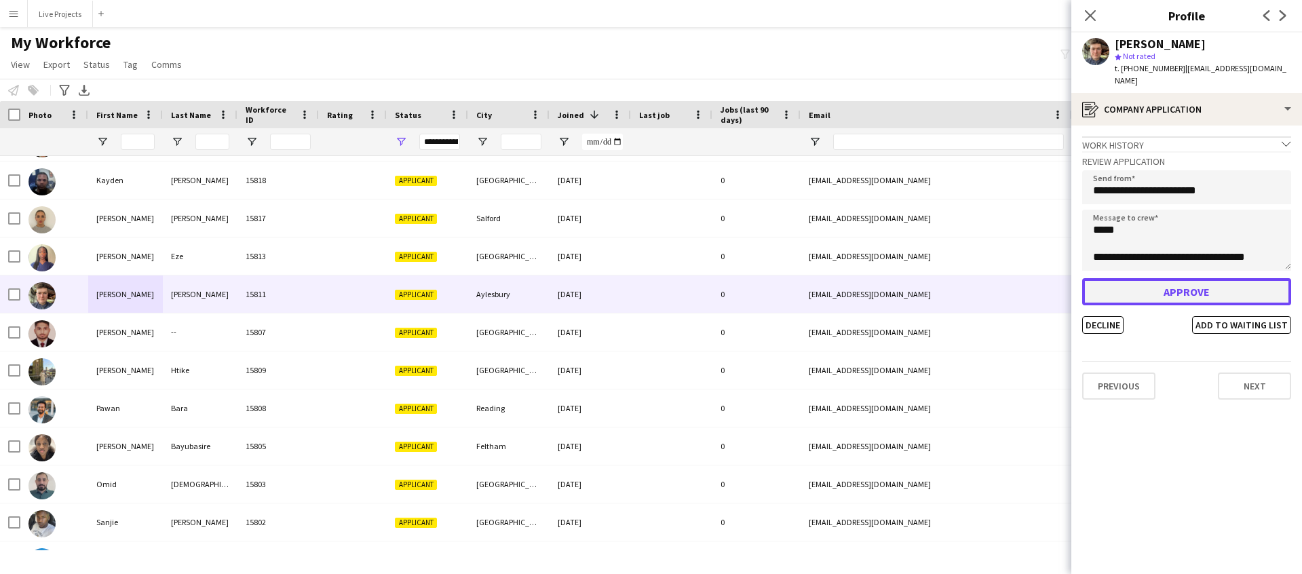
click at [1122, 278] on button "Approve" at bounding box center [1186, 291] width 209 height 27
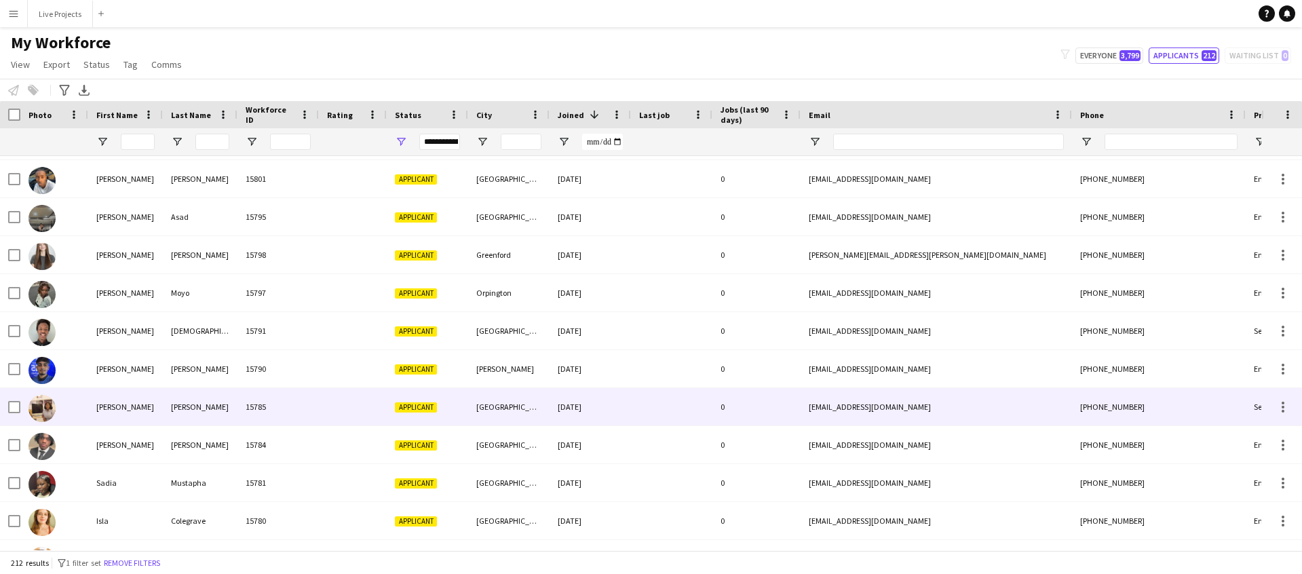
click at [130, 410] on div "Annie" at bounding box center [125, 406] width 75 height 37
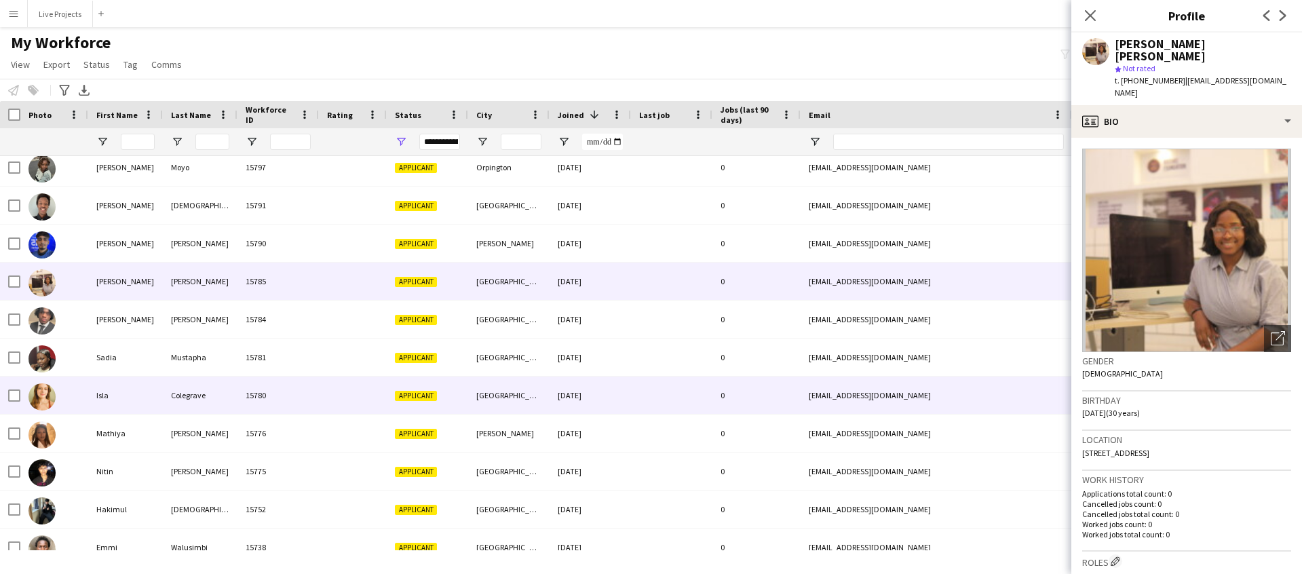
click at [123, 398] on div "Isla" at bounding box center [125, 395] width 75 height 37
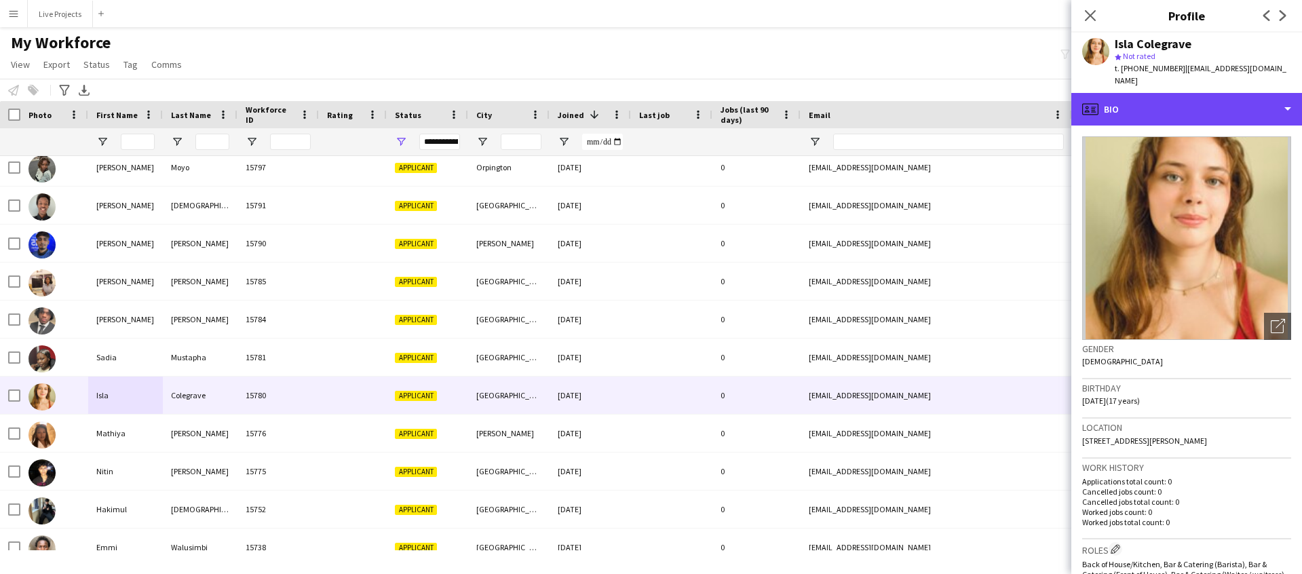
drag, startPoint x: 1165, startPoint y: 90, endPoint x: 1238, endPoint y: 149, distance: 94.0
click at [1165, 93] on div "profile Bio" at bounding box center [1186, 109] width 231 height 33
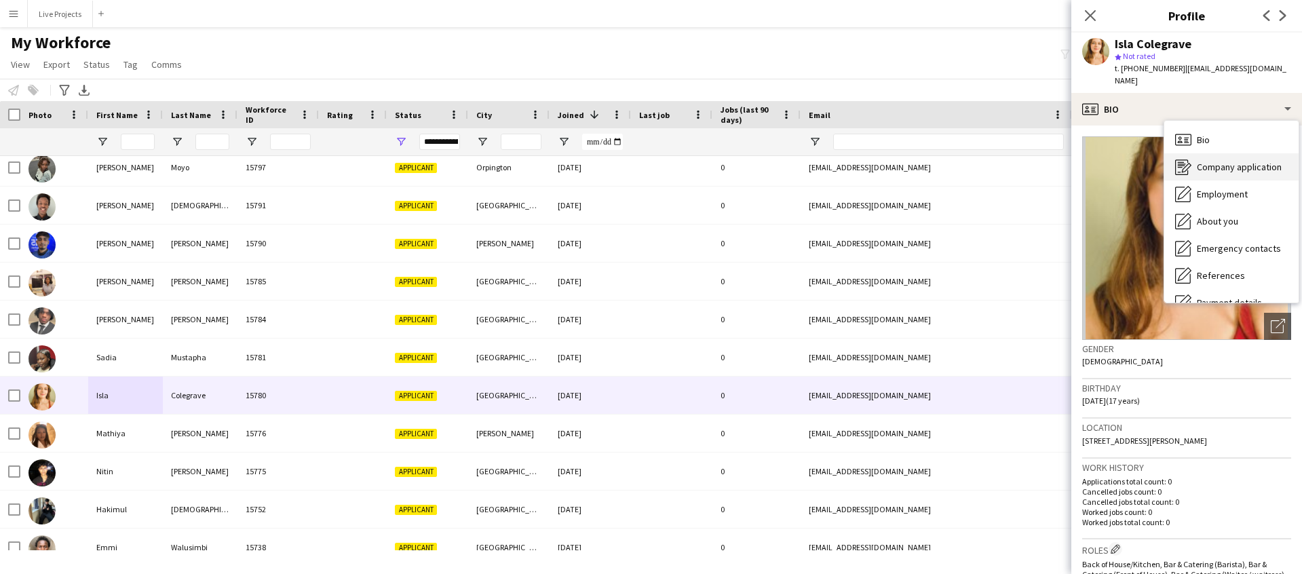
click at [1240, 161] on span "Company application" at bounding box center [1239, 167] width 85 height 12
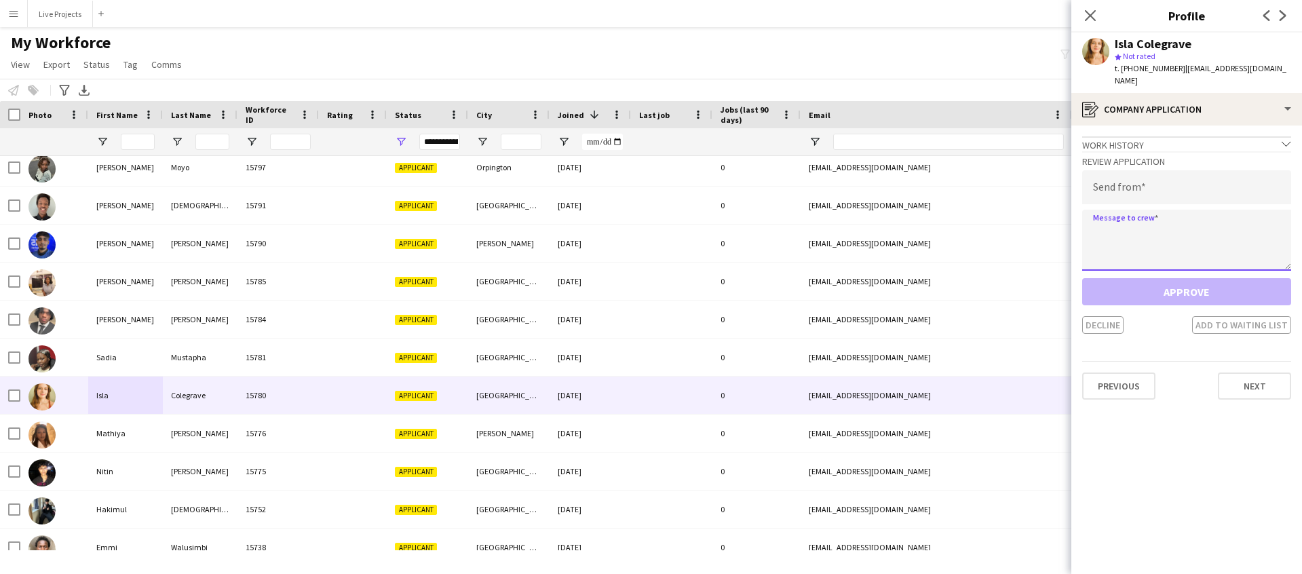
paste textarea "**********"
type textarea "**********"
click at [1111, 177] on input "email" at bounding box center [1186, 187] width 209 height 34
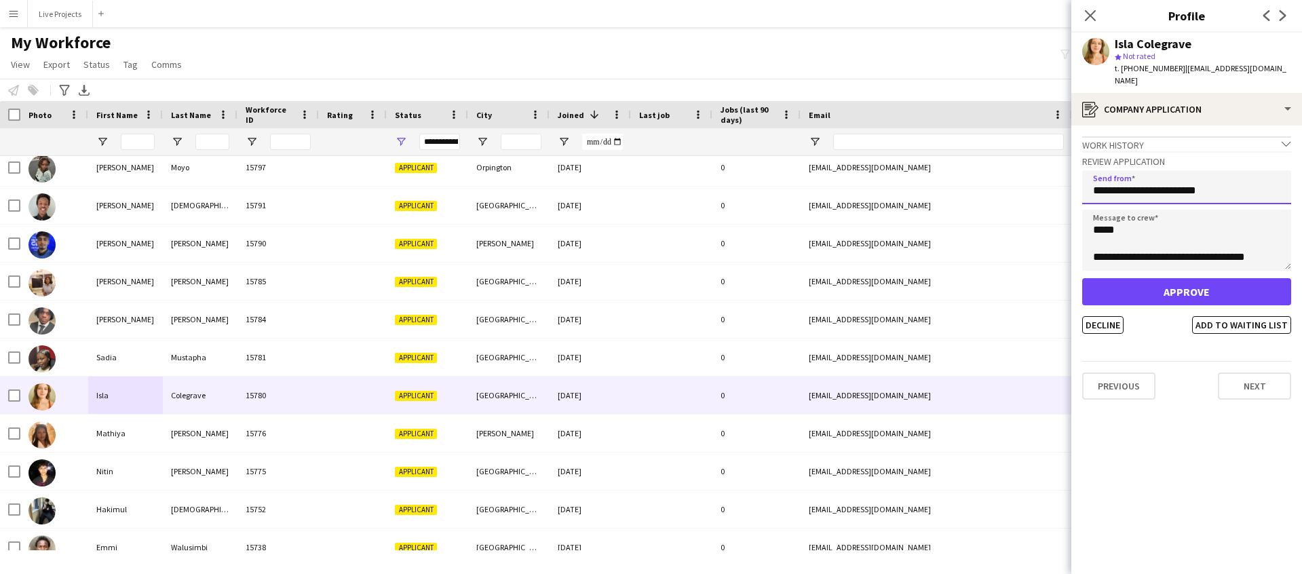
type input "**********"
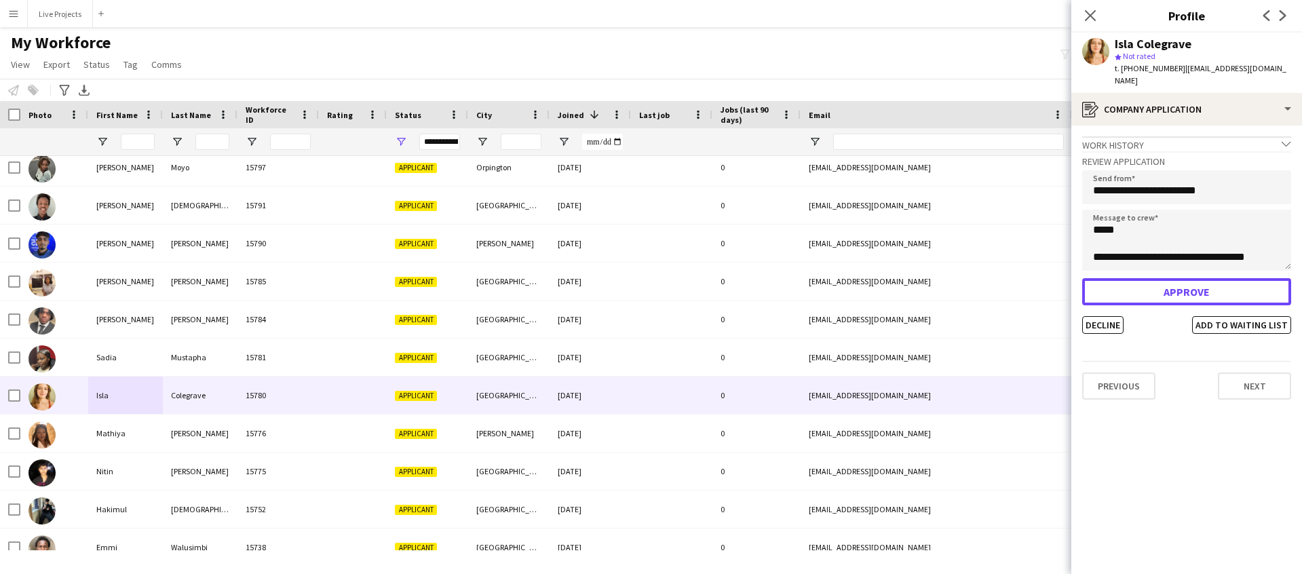
click at [1127, 278] on button "Approve" at bounding box center [1186, 291] width 209 height 27
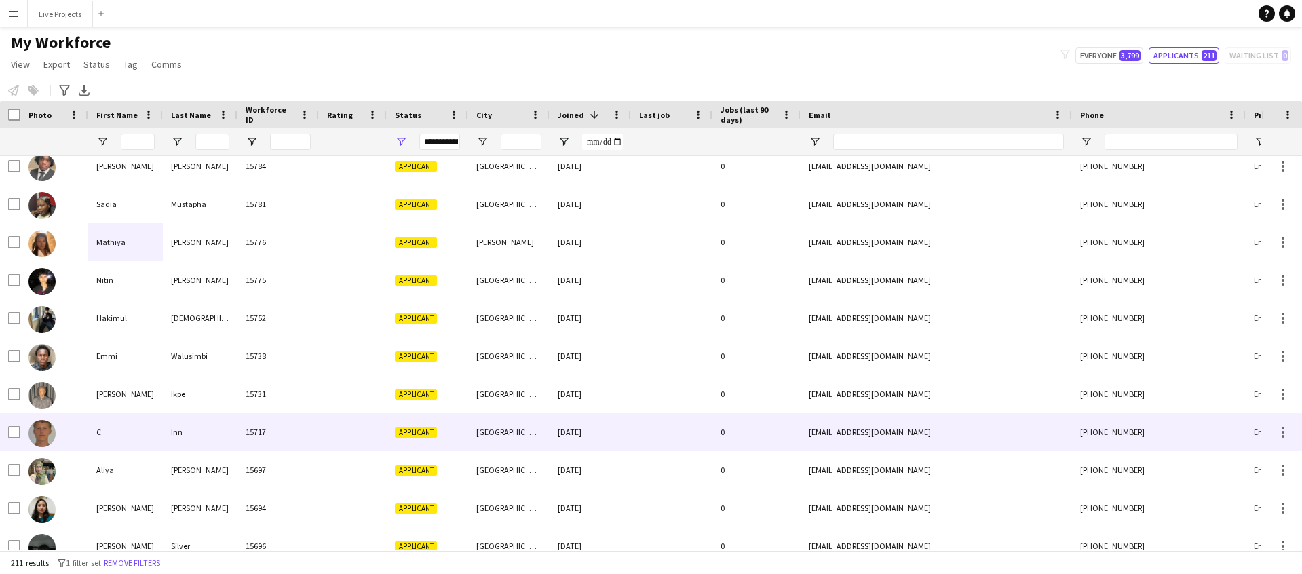
click at [121, 434] on div "C" at bounding box center [125, 431] width 75 height 37
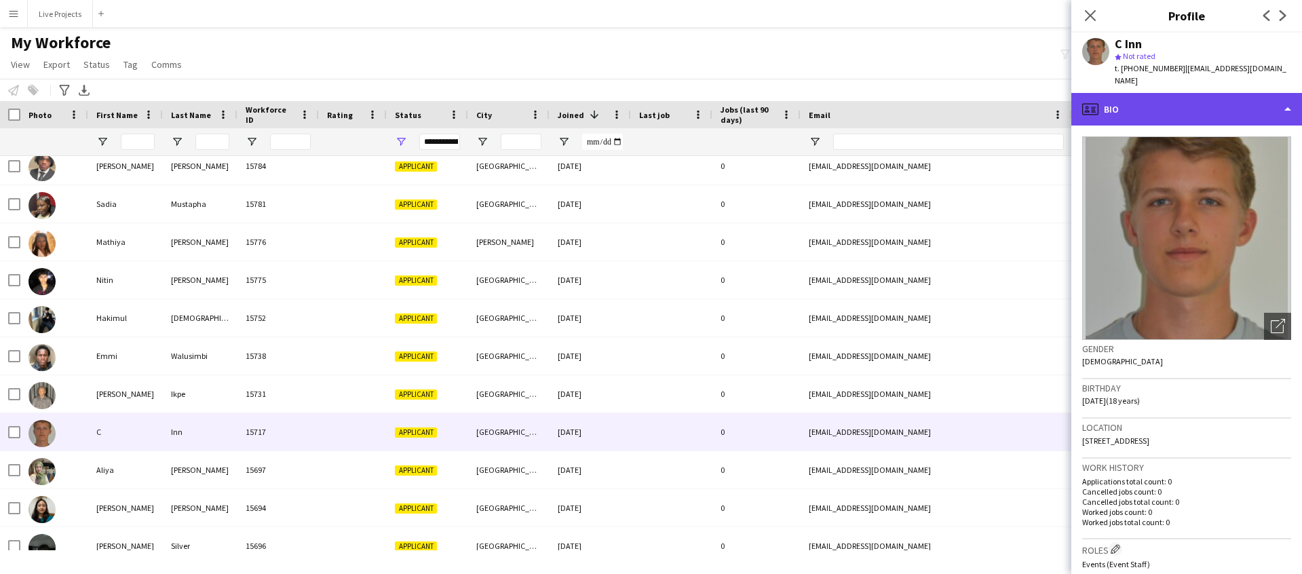
click at [1196, 97] on div "profile Bio" at bounding box center [1186, 109] width 231 height 33
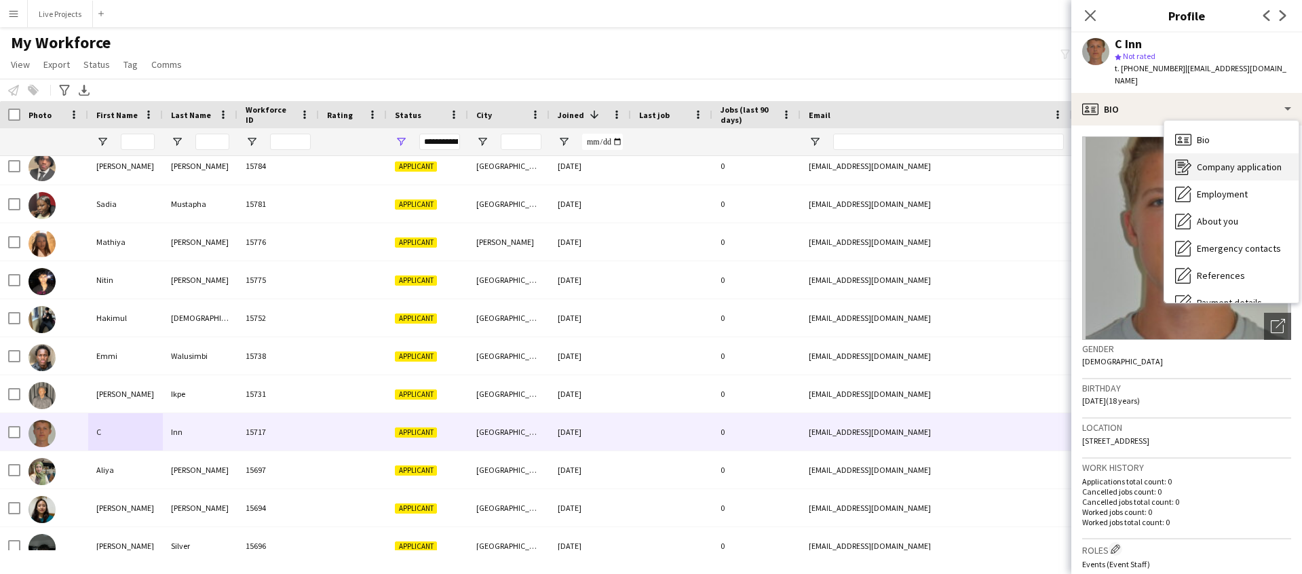
click at [1204, 161] on span "Company application" at bounding box center [1239, 167] width 85 height 12
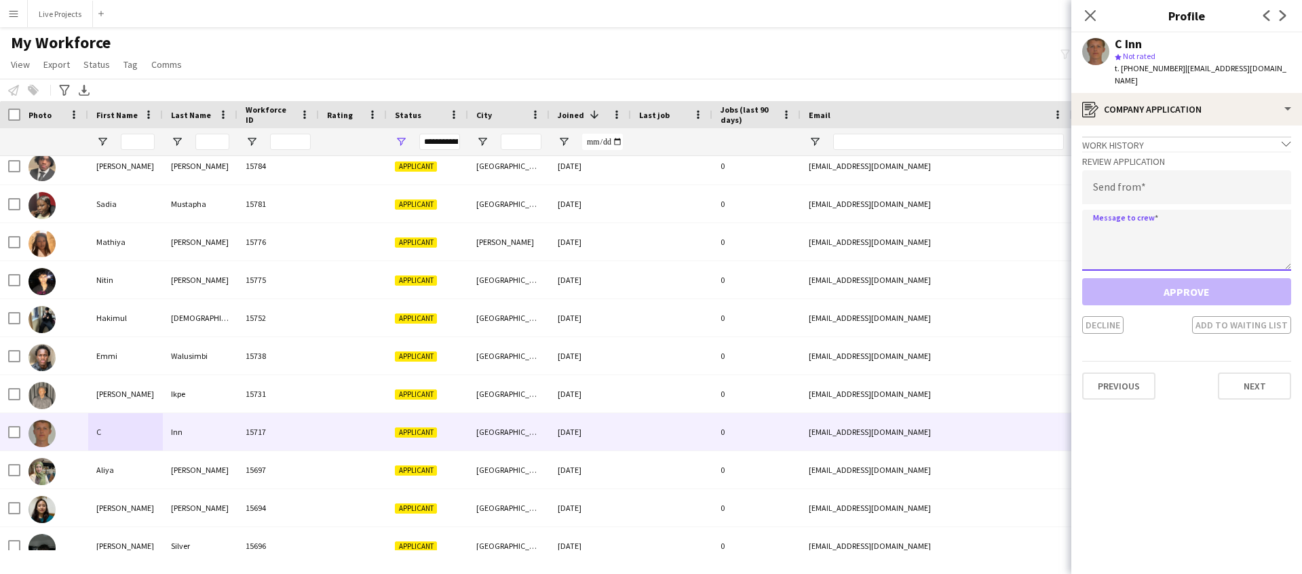
paste textarea "**********"
type textarea "**********"
click at [1130, 176] on input "email" at bounding box center [1186, 187] width 209 height 34
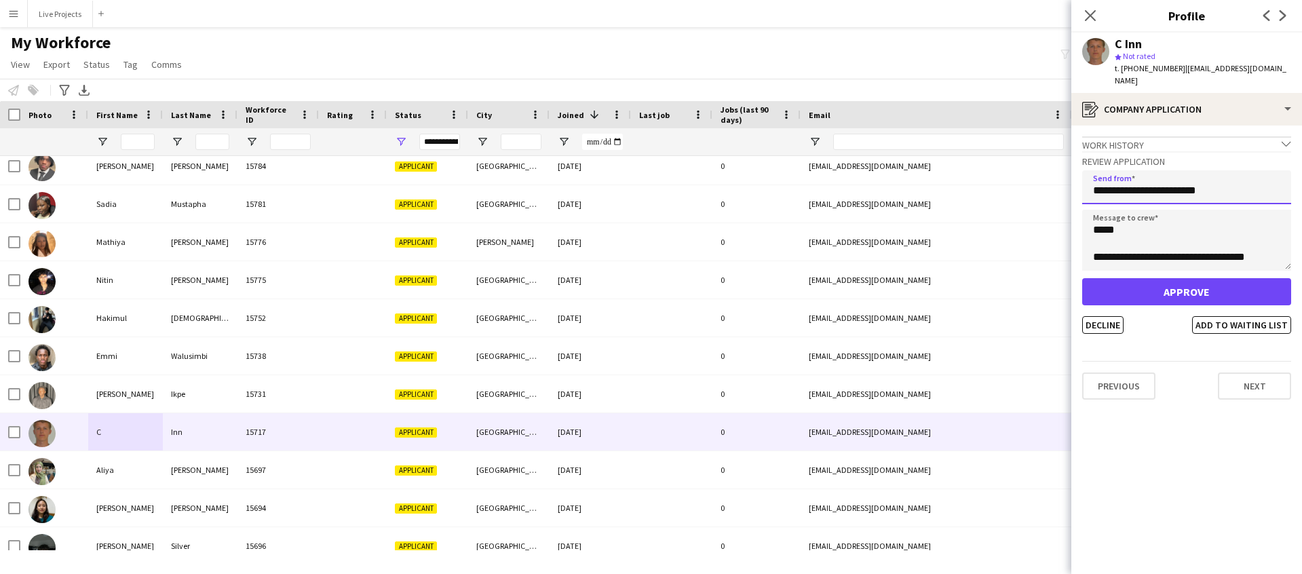
type input "**********"
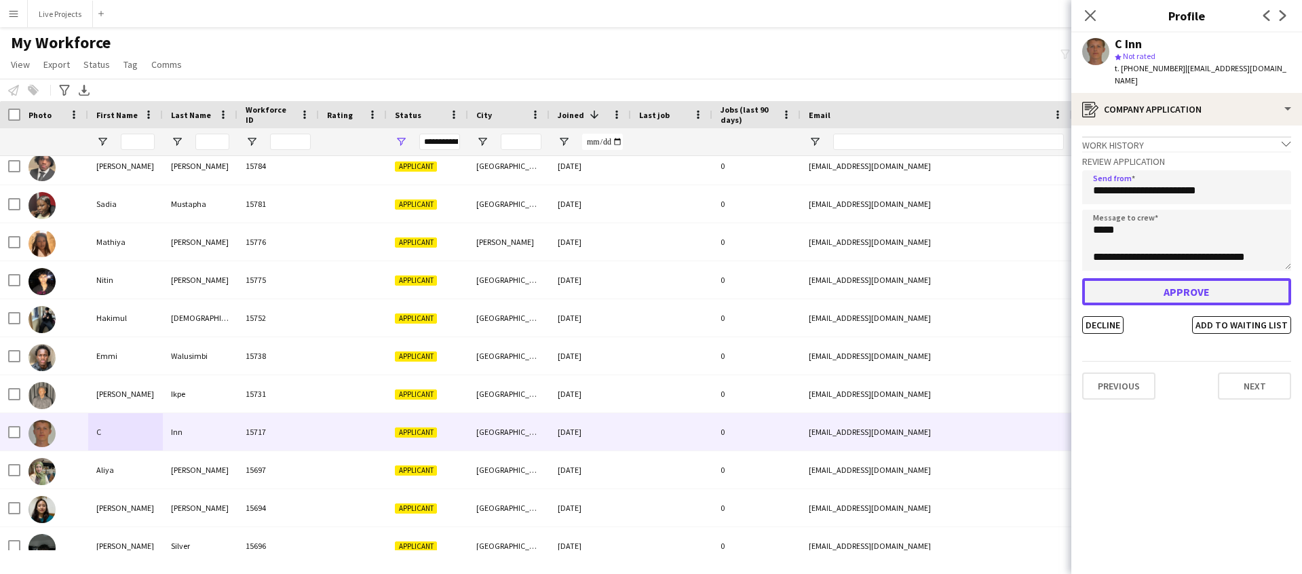
click at [1117, 278] on button "Approve" at bounding box center [1186, 291] width 209 height 27
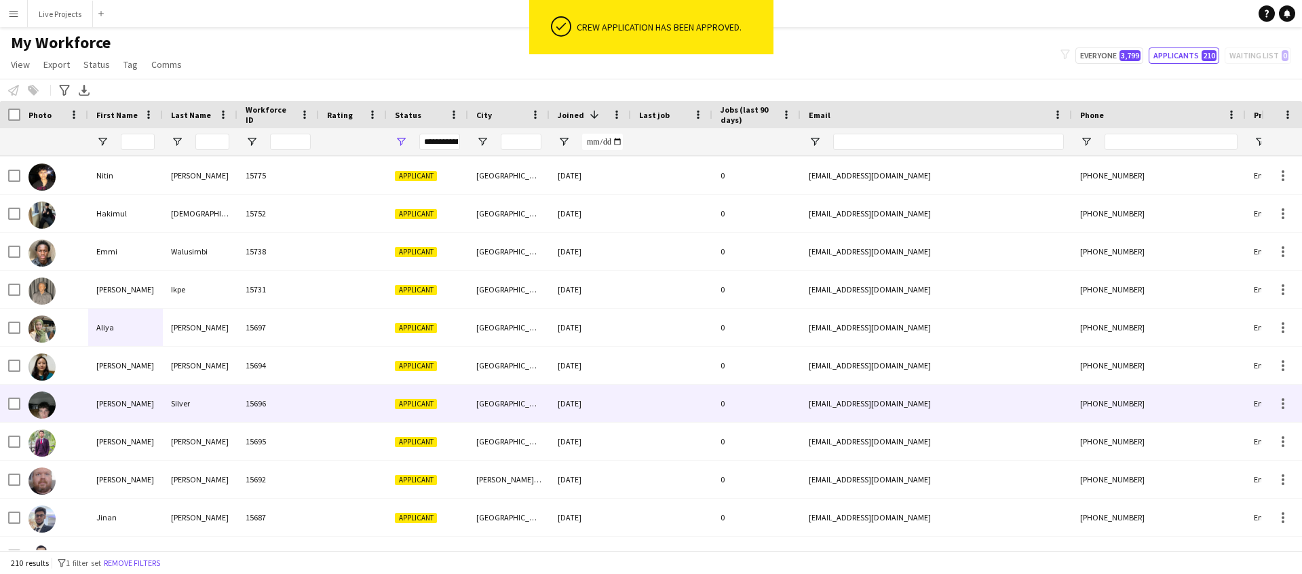
click at [117, 404] on div "Joshua" at bounding box center [125, 403] width 75 height 37
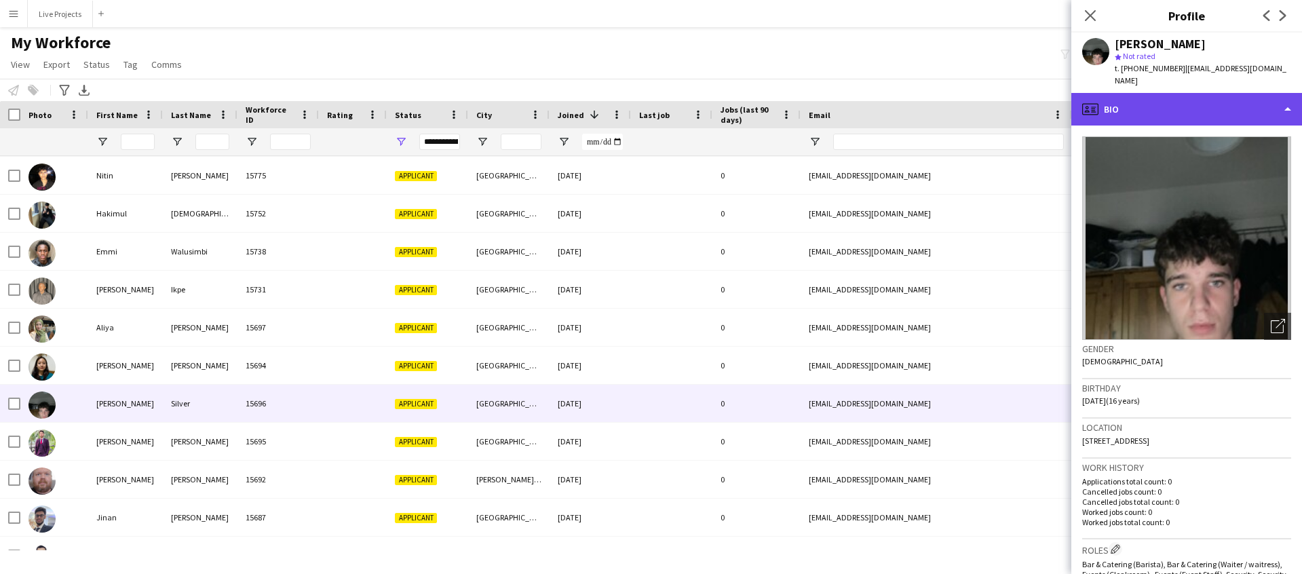
click at [1172, 96] on div "profile Bio" at bounding box center [1186, 109] width 231 height 33
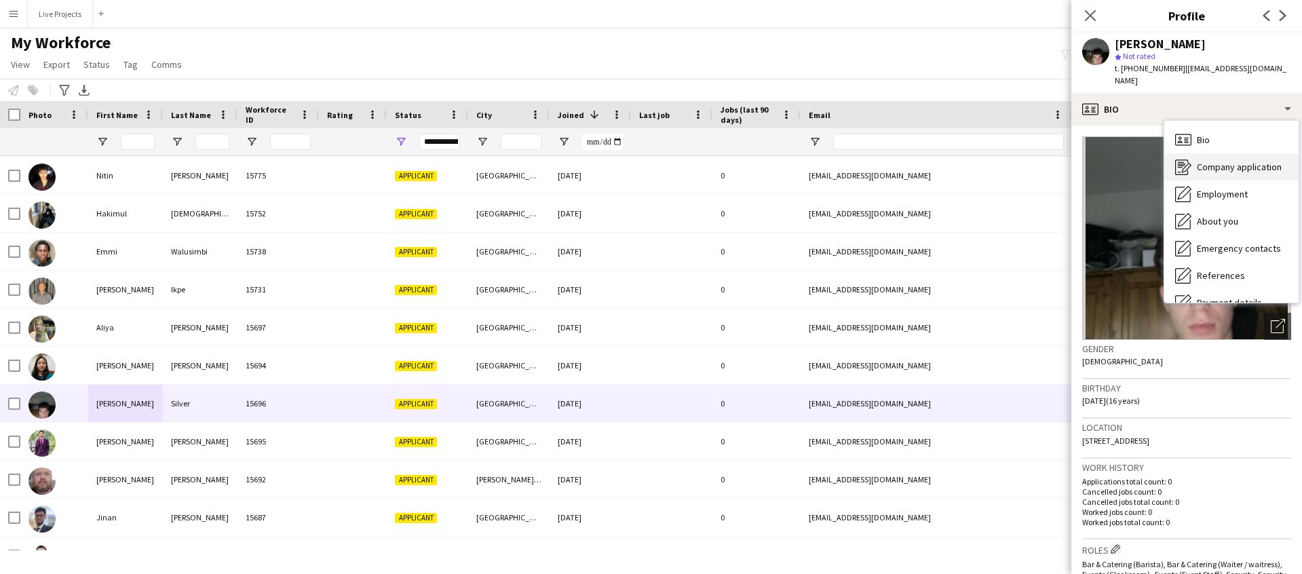
click at [1210, 161] on span "Company application" at bounding box center [1239, 167] width 85 height 12
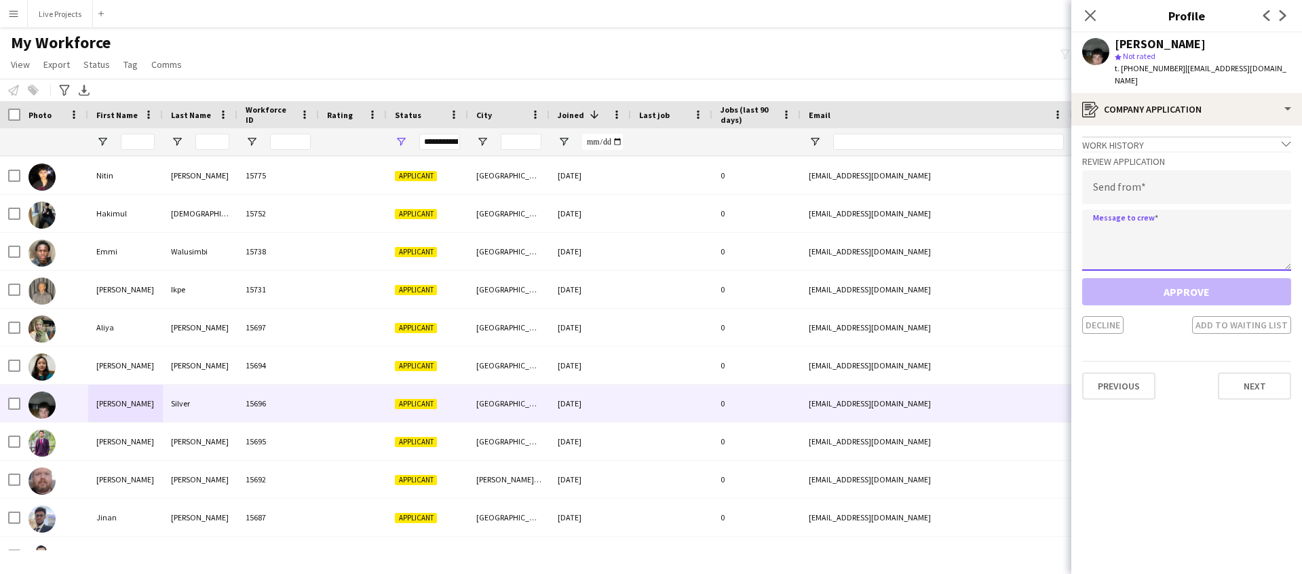
paste textarea "**********"
type textarea "**********"
click at [1105, 176] on input "email" at bounding box center [1186, 187] width 209 height 34
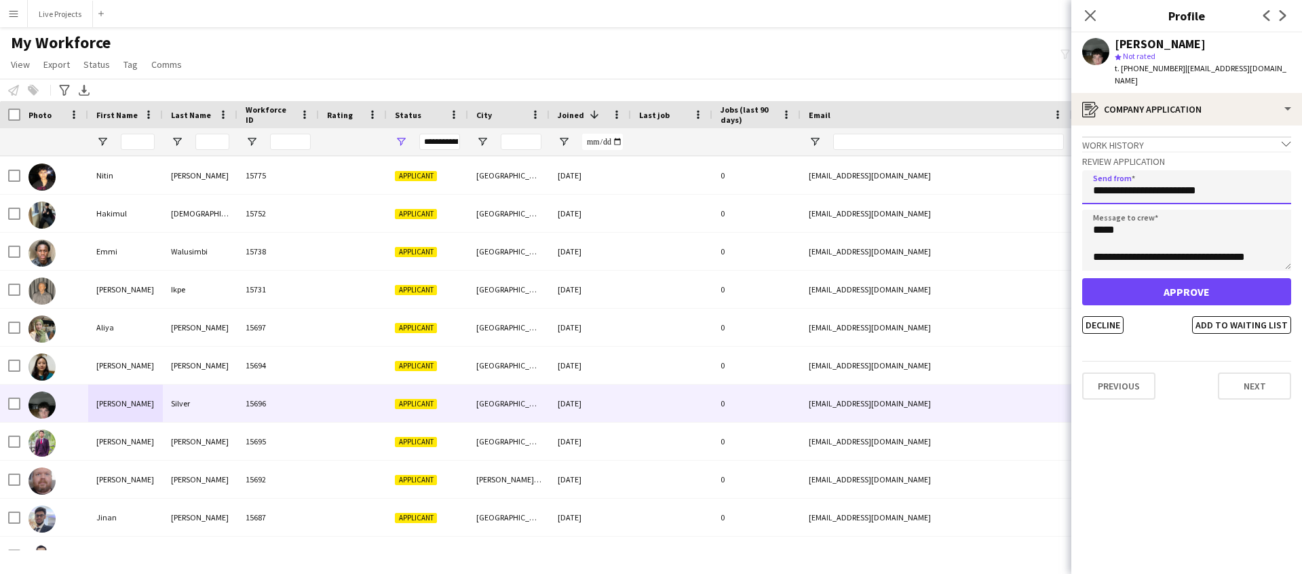
type input "**********"
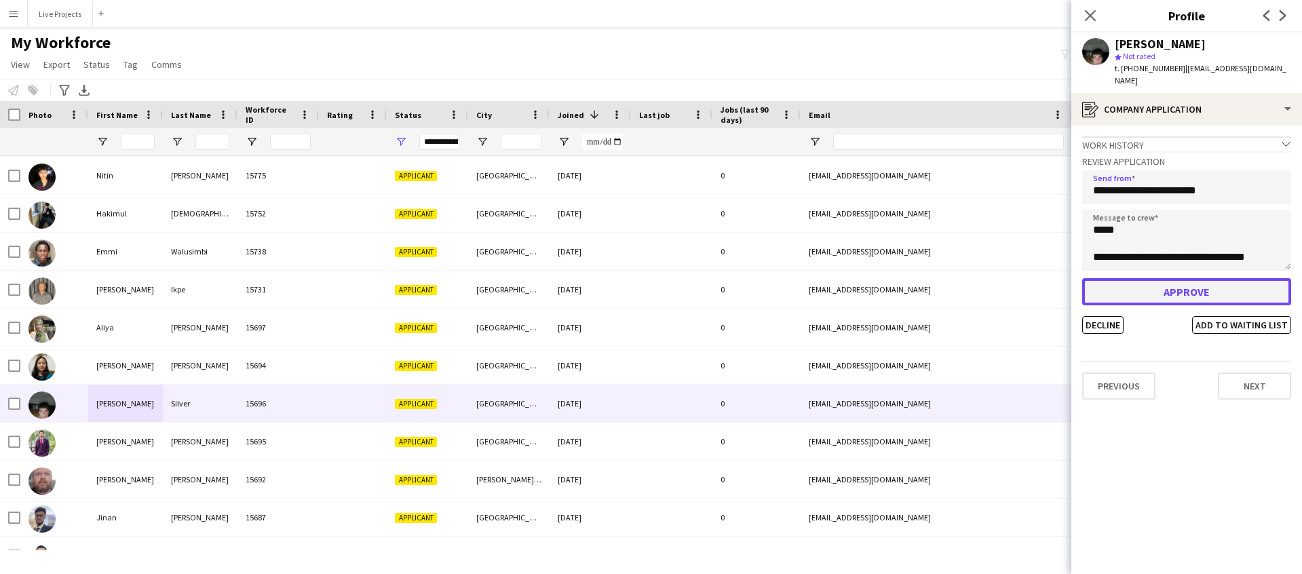
click at [1120, 278] on button "Approve" at bounding box center [1186, 291] width 209 height 27
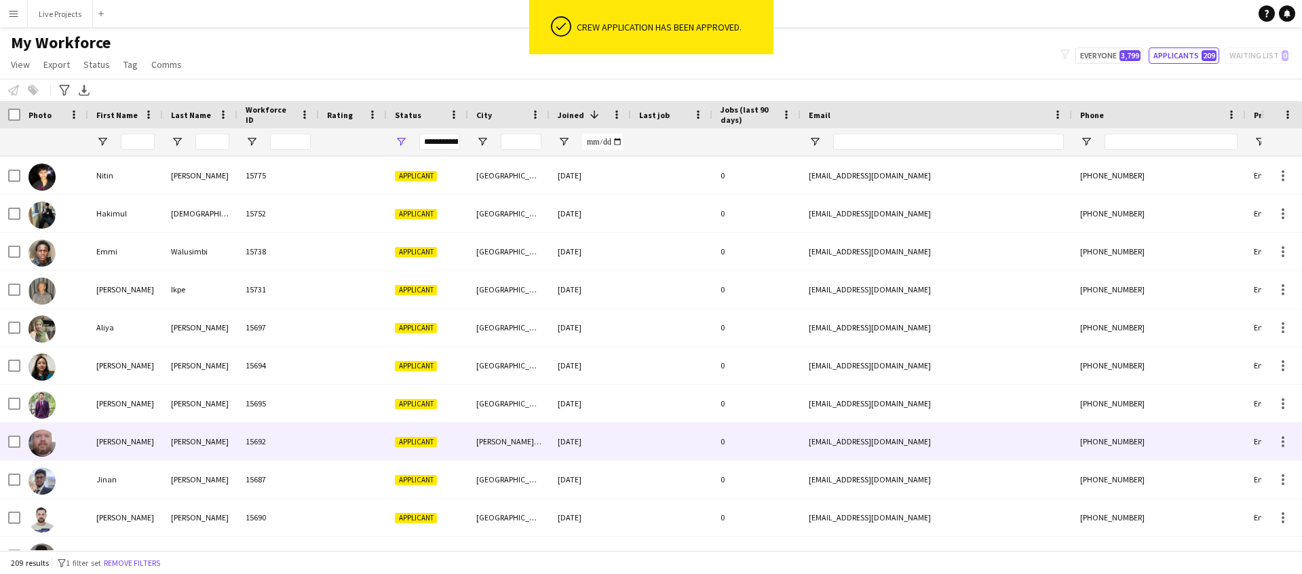
click at [120, 440] on div "ronnie" at bounding box center [125, 441] width 75 height 37
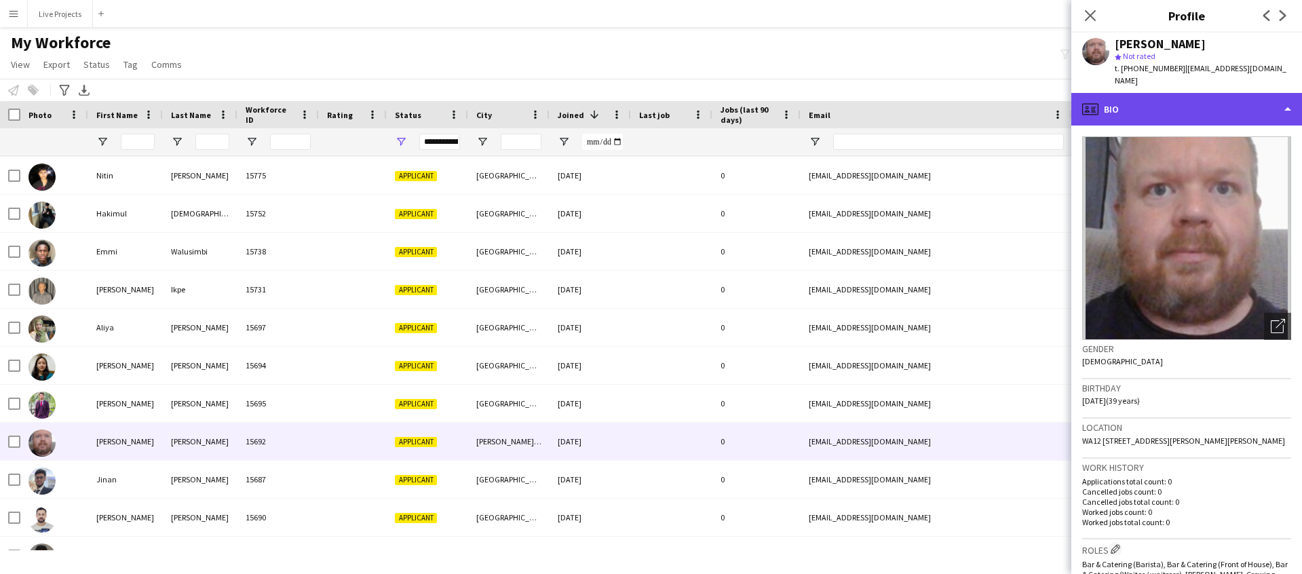
click at [1200, 113] on div "profile Bio" at bounding box center [1186, 109] width 231 height 33
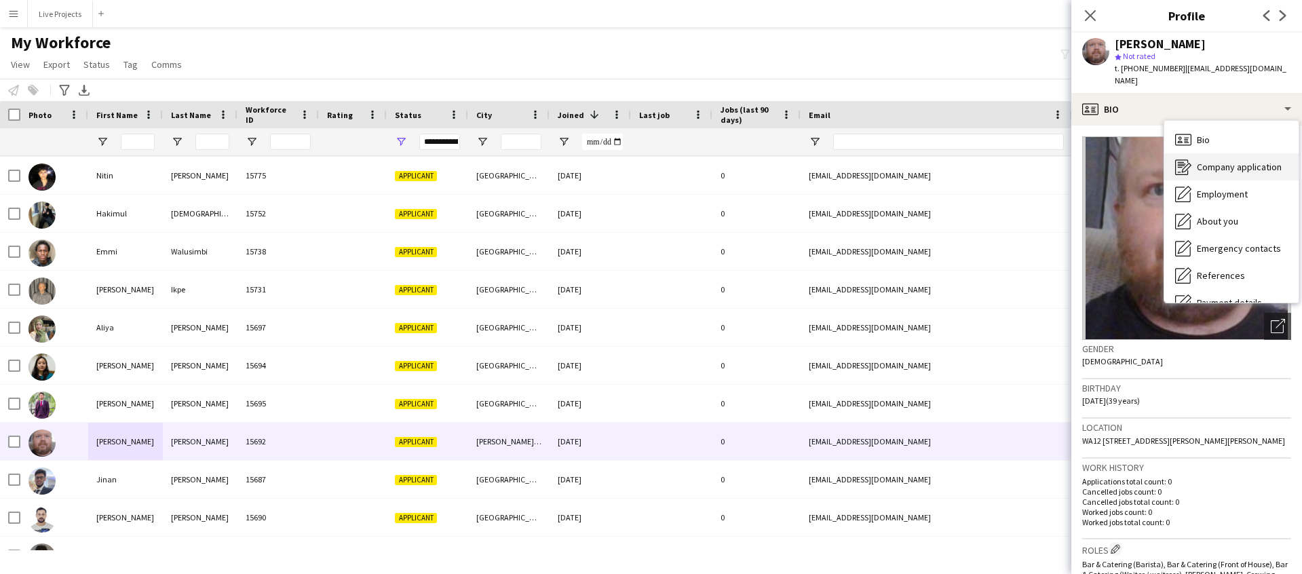
click at [1216, 167] on span "Company application" at bounding box center [1239, 167] width 85 height 12
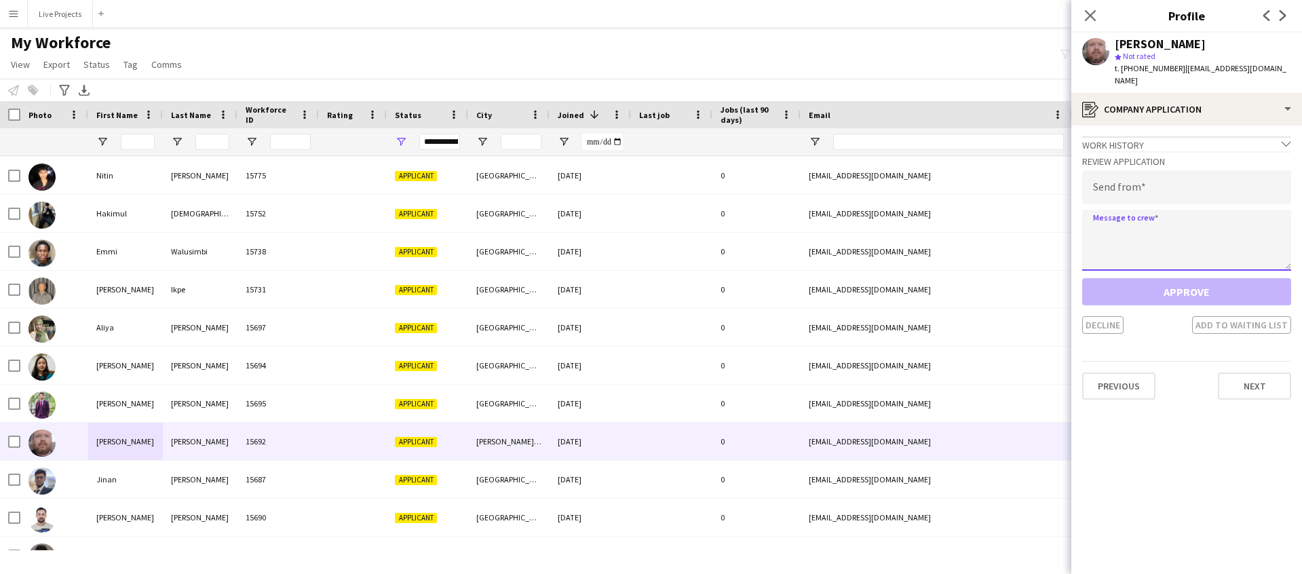
paste textarea "**********"
type textarea "**********"
click at [1105, 192] on input "email" at bounding box center [1186, 187] width 209 height 34
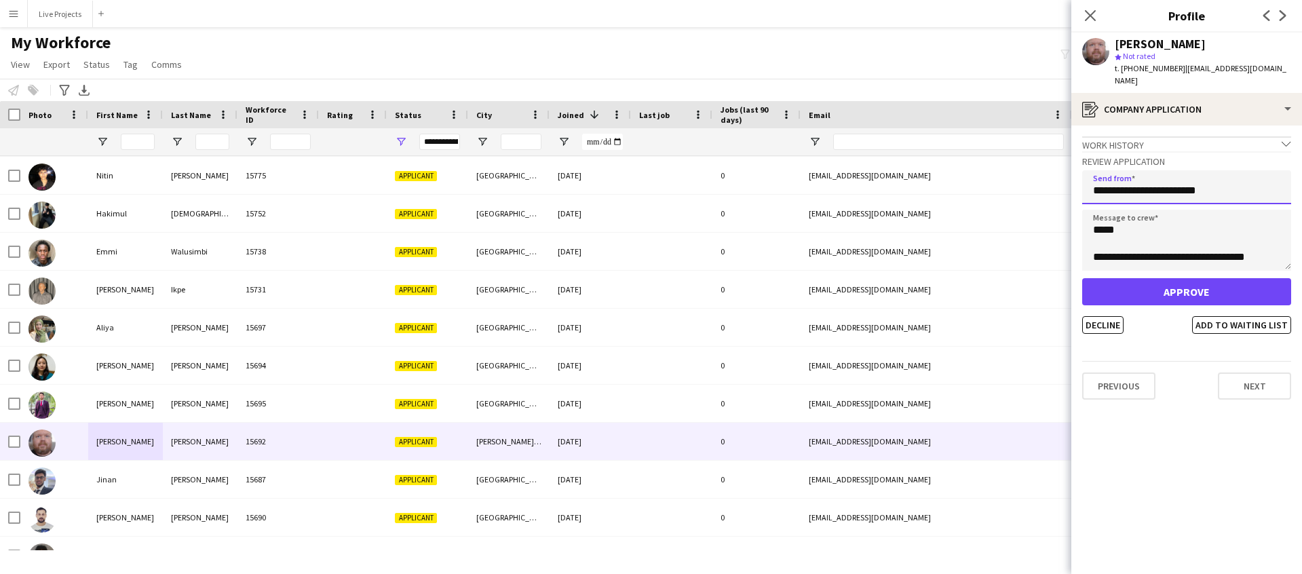
type input "**********"
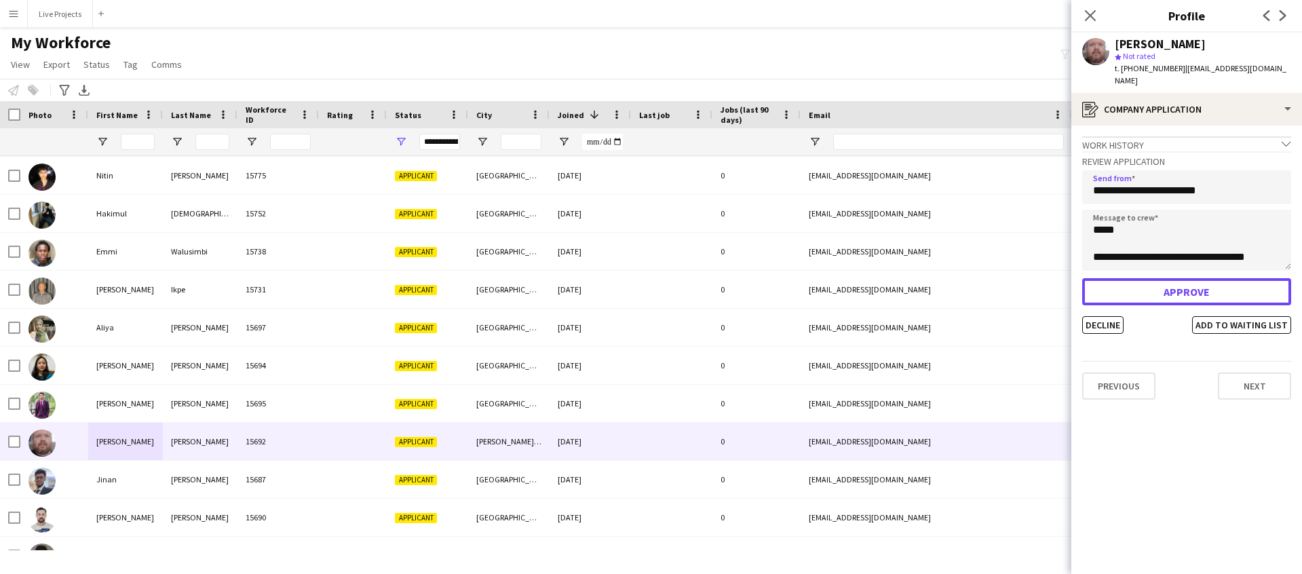
click at [1113, 292] on button "Approve" at bounding box center [1186, 291] width 209 height 27
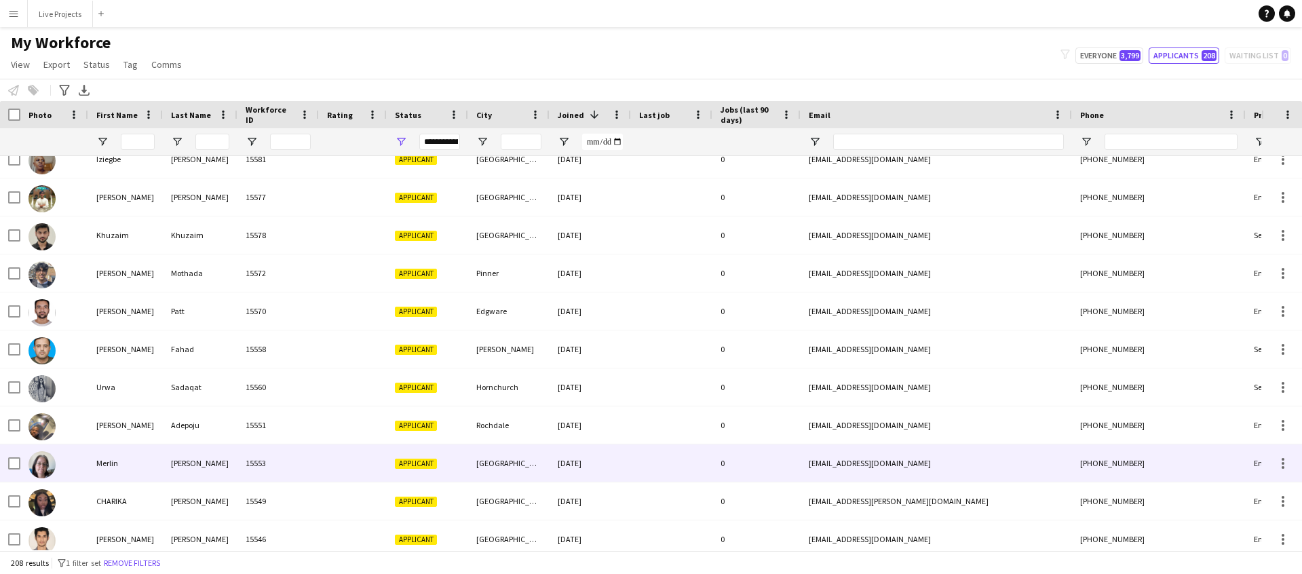
click at [141, 457] on div "Merlin" at bounding box center [125, 462] width 75 height 37
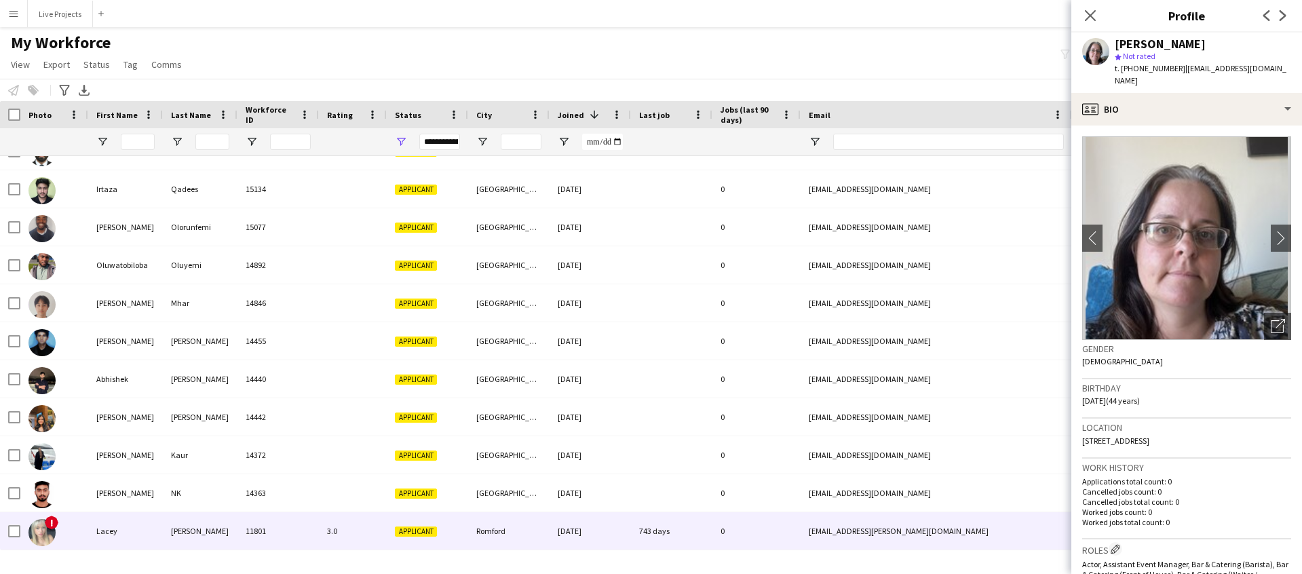
click at [113, 537] on div "Lacey" at bounding box center [125, 530] width 75 height 37
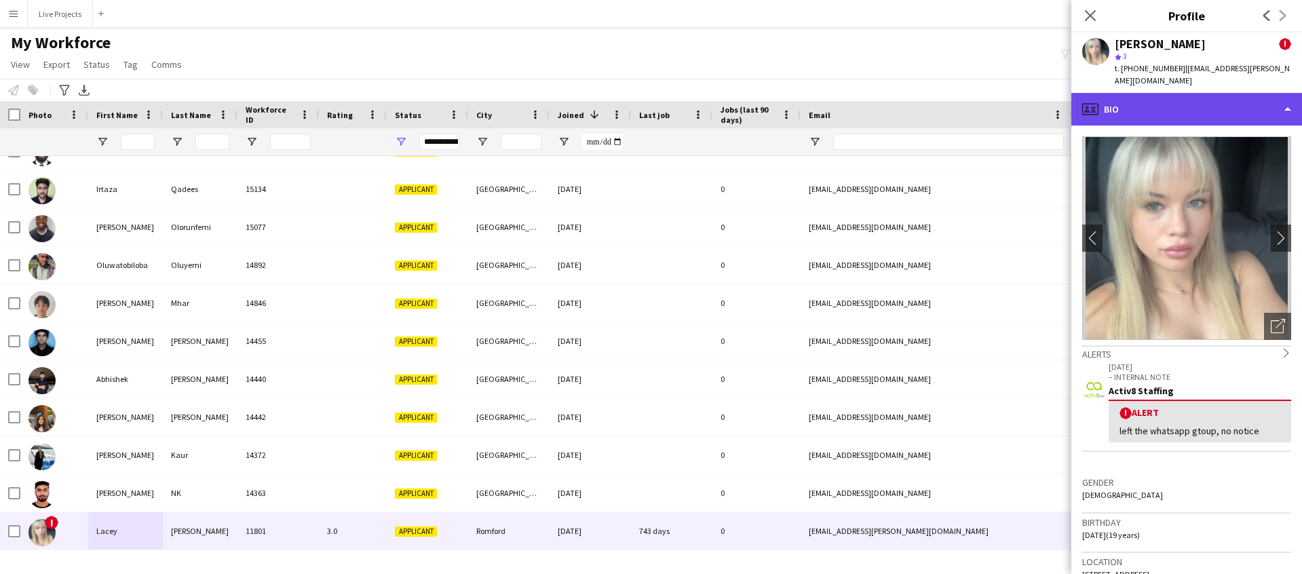
click at [1186, 93] on div "profile Bio" at bounding box center [1186, 109] width 231 height 33
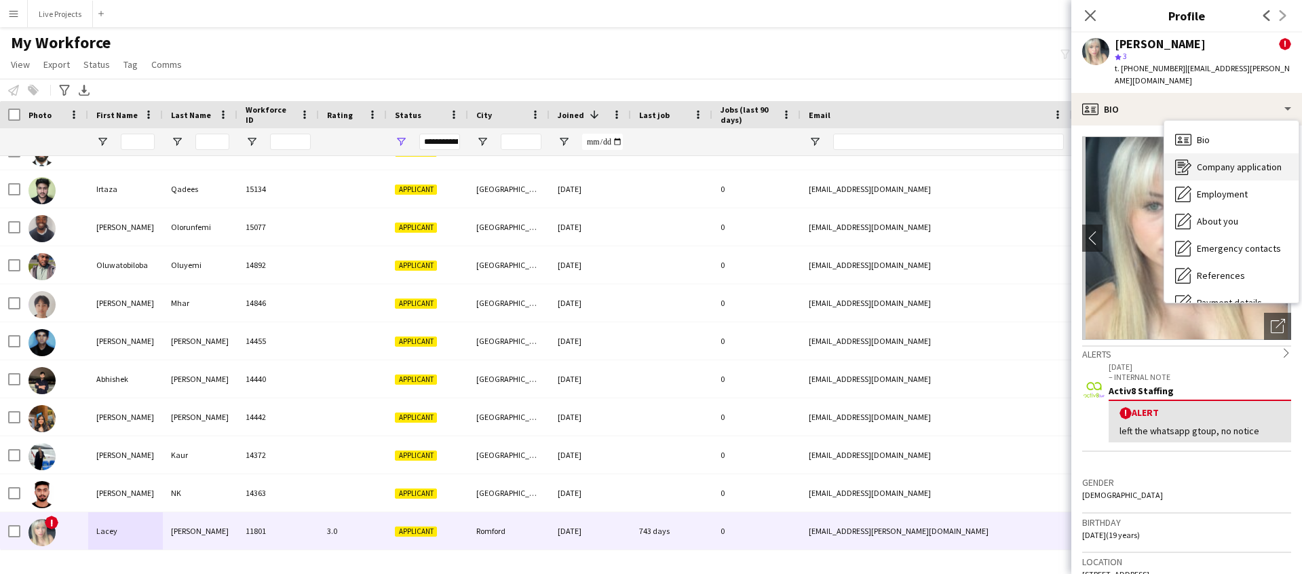
click at [1215, 161] on span "Company application" at bounding box center [1239, 167] width 85 height 12
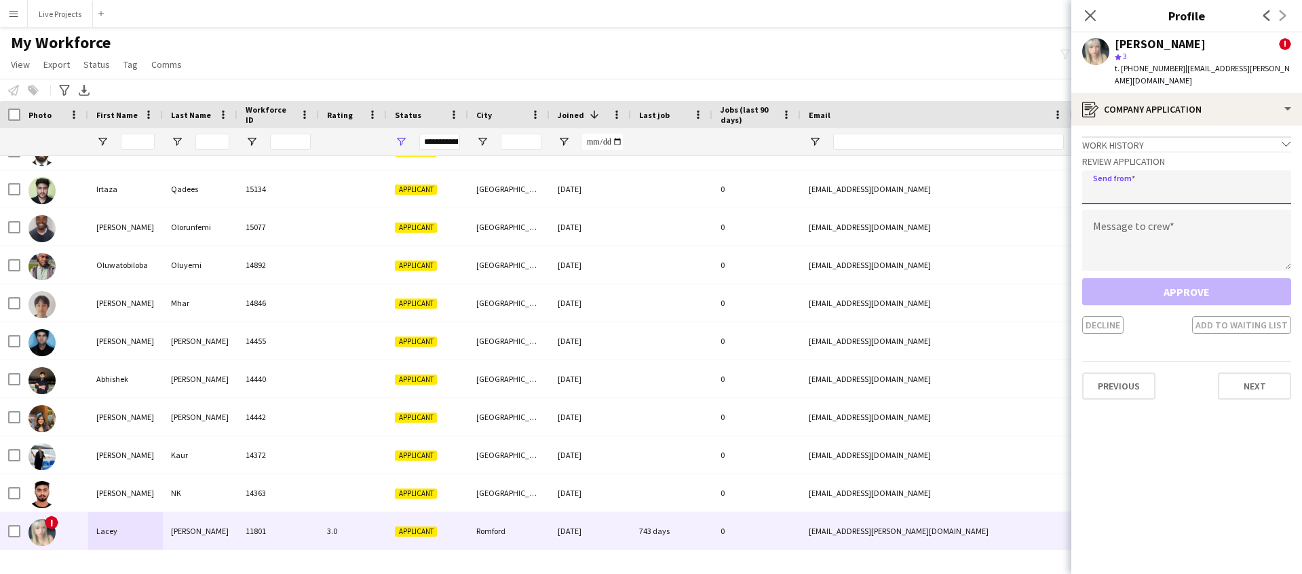
click at [1177, 183] on input "email" at bounding box center [1186, 187] width 209 height 34
type input "**********"
paste textarea "**********"
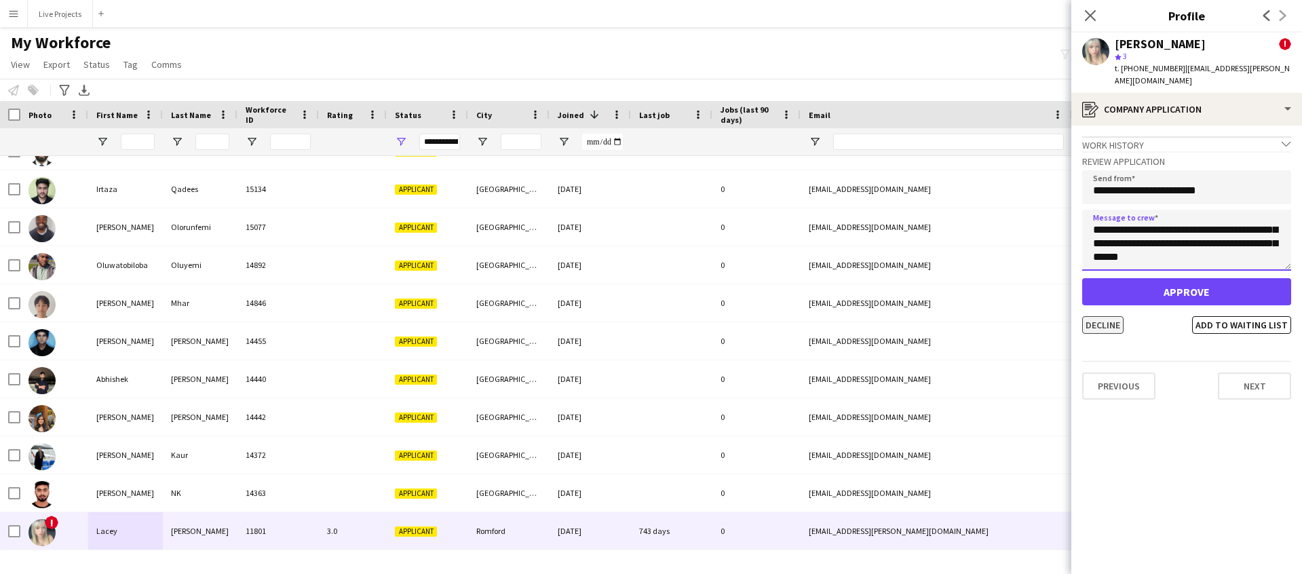
type textarea "**********"
click at [1106, 316] on button "Decline" at bounding box center [1102, 325] width 41 height 18
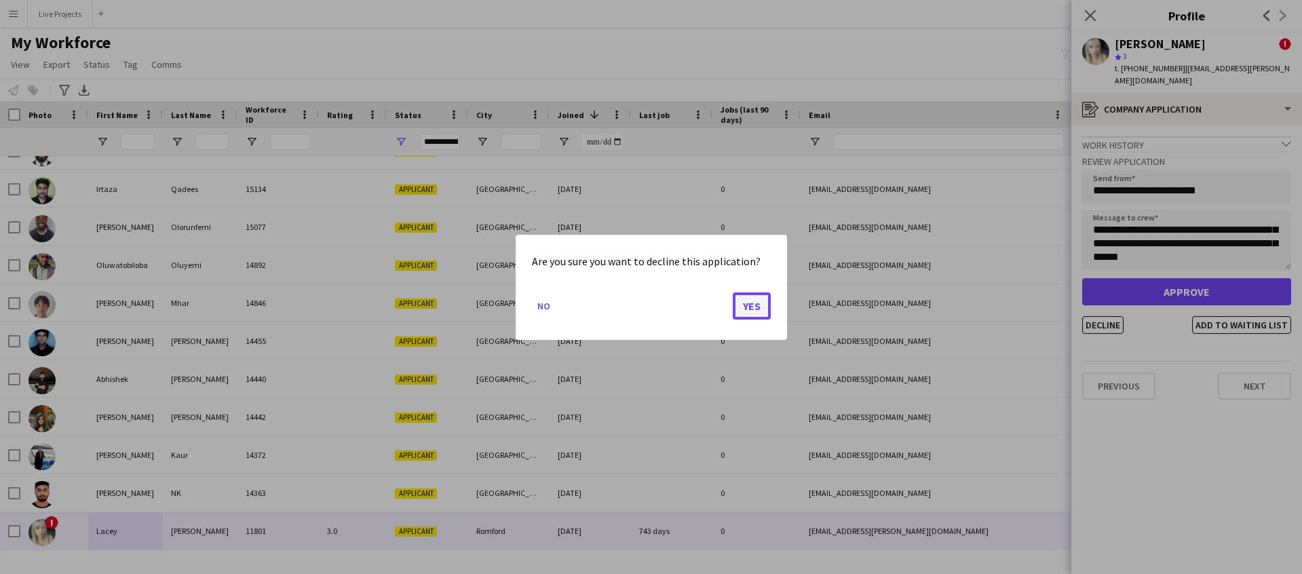
click at [746, 306] on button "Yes" at bounding box center [752, 305] width 38 height 27
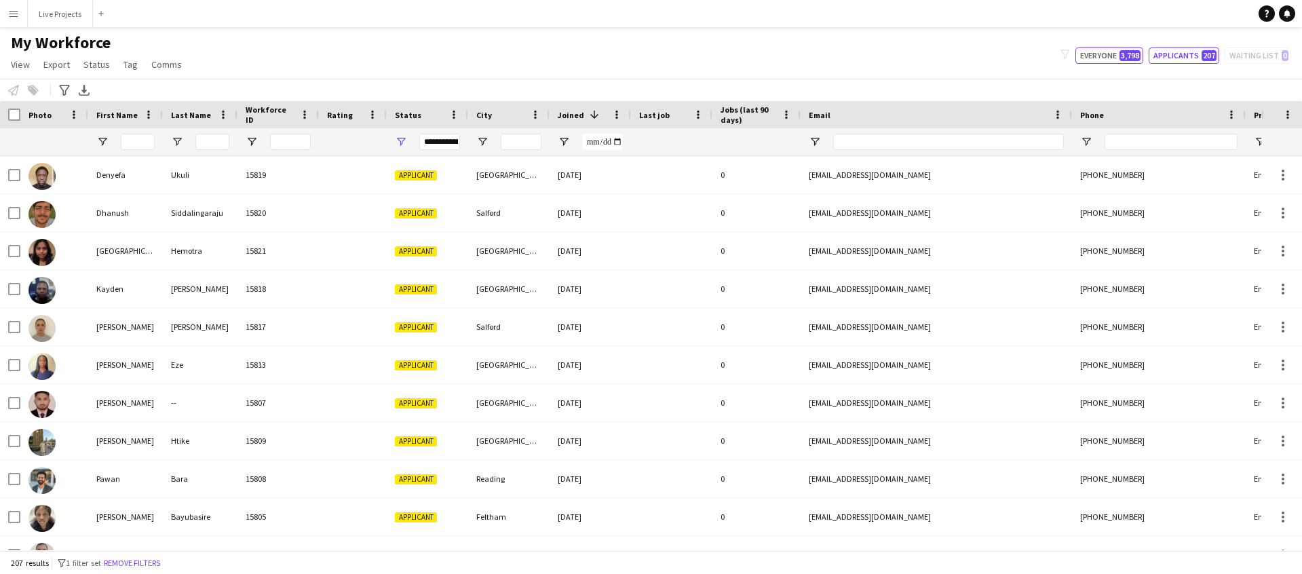
click at [1105, 61] on button "Everyone 3,798" at bounding box center [1109, 55] width 68 height 16
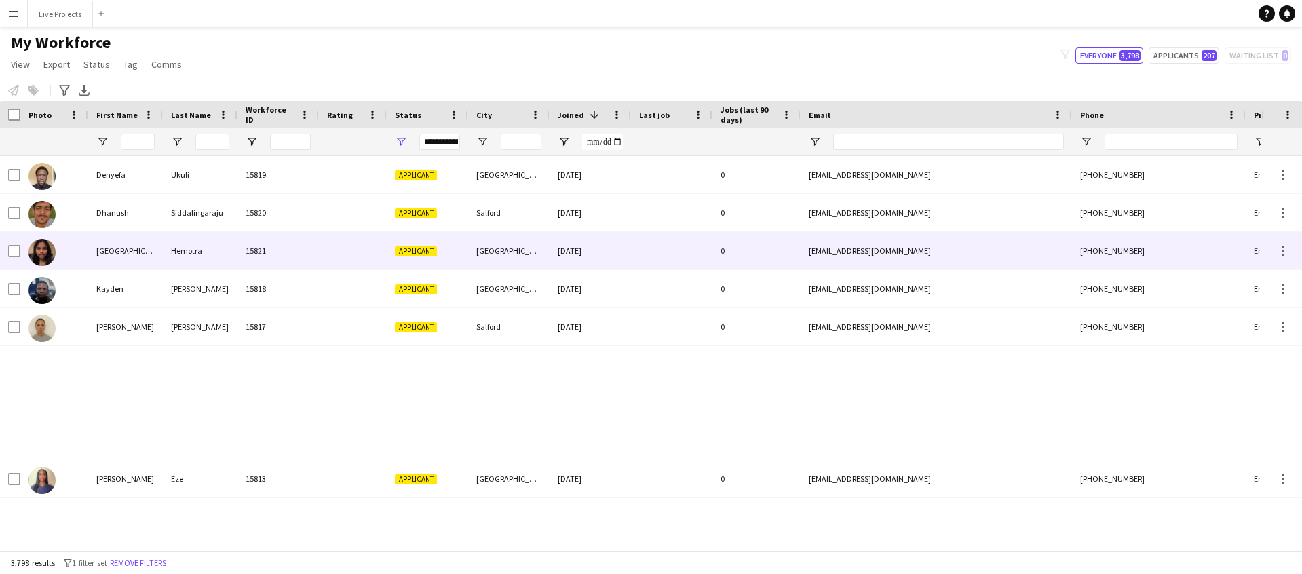
type input "**********"
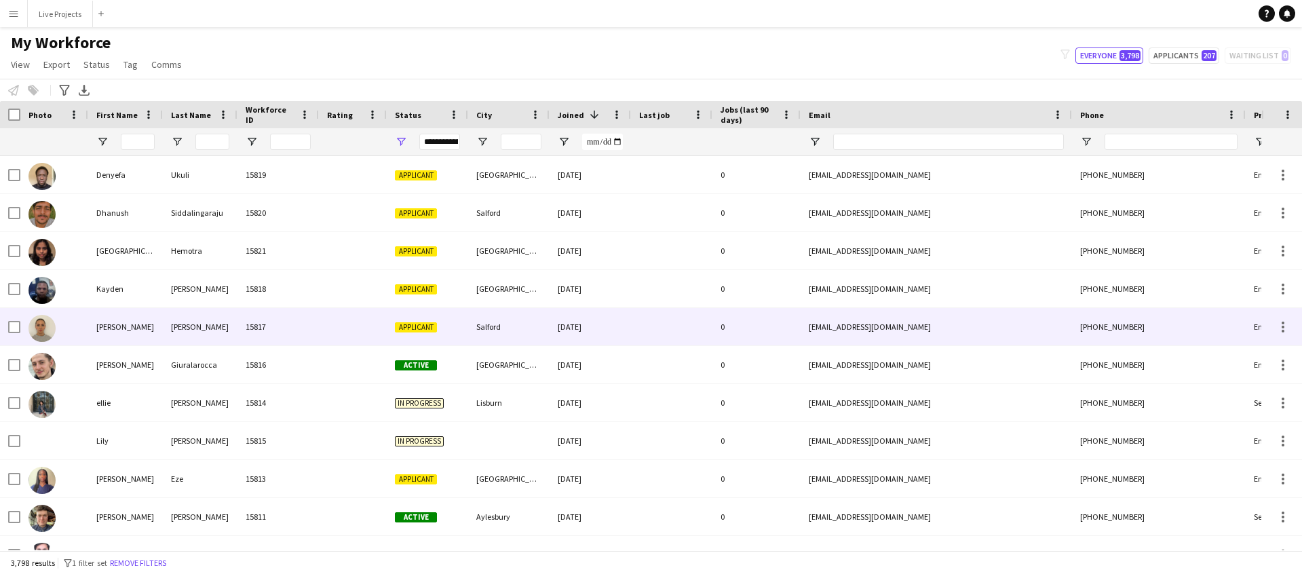
click at [186, 324] on div "Rice-White" at bounding box center [200, 326] width 75 height 37
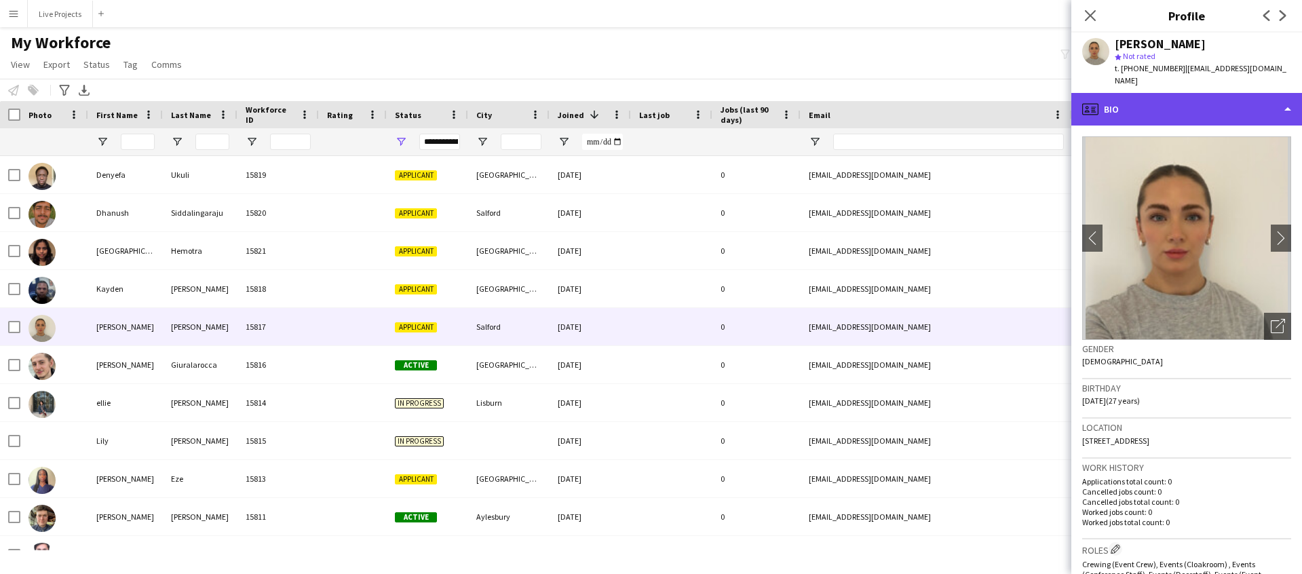
click at [1214, 98] on div "profile Bio" at bounding box center [1186, 109] width 231 height 33
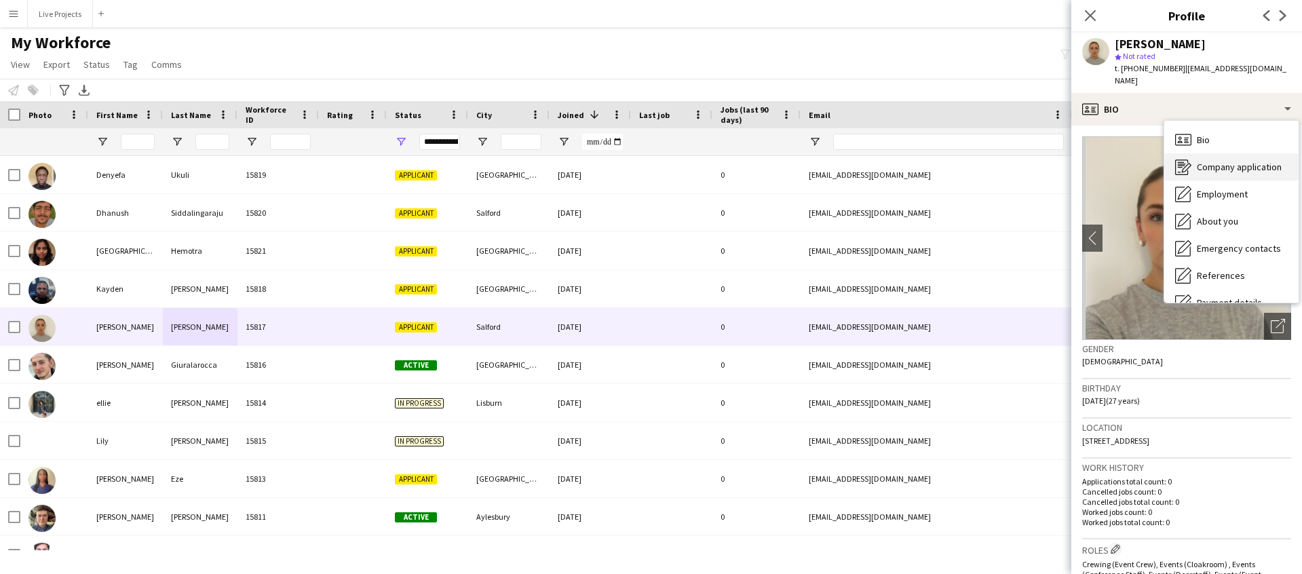
click at [1216, 166] on div "Company application Company application" at bounding box center [1231, 166] width 134 height 27
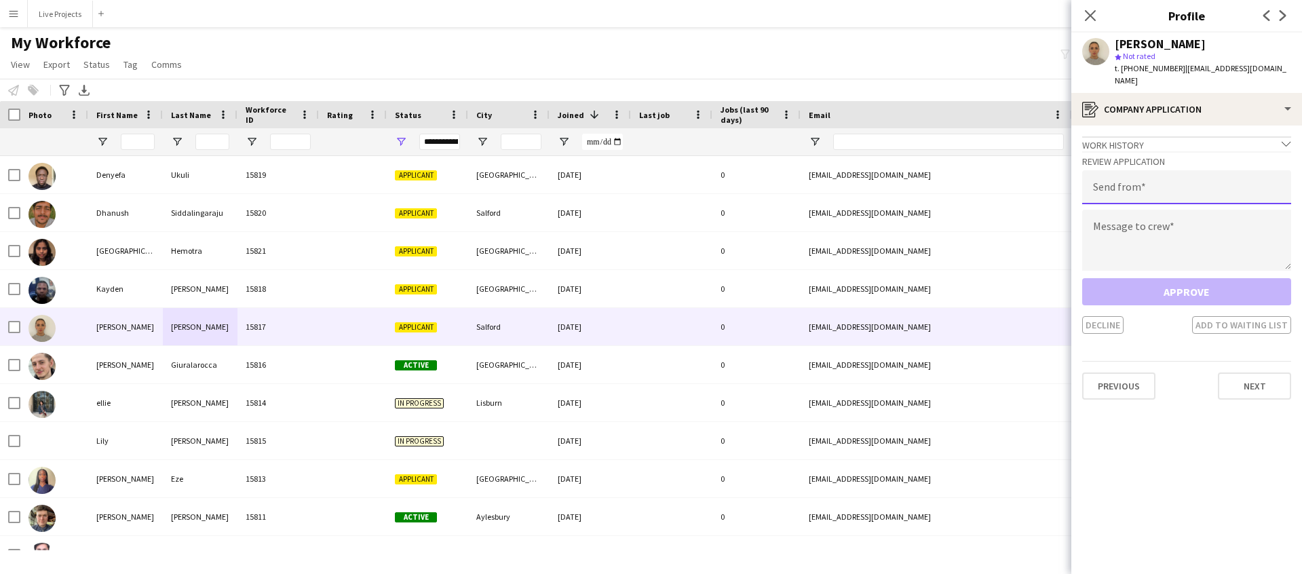
click at [1120, 176] on input "email" at bounding box center [1186, 187] width 209 height 34
type input "**********"
click at [1122, 229] on textarea at bounding box center [1186, 240] width 209 height 61
paste textarea "**********"
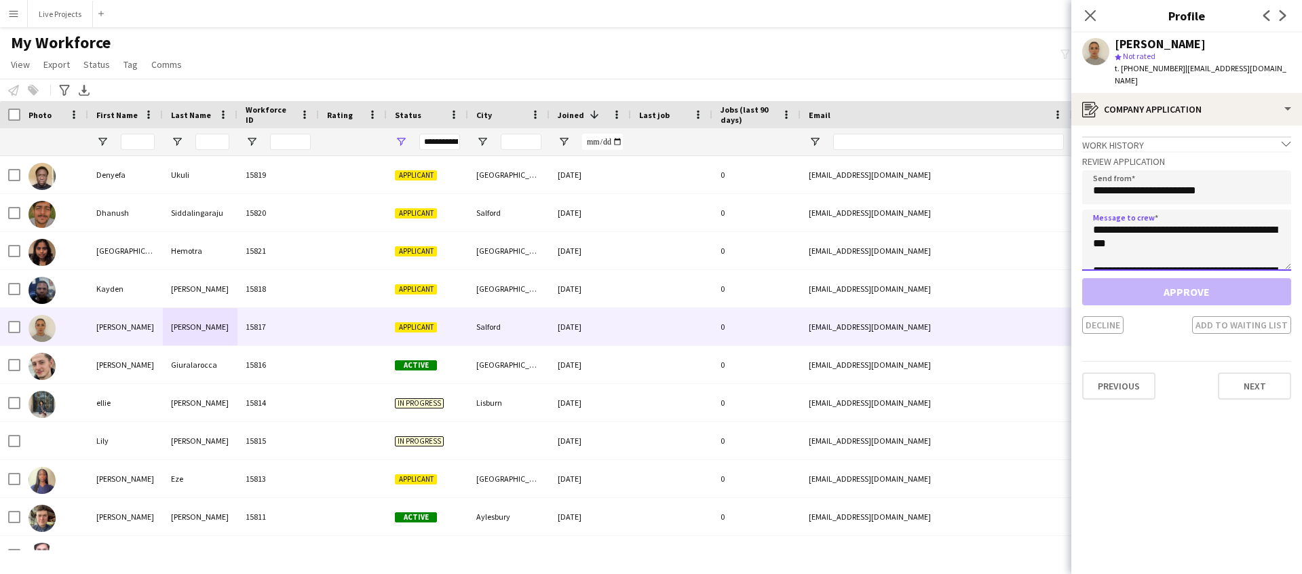
scroll to position [1148, 0]
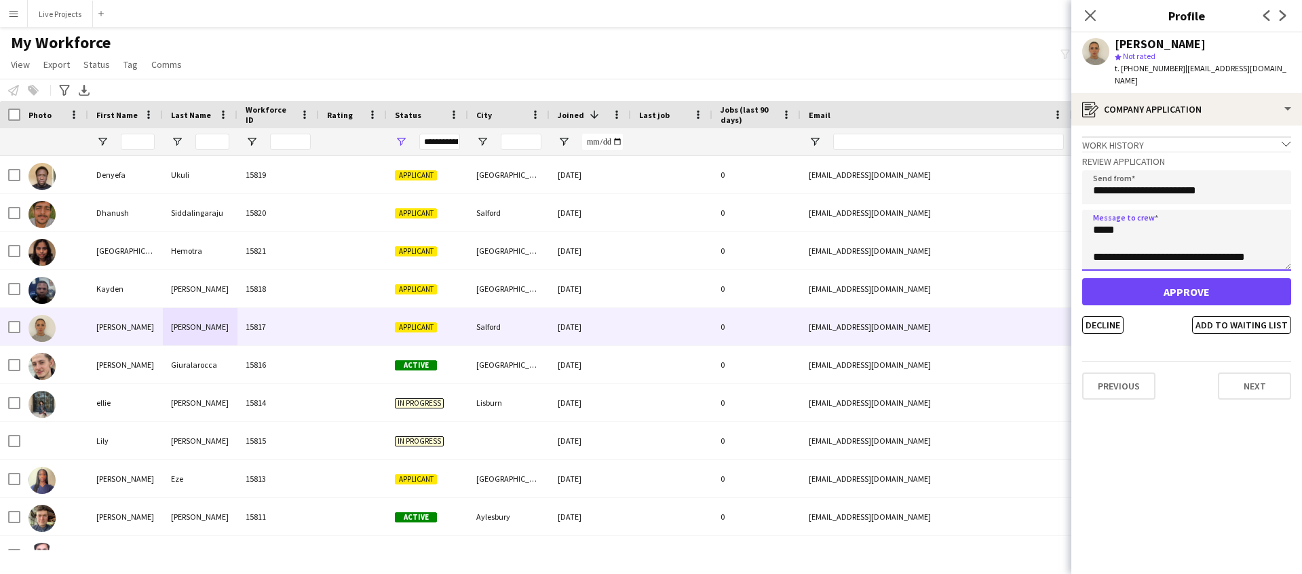
type textarea "**********"
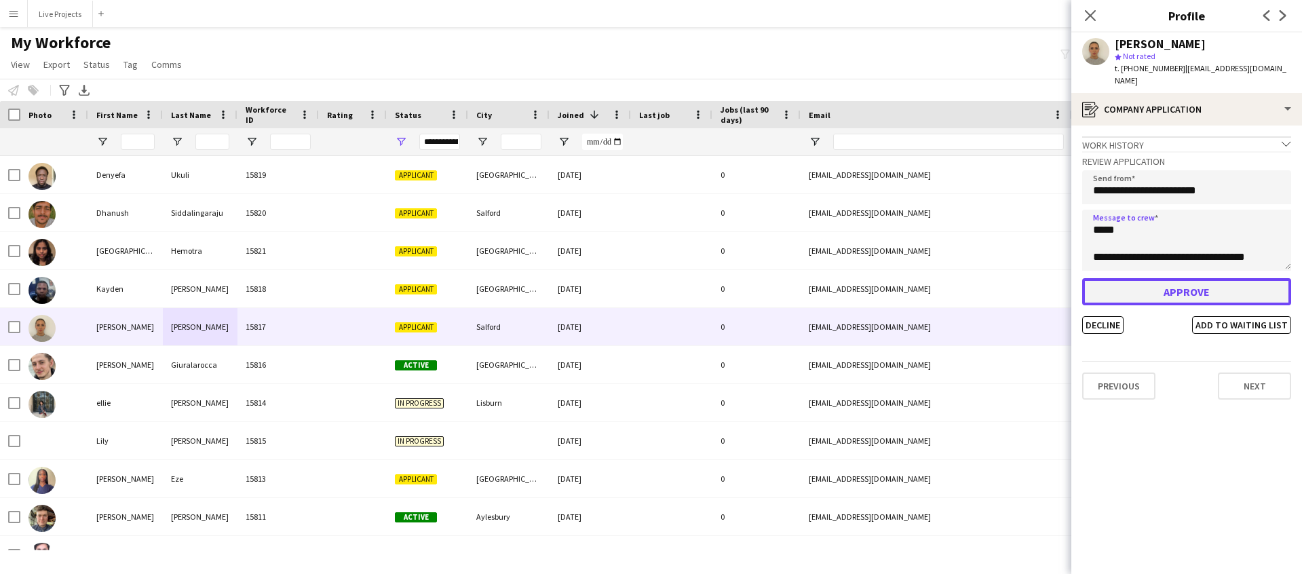
click at [1130, 278] on button "Approve" at bounding box center [1186, 291] width 209 height 27
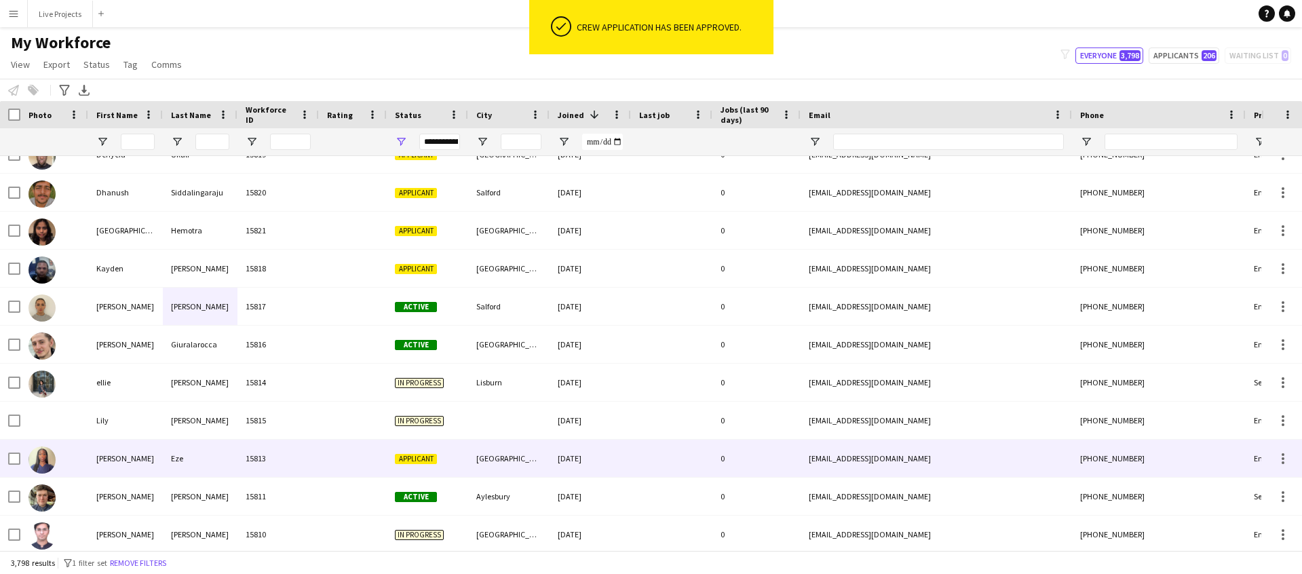
scroll to position [34, 0]
